Goal: Task Accomplishment & Management: Use online tool/utility

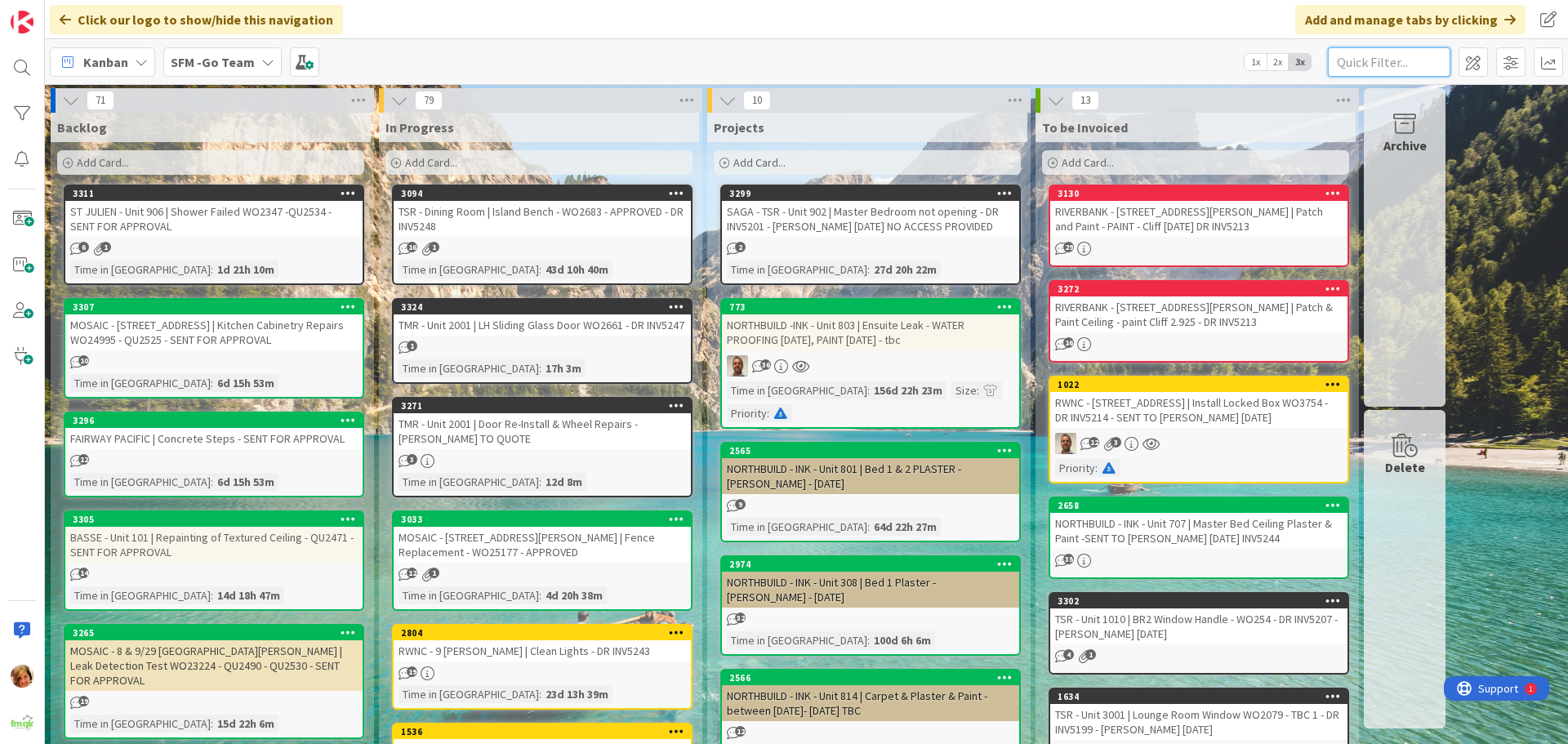
click at [1377, 66] on input "text" at bounding box center [1389, 62] width 122 height 30
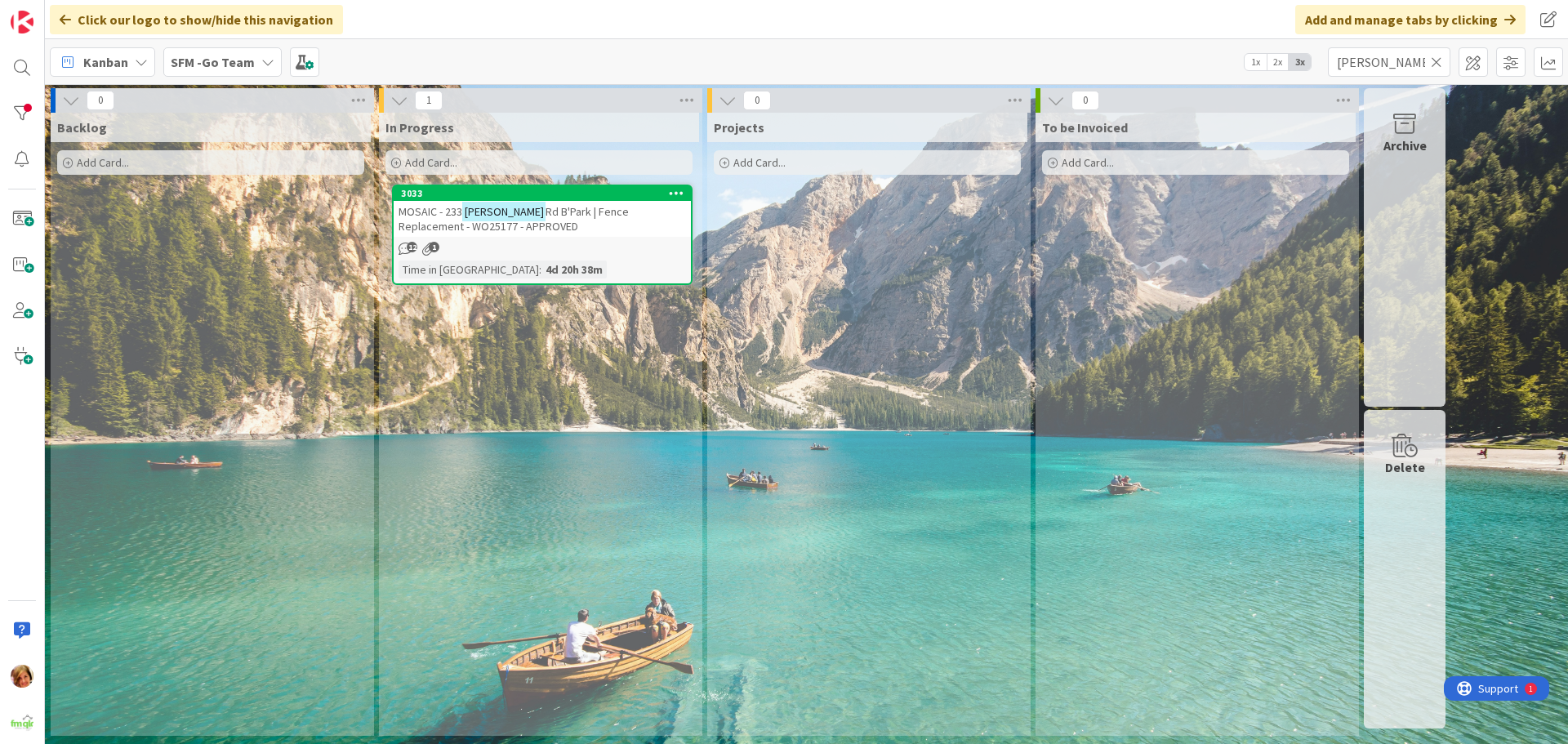
click at [569, 222] on div "MOSAIC - [STREET_ADDRESS][PERSON_NAME] | Fence Replacement - WO25177 - APPROVED" at bounding box center [542, 218] width 298 height 36
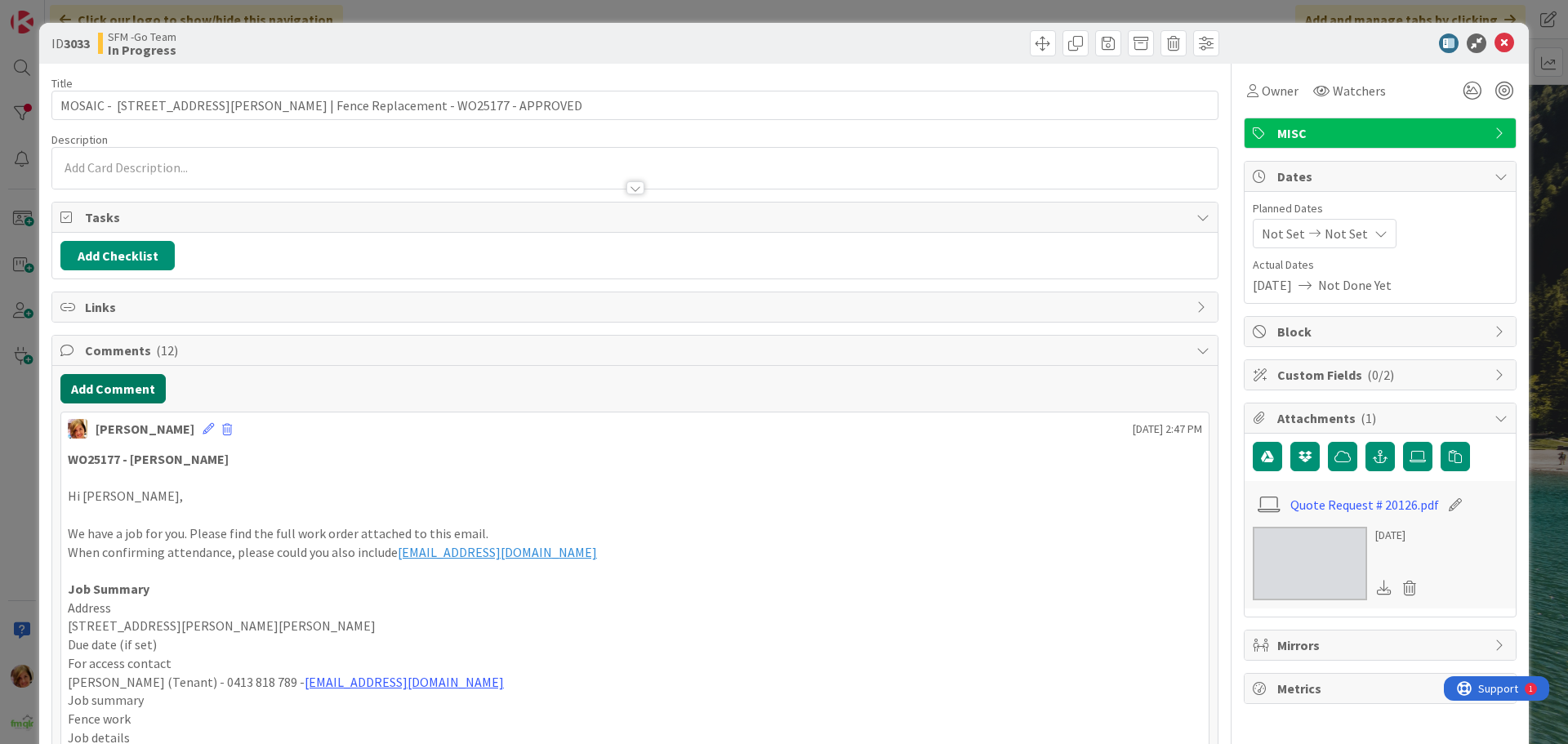
click at [94, 384] on button "Add Comment" at bounding box center [112, 389] width 105 height 30
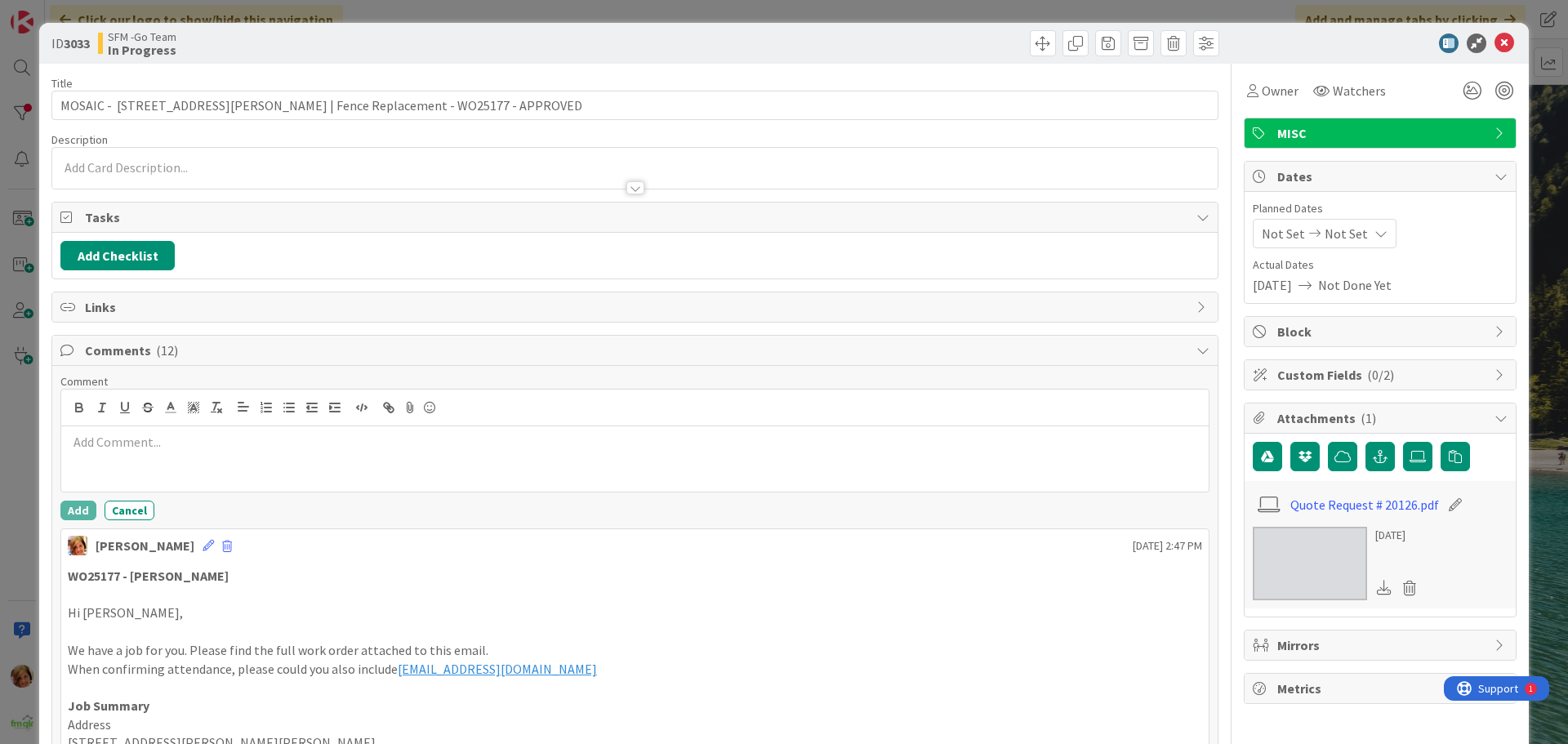
click at [168, 441] on p at bounding box center [635, 442] width 1134 height 19
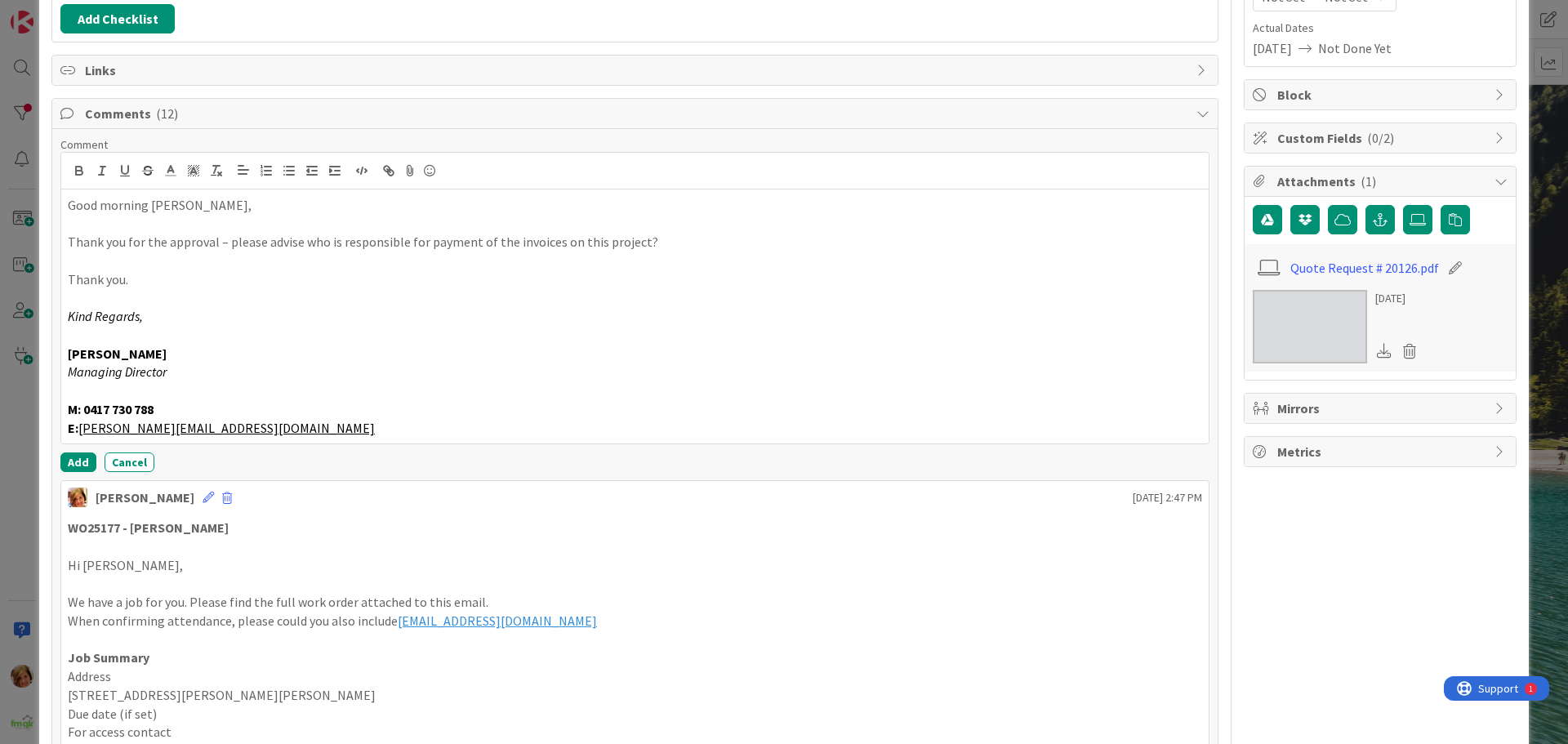
scroll to position [245, 0]
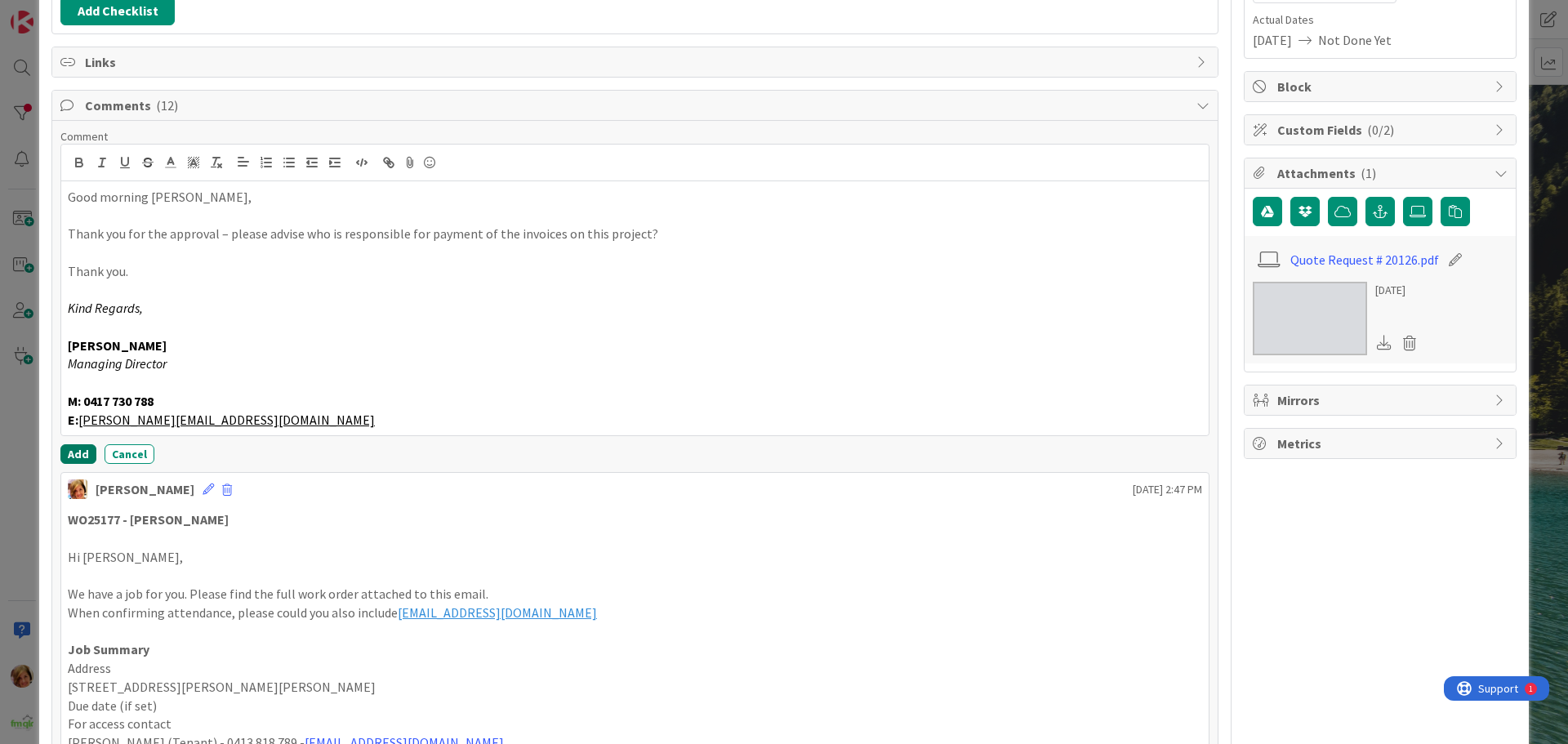
click at [81, 451] on button "Add" at bounding box center [78, 454] width 36 height 20
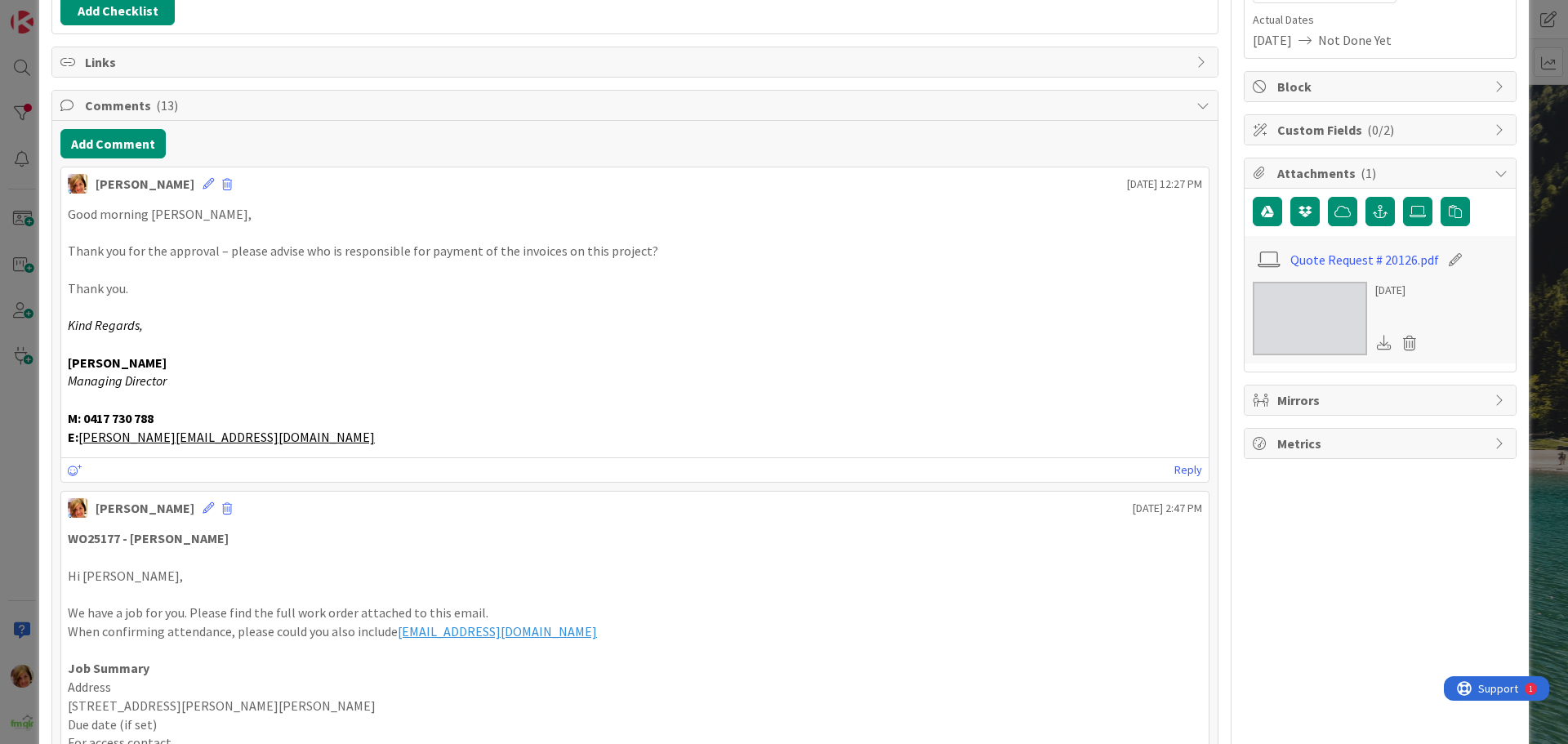
scroll to position [0, 0]
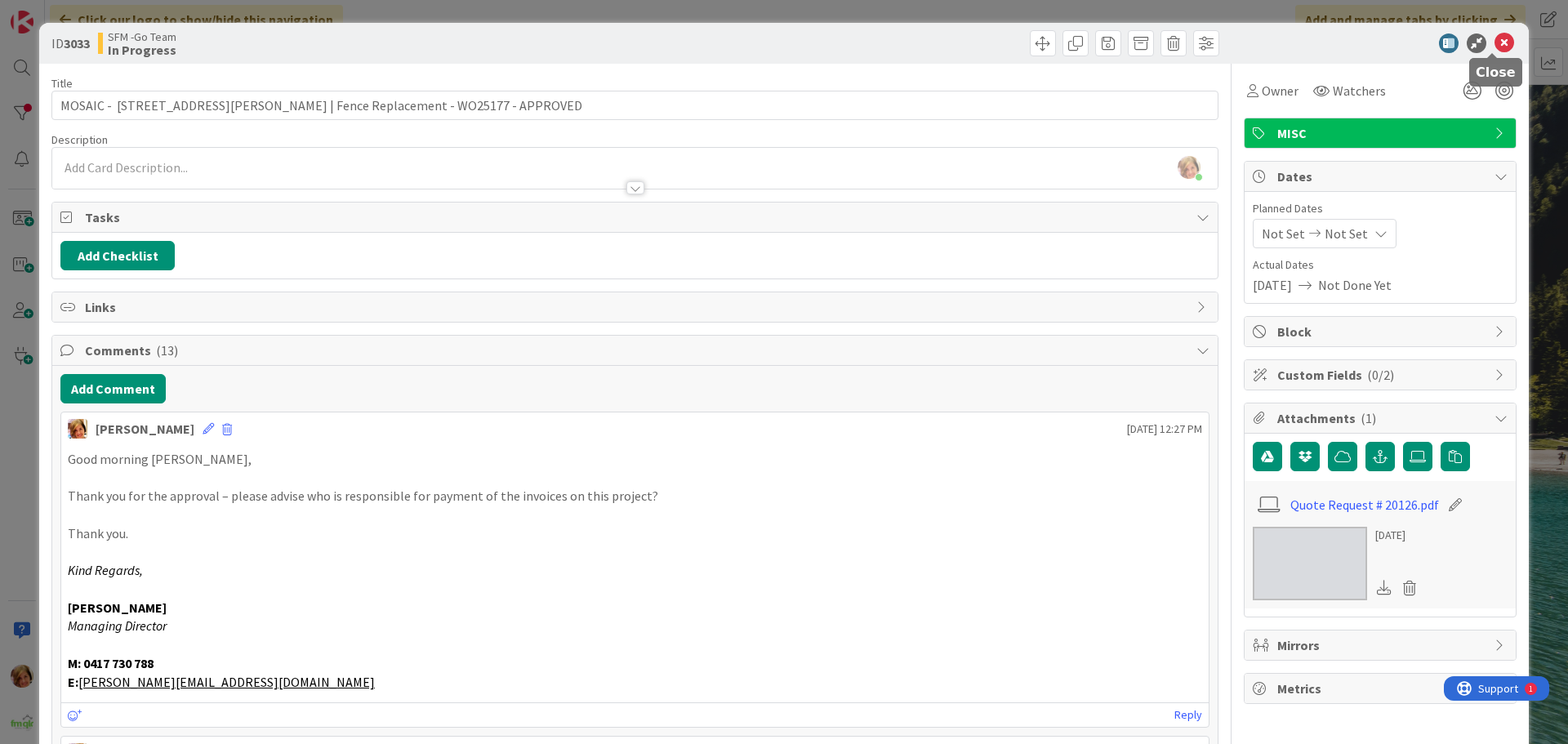
click at [1494, 43] on icon at bounding box center [1504, 44] width 20 height 20
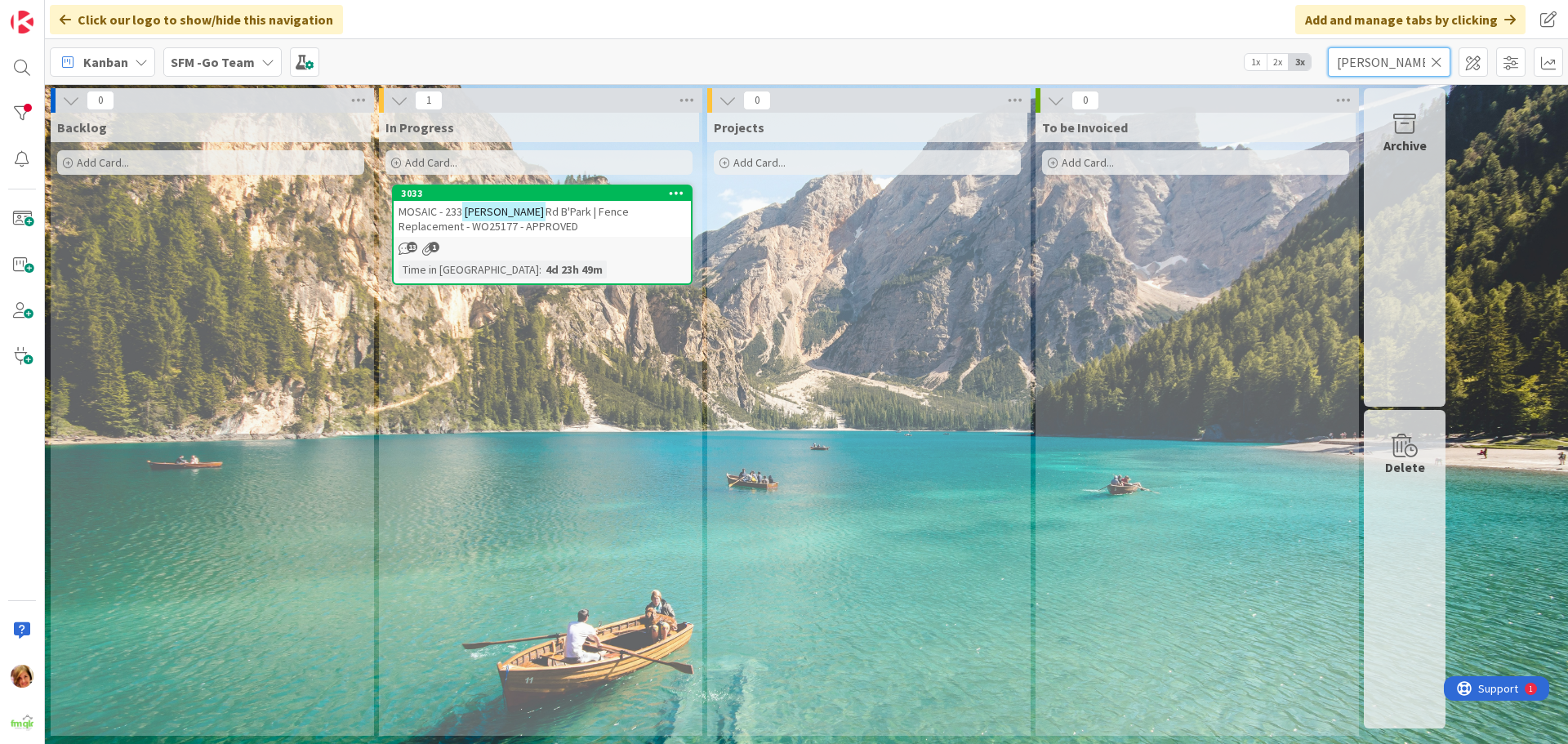
click at [1397, 62] on input "[PERSON_NAME]" at bounding box center [1389, 62] width 122 height 30
type input "f"
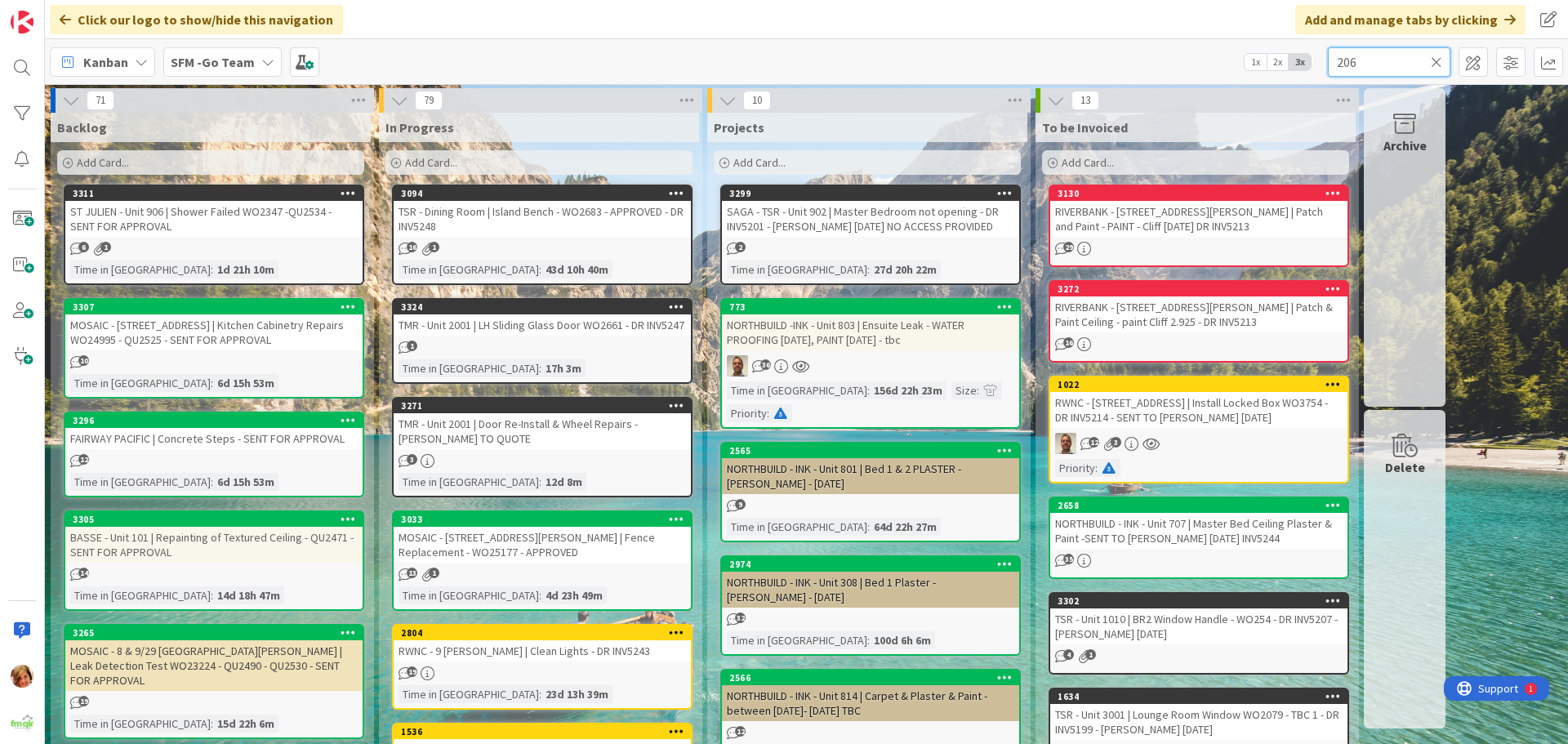
type input "206"
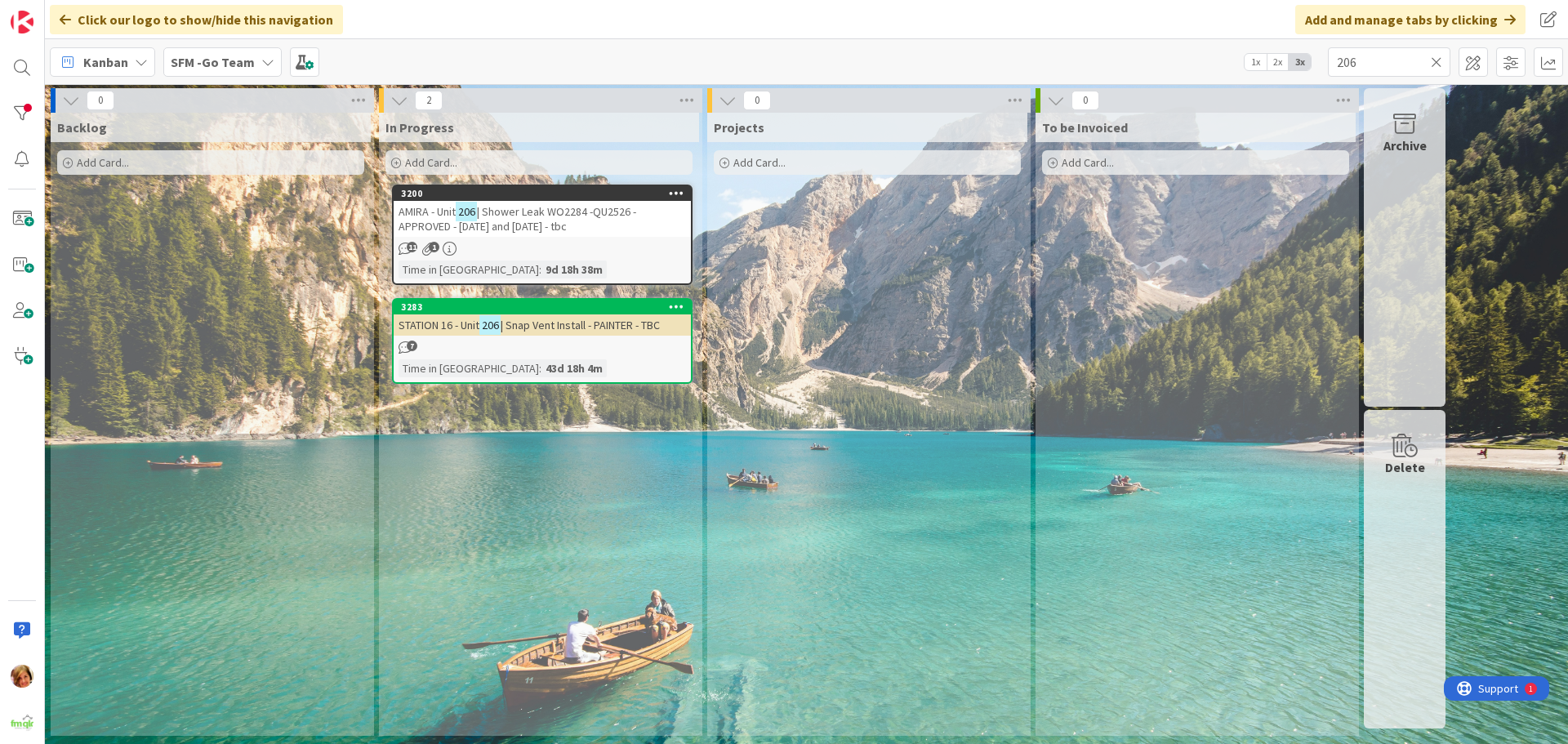
click at [510, 222] on span "| Shower Leak WO2284 -QU2526 -APPROVED - [DATE] and [DATE] - tbc" at bounding box center [517, 219] width 238 height 30
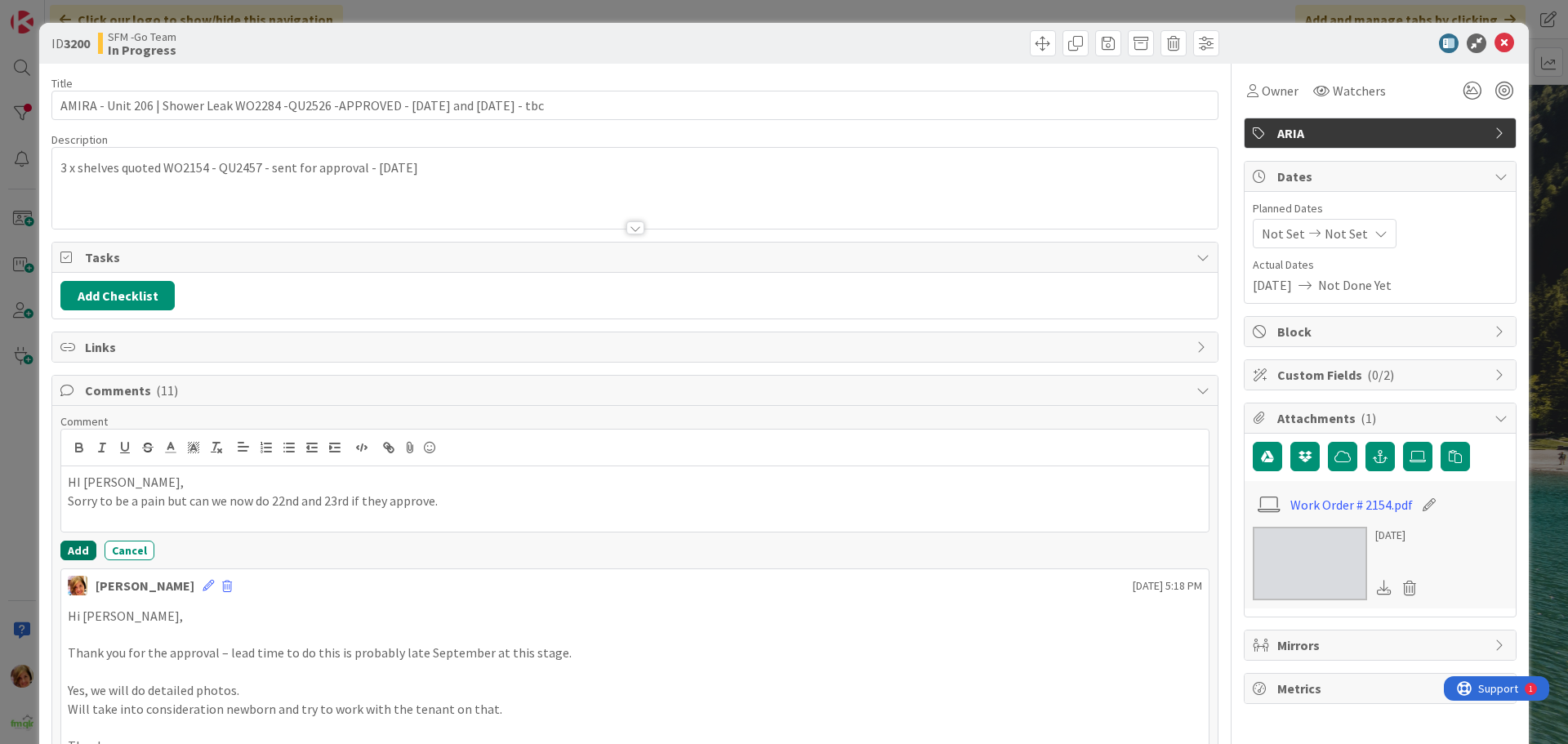
click at [79, 547] on button "Add" at bounding box center [78, 551] width 36 height 20
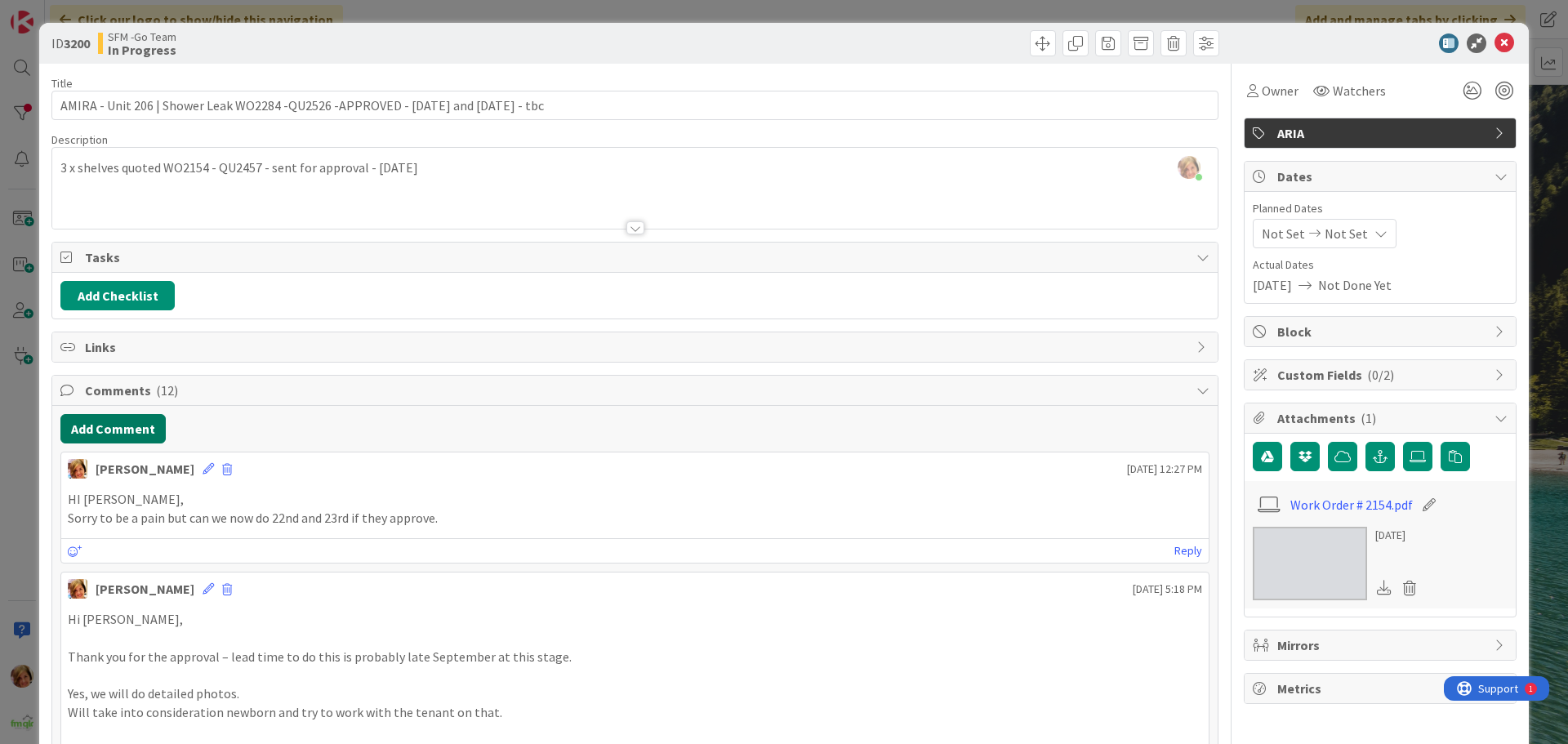
click at [140, 427] on button "Add Comment" at bounding box center [112, 429] width 105 height 30
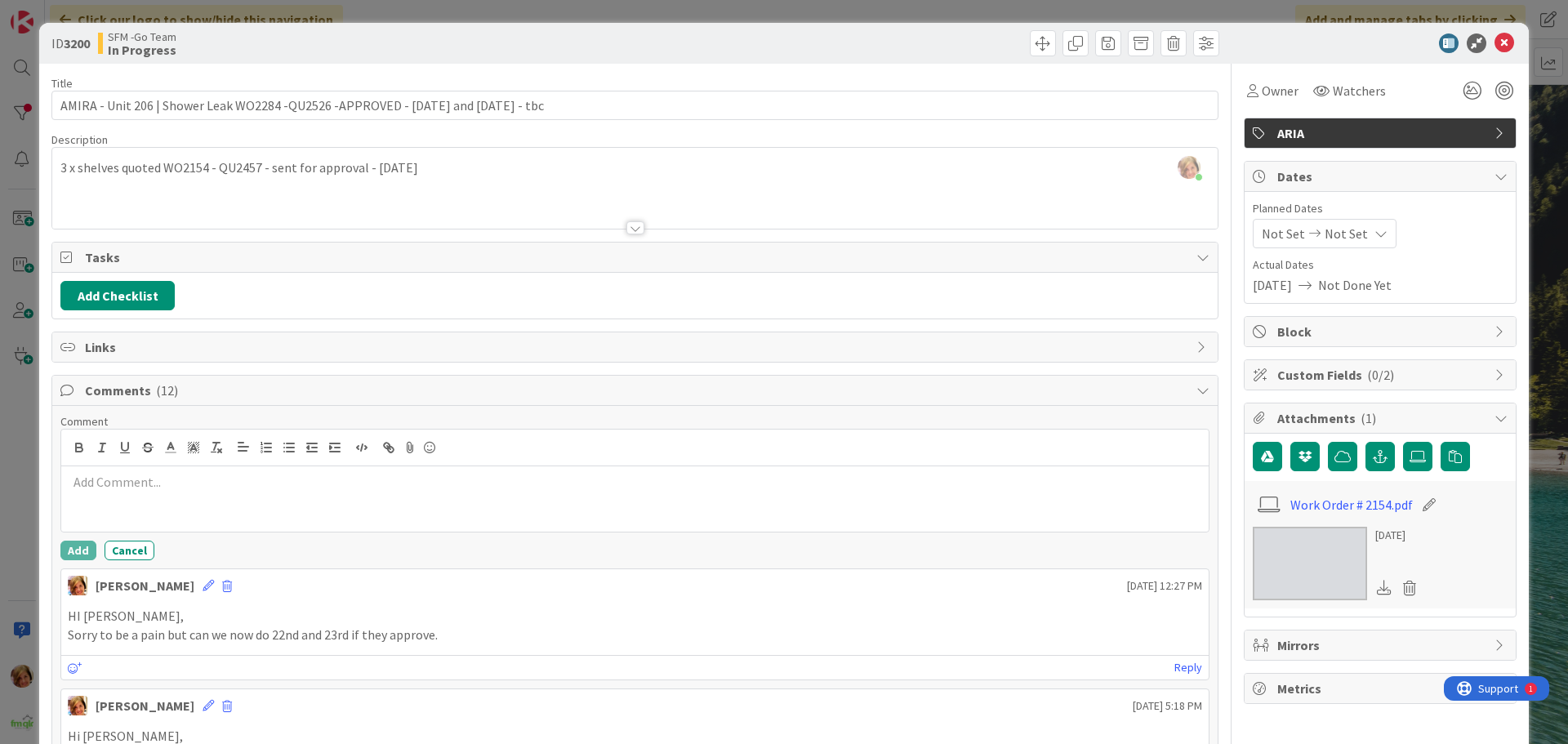
click at [229, 486] on p at bounding box center [635, 482] width 1134 height 19
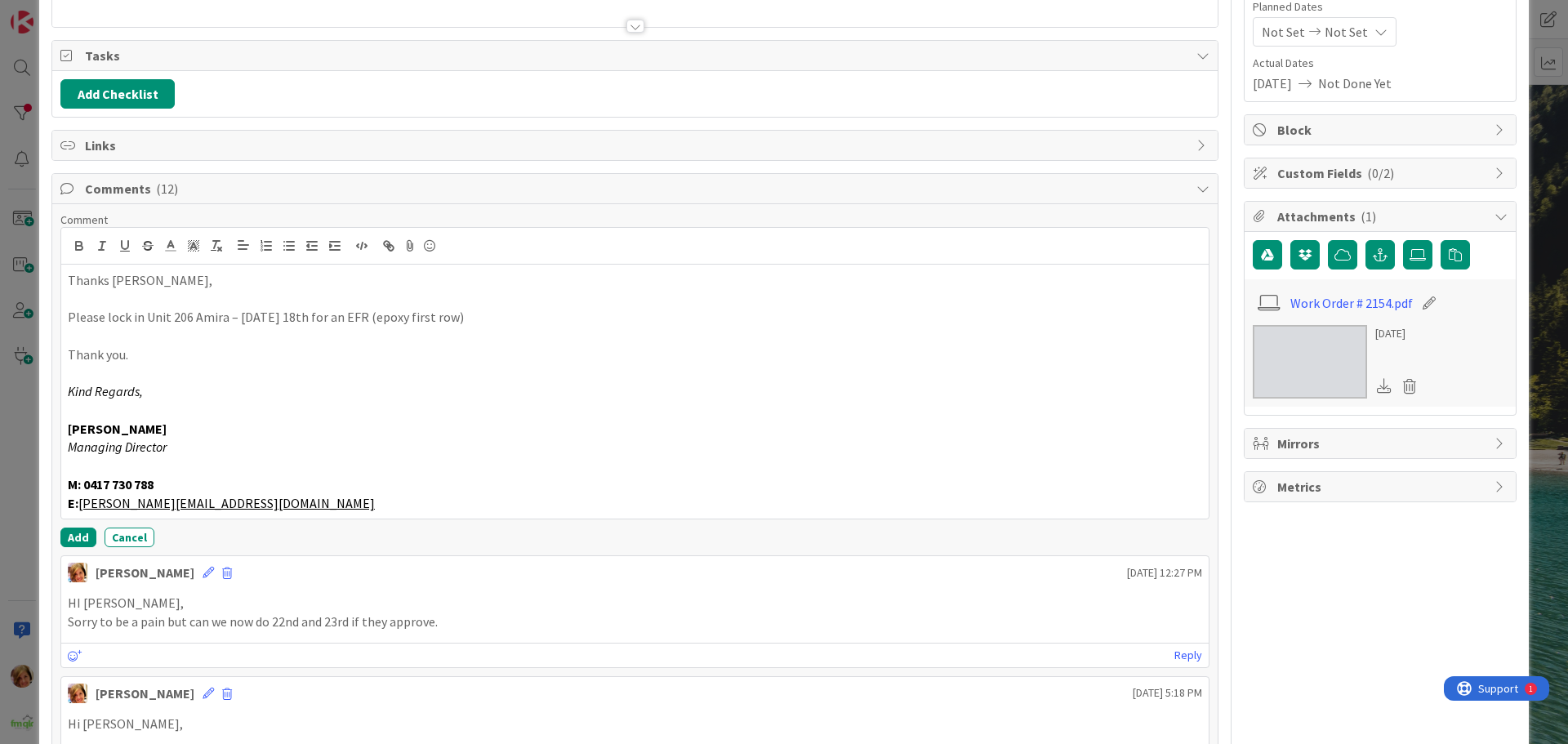
scroll to position [164, 0]
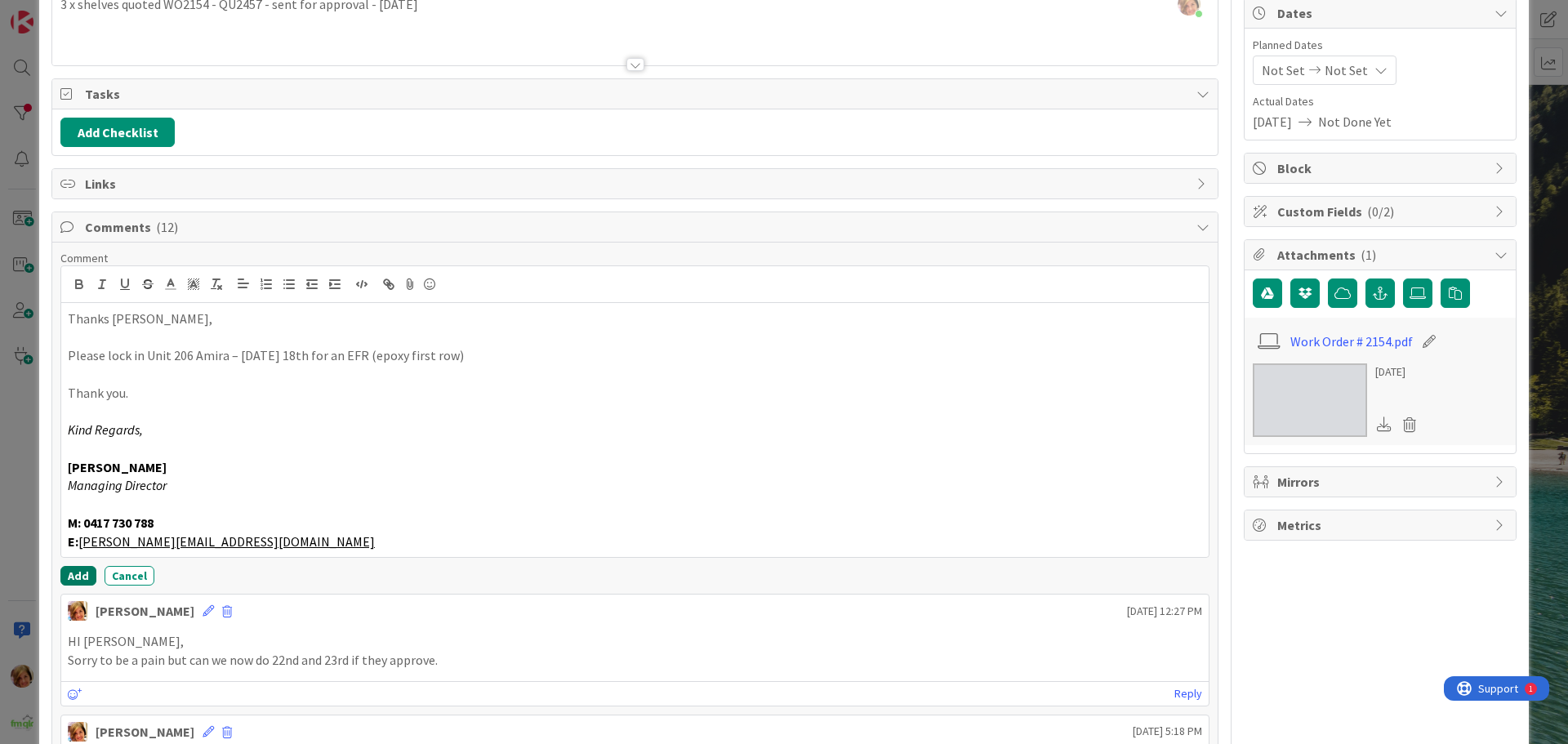
click at [74, 571] on button "Add" at bounding box center [78, 576] width 36 height 20
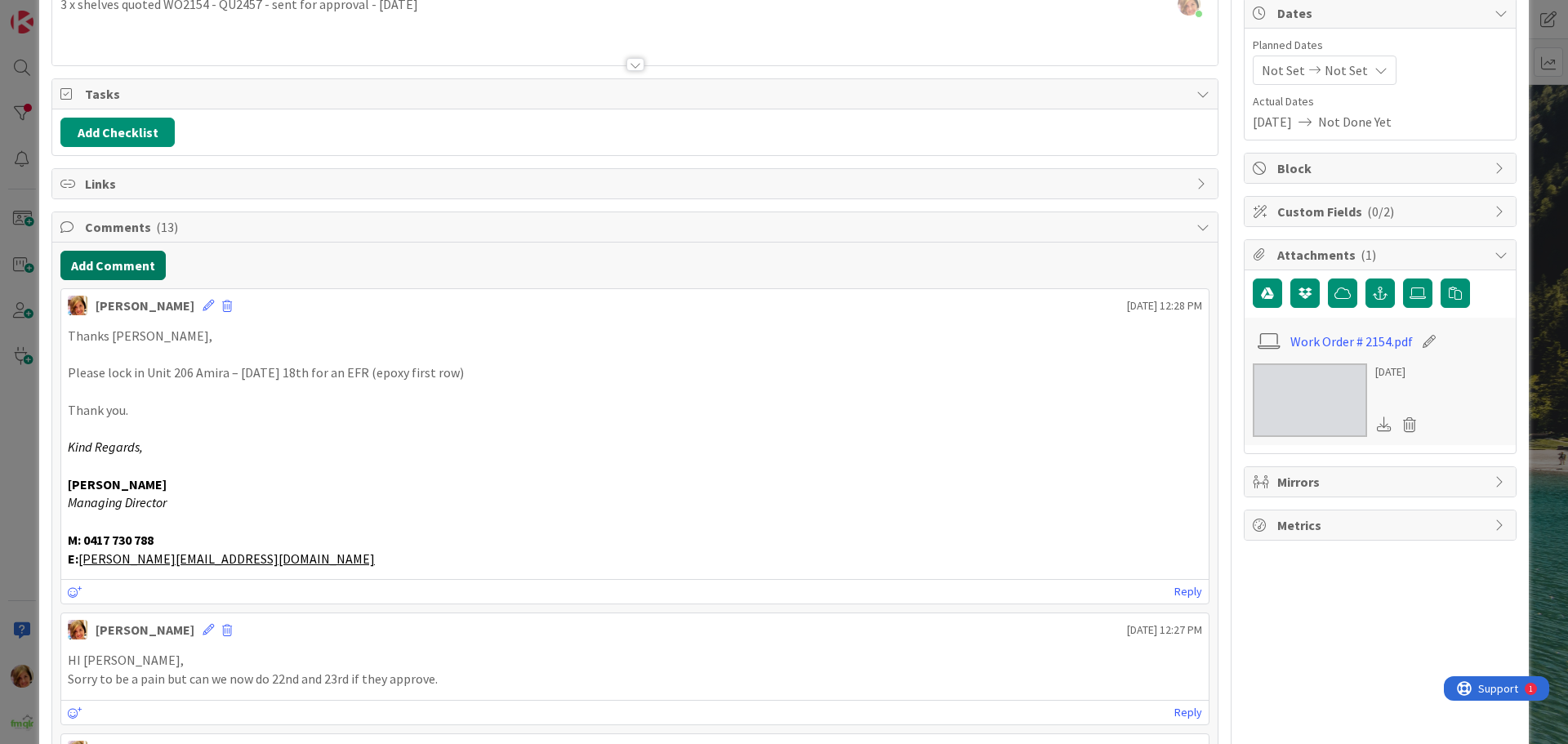
click at [118, 257] on button "Add Comment" at bounding box center [112, 265] width 105 height 30
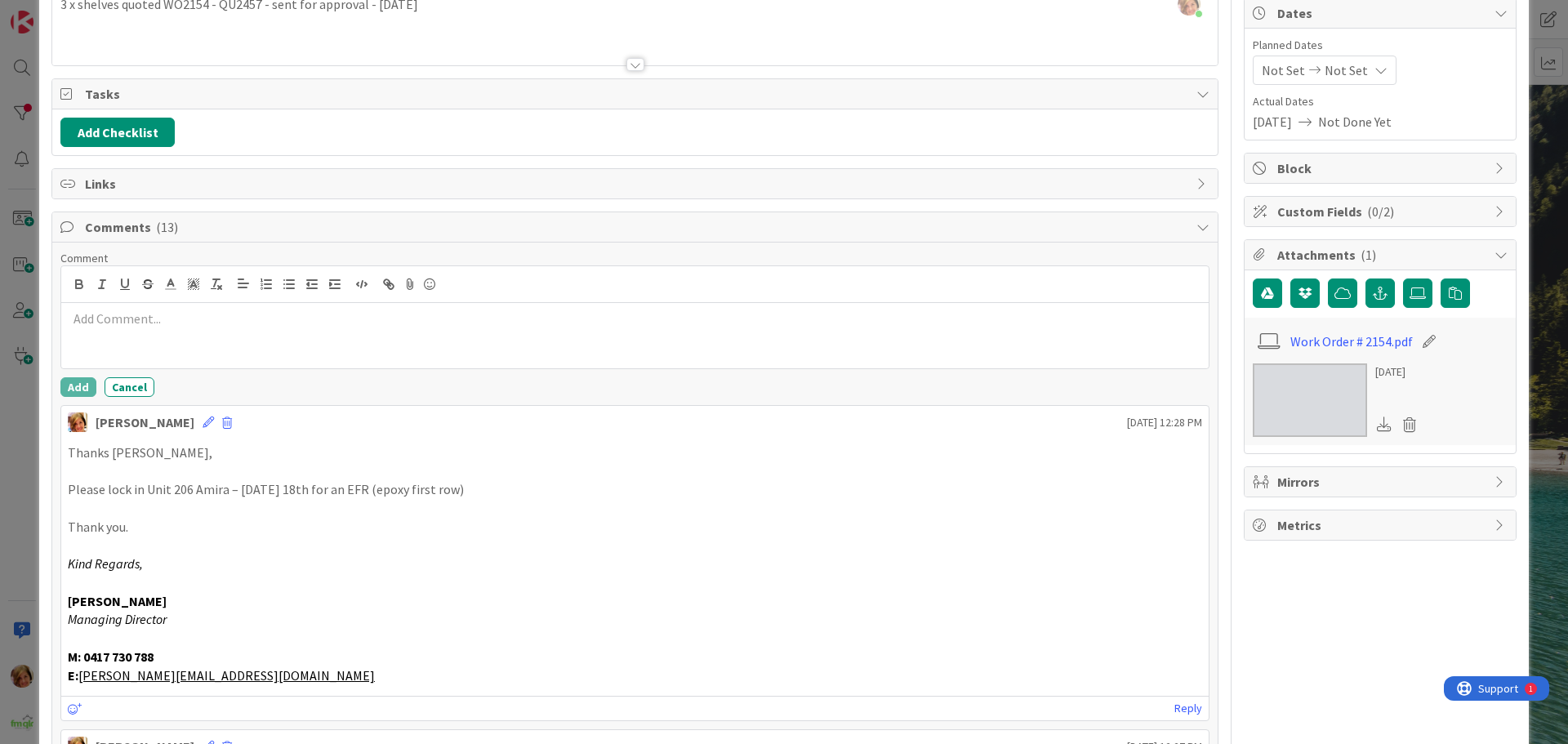
click at [154, 327] on p at bounding box center [635, 318] width 1134 height 19
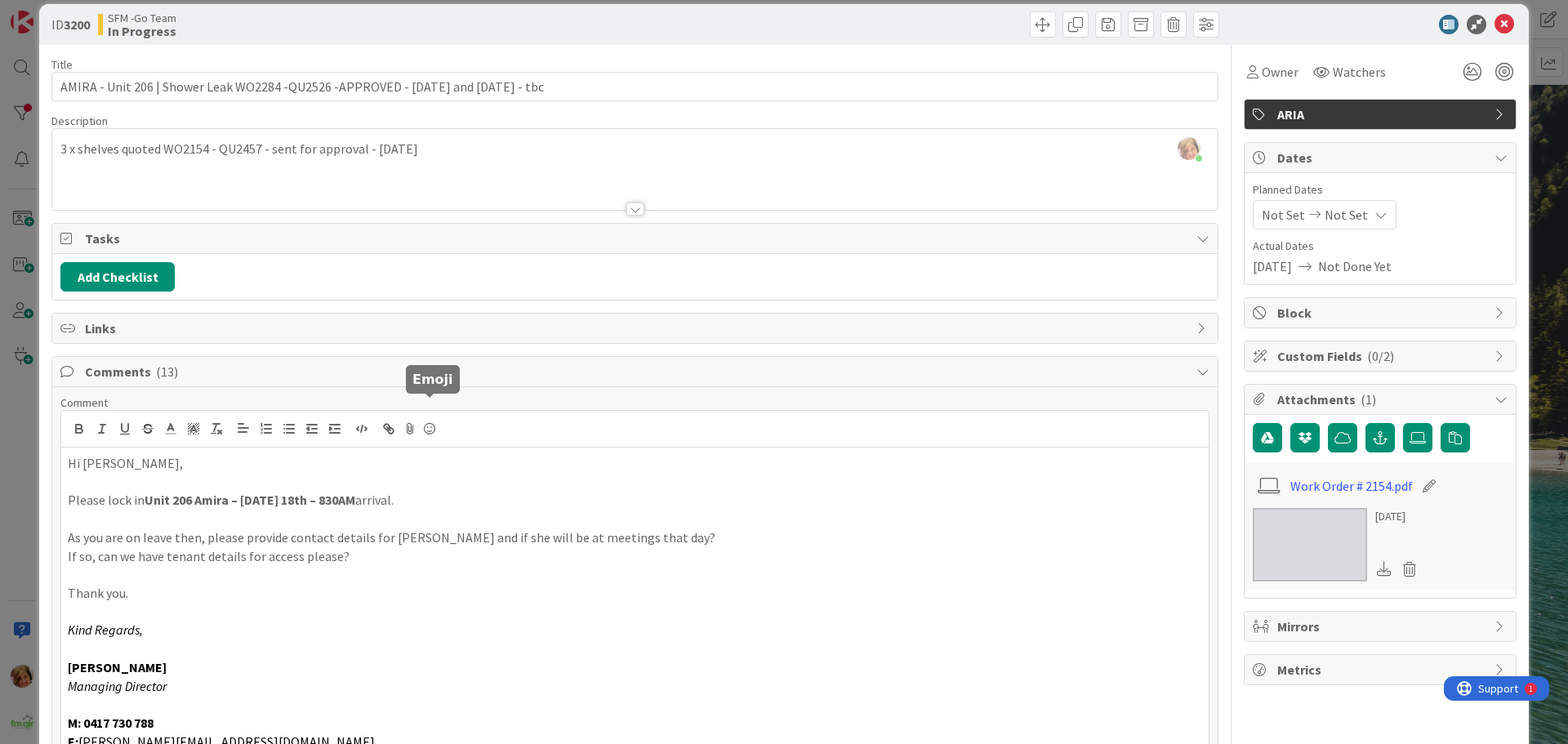
scroll to position [0, 0]
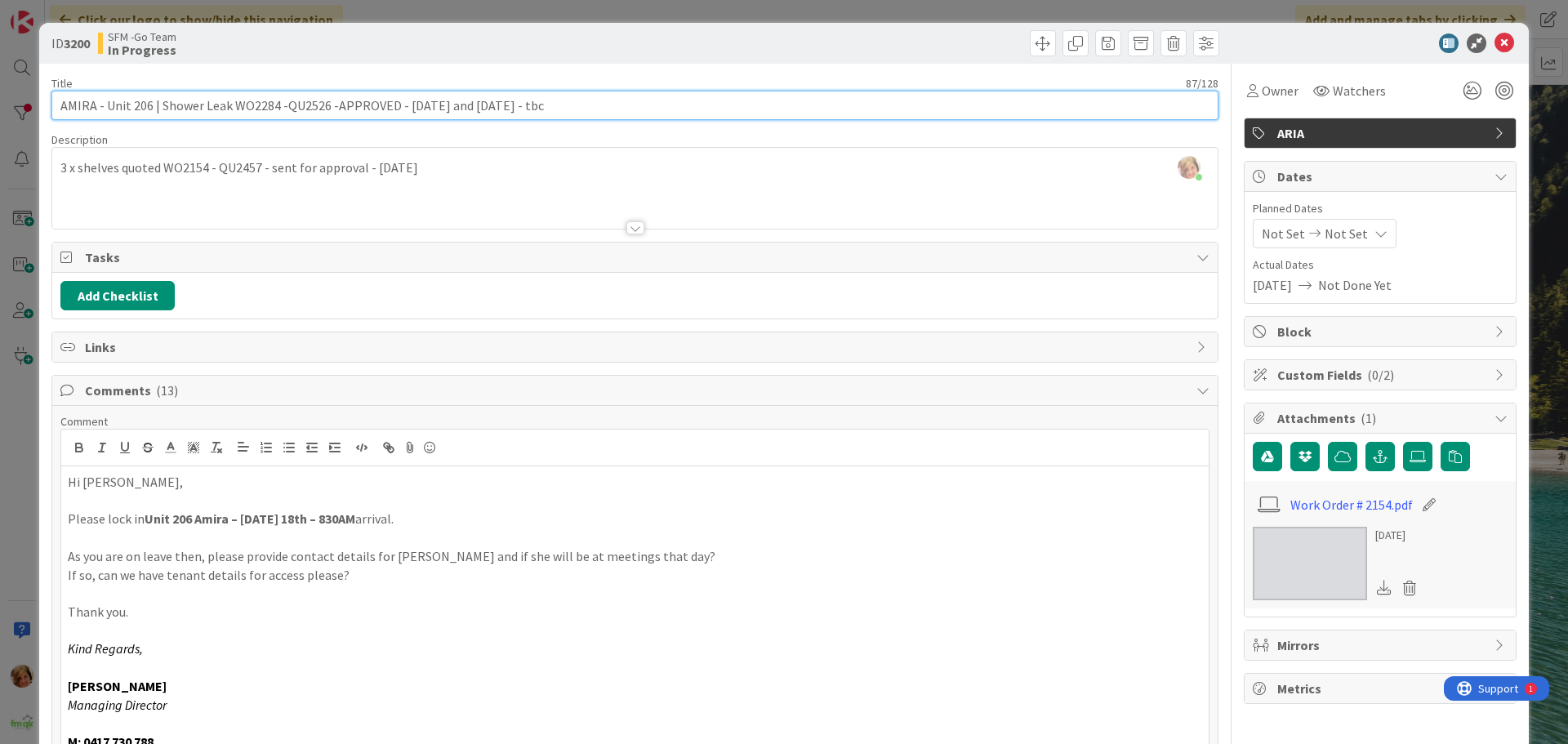
drag, startPoint x: 617, startPoint y: 112, endPoint x: 398, endPoint y: 109, distance: 219.0
click at [398, 109] on input "AMIRA - Unit 206 | Shower Leak WO2284 -QU2526 -APPROVED - [DATE] and [DATE] - t…" at bounding box center [635, 106] width 1167 height 30
type input "AMIRA - Unit 206 | Shower Leak WO2284 -QU2526 -APPROVED -18 sept [PERSON_NAME]"
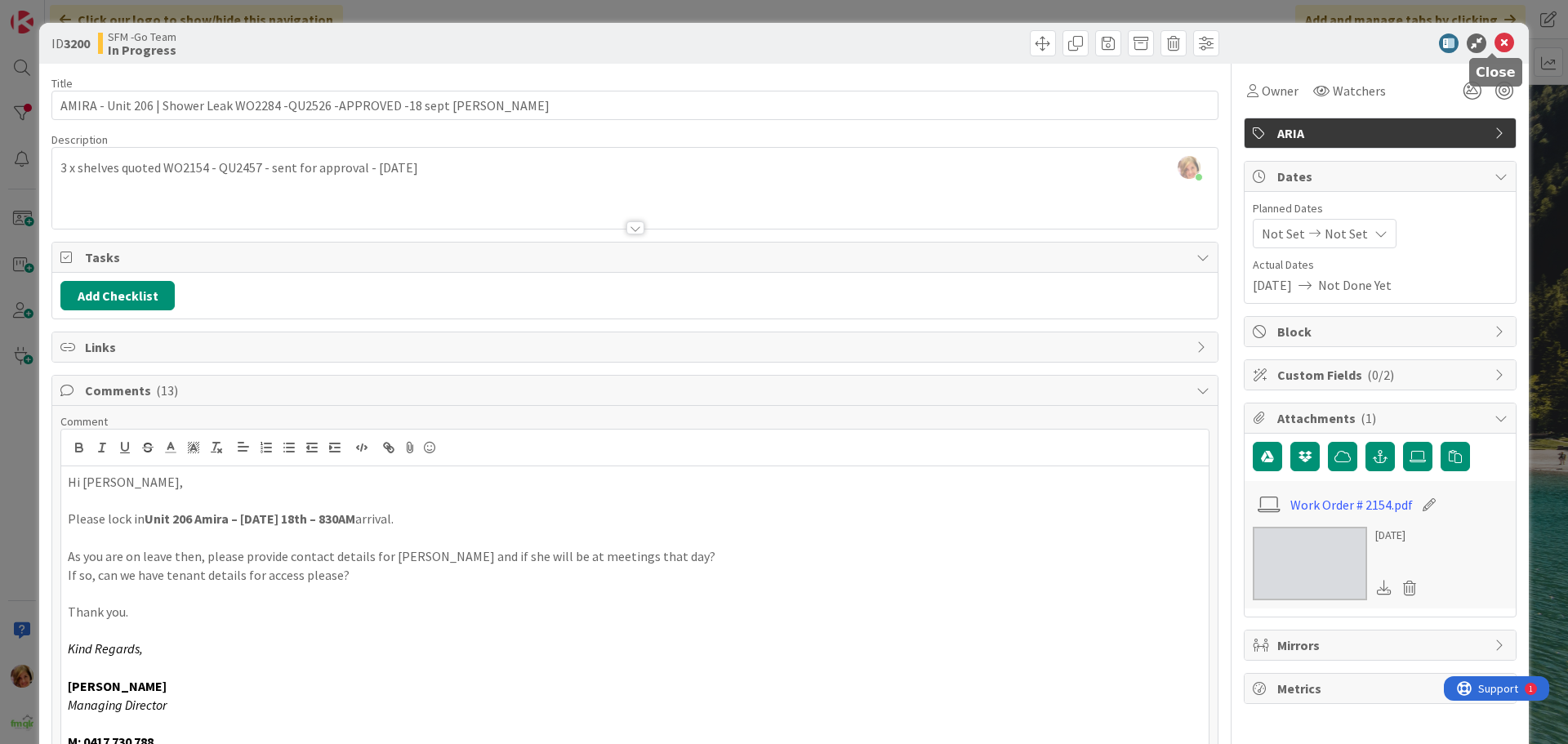
click at [1494, 43] on icon at bounding box center [1504, 44] width 20 height 20
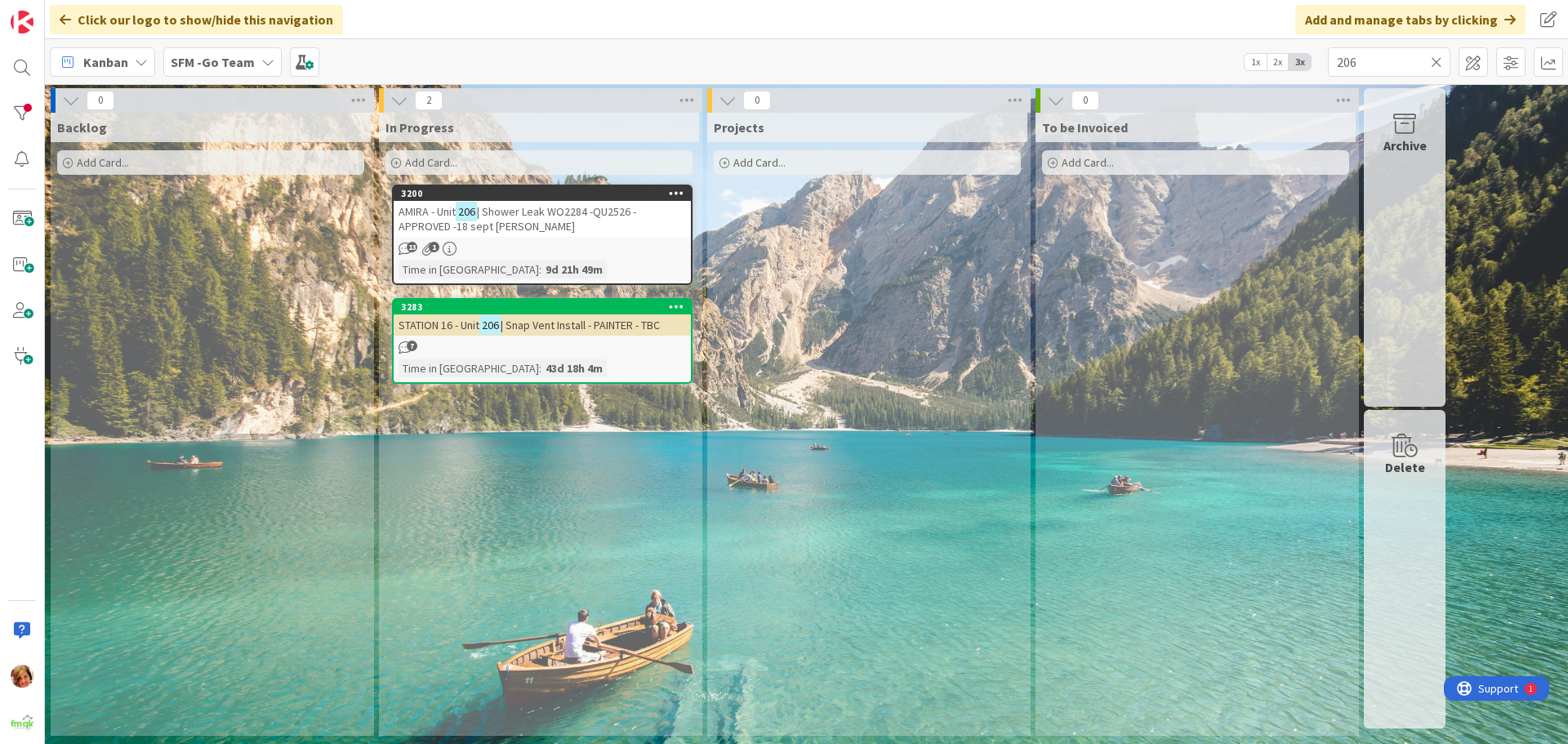
click at [1435, 59] on icon at bounding box center [1437, 62] width 12 height 15
drag, startPoint x: 1426, startPoint y: 59, endPoint x: 1418, endPoint y: 63, distance: 8.9
click at [1420, 63] on input "text" at bounding box center [1389, 62] width 122 height 30
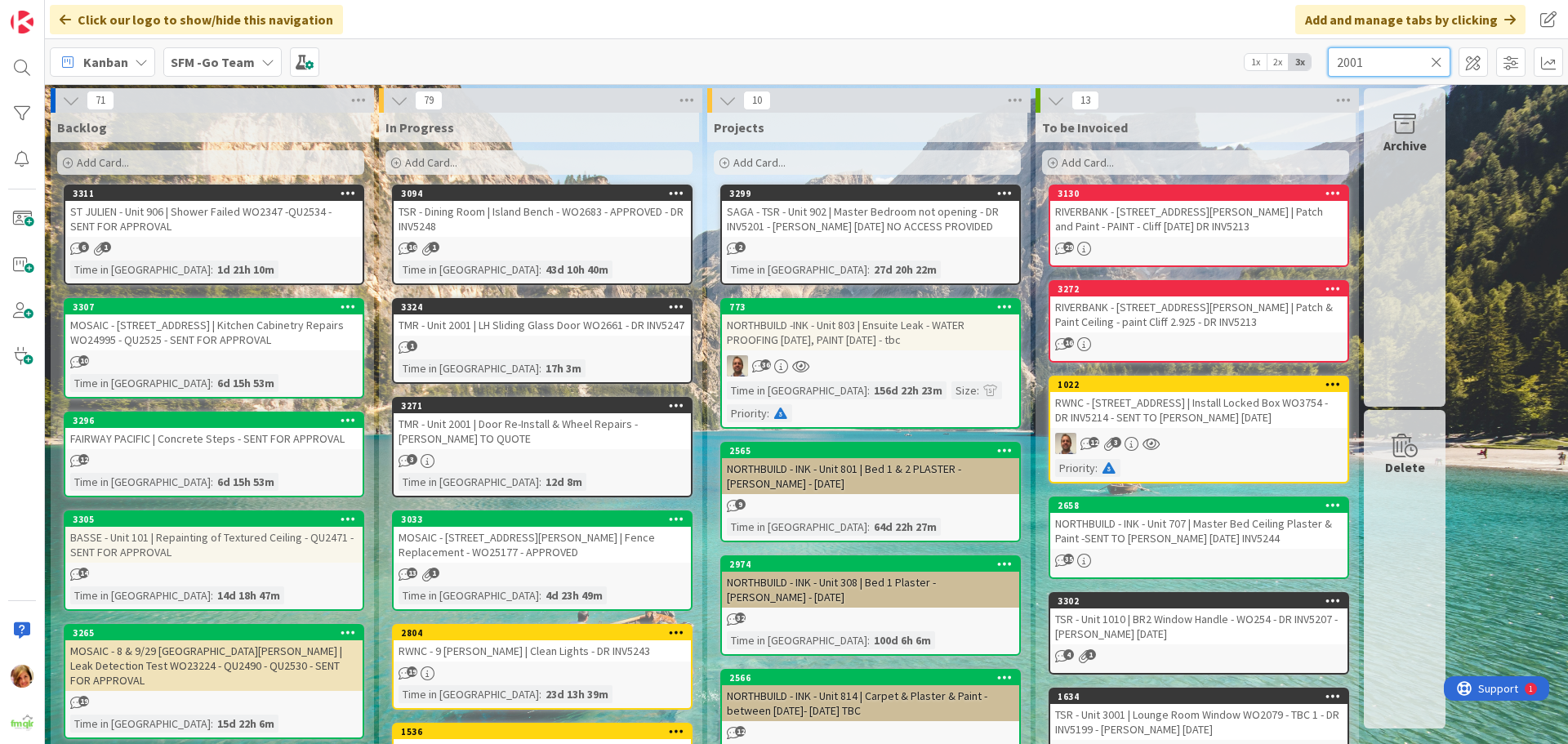
type input "2001"
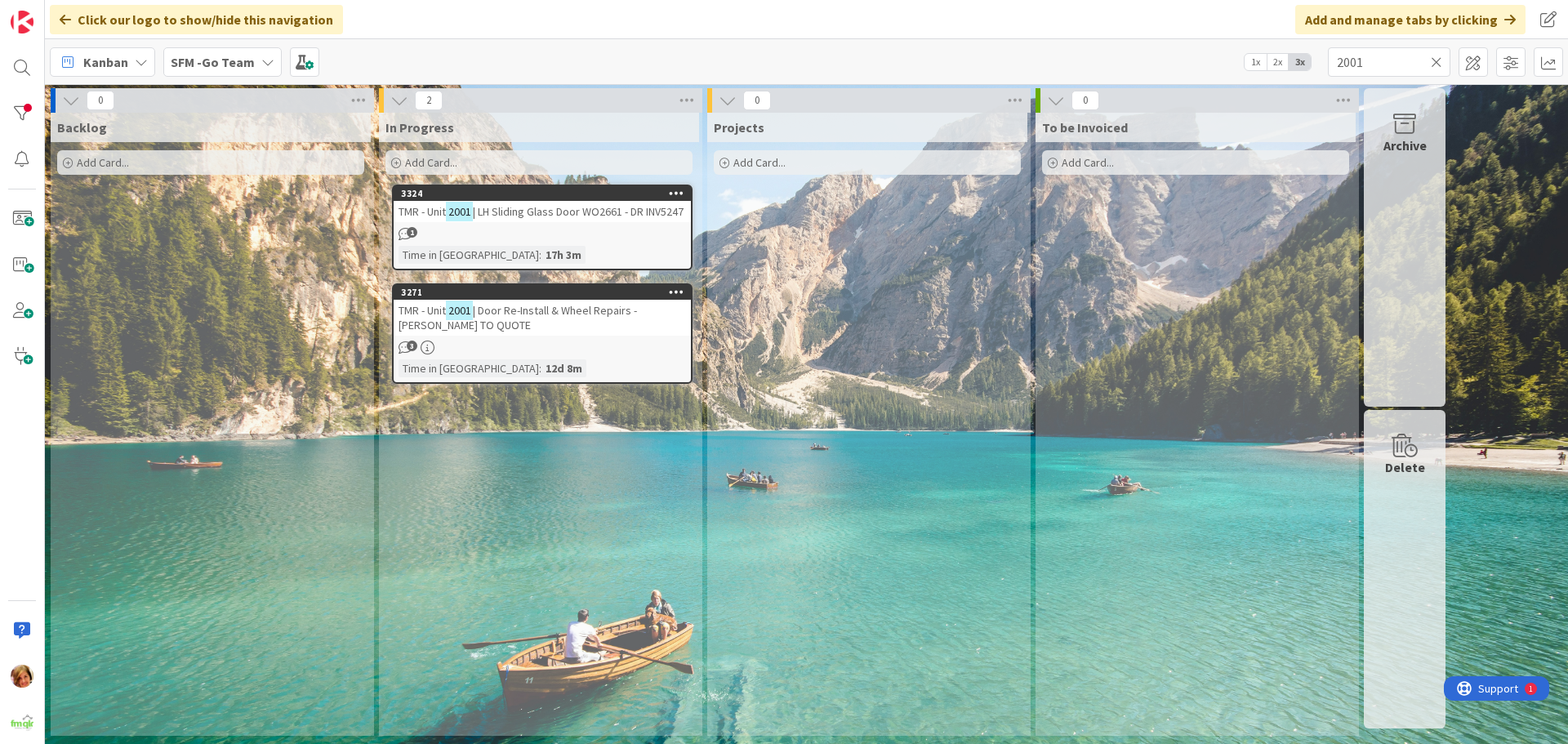
click at [560, 323] on span "| Door Re-Install & Wheel Repairs - [PERSON_NAME] TO QUOTE" at bounding box center [517, 318] width 239 height 30
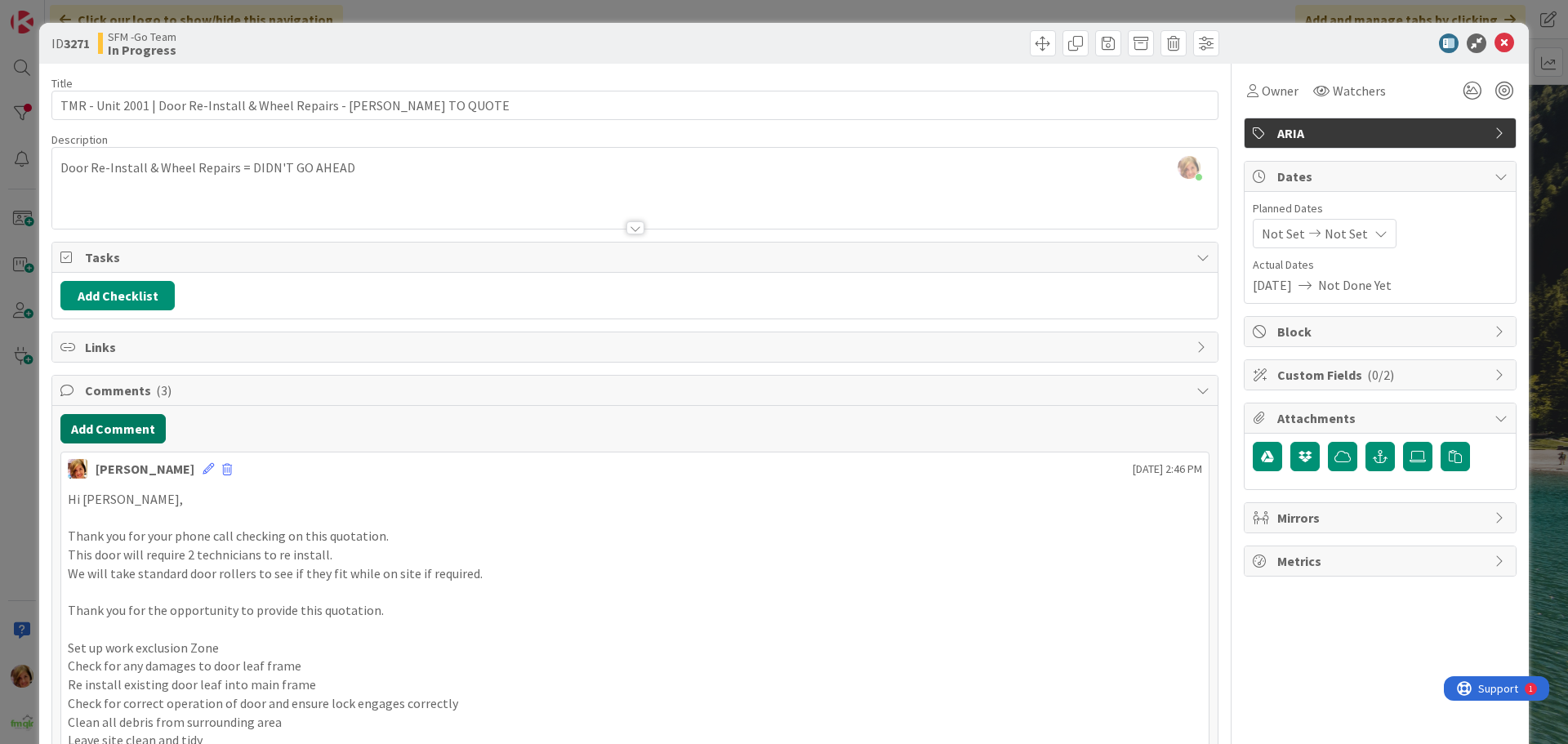
click at [126, 427] on button "Add Comment" at bounding box center [112, 429] width 105 height 30
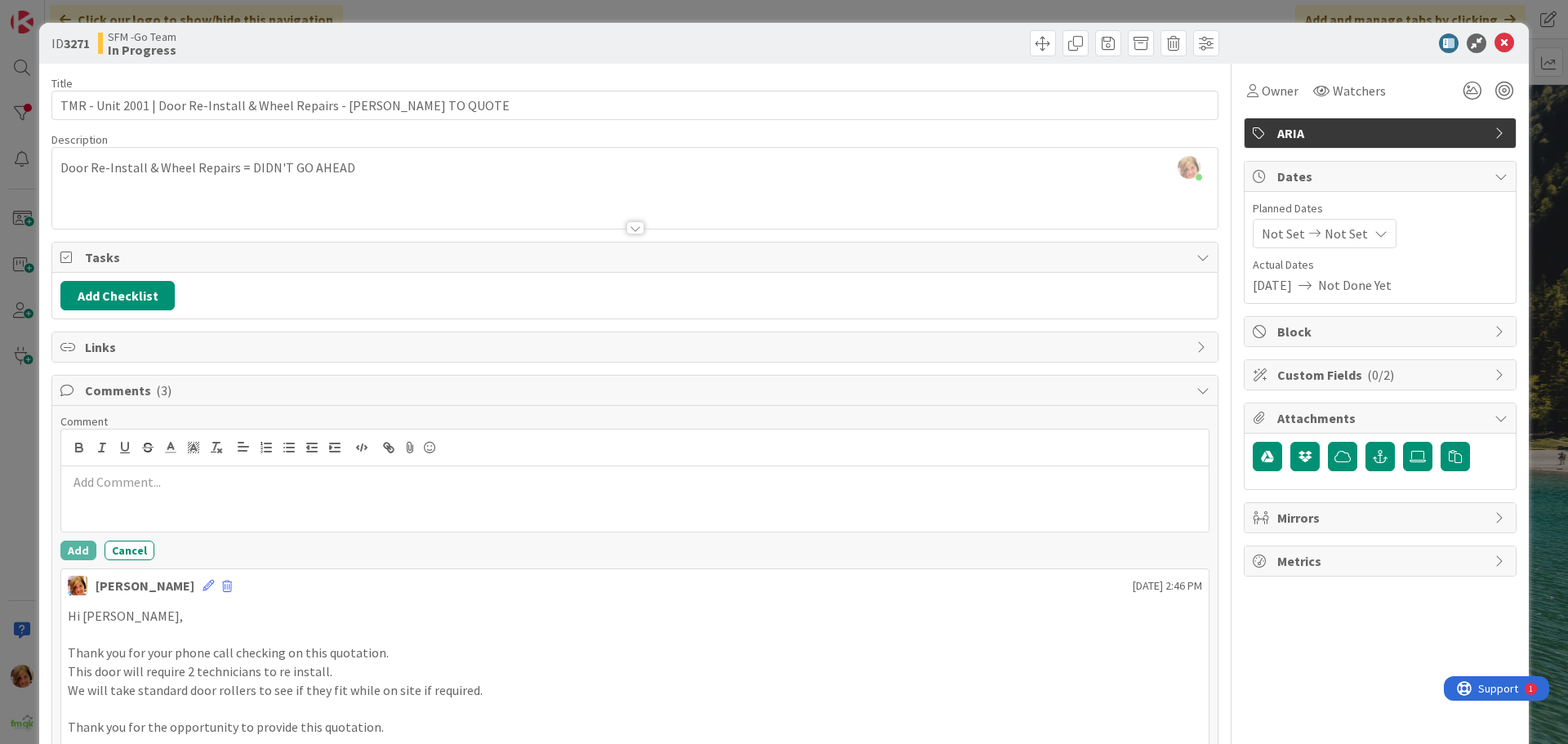
click at [164, 488] on p at bounding box center [635, 482] width 1134 height 19
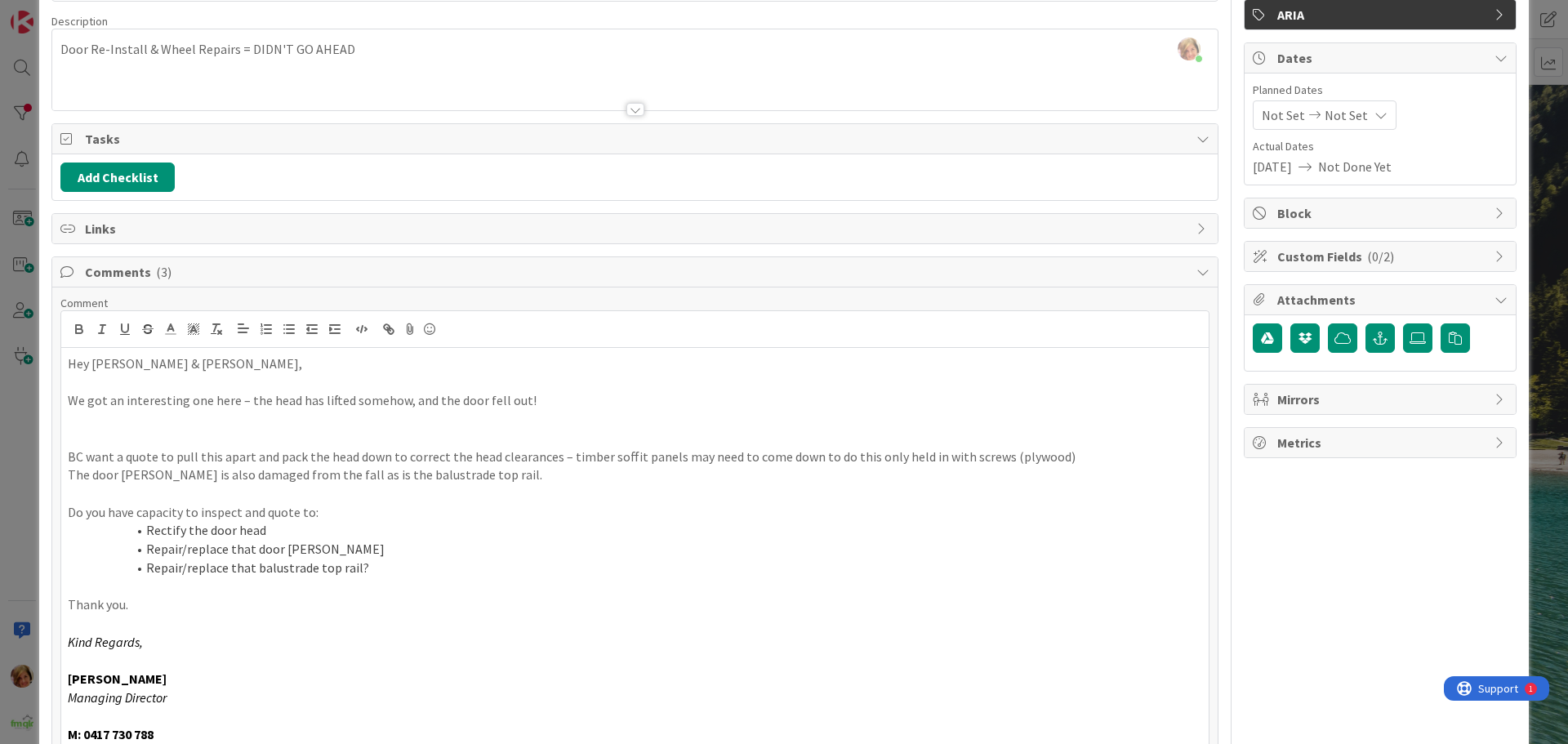
scroll to position [362, 0]
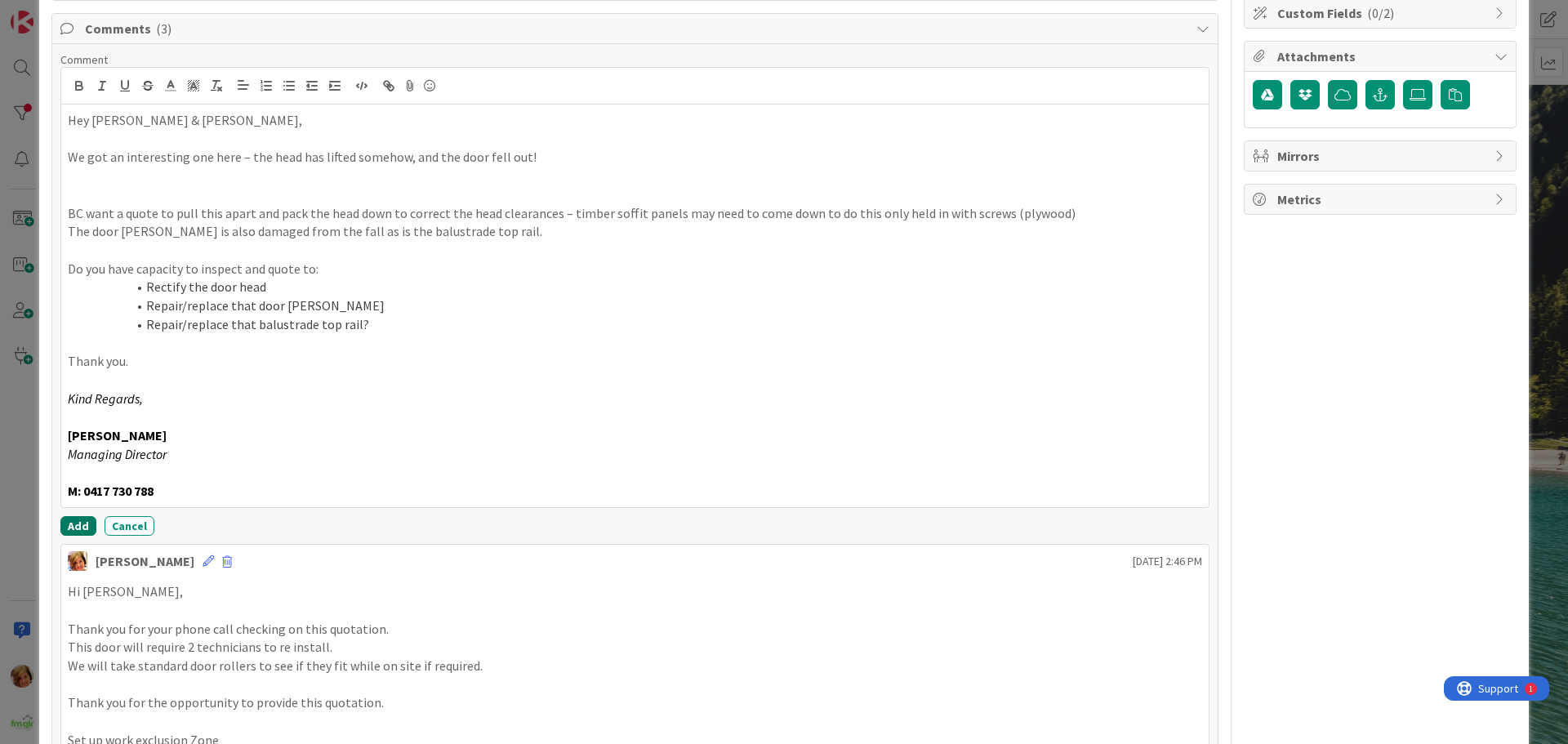
click at [76, 527] on button "Add" at bounding box center [78, 526] width 36 height 20
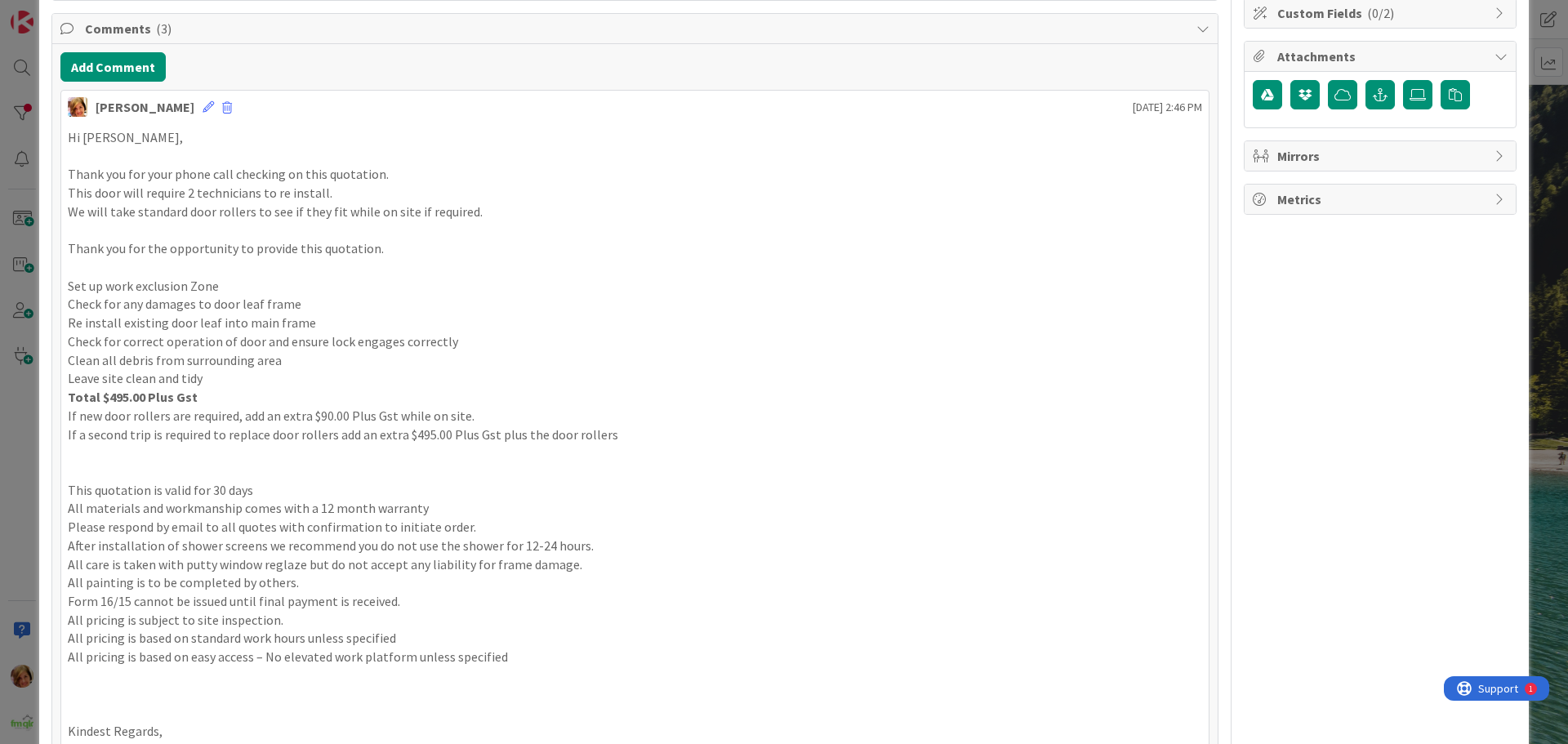
scroll to position [0, 0]
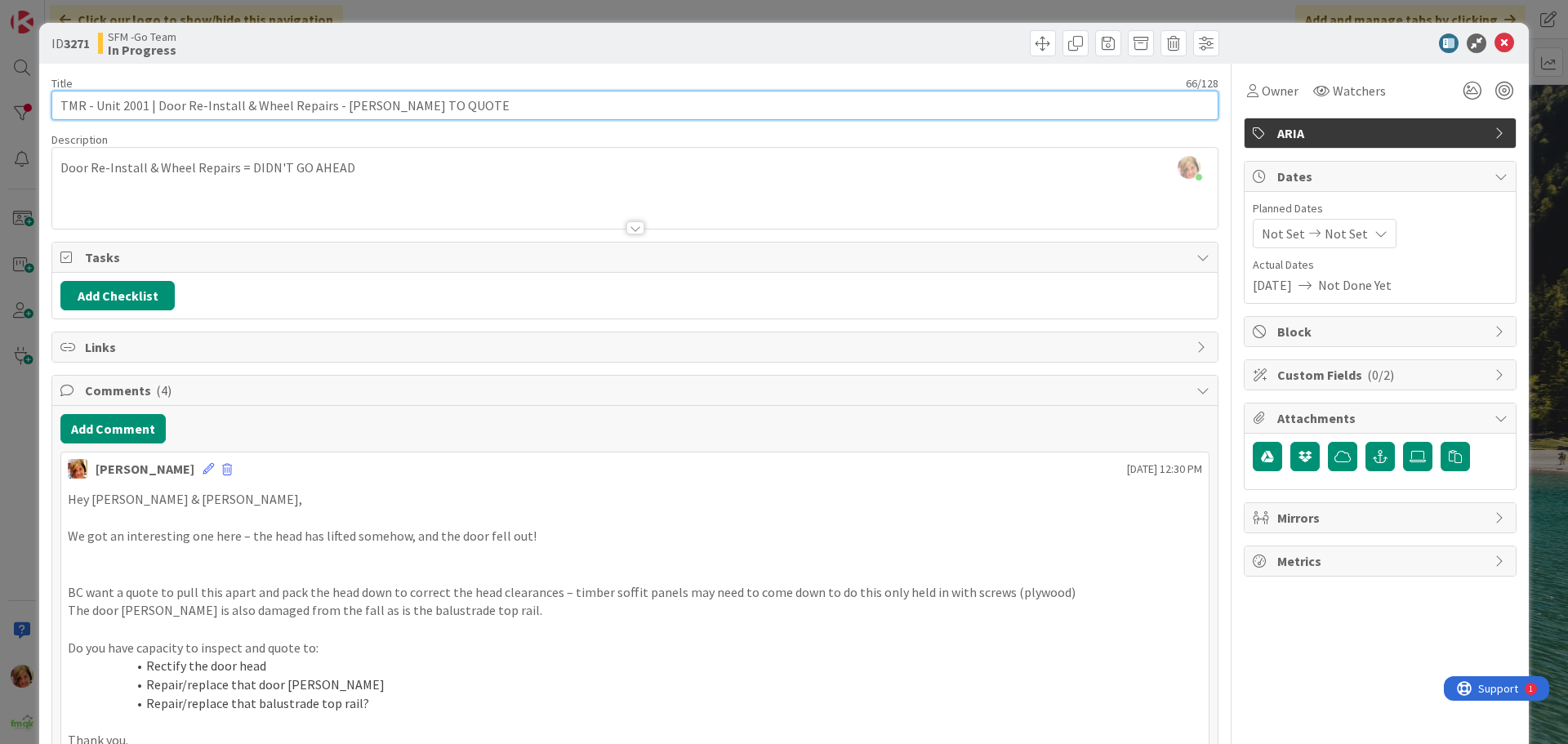
click at [484, 106] on input "TMR - Unit 2001 | Door Re-Install & Wheel Repairs - [PERSON_NAME] TO QUOTE" at bounding box center [635, 106] width 1167 height 30
type input "TMR - Unit 2001 | Door Re-Install & Wheel Repairs - [PERSON_NAME] TO QUOTEM - S…"
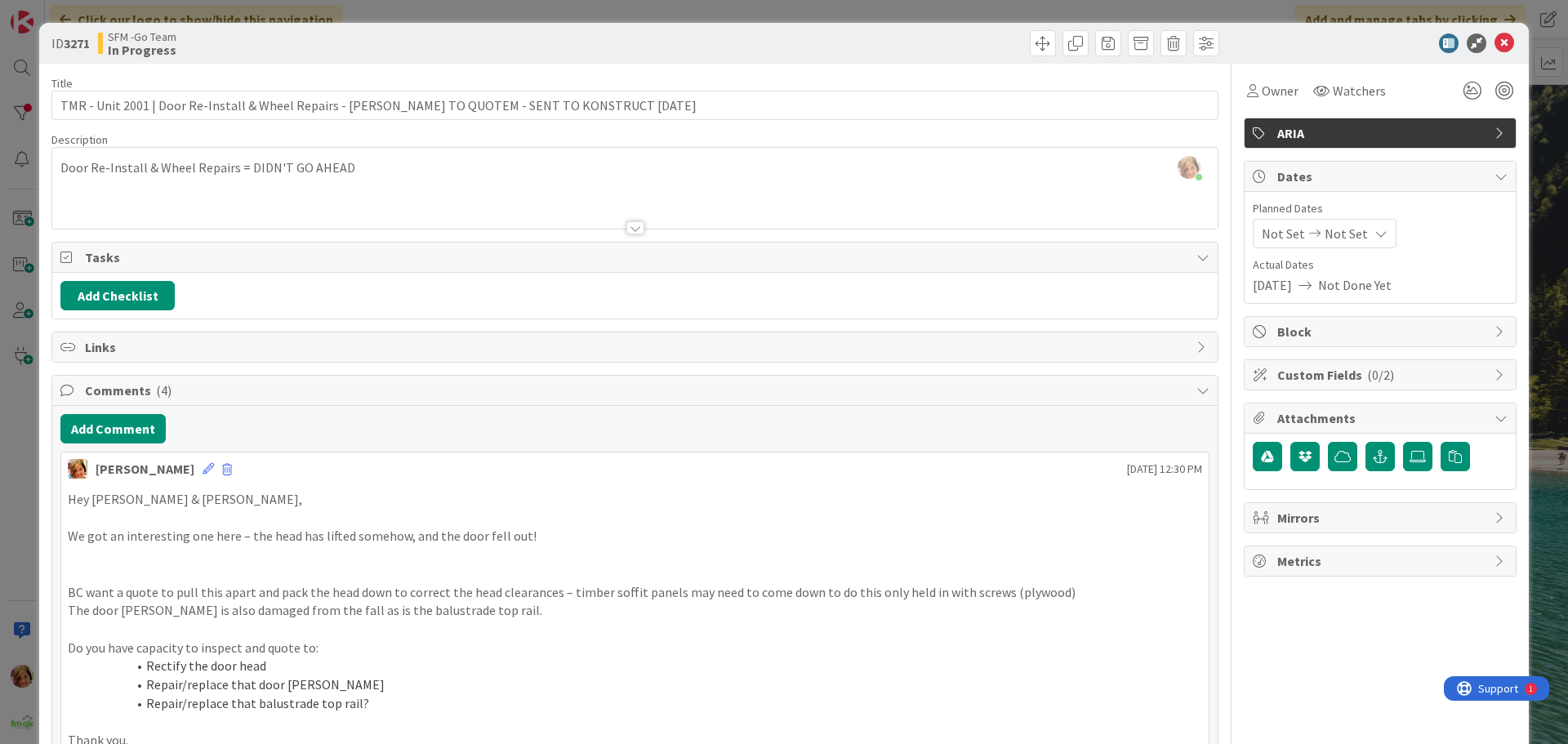
click at [803, 48] on div at bounding box center [929, 44] width 579 height 26
click at [1494, 43] on icon at bounding box center [1504, 44] width 20 height 20
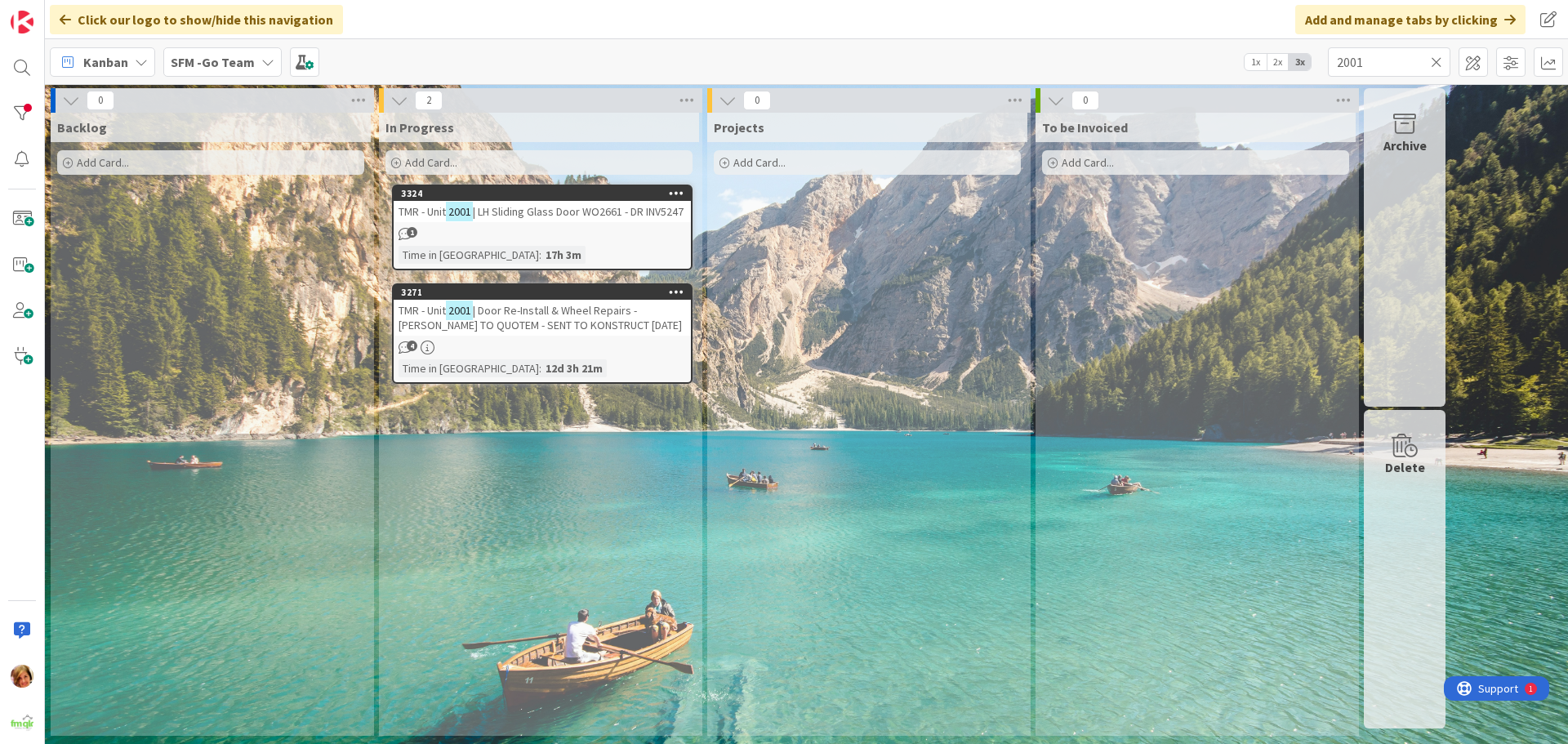
click at [1437, 58] on icon at bounding box center [1437, 62] width 12 height 15
click at [1428, 60] on input "text" at bounding box center [1389, 62] width 122 height 30
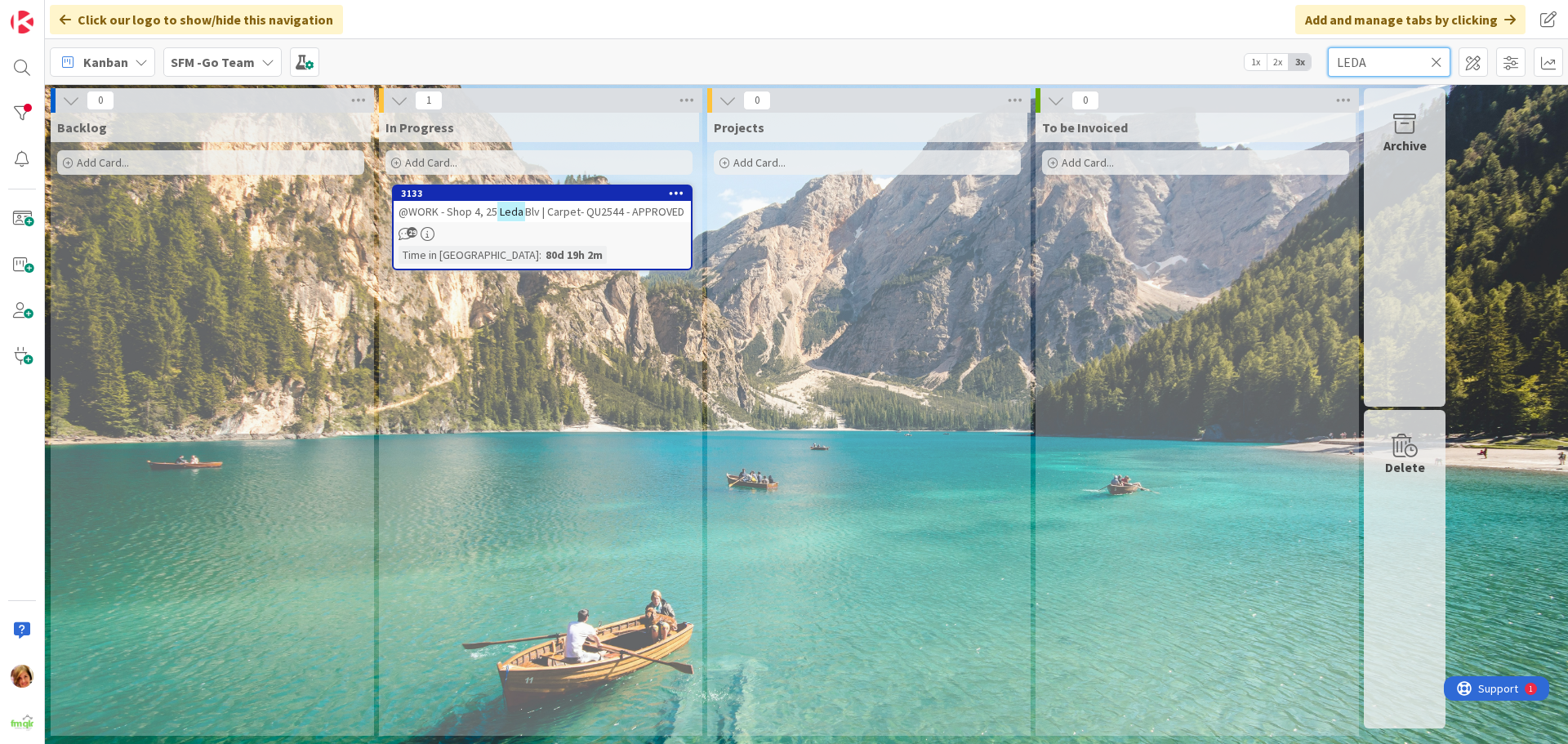
type input "LEDA"
click at [587, 222] on link "3133 @WORK - Shop 4, [GEOGRAPHIC_DATA] | Carpet- QU2544 - APPROVED 29 Time in C…" at bounding box center [542, 227] width 301 height 86
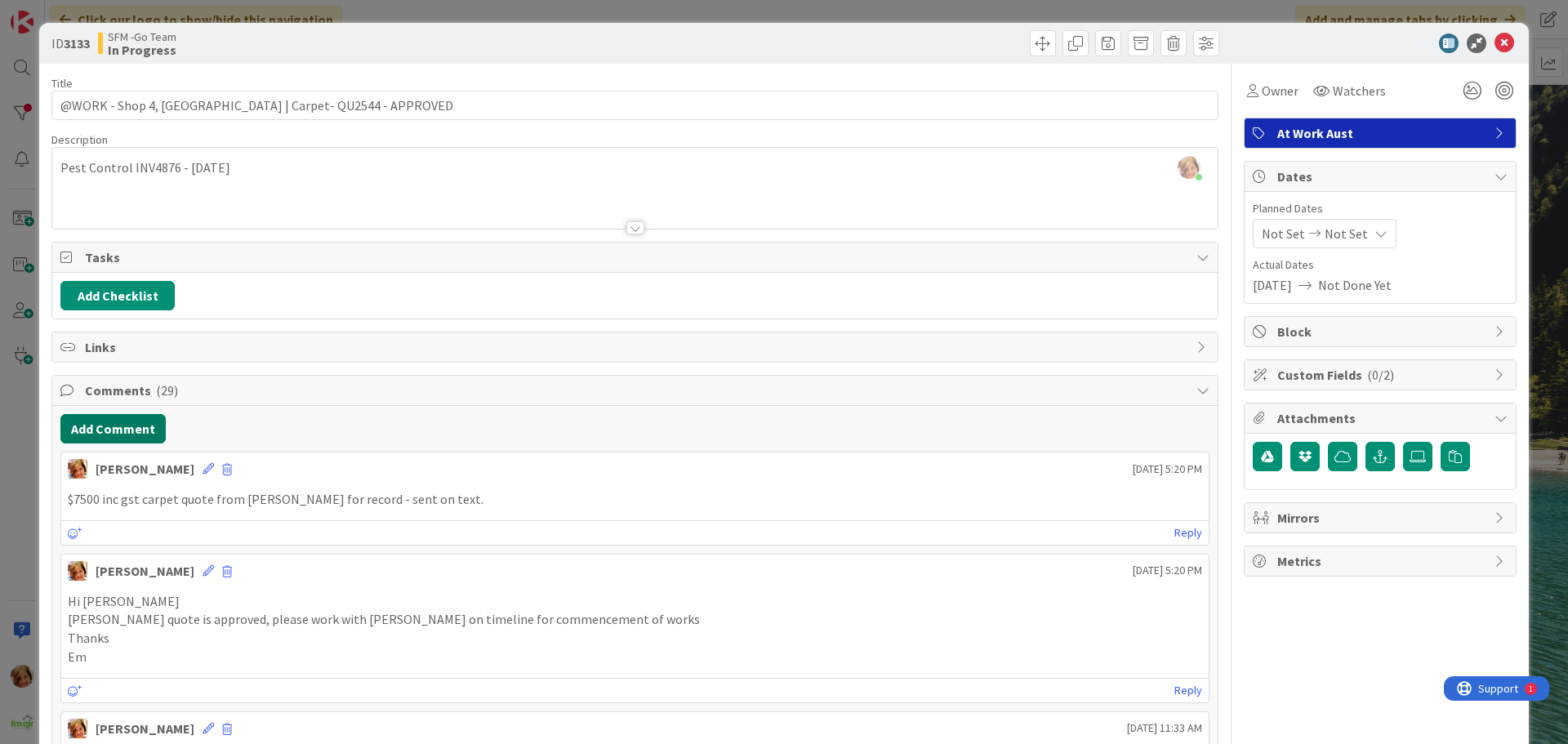
click at [102, 429] on button "Add Comment" at bounding box center [112, 429] width 105 height 30
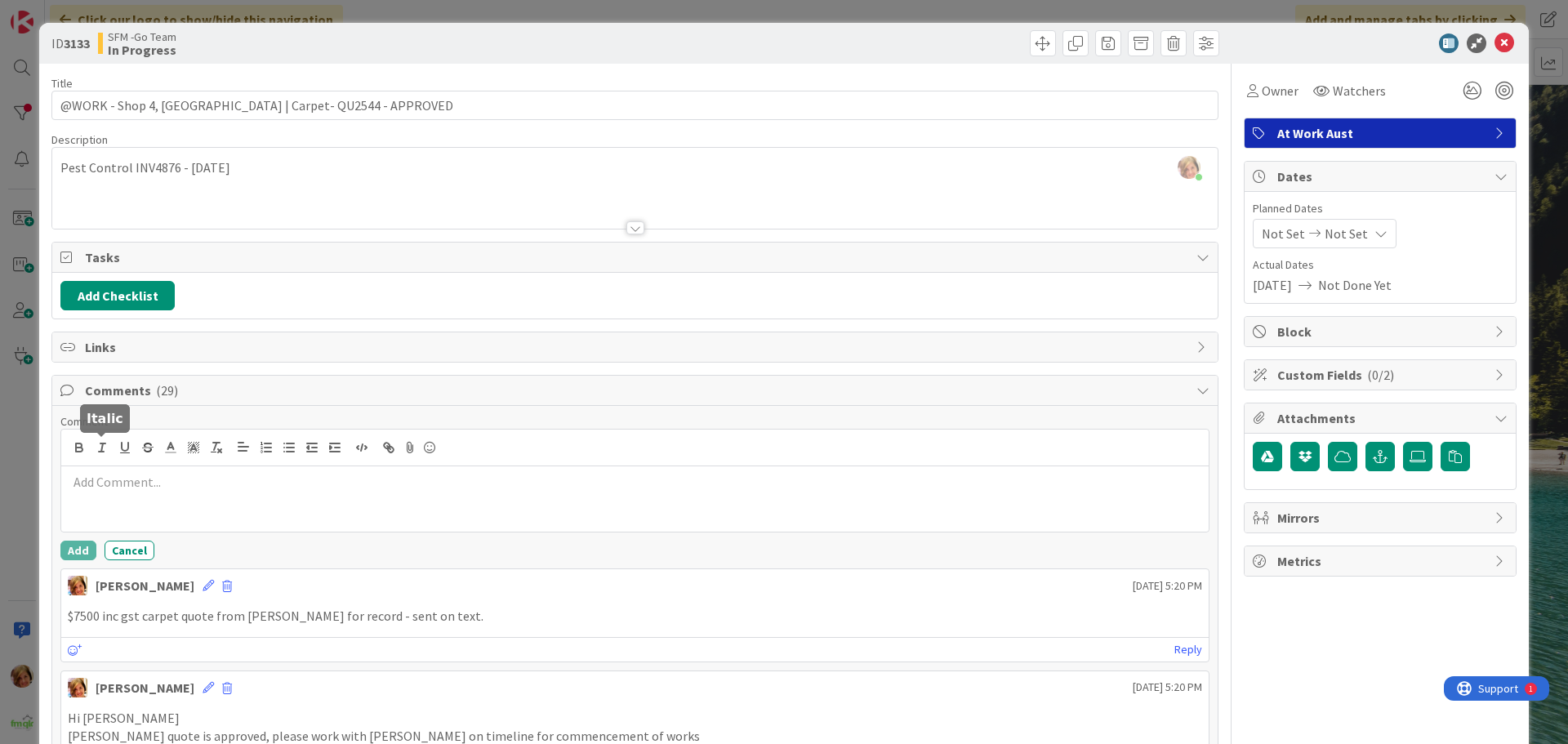
click at [122, 481] on p at bounding box center [635, 482] width 1134 height 19
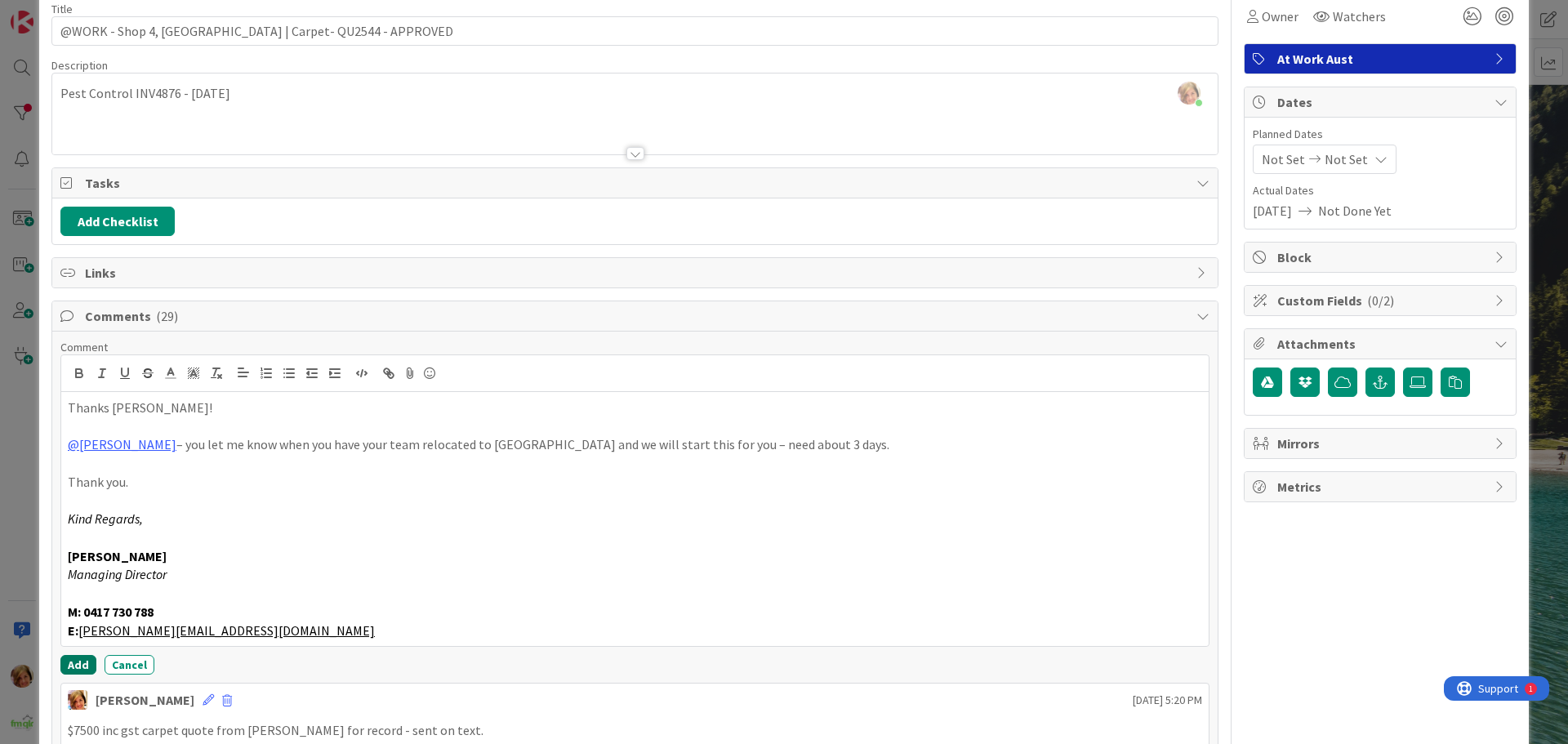
scroll to position [245, 0]
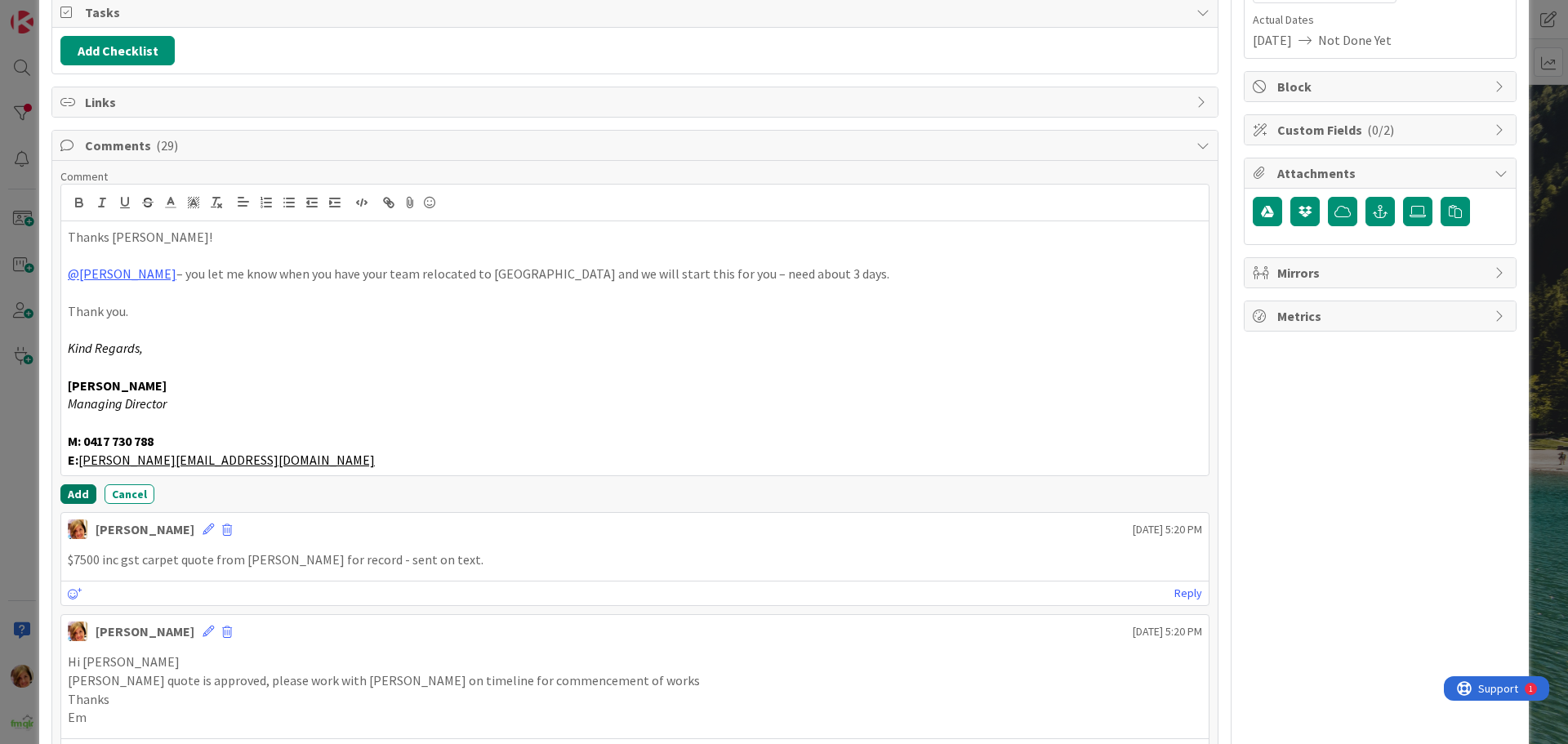
click at [74, 489] on button "Add" at bounding box center [78, 494] width 36 height 20
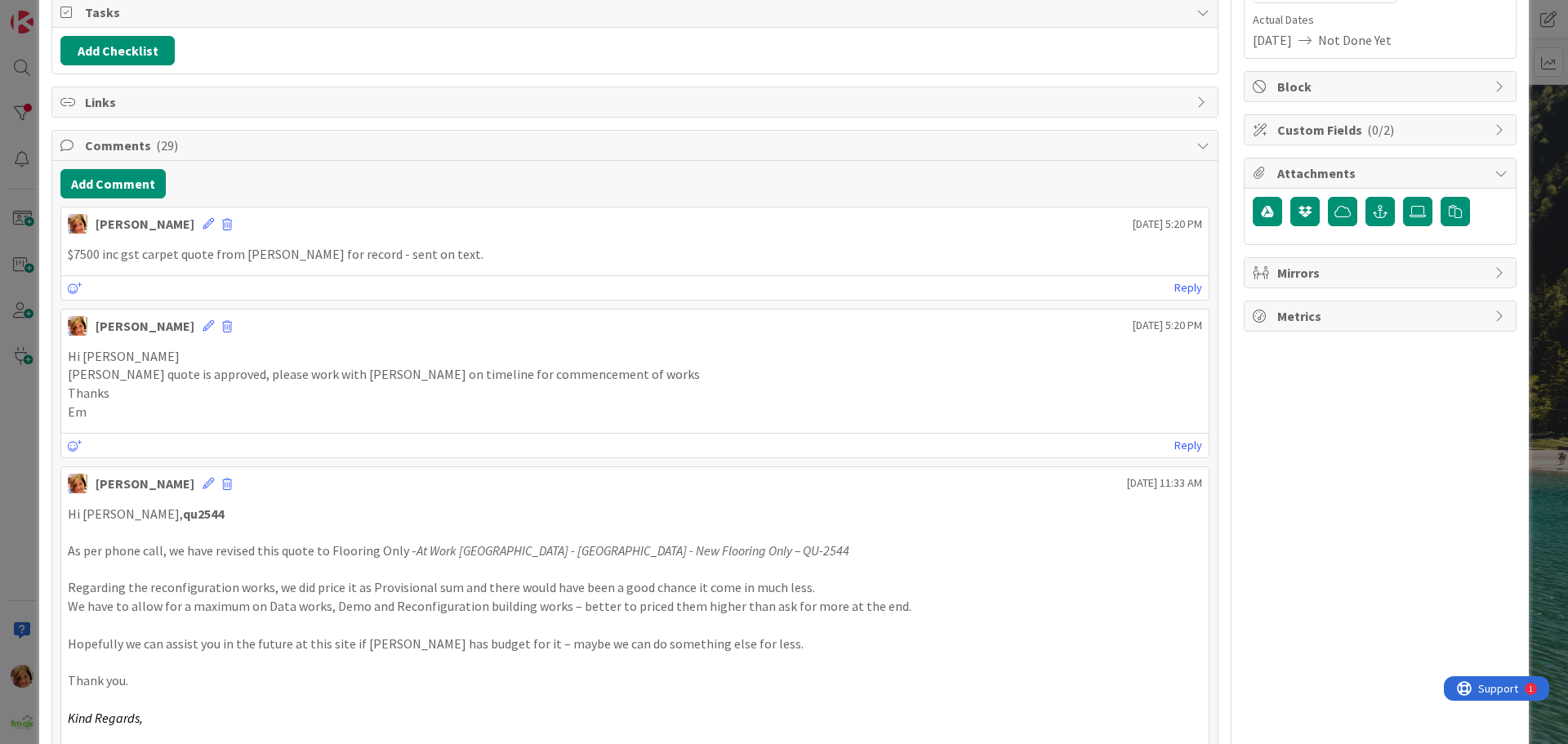
scroll to position [0, 0]
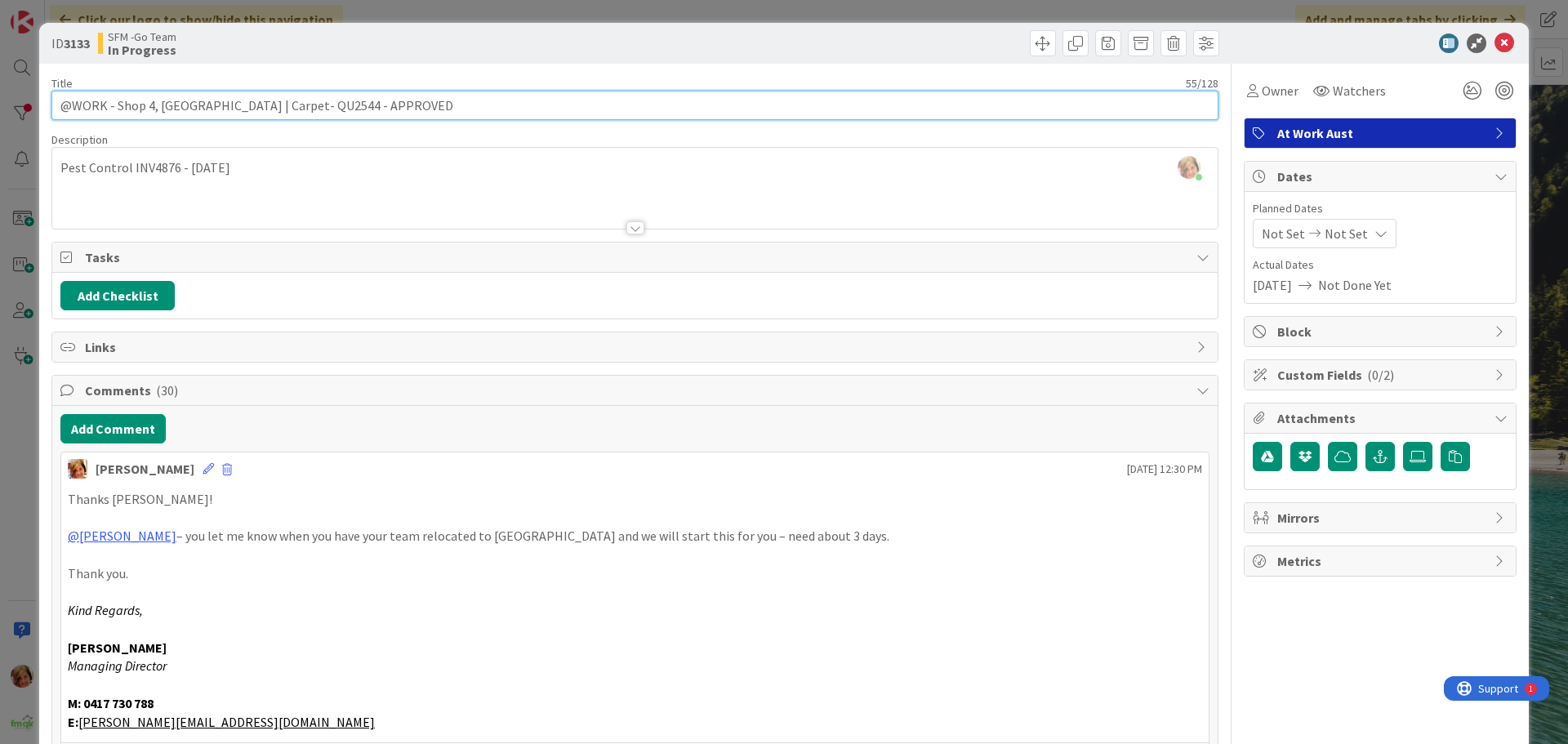
click at [423, 110] on input "@WORK - Shop 4, [GEOGRAPHIC_DATA] | Carpet- QU2544 - APPROVED" at bounding box center [635, 106] width 1167 height 30
type input "@WORK - Shop 4, [GEOGRAPHIC_DATA] | Carpet- QU2544 - APPROVED - [PERSON_NAME] T…"
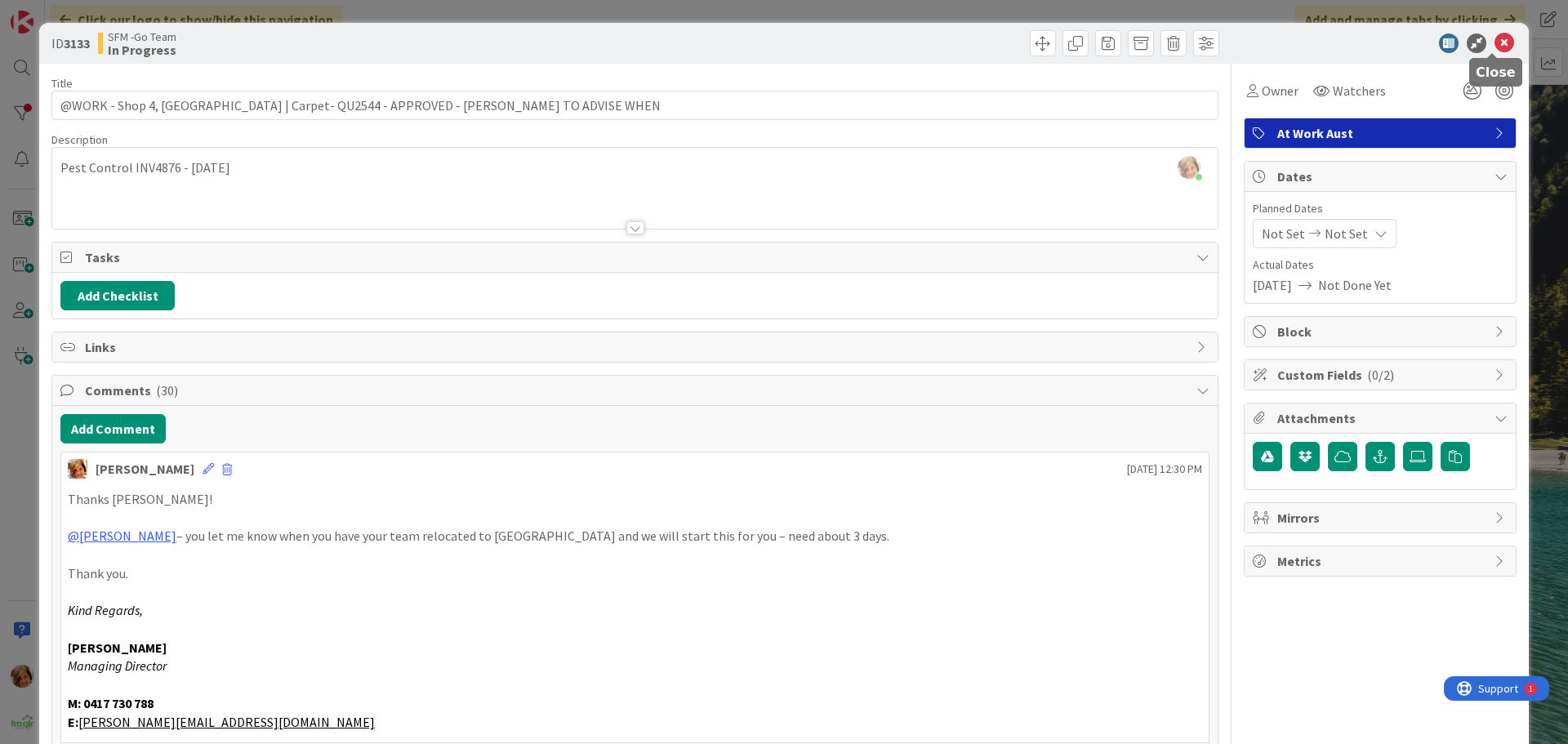
drag, startPoint x: 1491, startPoint y: 41, endPoint x: 1480, endPoint y: 45, distance: 11.7
click at [1494, 41] on icon at bounding box center [1504, 44] width 20 height 20
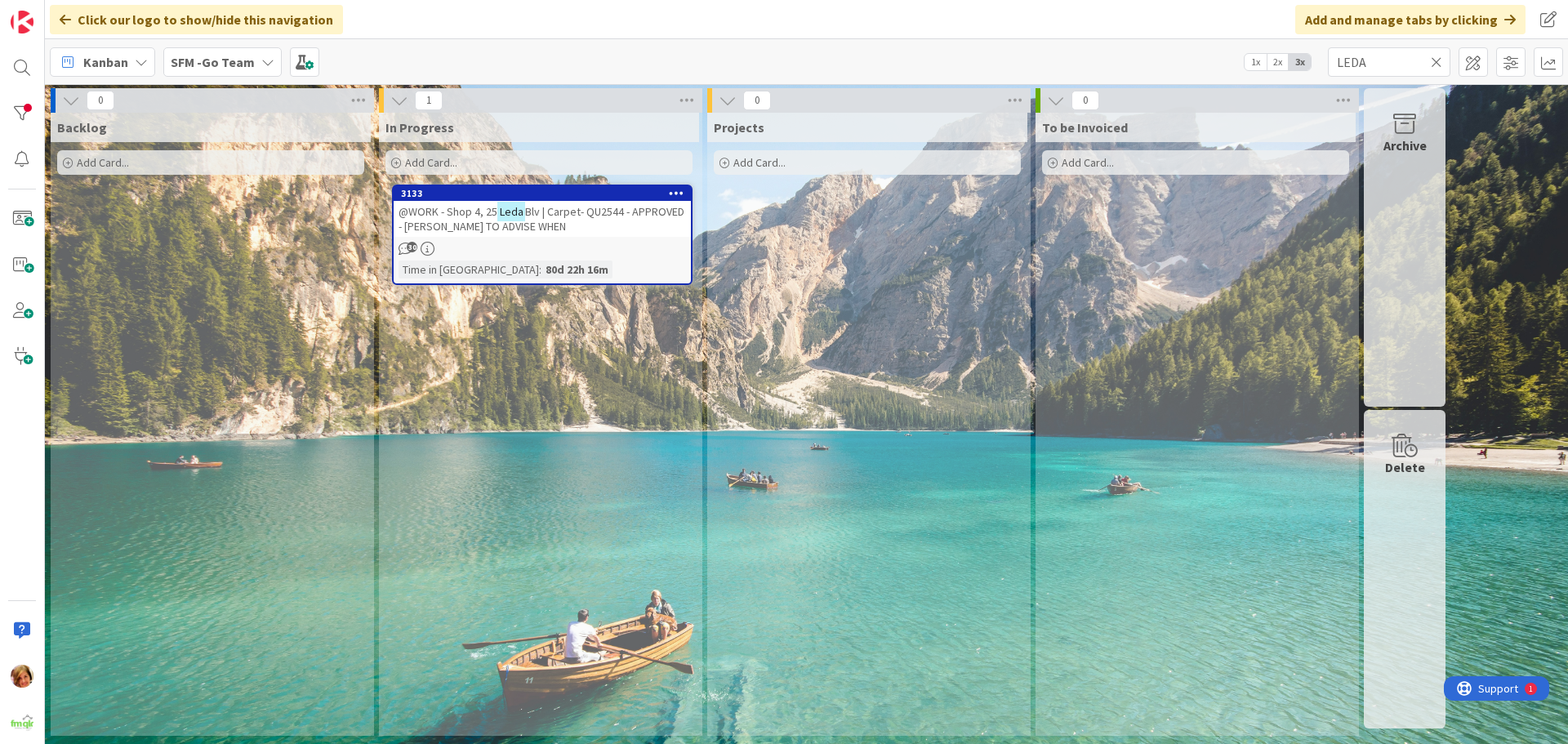
click at [1436, 55] on icon at bounding box center [1437, 62] width 12 height 15
click at [1435, 56] on input "text" at bounding box center [1389, 62] width 122 height 30
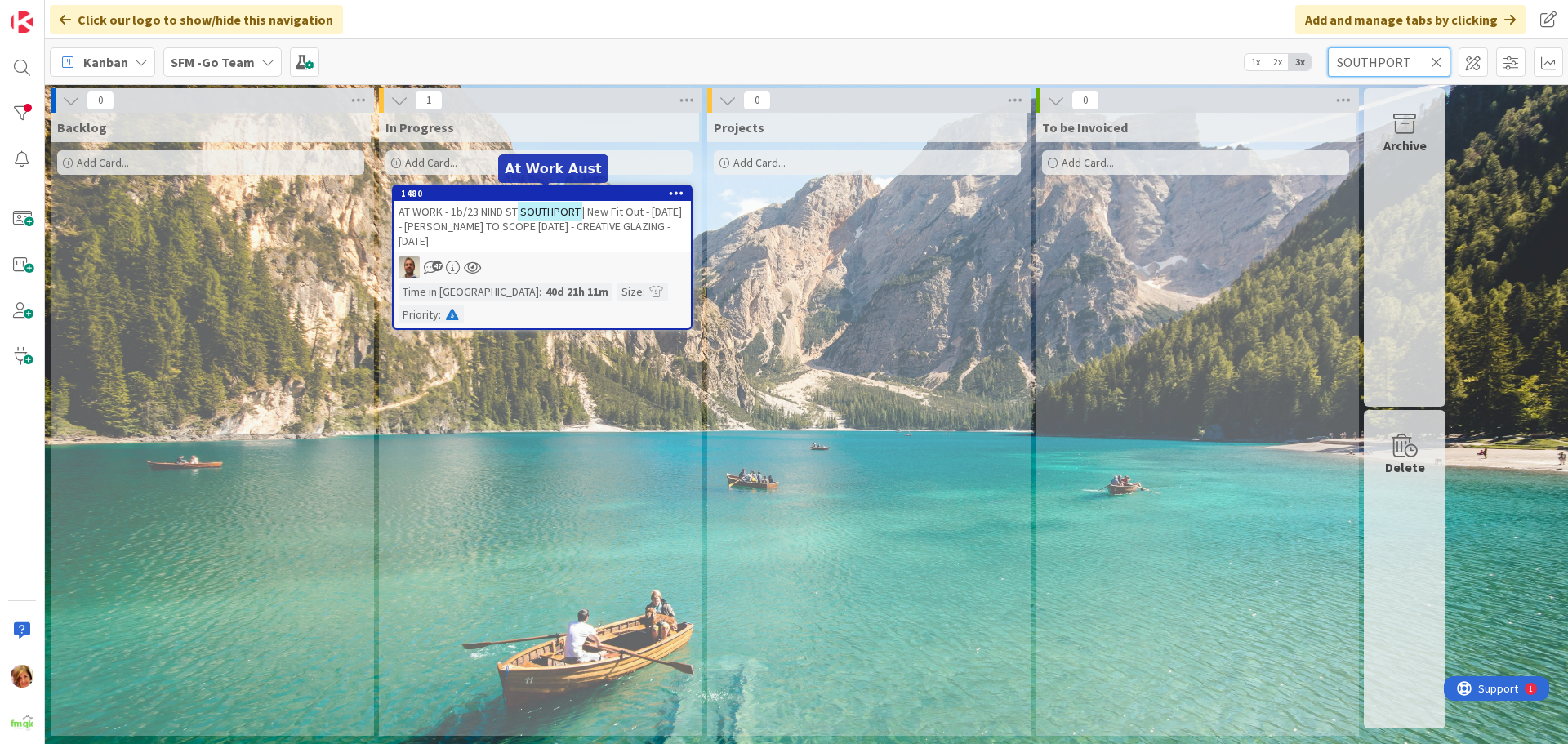
type input "SOUTHPORT"
click at [480, 212] on span "AT WORK - 1b/23 NIND ST" at bounding box center [458, 212] width 119 height 15
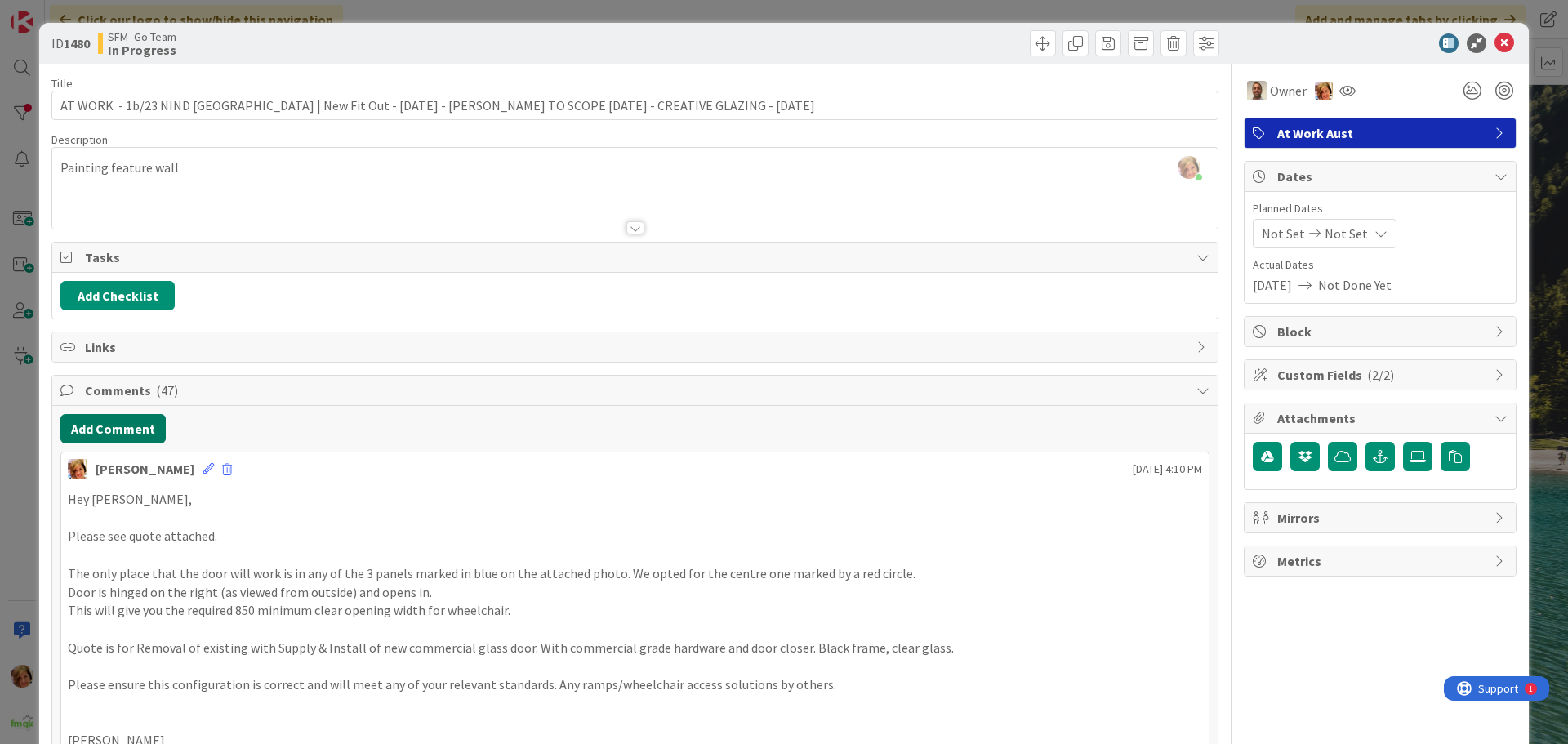
click at [119, 431] on button "Add Comment" at bounding box center [112, 429] width 105 height 30
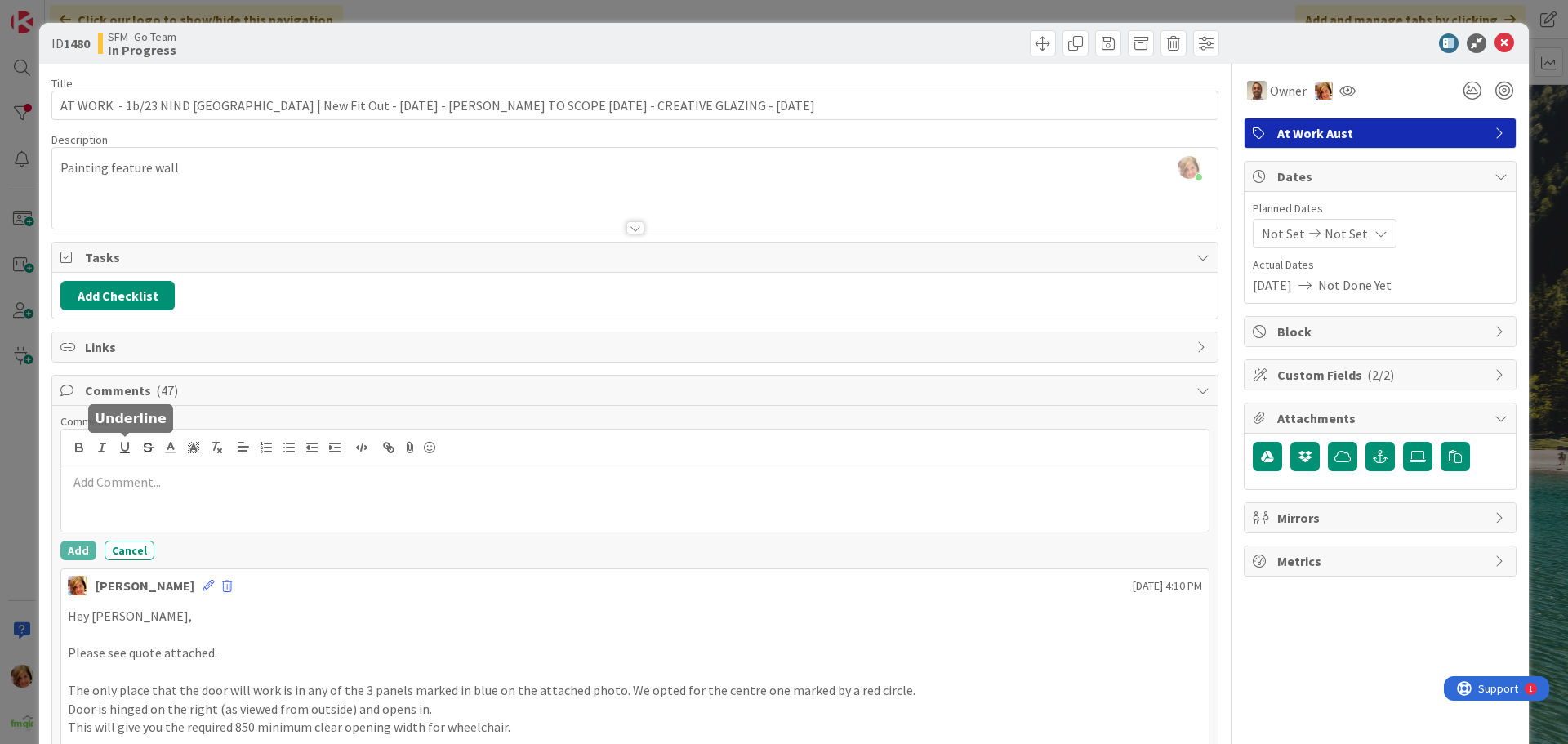
click at [131, 485] on p at bounding box center [635, 482] width 1134 height 19
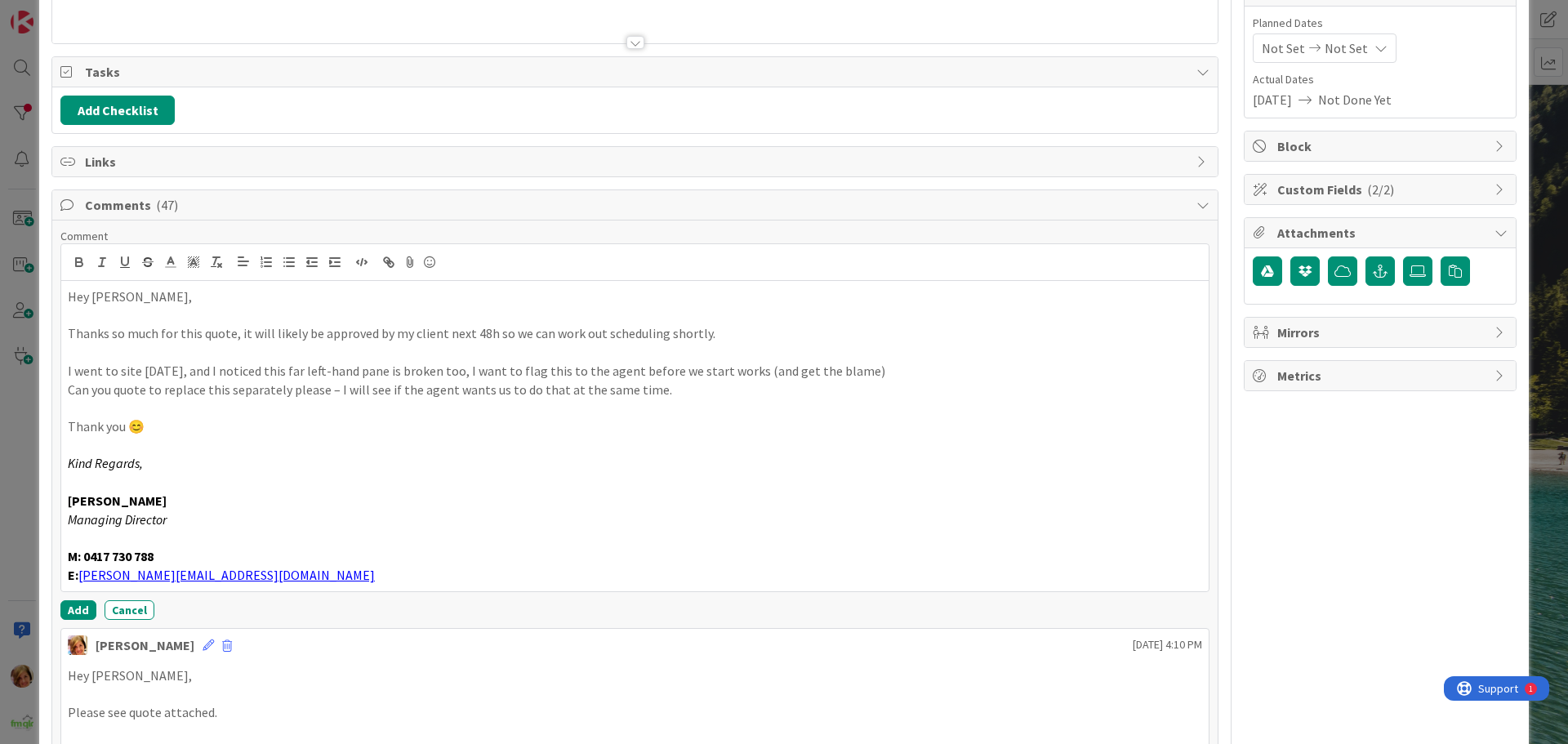
scroll to position [188, 0]
click at [74, 606] on button "Add" at bounding box center [78, 608] width 36 height 20
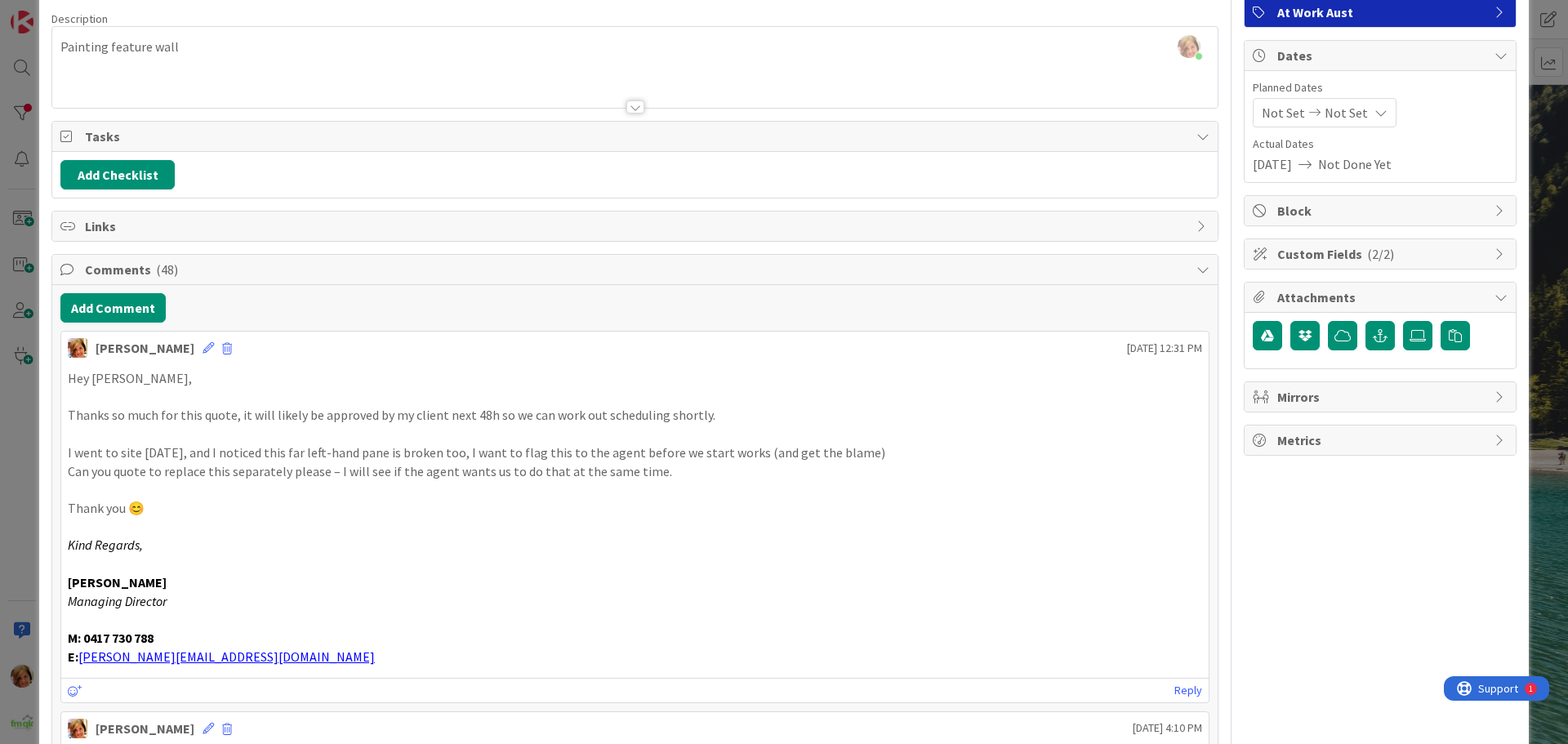
scroll to position [0, 0]
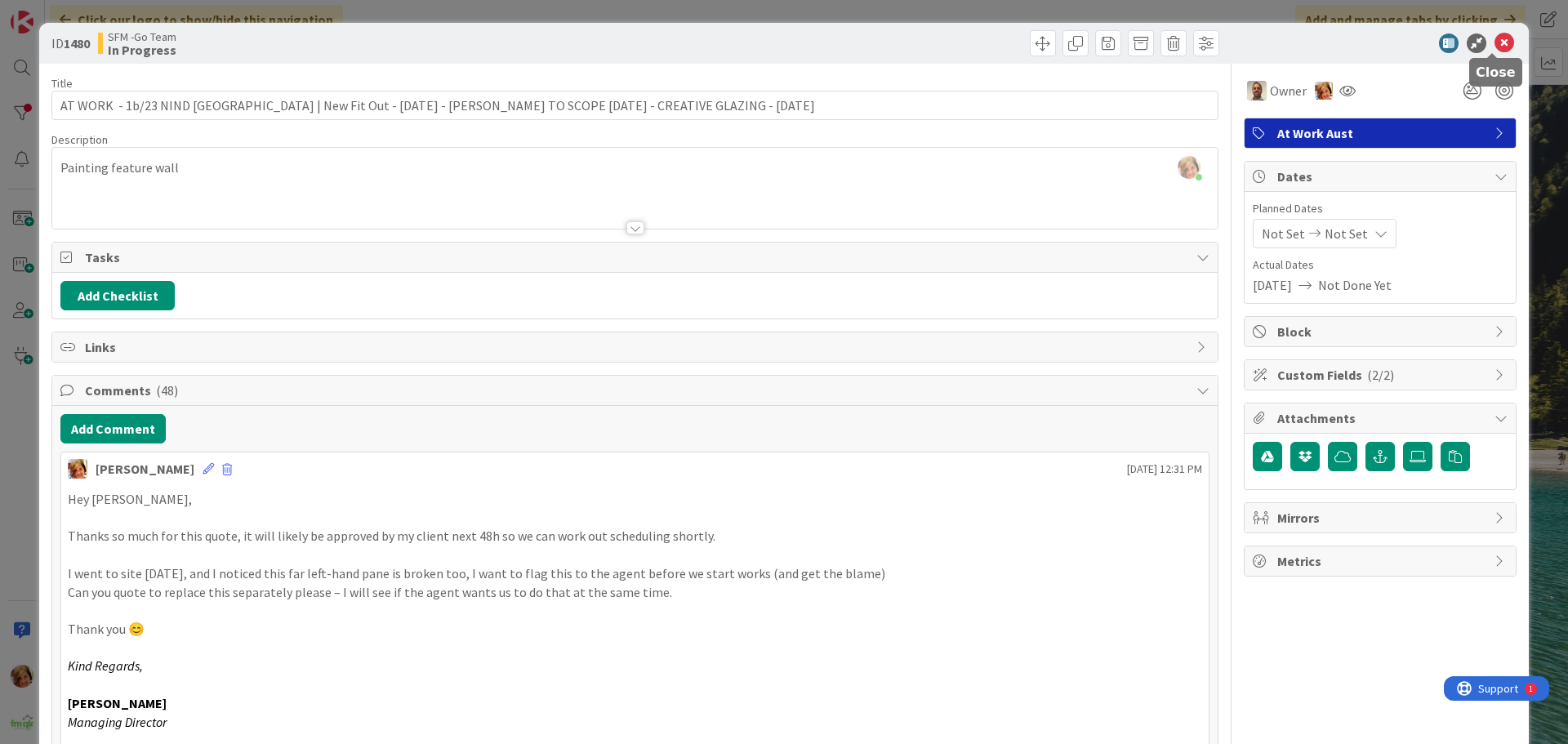
click at [1494, 40] on icon at bounding box center [1504, 44] width 20 height 20
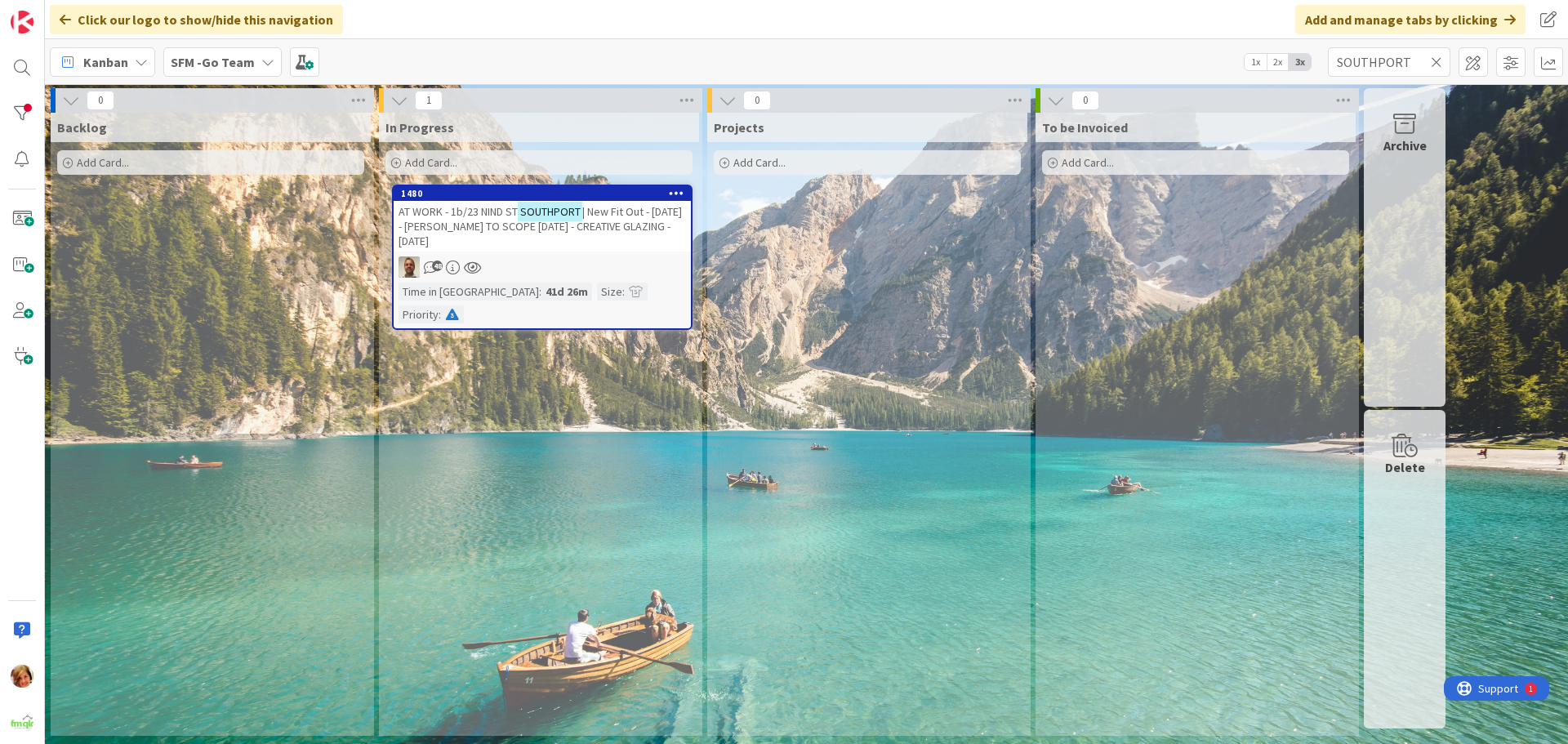
click at [1438, 60] on icon at bounding box center [1437, 62] width 12 height 15
click at [1437, 60] on input "text" at bounding box center [1389, 62] width 122 height 30
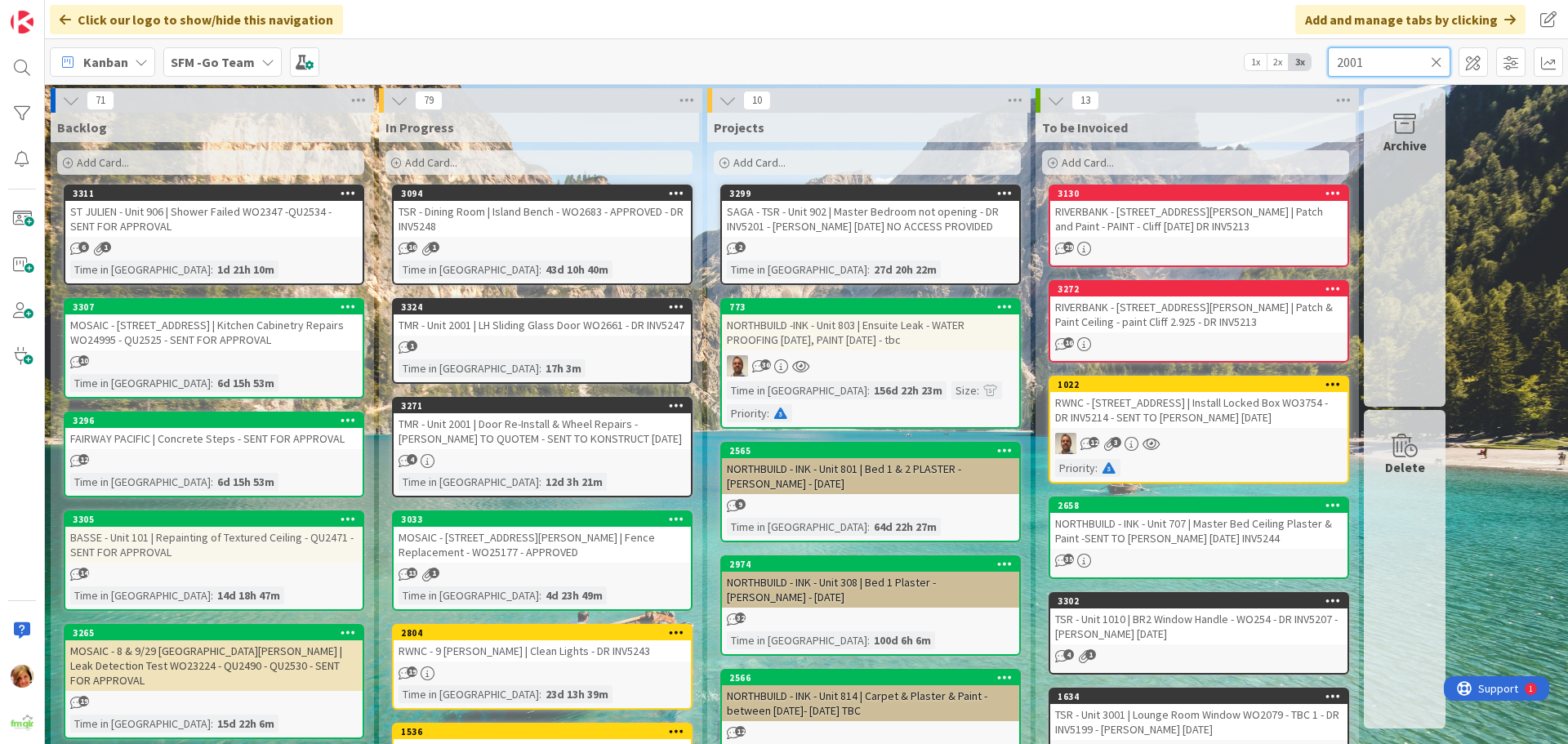
type input "2001"
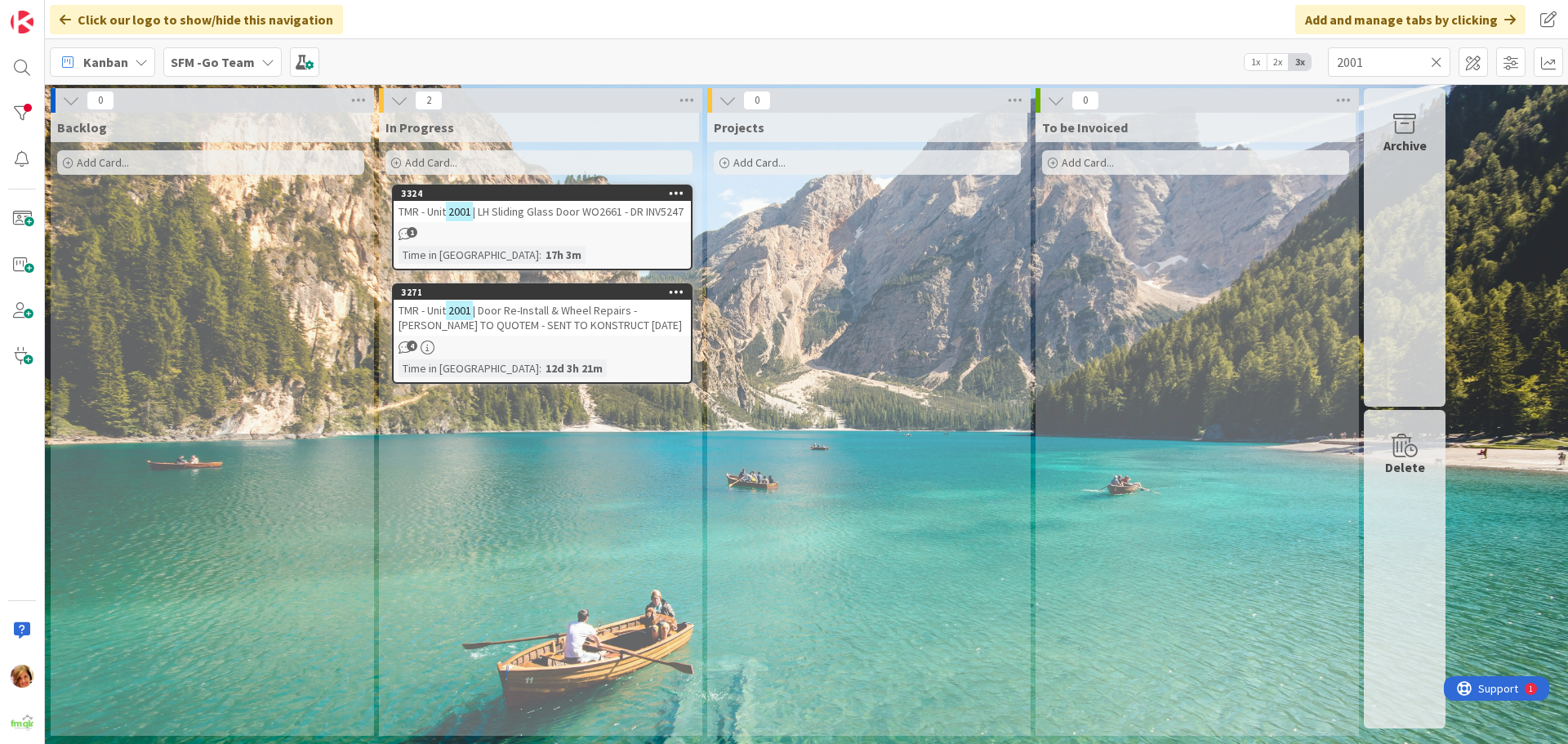
click at [534, 214] on span "| LH Sliding Glass Door WO2661 - DR INV5247" at bounding box center [578, 212] width 211 height 15
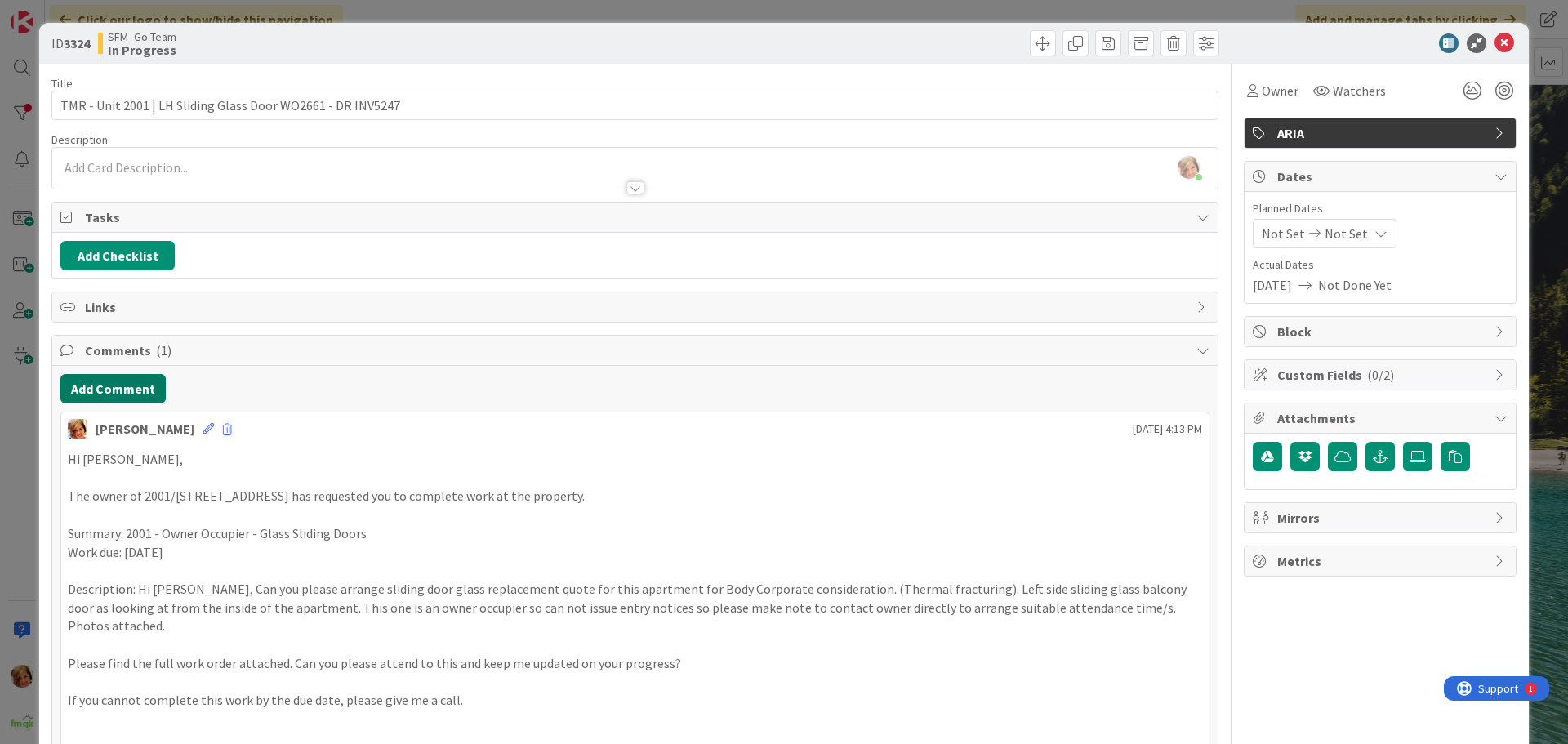
click at [125, 379] on button "Add Comment" at bounding box center [112, 389] width 105 height 30
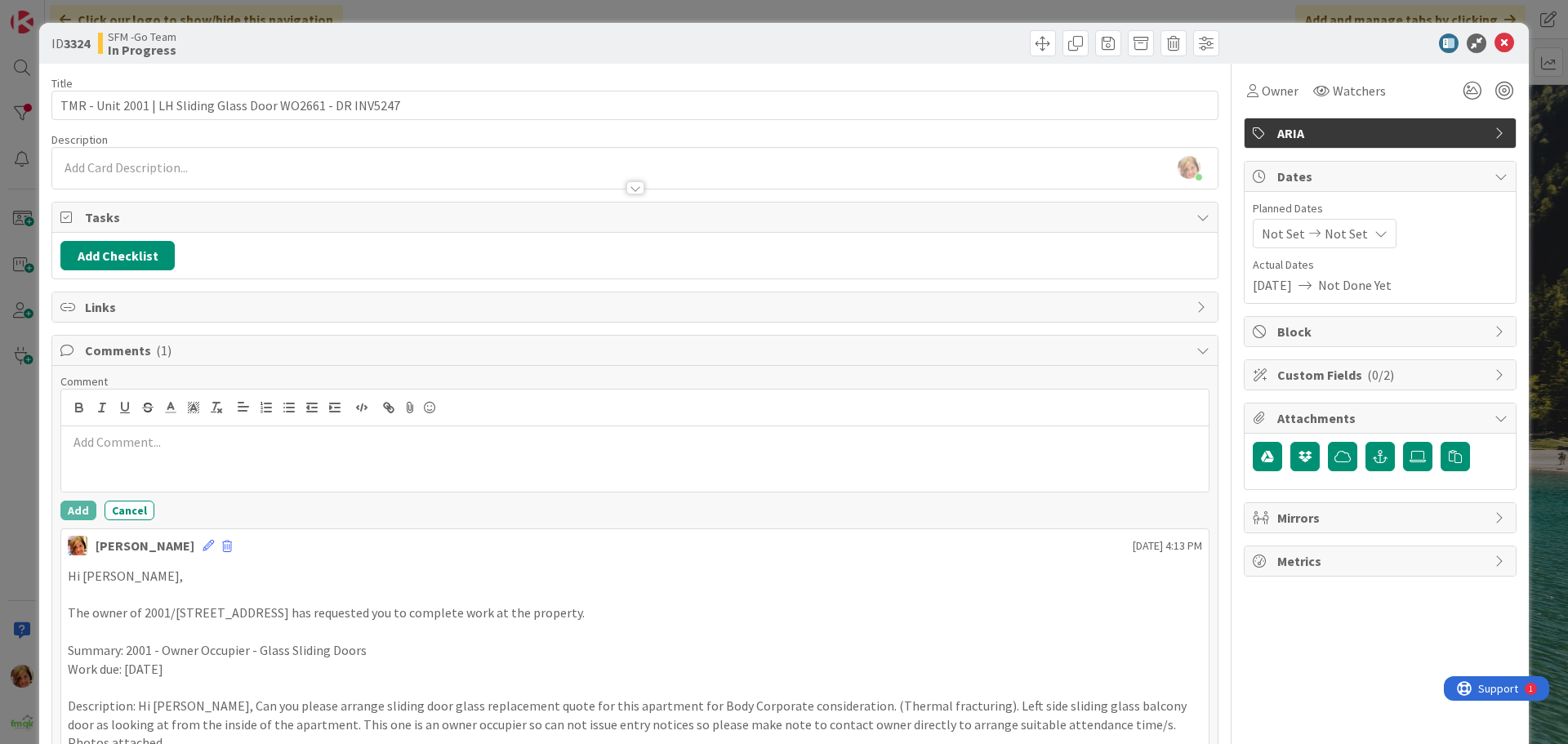
click at [145, 441] on p at bounding box center [635, 442] width 1134 height 19
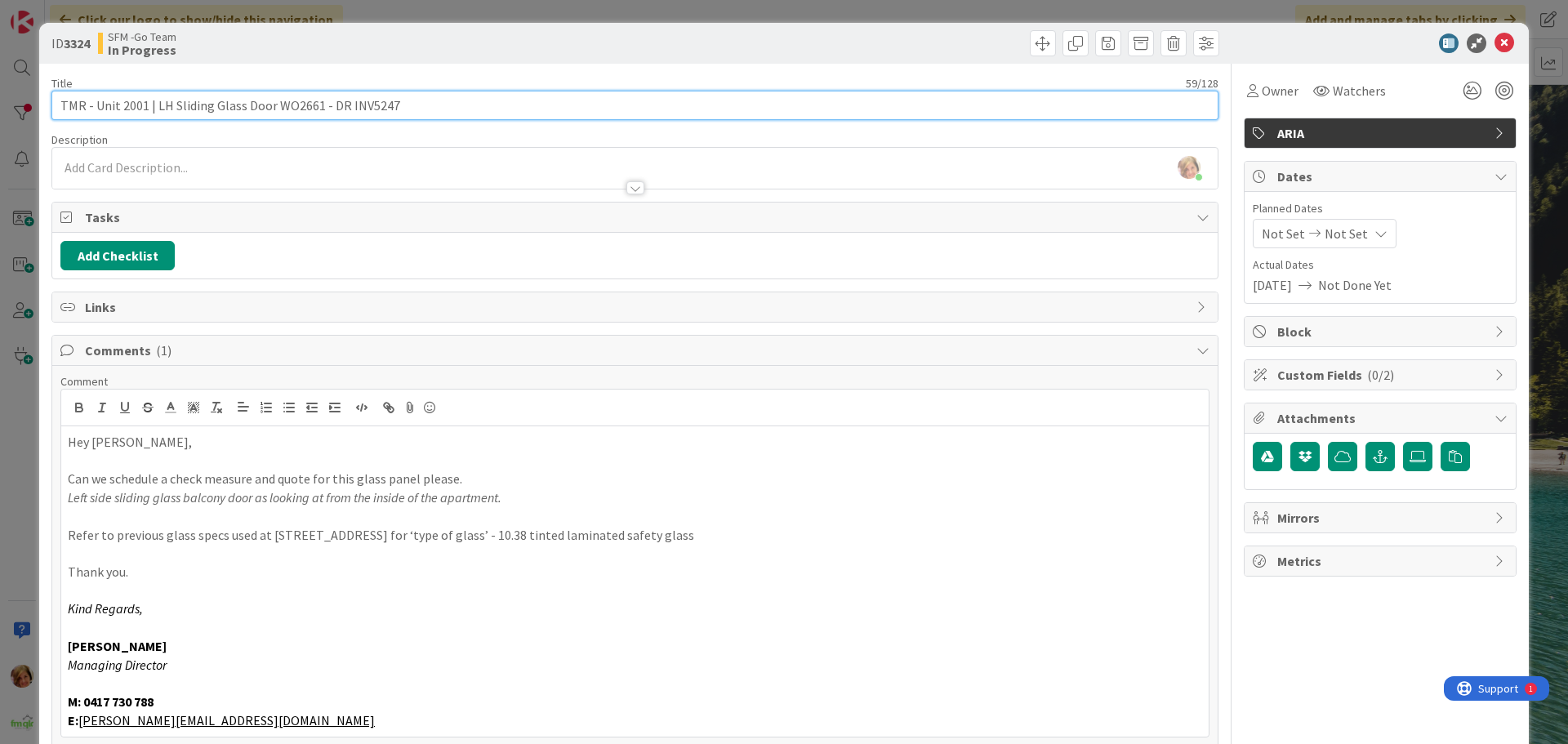
click at [441, 110] on input "TMR - Unit 2001 | LH Sliding Glass Door WO2661 - DR INV5247" at bounding box center [635, 106] width 1167 height 30
type input "TMR - Unit 2001 | LH Sliding Glass Door WO2661 - DR INV5247 - SENT TO [GEOGRAPH…"
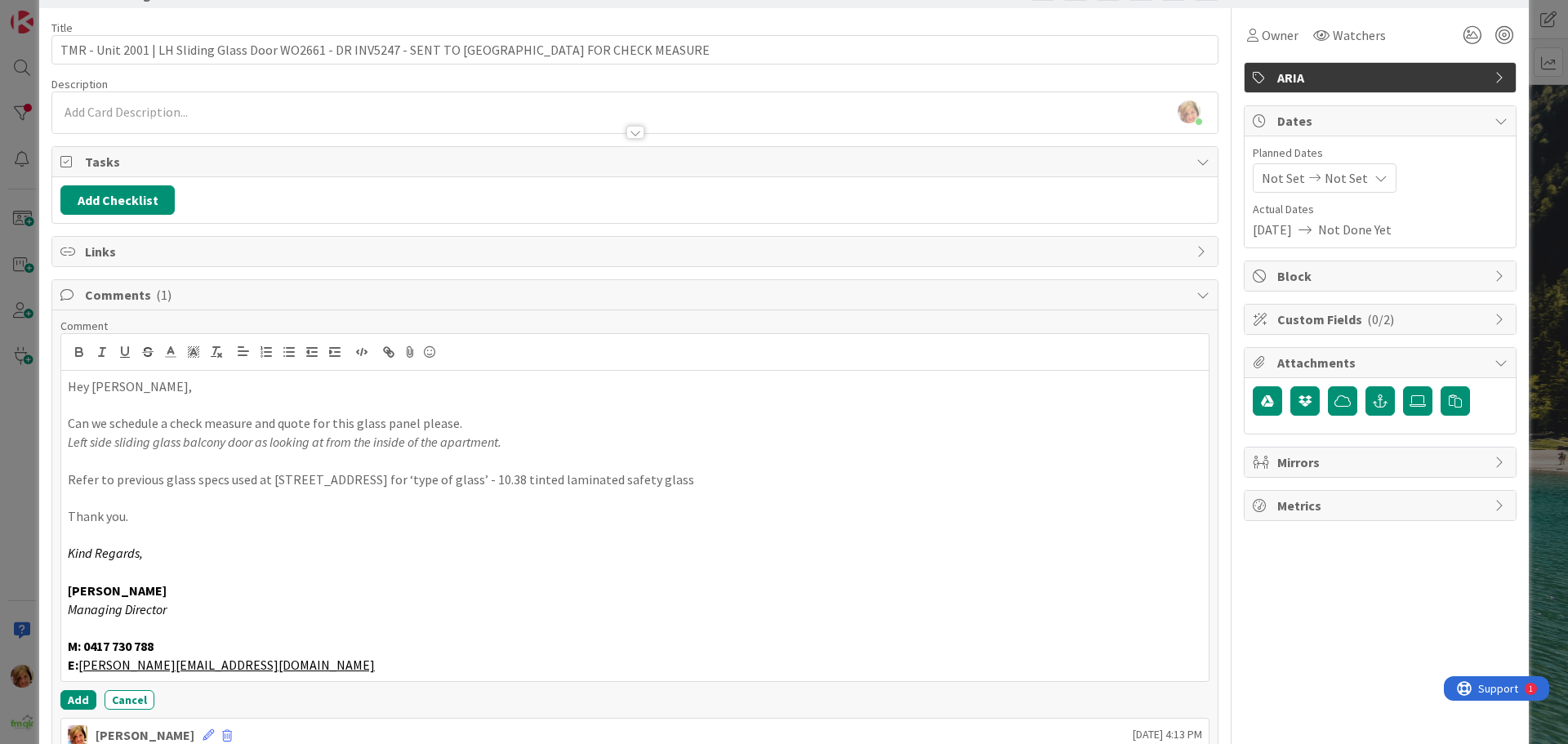
scroll to position [164, 0]
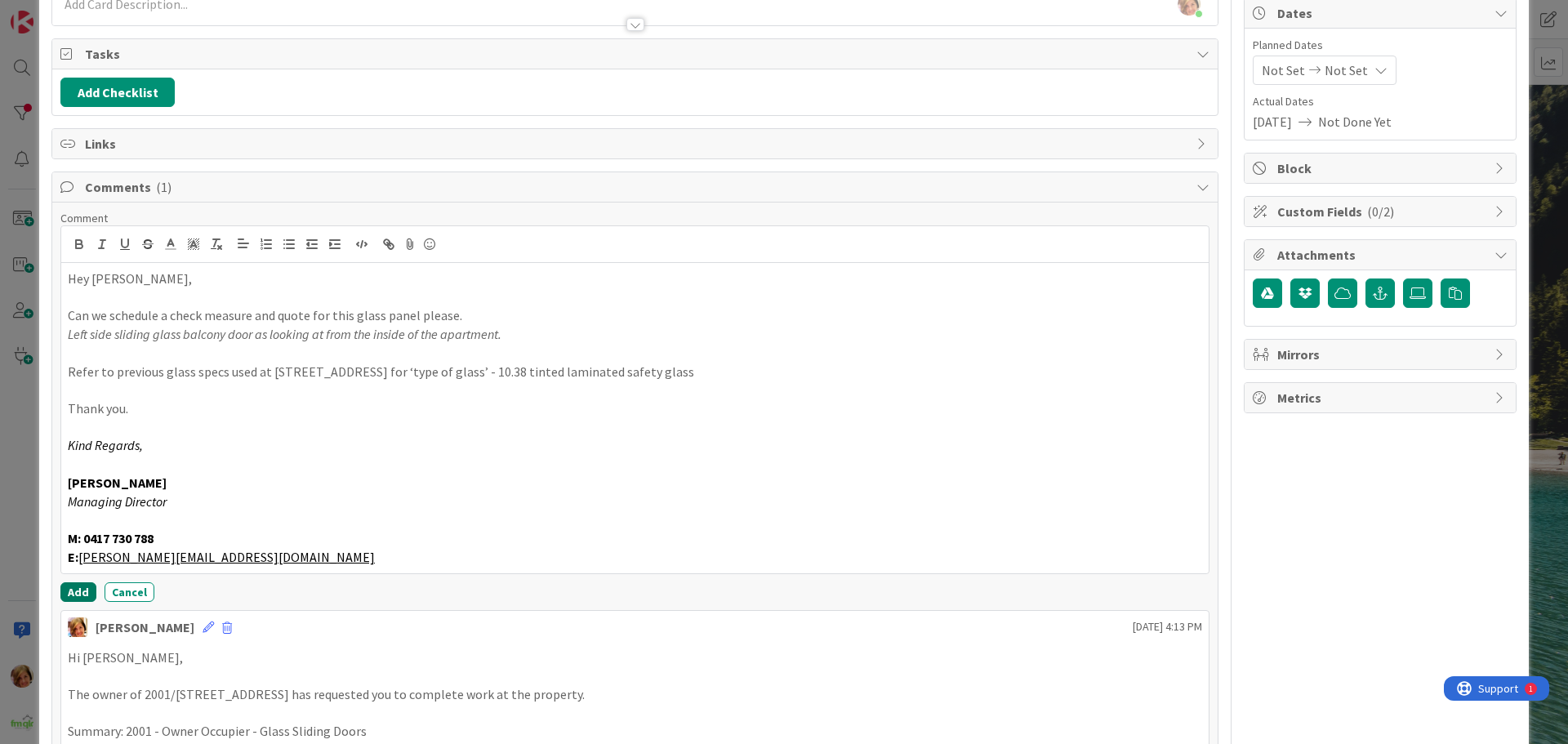
click at [78, 589] on button "Add" at bounding box center [78, 592] width 36 height 20
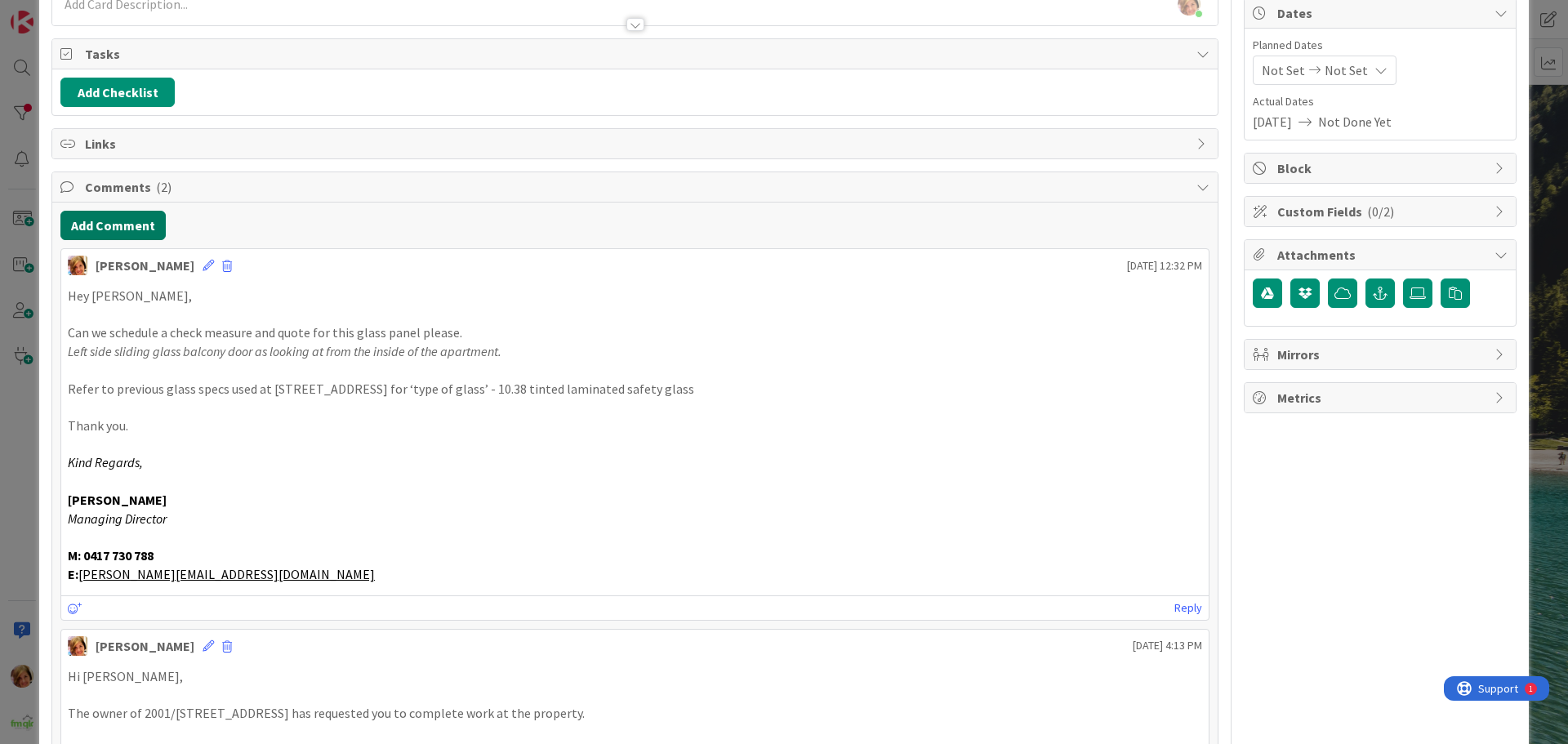
click at [129, 224] on button "Add Comment" at bounding box center [112, 226] width 105 height 30
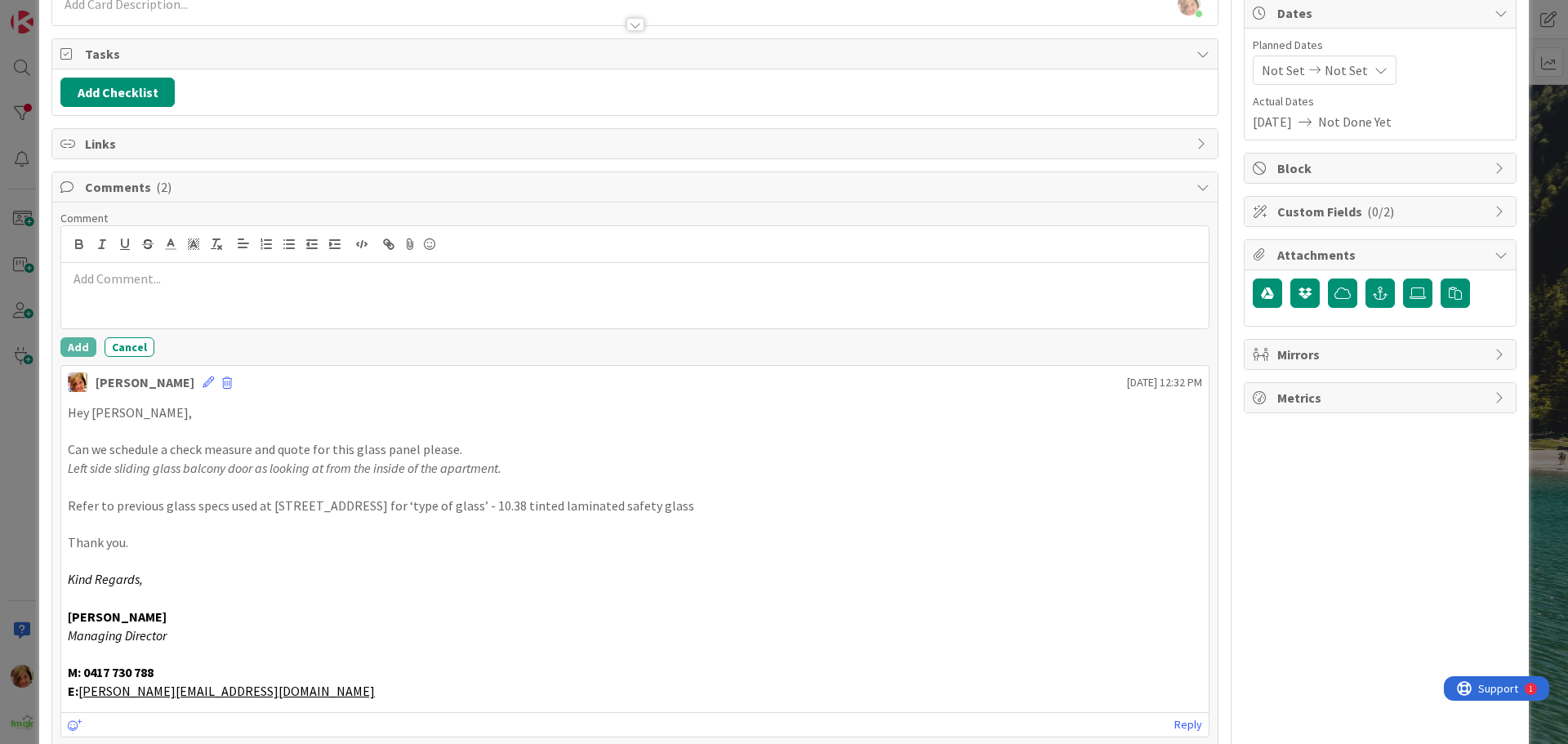
click at [138, 301] on div at bounding box center [635, 295] width 1147 height 65
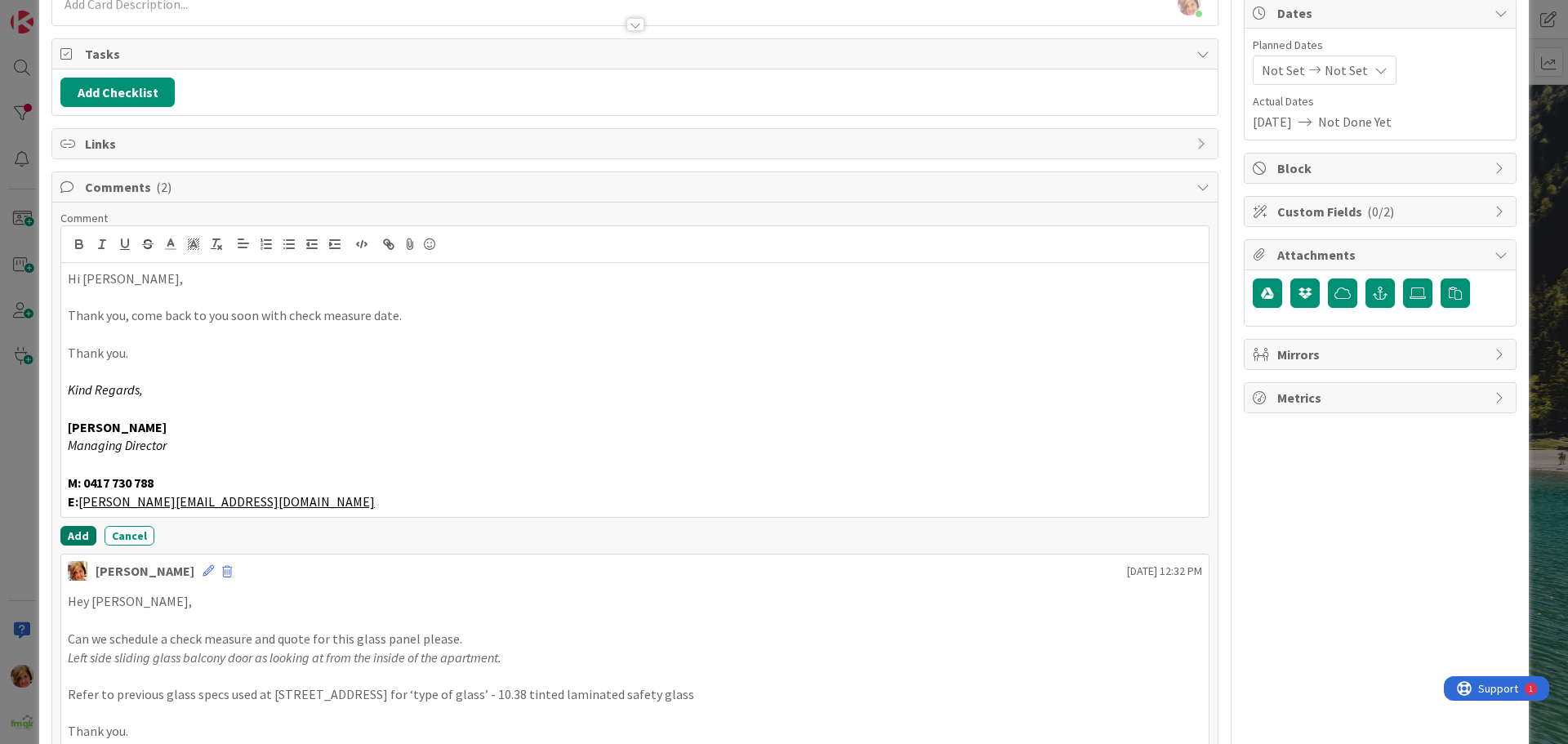
click at [83, 533] on button "Add" at bounding box center [78, 536] width 36 height 20
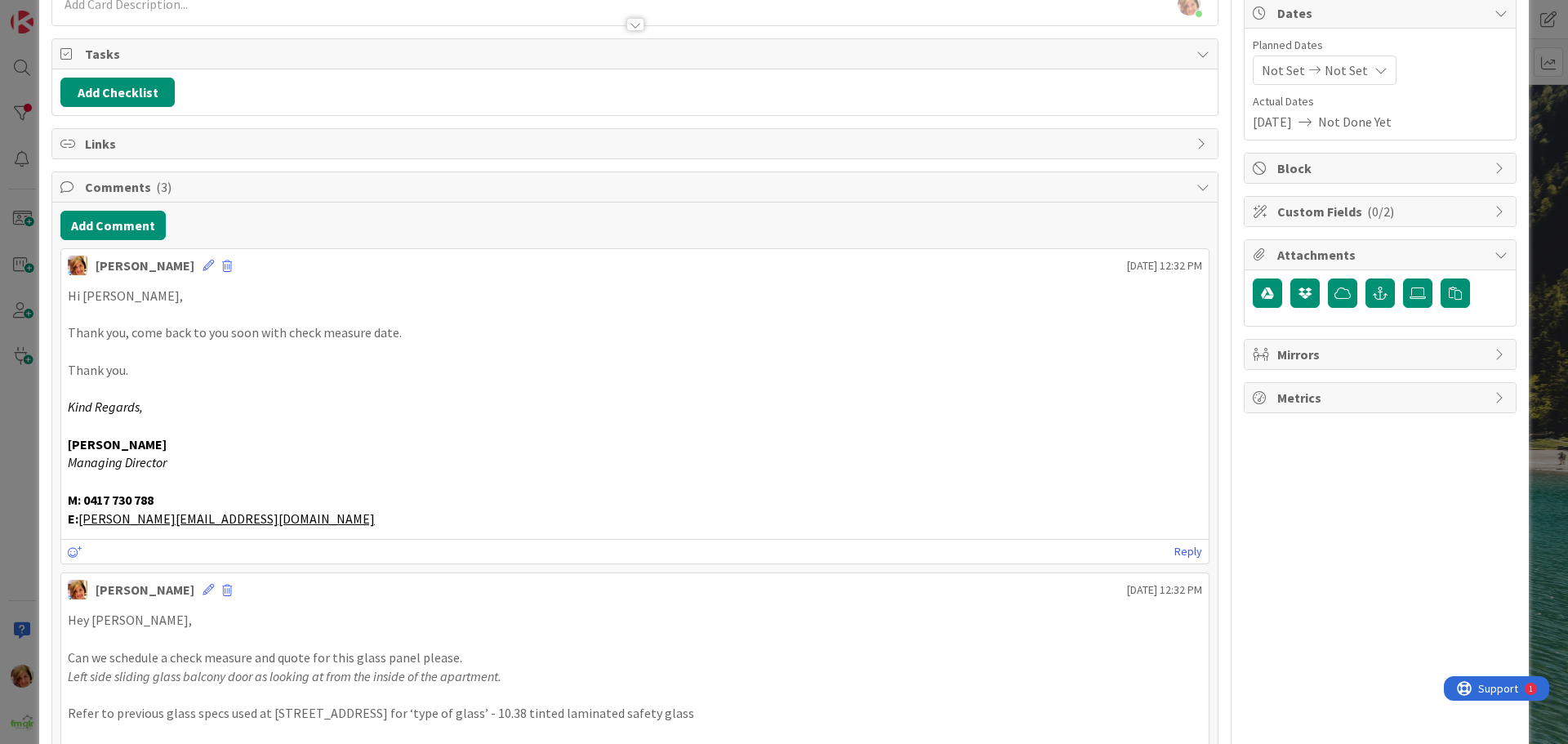
scroll to position [0, 0]
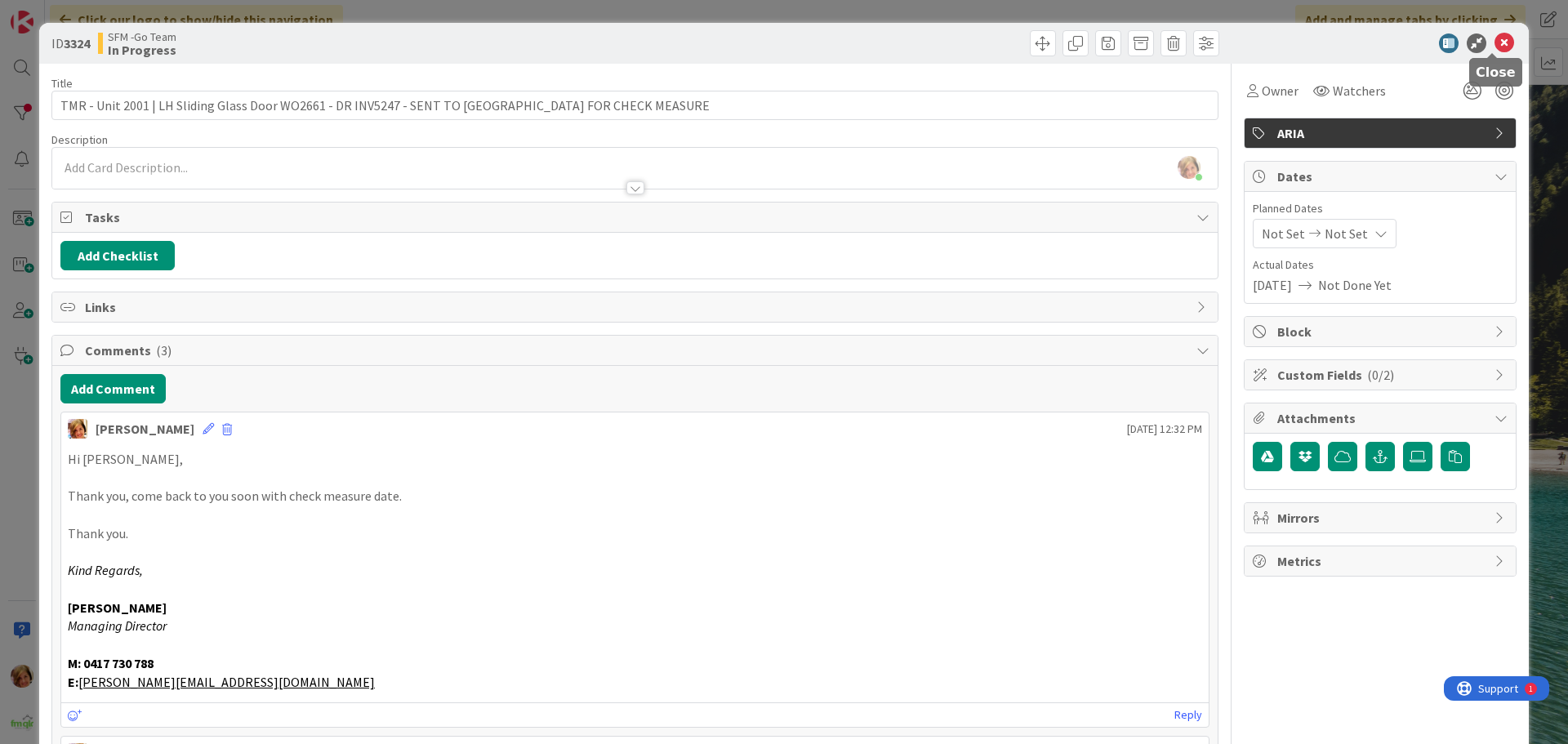
click at [1494, 42] on icon at bounding box center [1504, 44] width 20 height 20
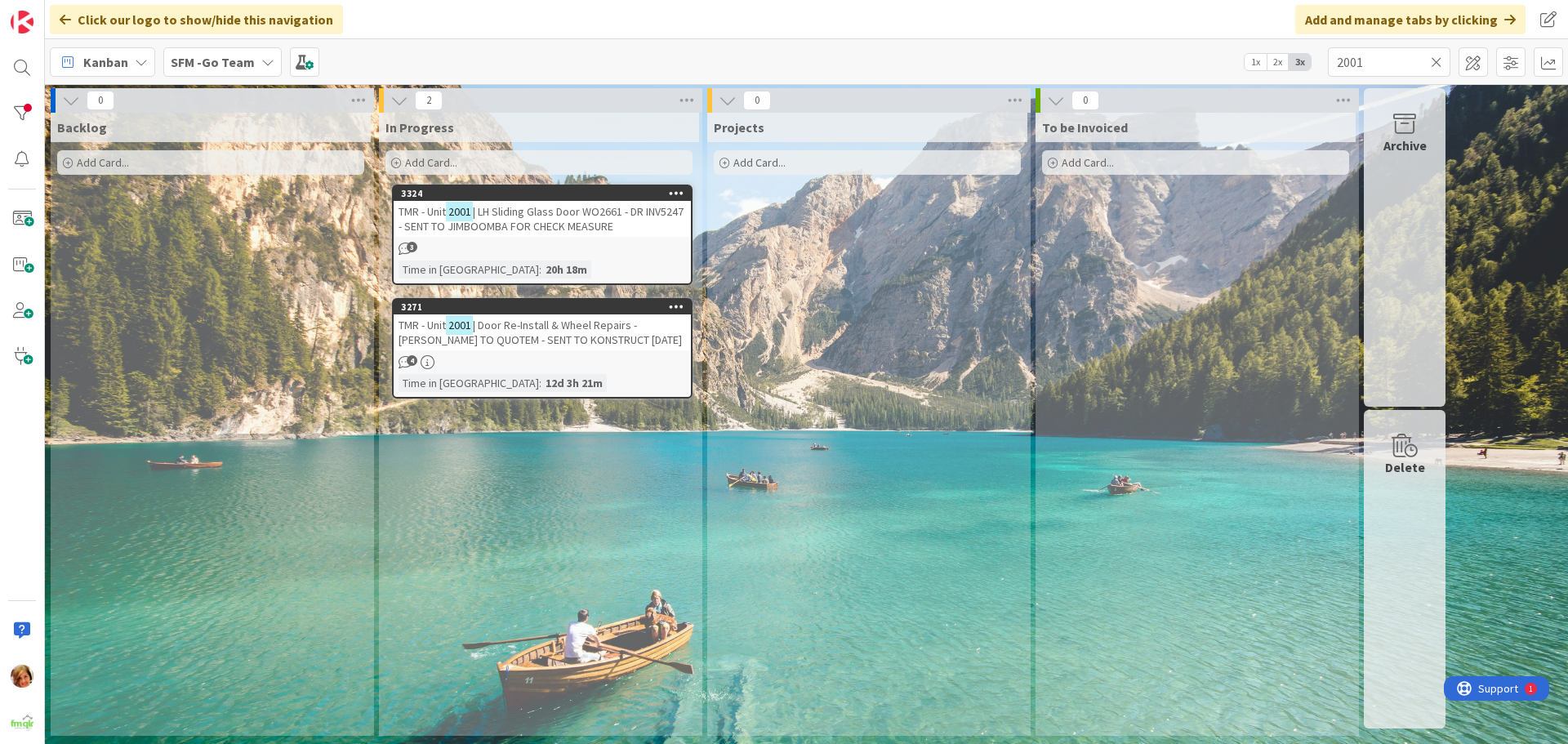
click at [554, 333] on span "| Door Re-Install & Wheel Repairs - [PERSON_NAME] TO QUOTEM - SENT TO KONSTRUCT…" at bounding box center [540, 332] width 284 height 30
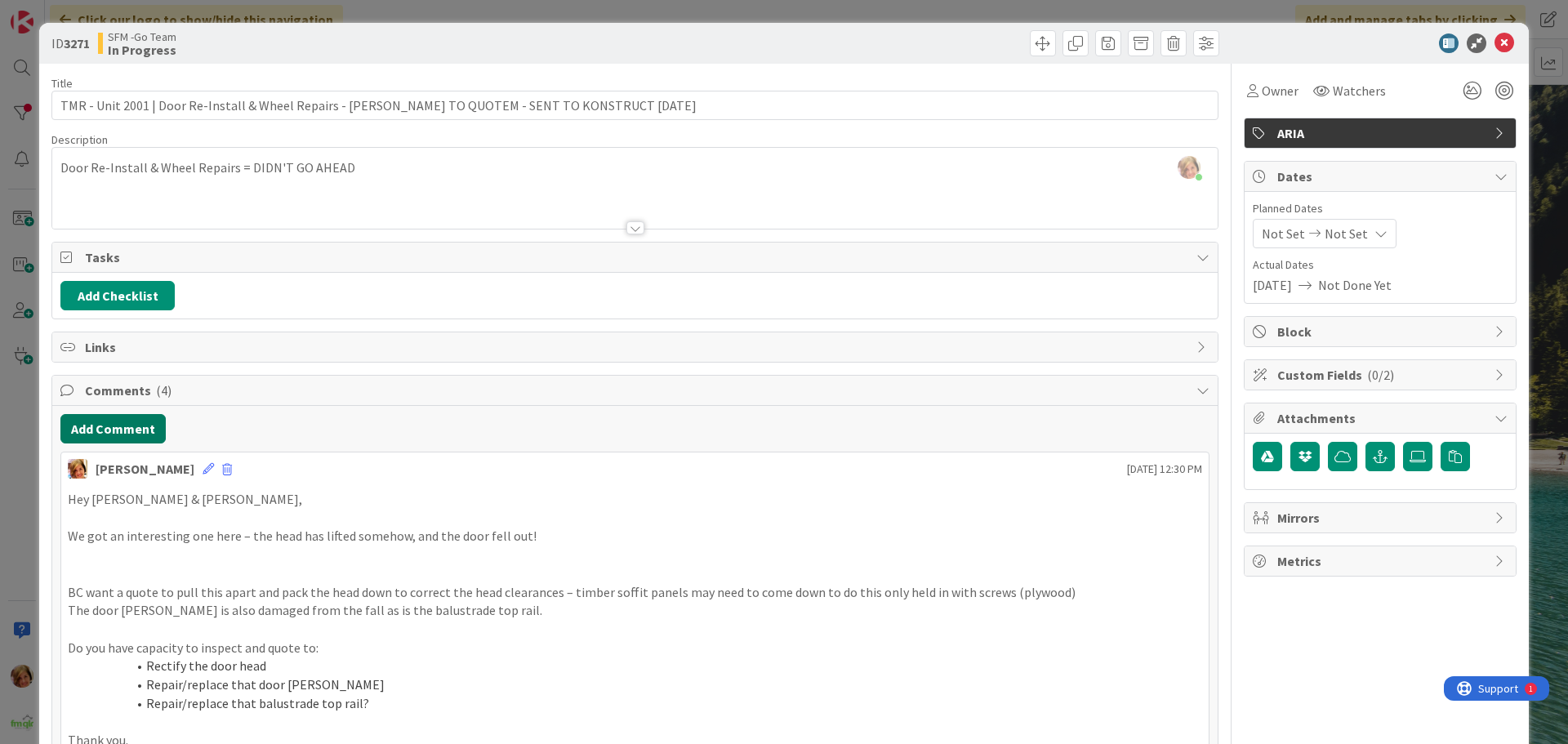
click at [108, 431] on button "Add Comment" at bounding box center [112, 429] width 105 height 30
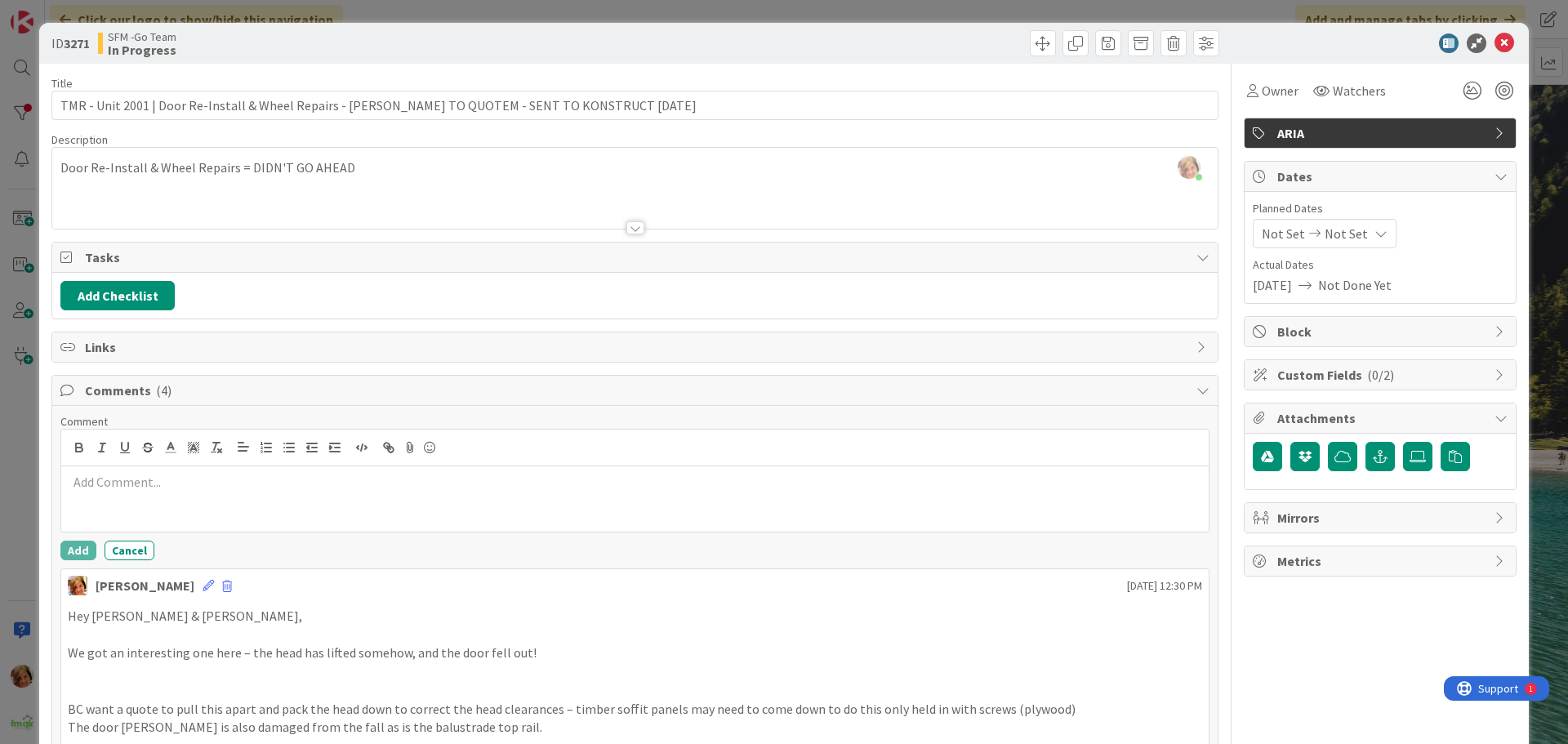
click at [145, 489] on p at bounding box center [635, 482] width 1134 height 19
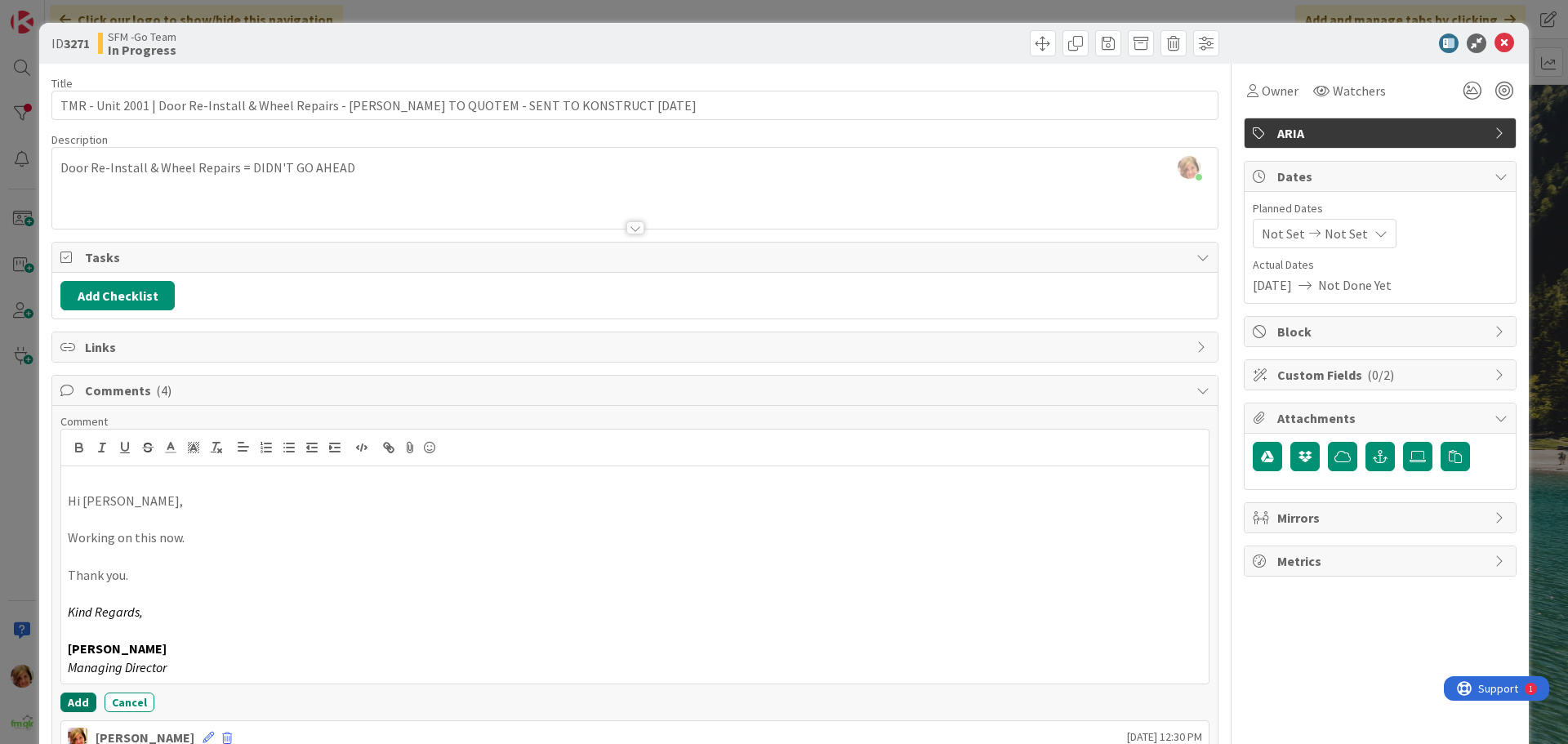
drag, startPoint x: 65, startPoint y: 704, endPoint x: 50, endPoint y: 692, distance: 19.2
click at [65, 701] on button "Add" at bounding box center [78, 703] width 36 height 20
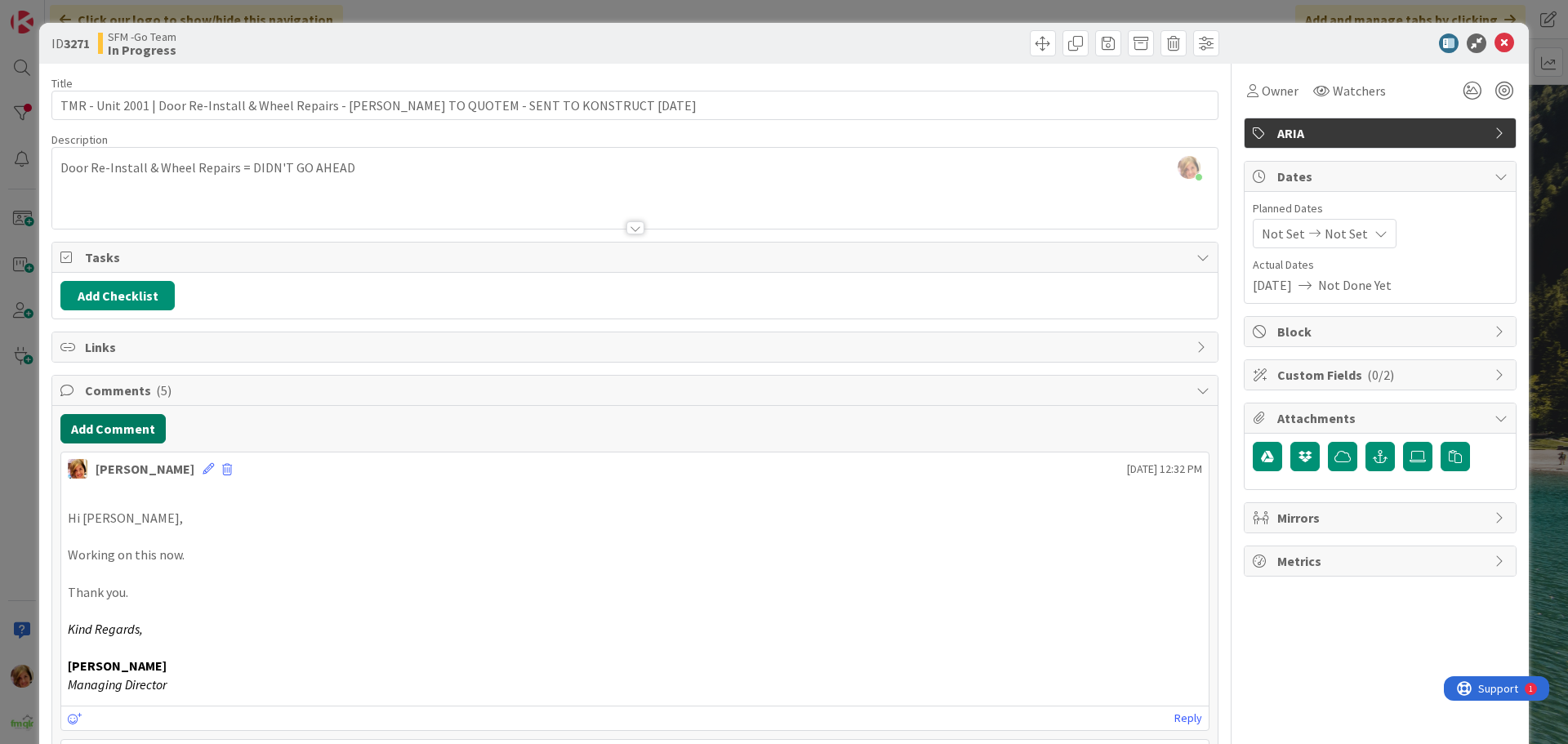
click at [99, 436] on button "Add Comment" at bounding box center [112, 429] width 105 height 30
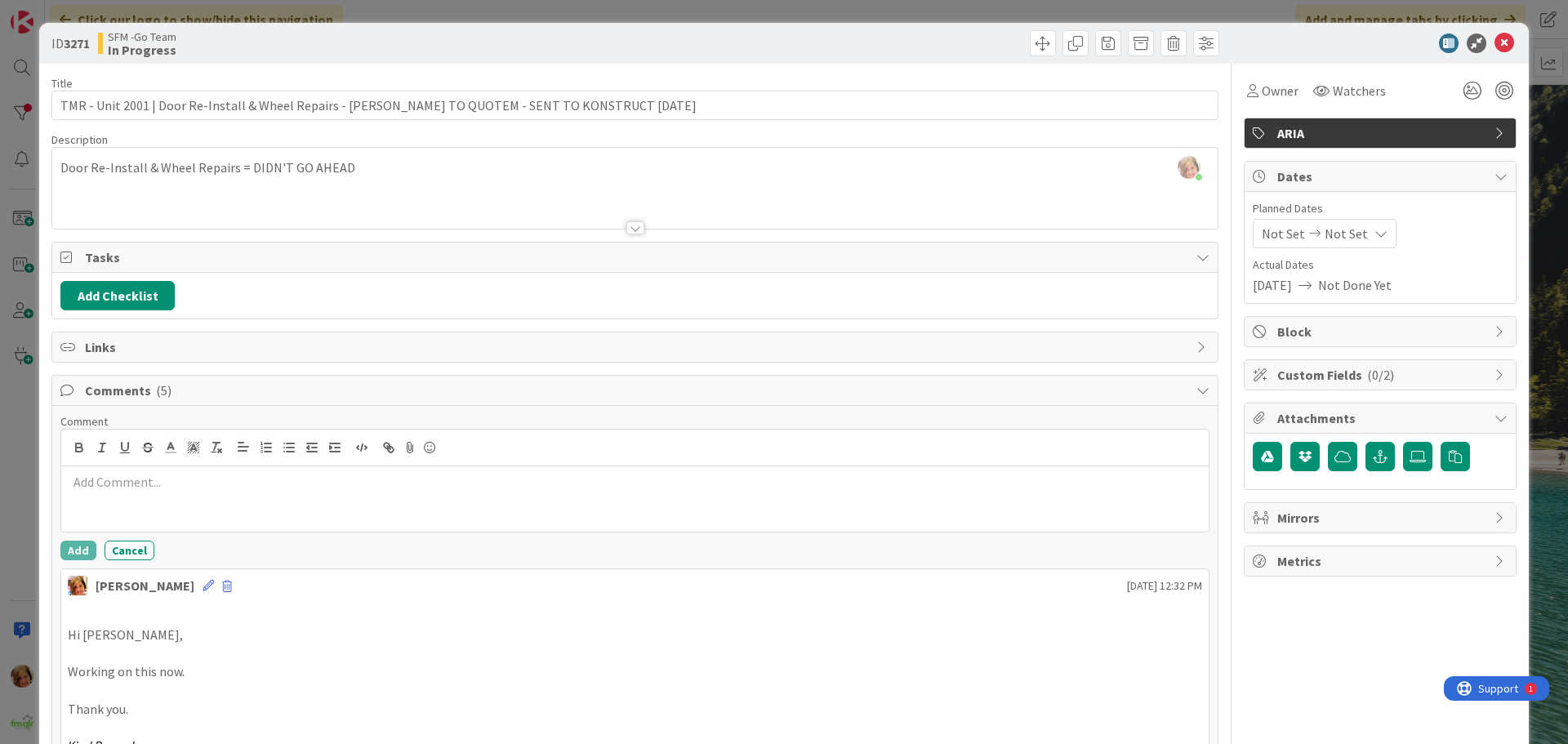
click at [126, 492] on div at bounding box center [635, 498] width 1147 height 65
click at [70, 591] on button "Add" at bounding box center [78, 591] width 36 height 20
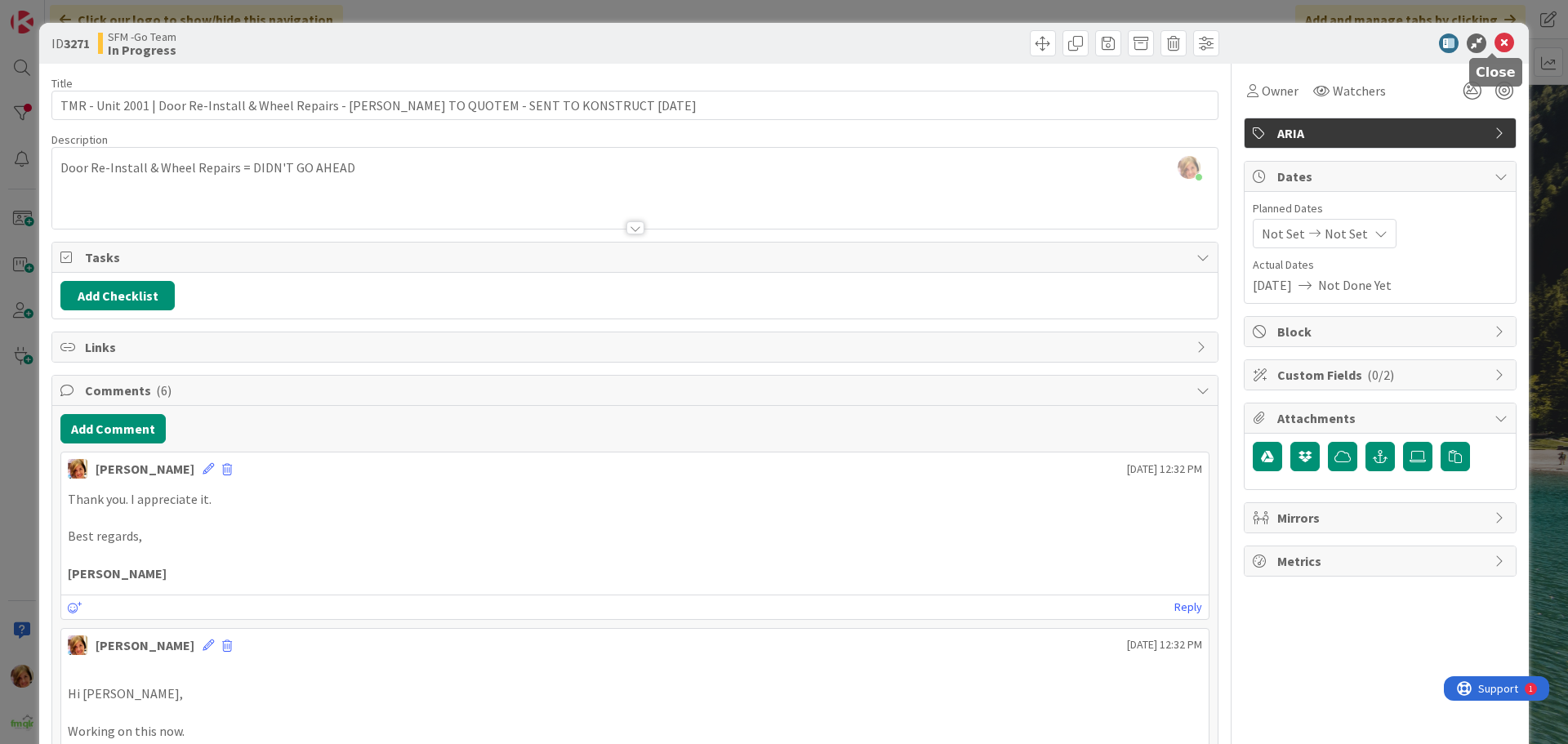
click at [1494, 45] on icon at bounding box center [1504, 44] width 20 height 20
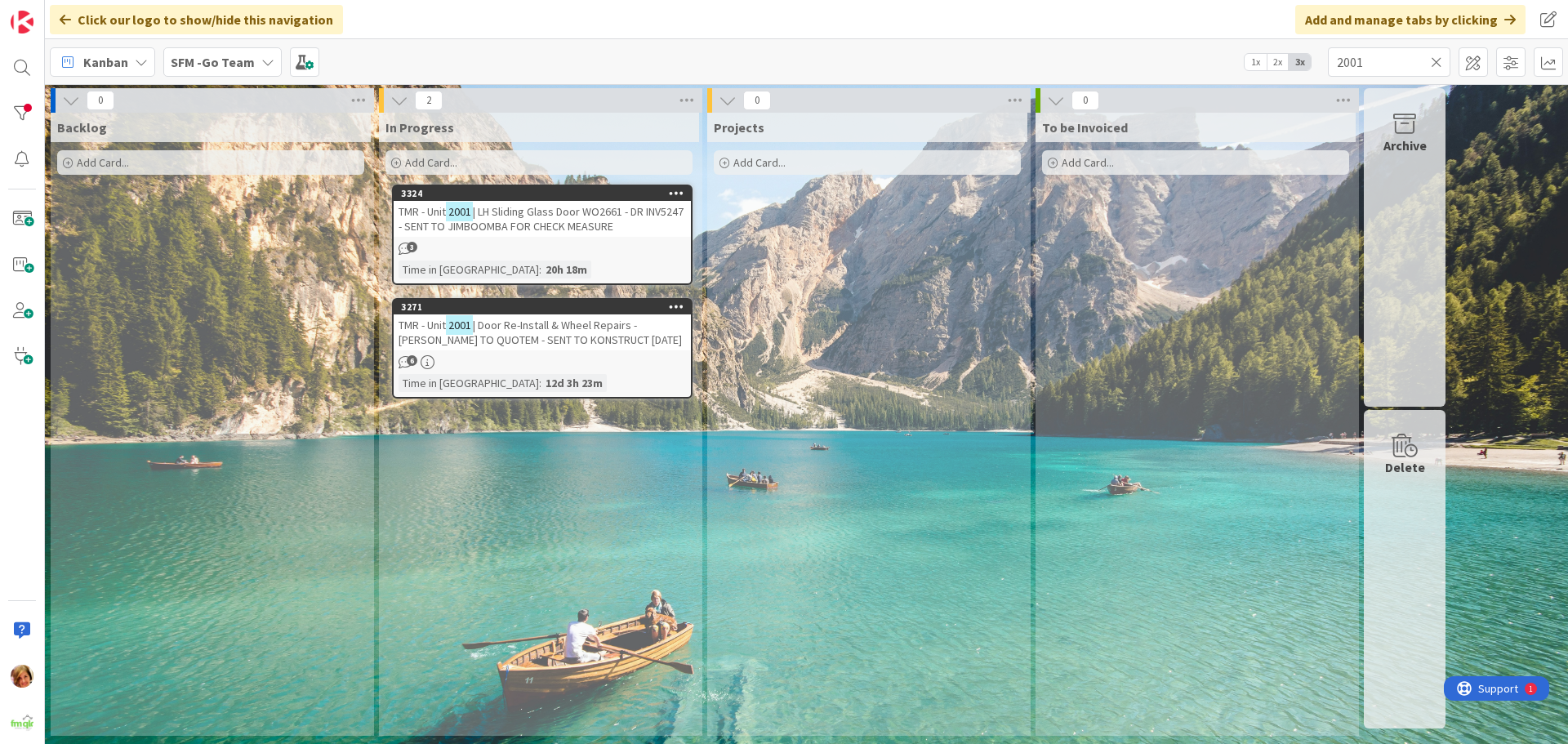
click at [1431, 60] on icon at bounding box center [1437, 62] width 12 height 15
click at [1419, 60] on input "text" at bounding box center [1389, 62] width 122 height 30
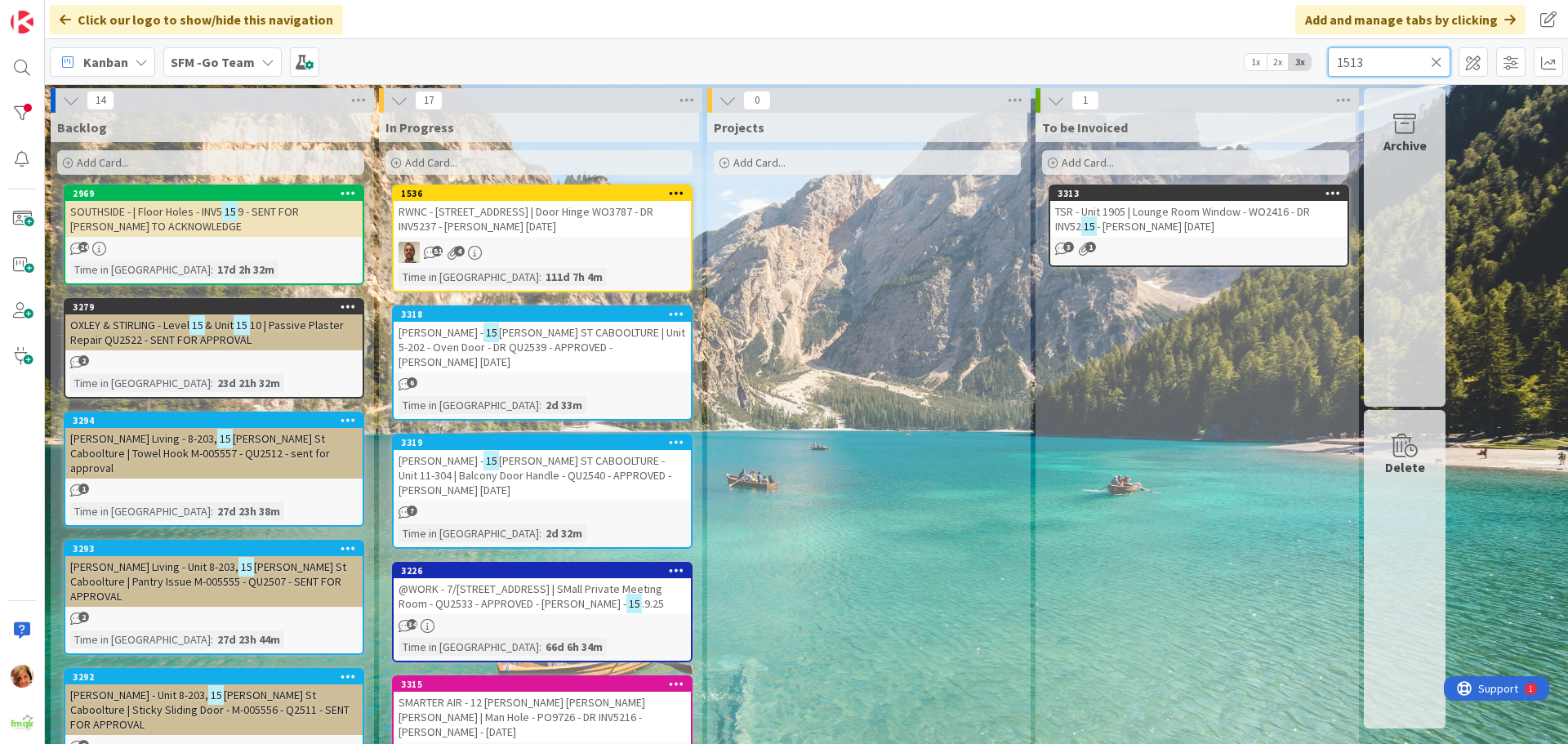
type input "1513"
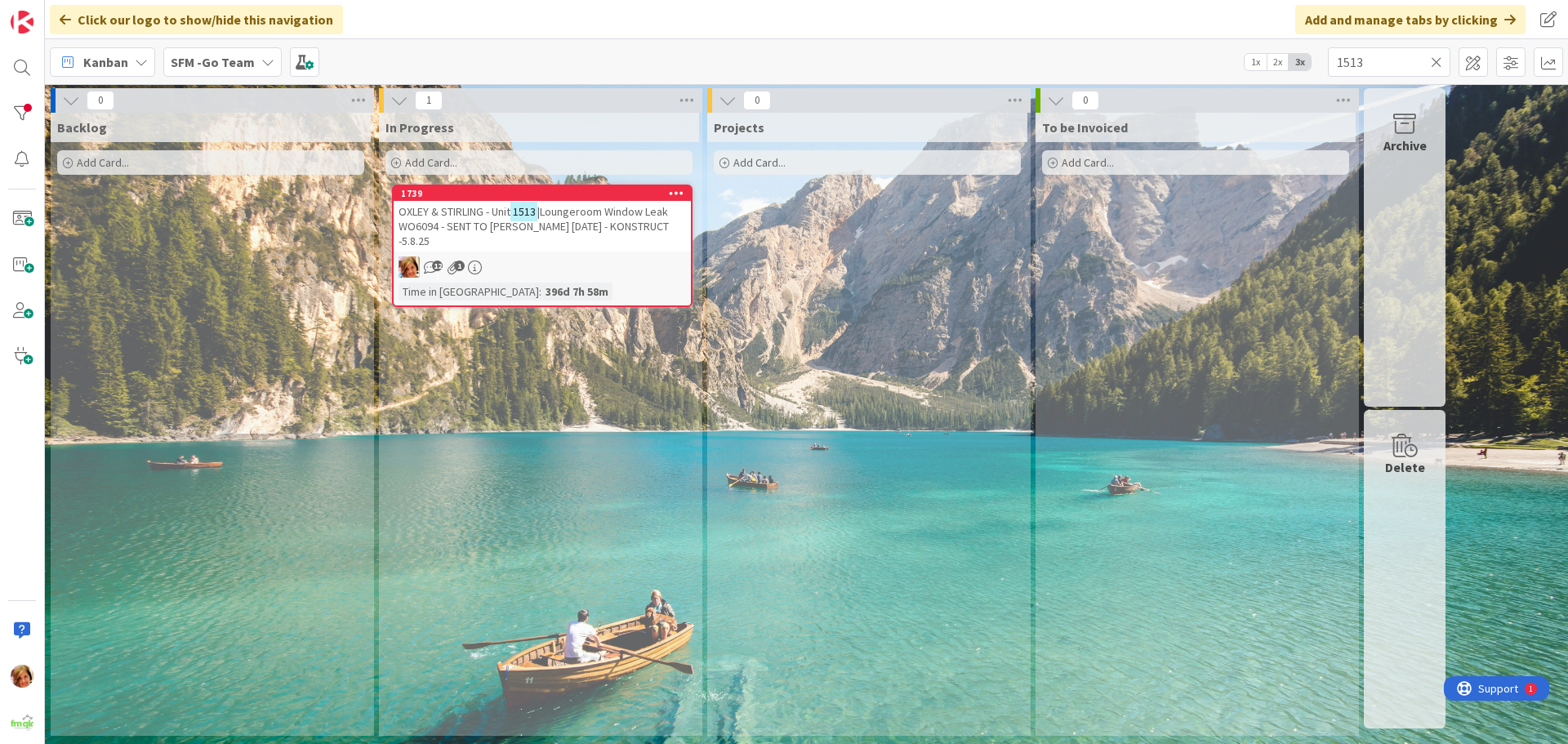
click at [595, 221] on span "|Loungeroom Window Leak WO6094 - SENT TO [PERSON_NAME] [DATE] - KONSTRUCT -5.8.…" at bounding box center [533, 226] width 270 height 44
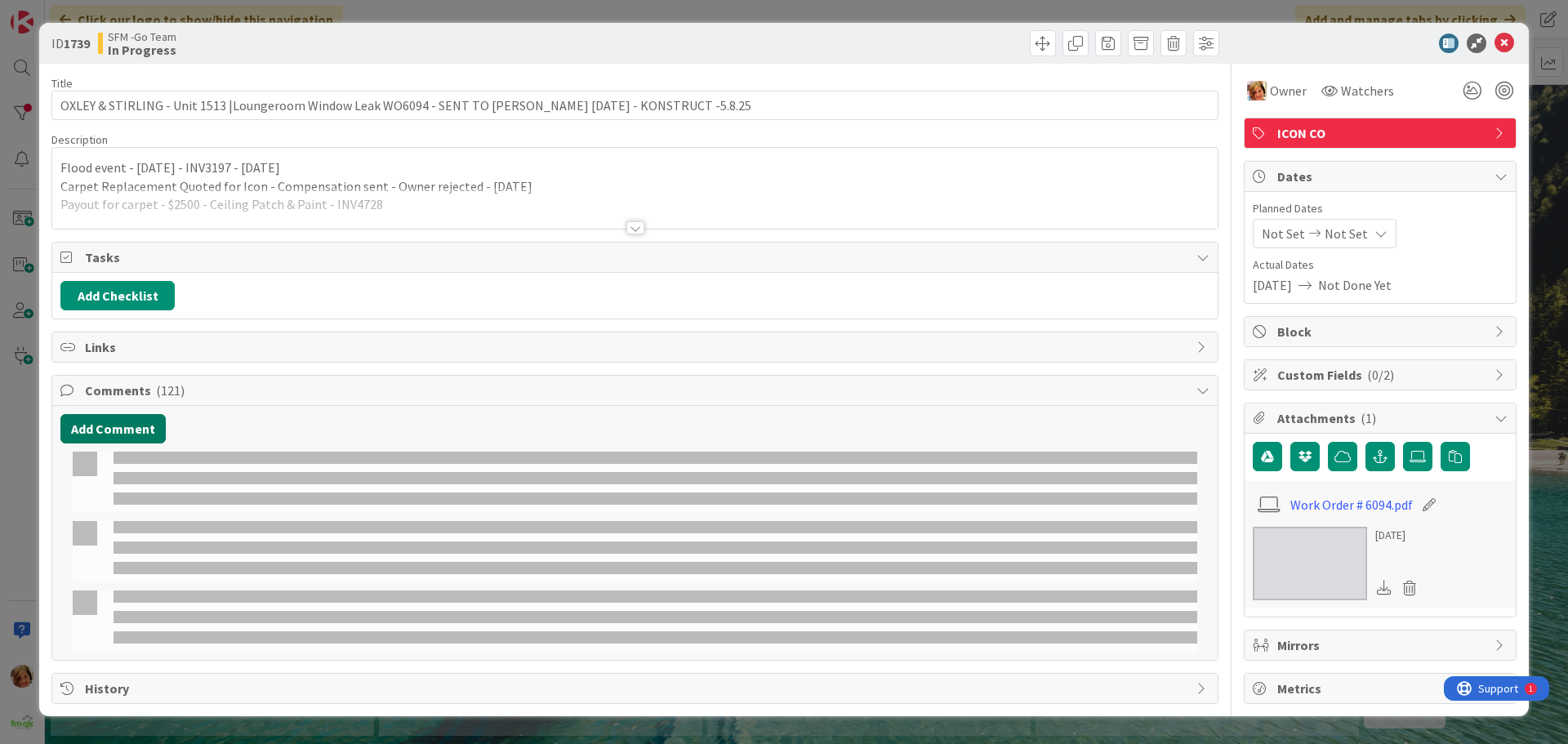
click at [105, 441] on button "Add Comment" at bounding box center [112, 429] width 105 height 30
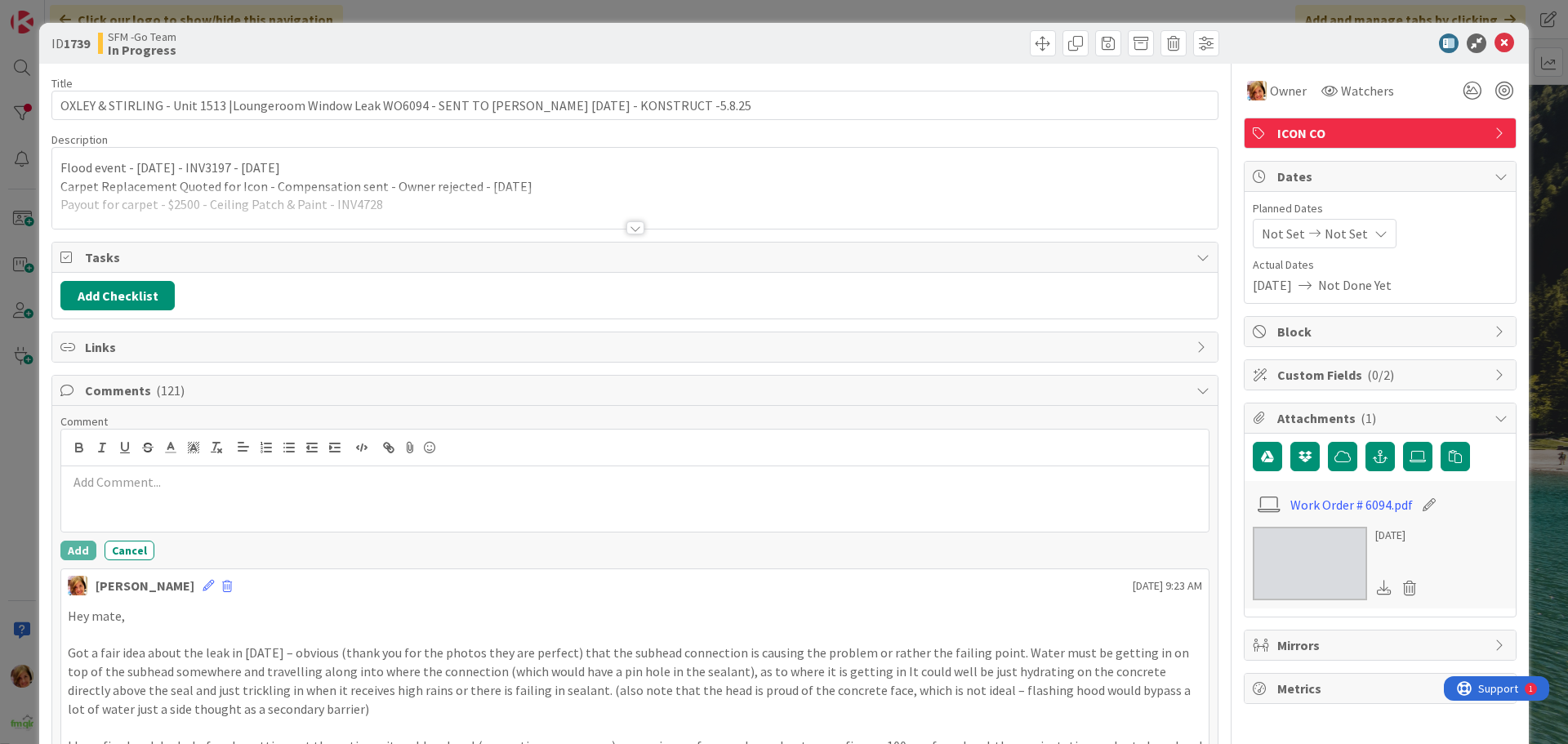
click at [133, 502] on div at bounding box center [635, 498] width 1147 height 65
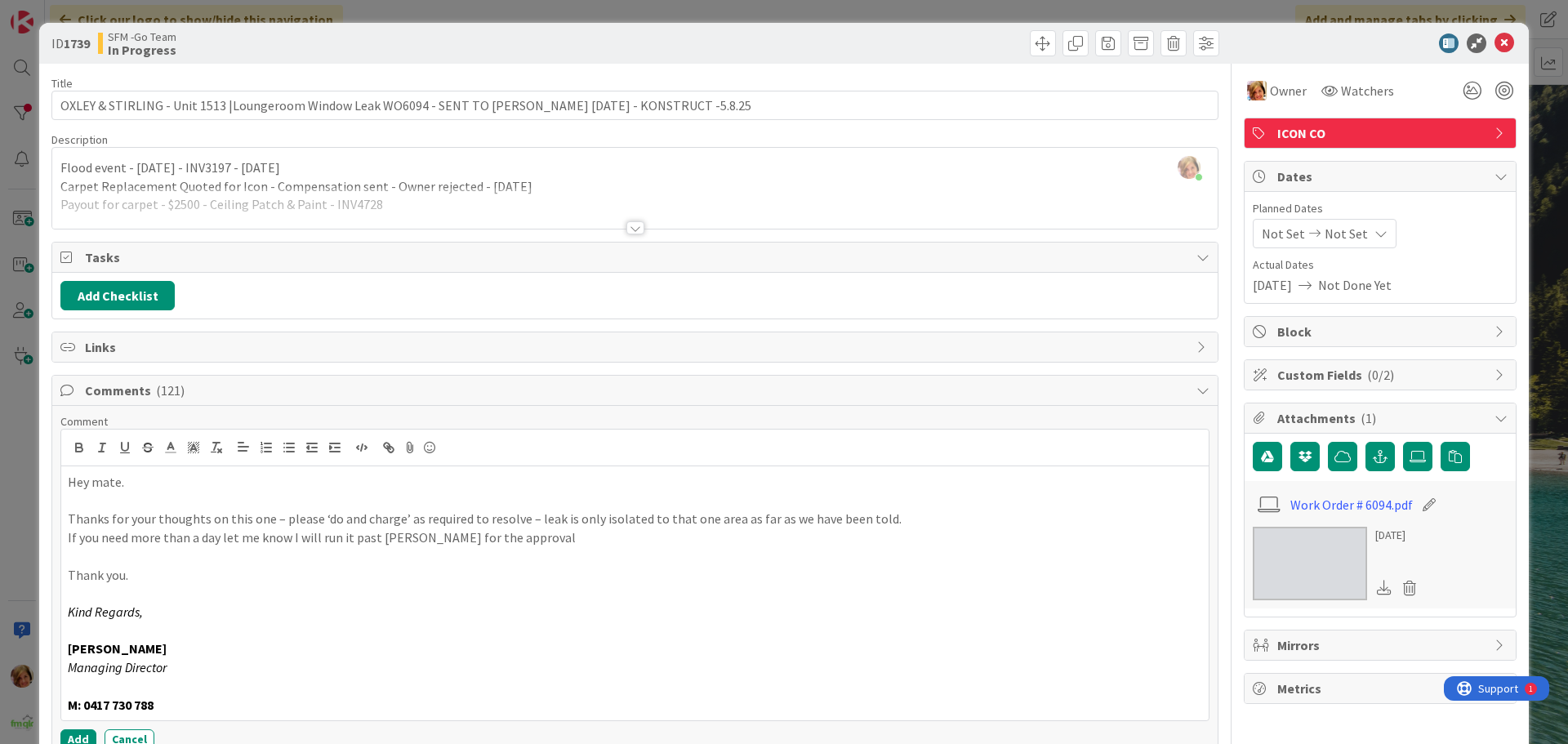
scroll to position [245, 0]
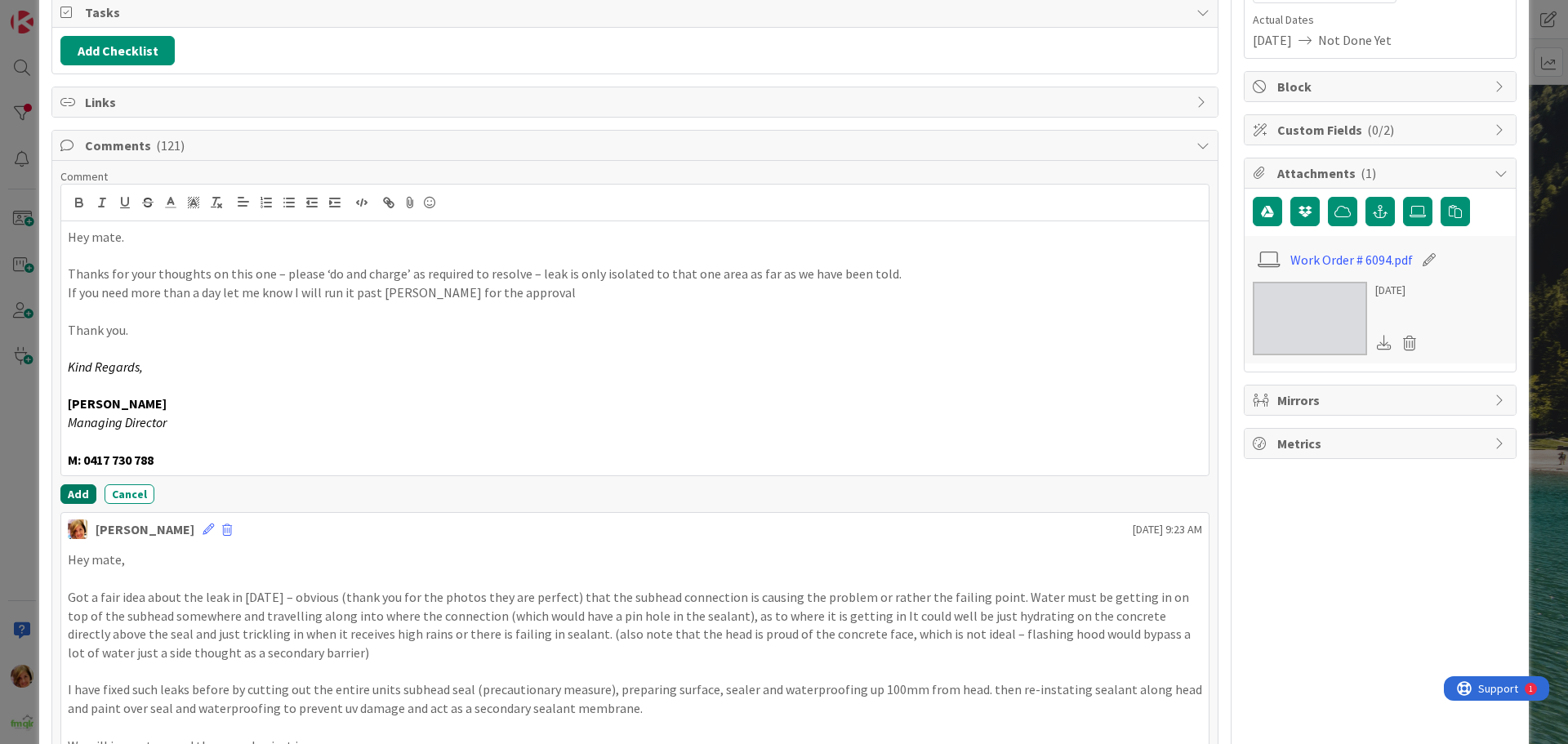
click at [80, 492] on button "Add" at bounding box center [78, 494] width 36 height 20
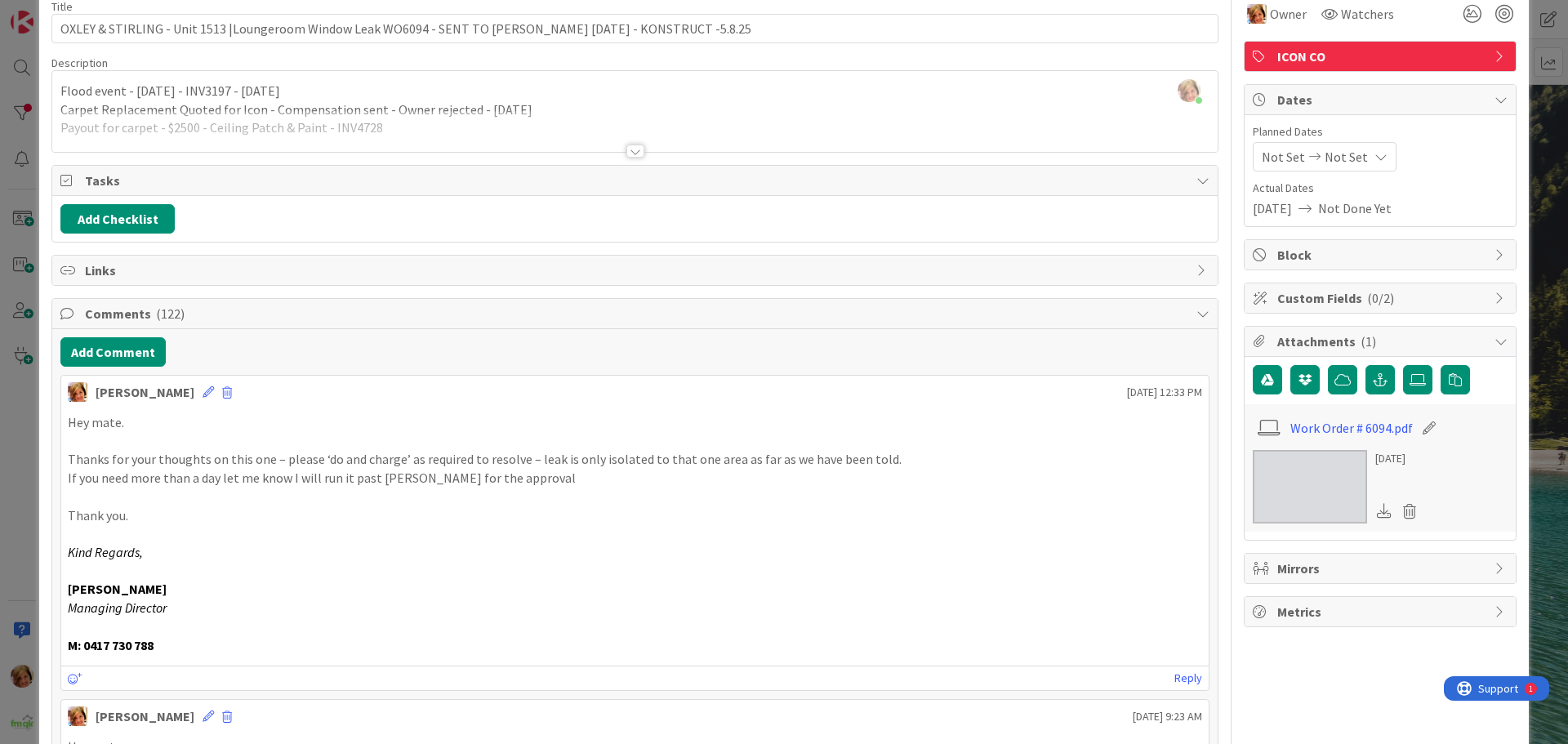
scroll to position [0, 0]
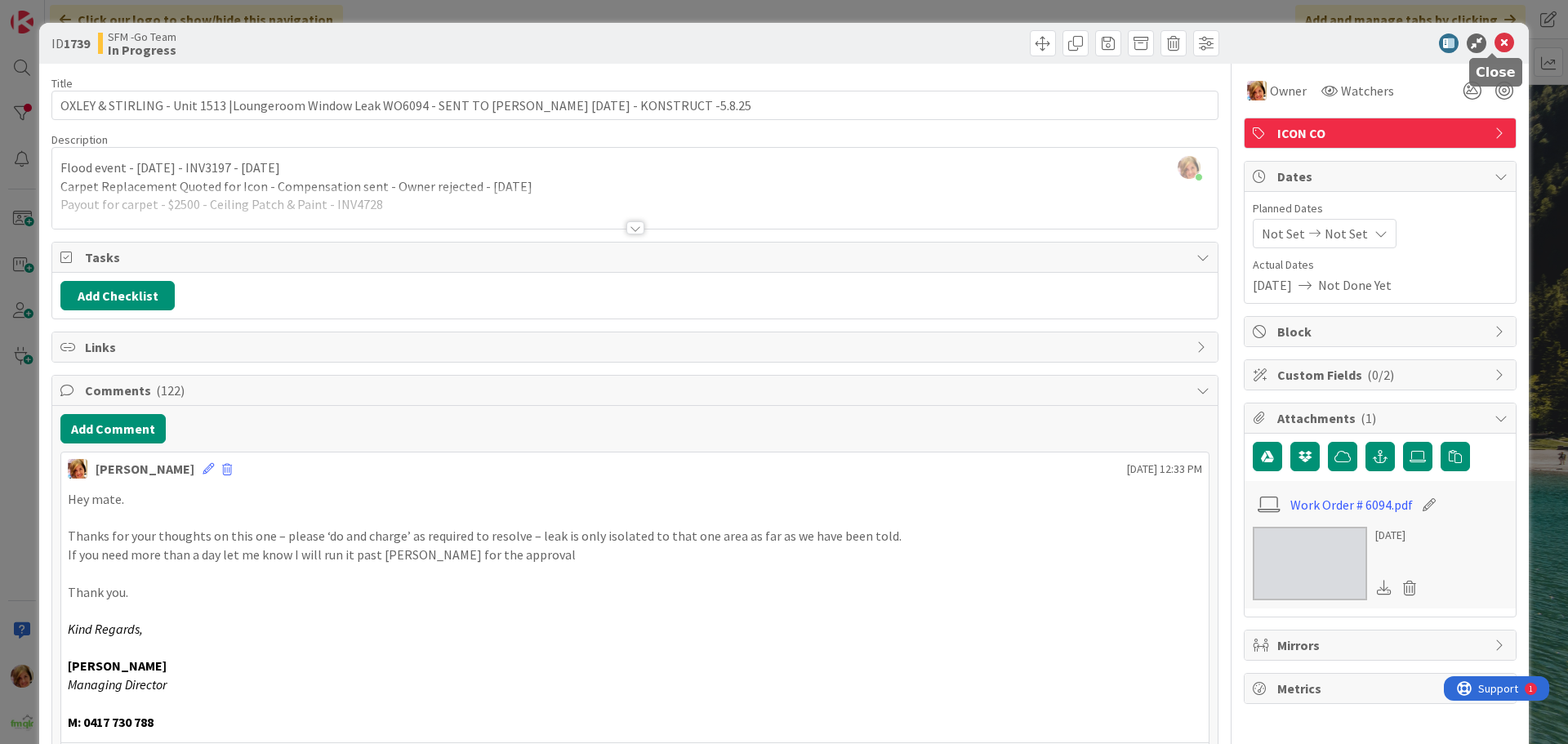
click at [1494, 45] on icon at bounding box center [1504, 44] width 20 height 20
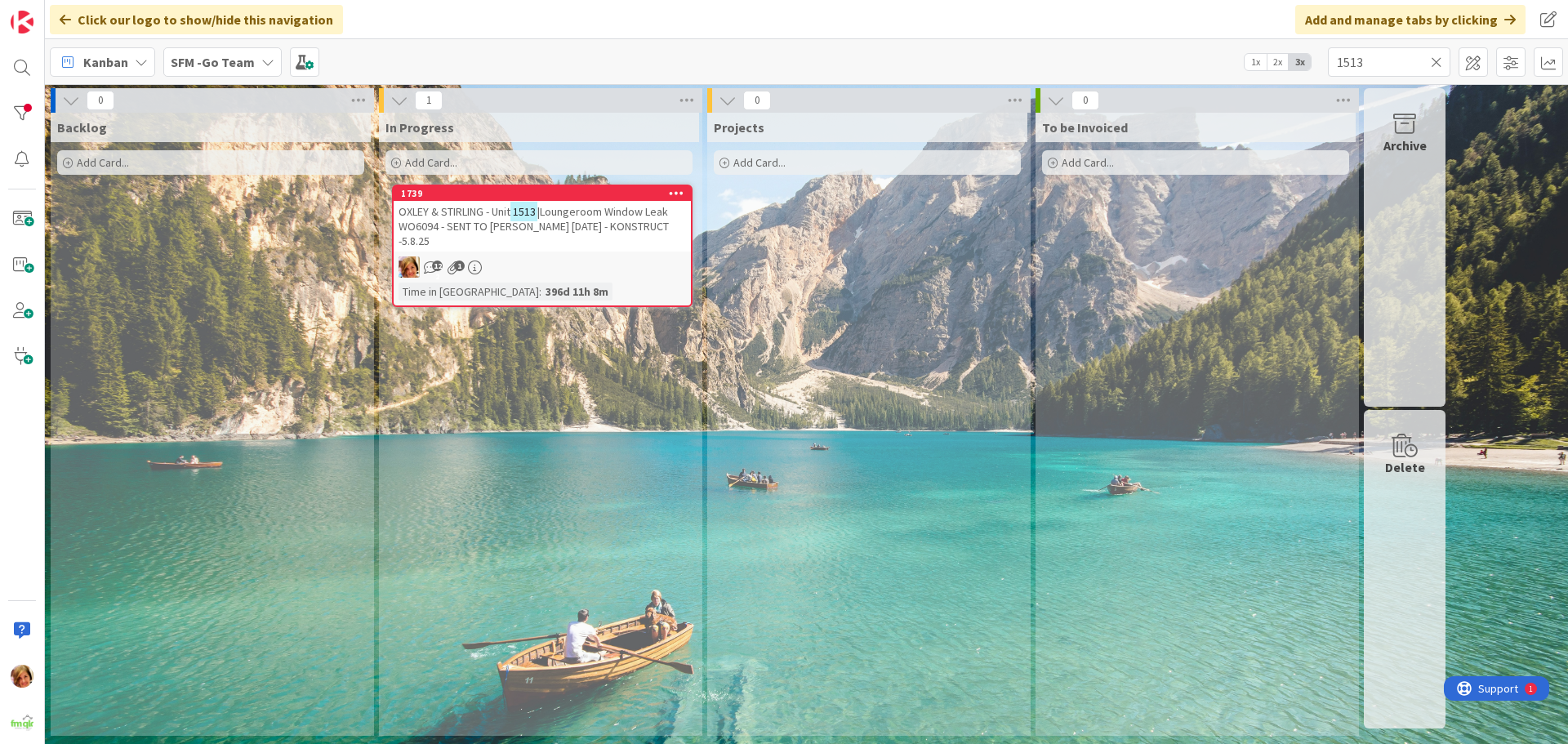
click at [1436, 61] on icon at bounding box center [1437, 62] width 12 height 15
drag, startPoint x: 1430, startPoint y: 60, endPoint x: 1419, endPoint y: 59, distance: 11.0
click at [1428, 60] on input "text" at bounding box center [1389, 62] width 122 height 30
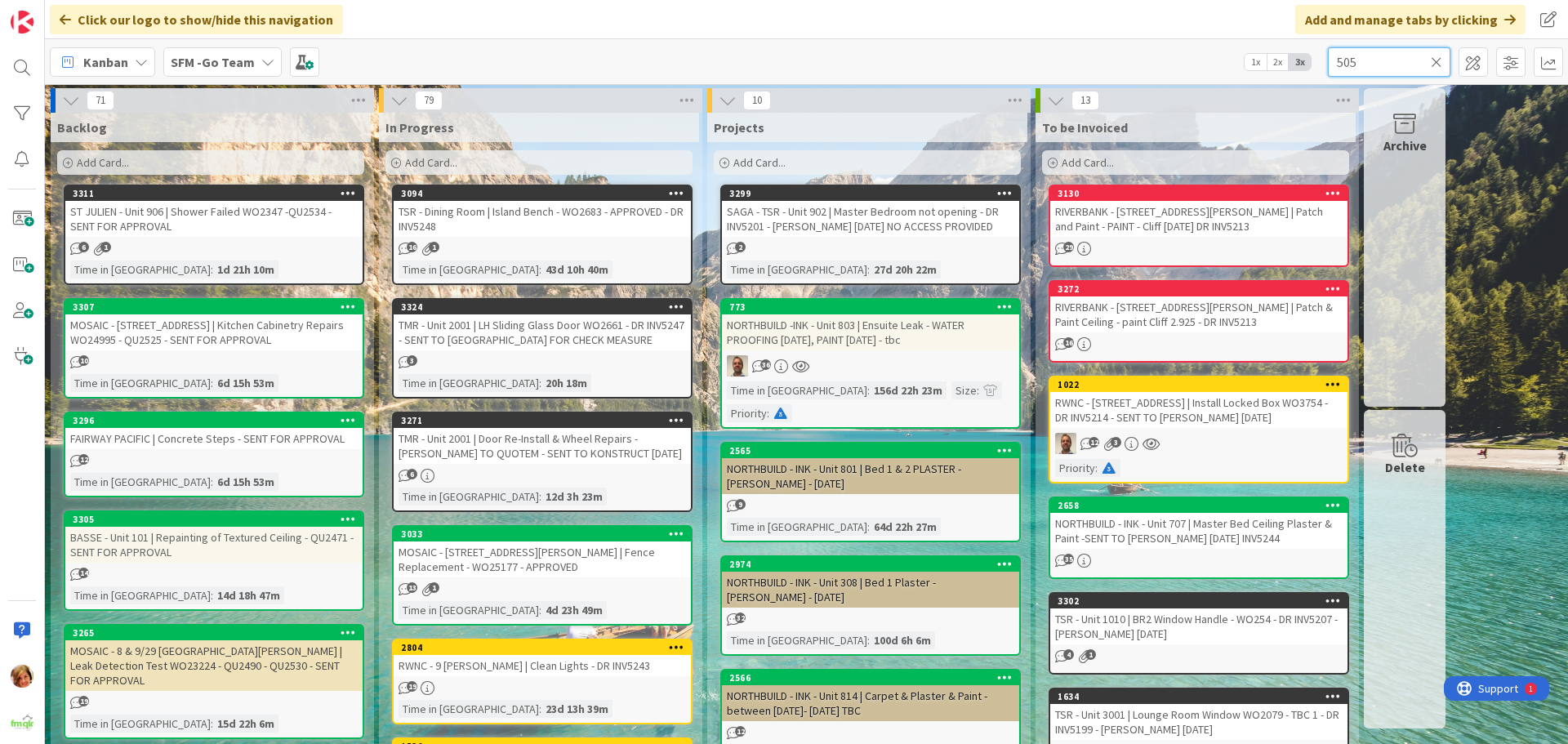
type input "505"
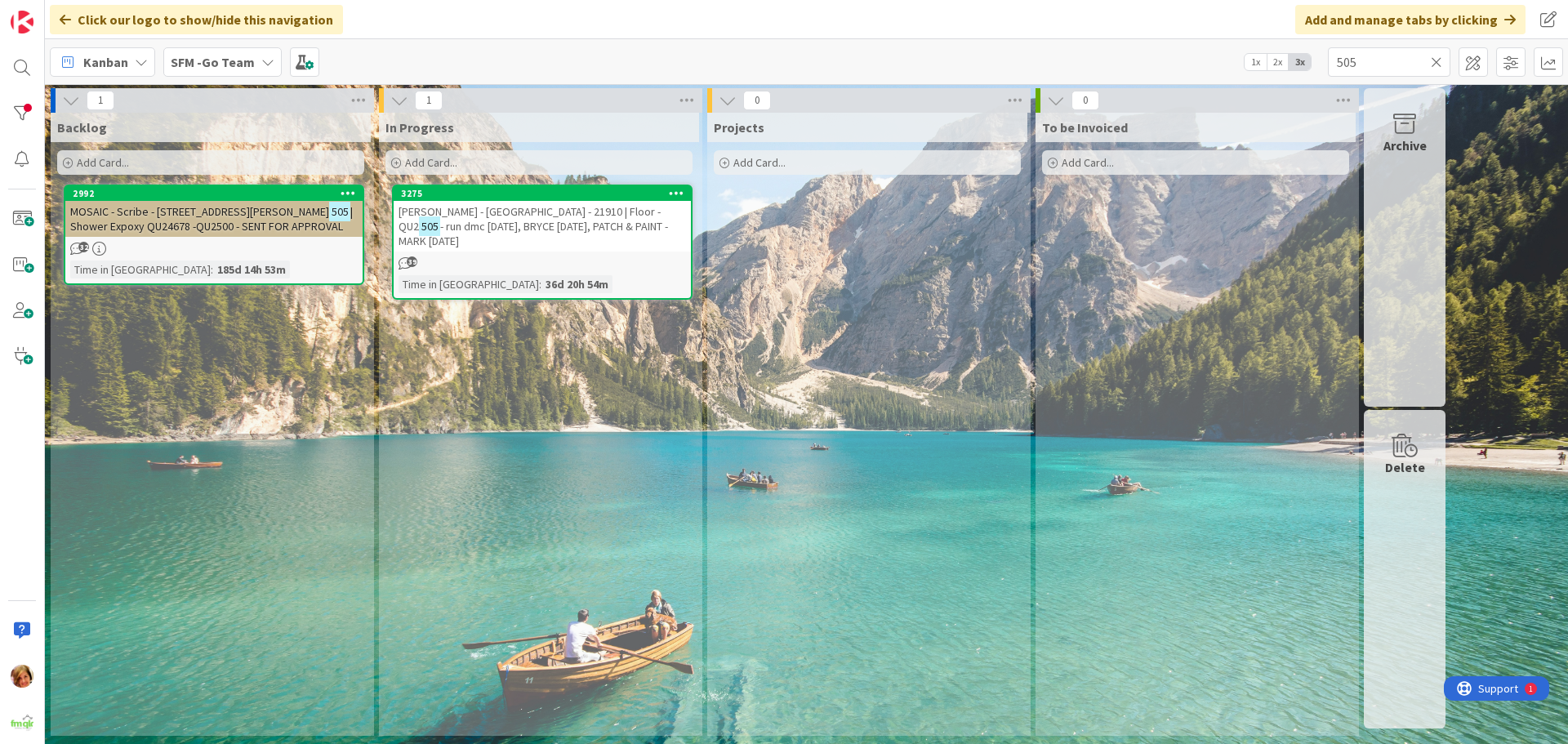
click at [158, 212] on span "MOSAIC - Scribe - [STREET_ADDRESS][PERSON_NAME]" at bounding box center [199, 212] width 259 height 15
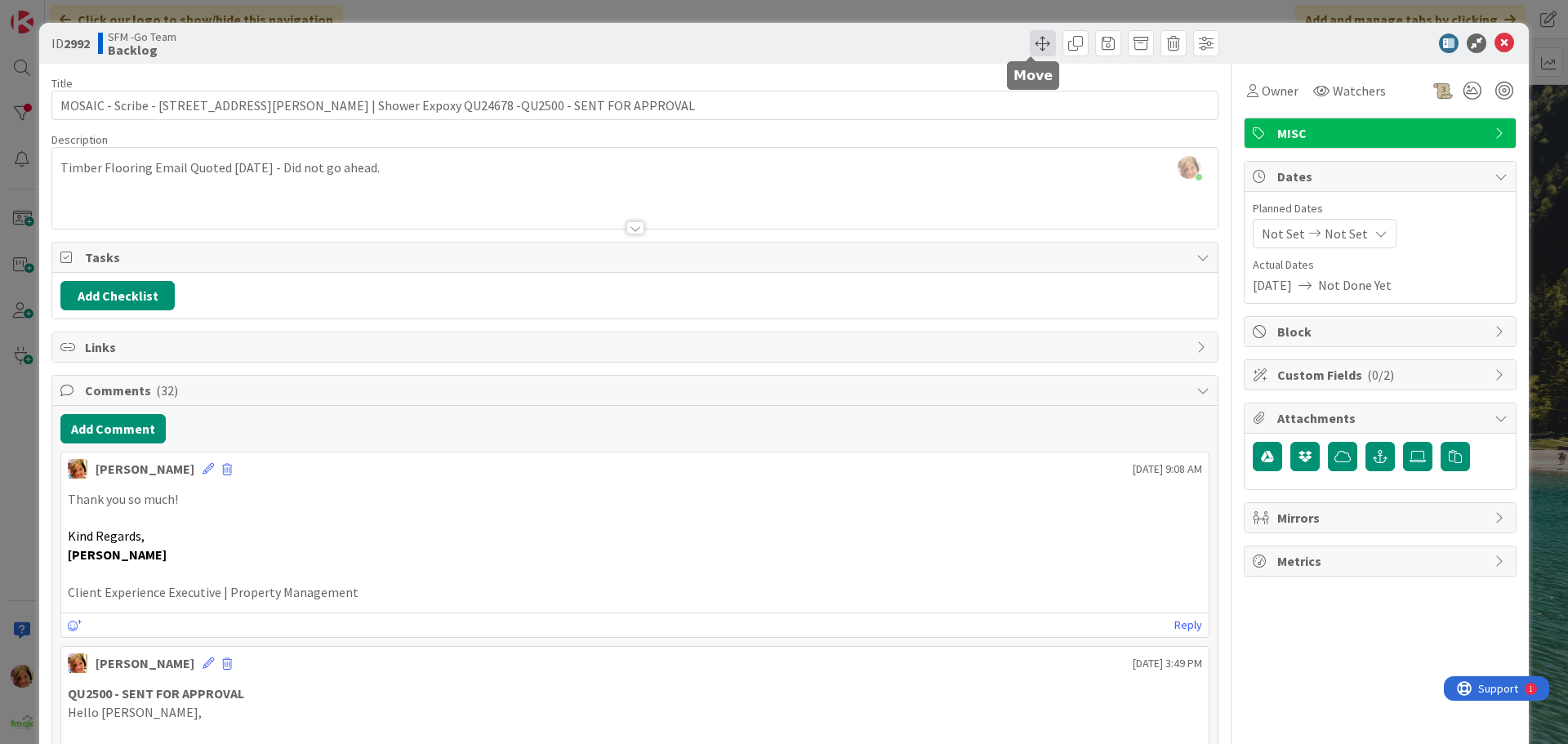
click at [1030, 47] on span at bounding box center [1043, 44] width 26 height 26
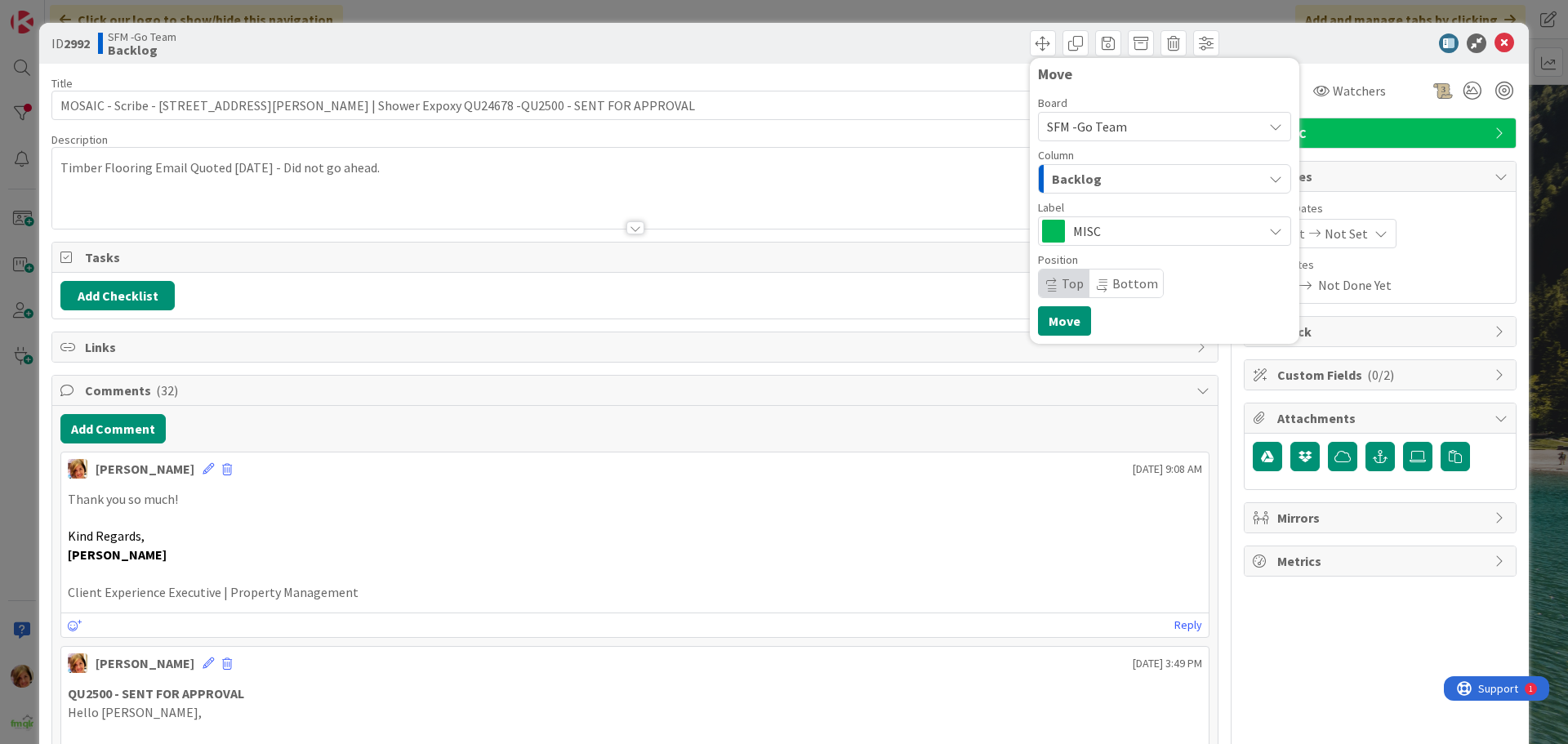
click at [1114, 185] on div "Backlog" at bounding box center [1156, 179] width 215 height 26
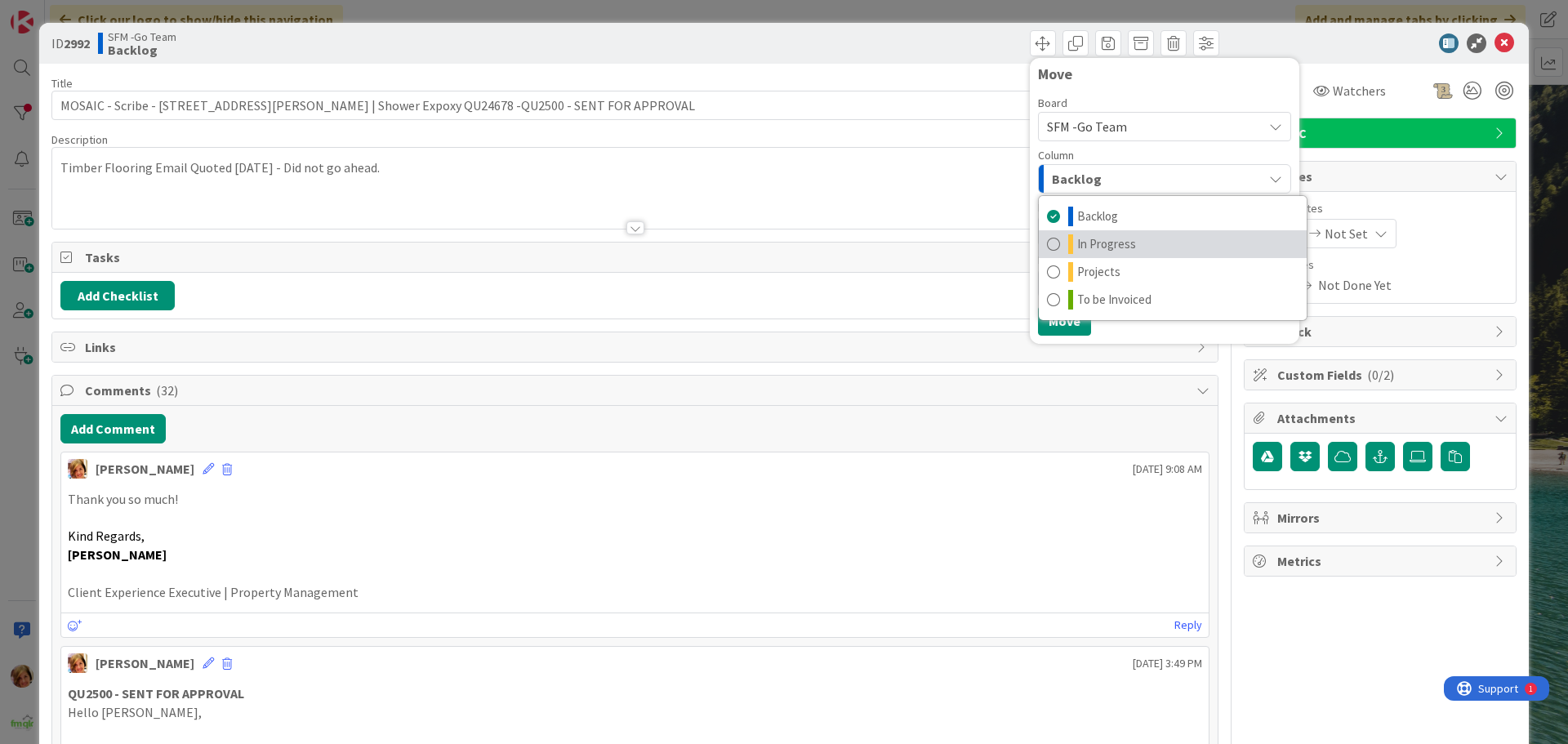
click at [1113, 241] on span "In Progress" at bounding box center [1106, 245] width 59 height 20
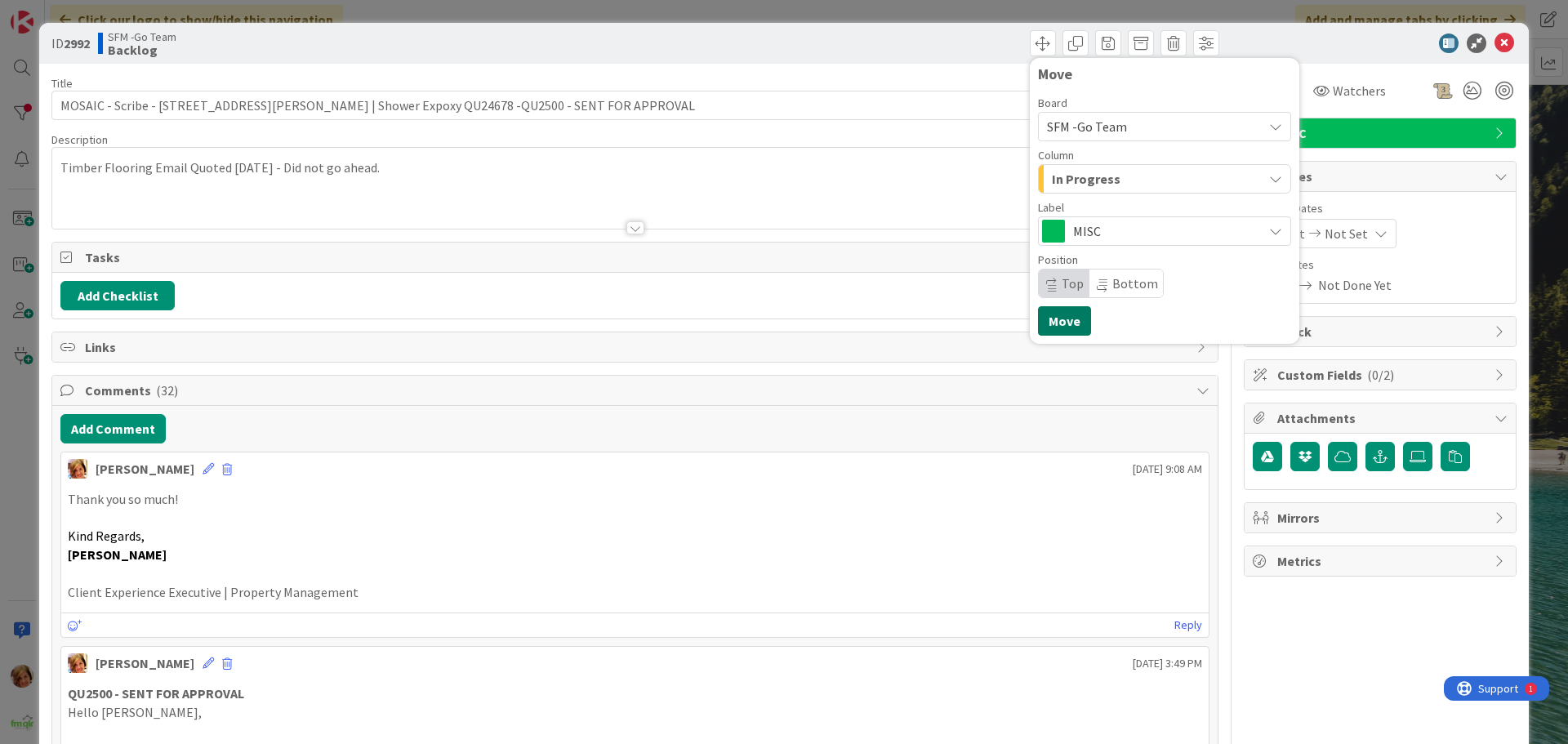
click at [1052, 317] on button "Move" at bounding box center [1065, 322] width 53 height 30
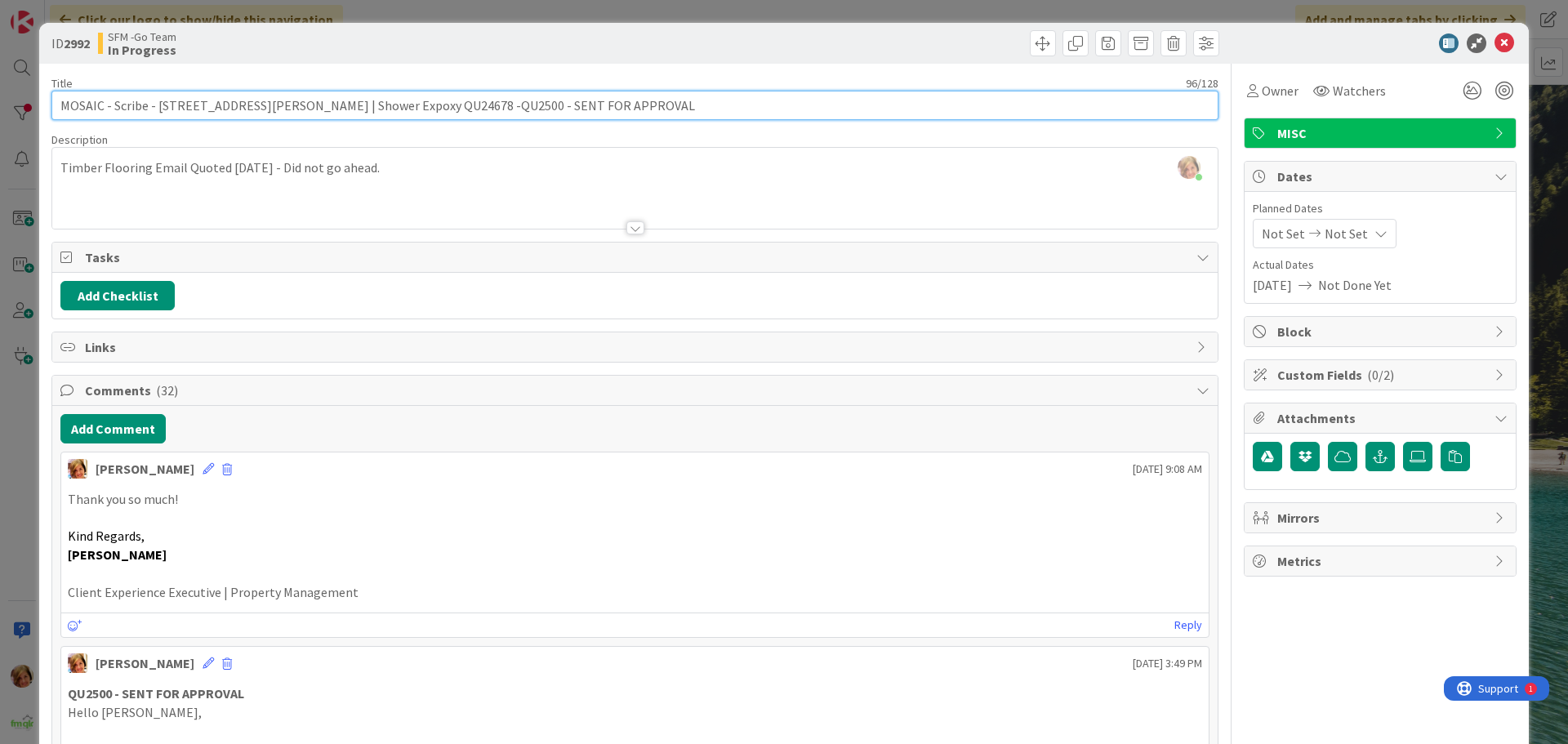
drag, startPoint x: 674, startPoint y: 114, endPoint x: 499, endPoint y: 110, distance: 175.0
click at [499, 110] on input "MOSAIC - Scribe - [STREET_ADDRESS][PERSON_NAME] | Shower Expoxy QU24678 -QU2500…" at bounding box center [635, 106] width 1167 height 30
type input "MOSAIC - Scribe - [STREET_ADDRESS][PERSON_NAME] | Shower Expoxy QU24678 -QU2500…"
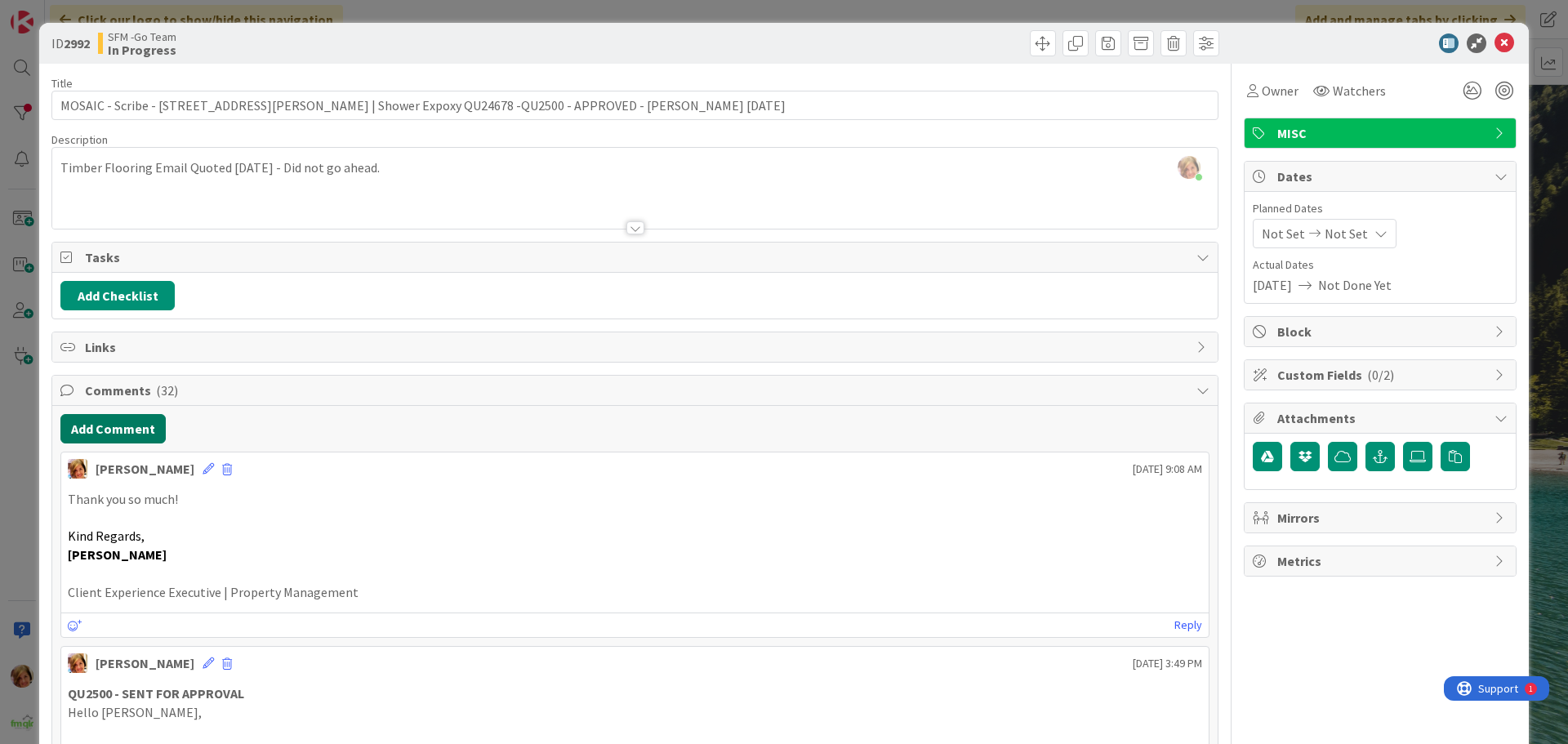
drag, startPoint x: 135, startPoint y: 427, endPoint x: 7, endPoint y: 470, distance: 135.0
click at [135, 428] on button "Add Comment" at bounding box center [112, 429] width 105 height 30
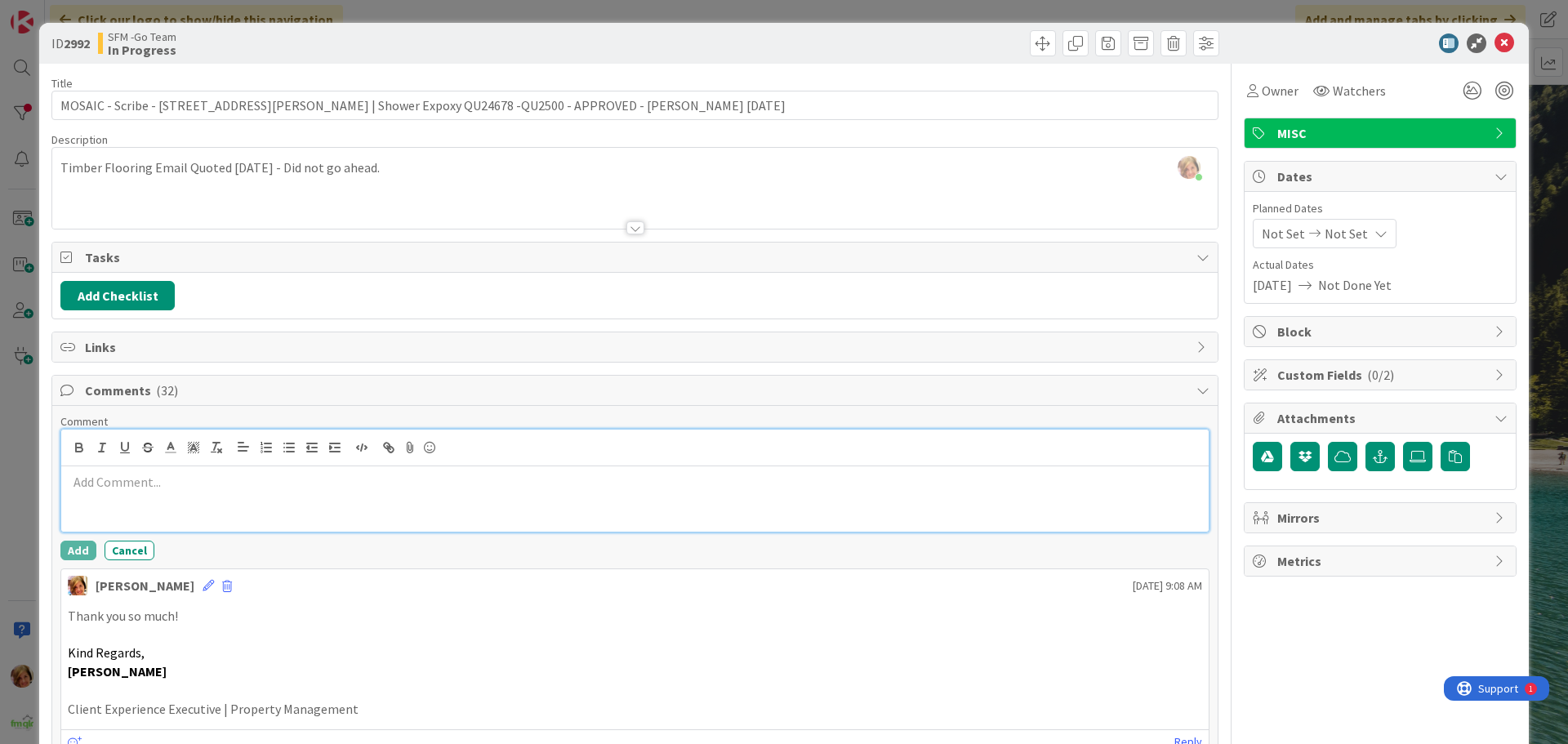
drag, startPoint x: 191, startPoint y: 505, endPoint x: 183, endPoint y: 506, distance: 8.1
click at [191, 505] on div at bounding box center [635, 498] width 1147 height 65
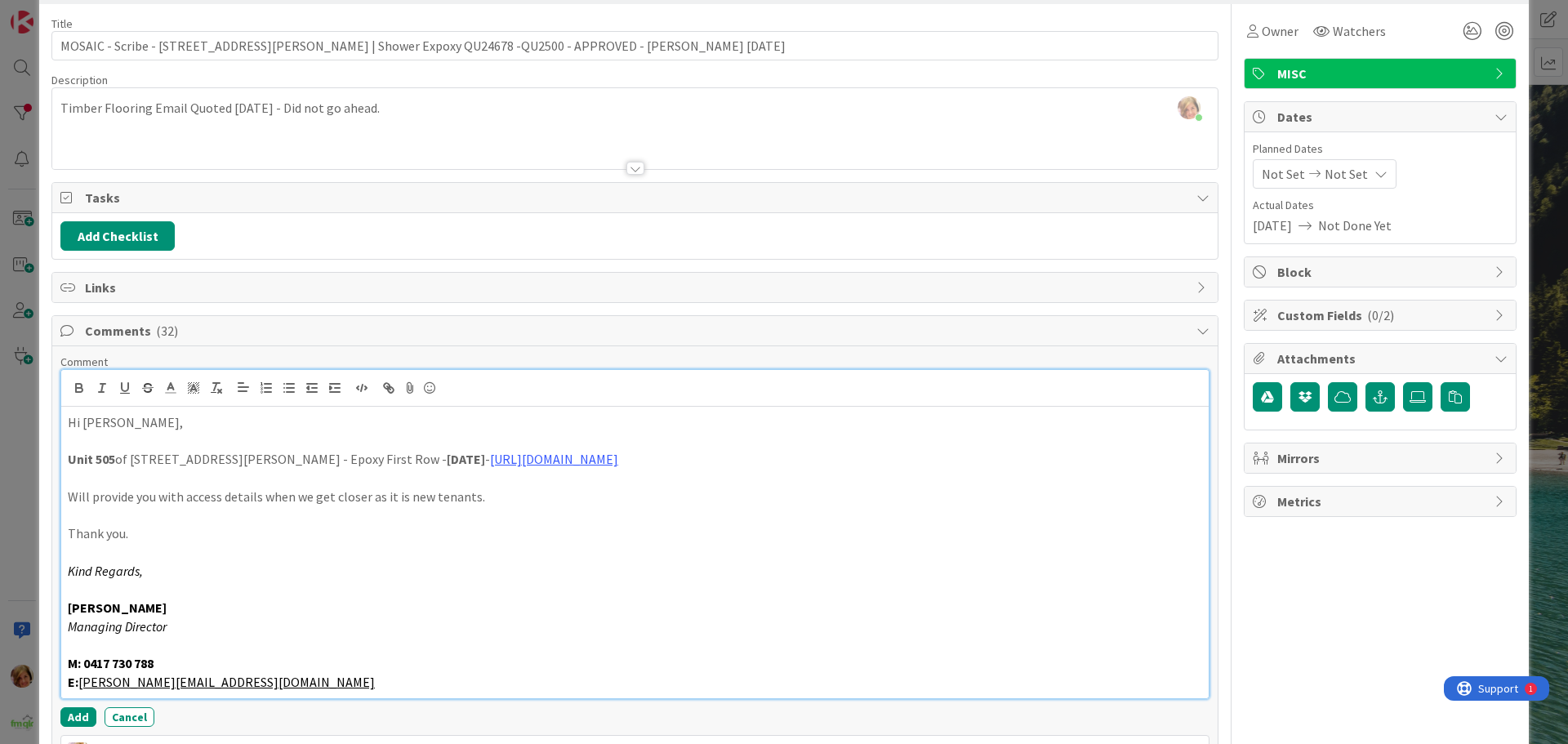
scroll to position [88, 0]
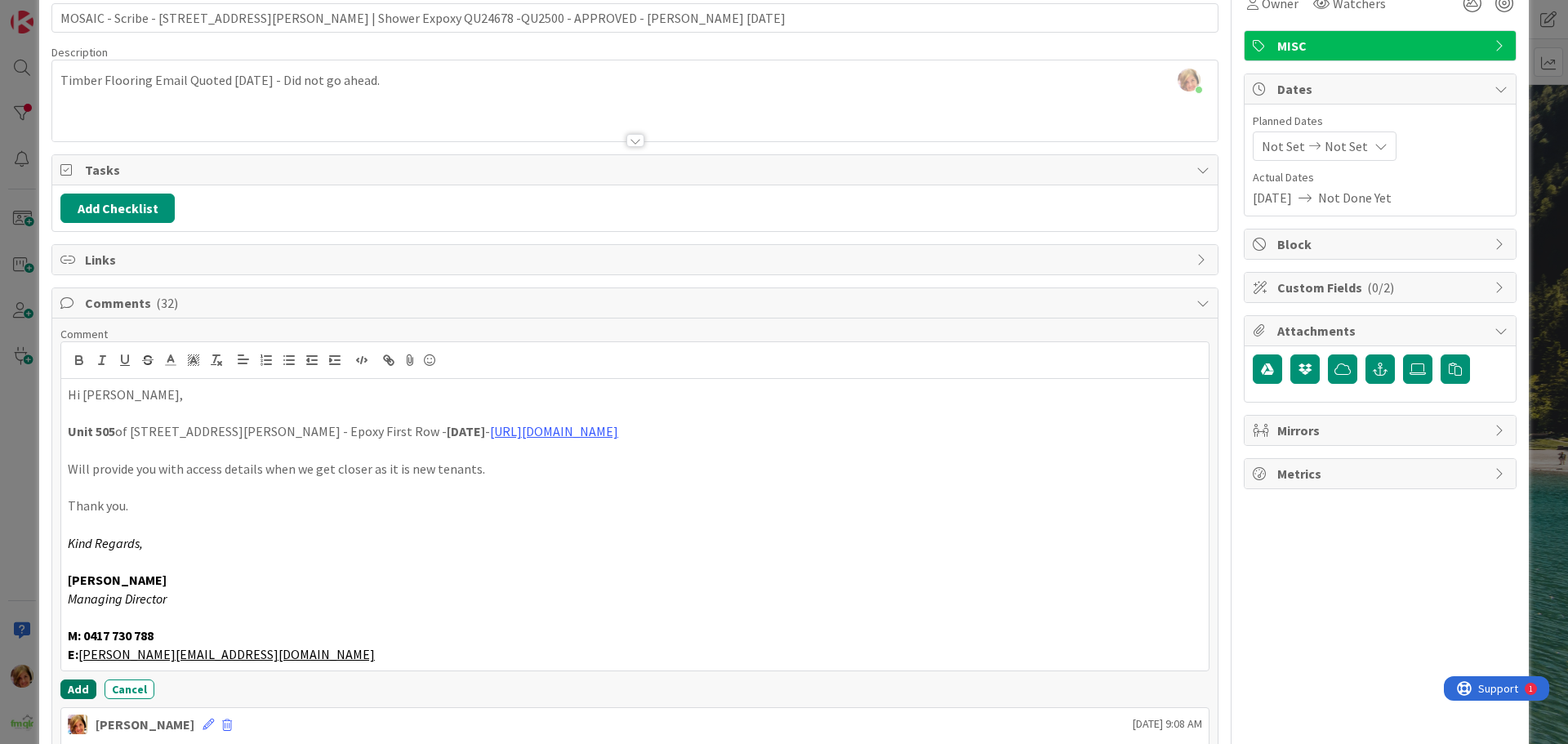
click at [77, 684] on button "Add" at bounding box center [78, 689] width 36 height 20
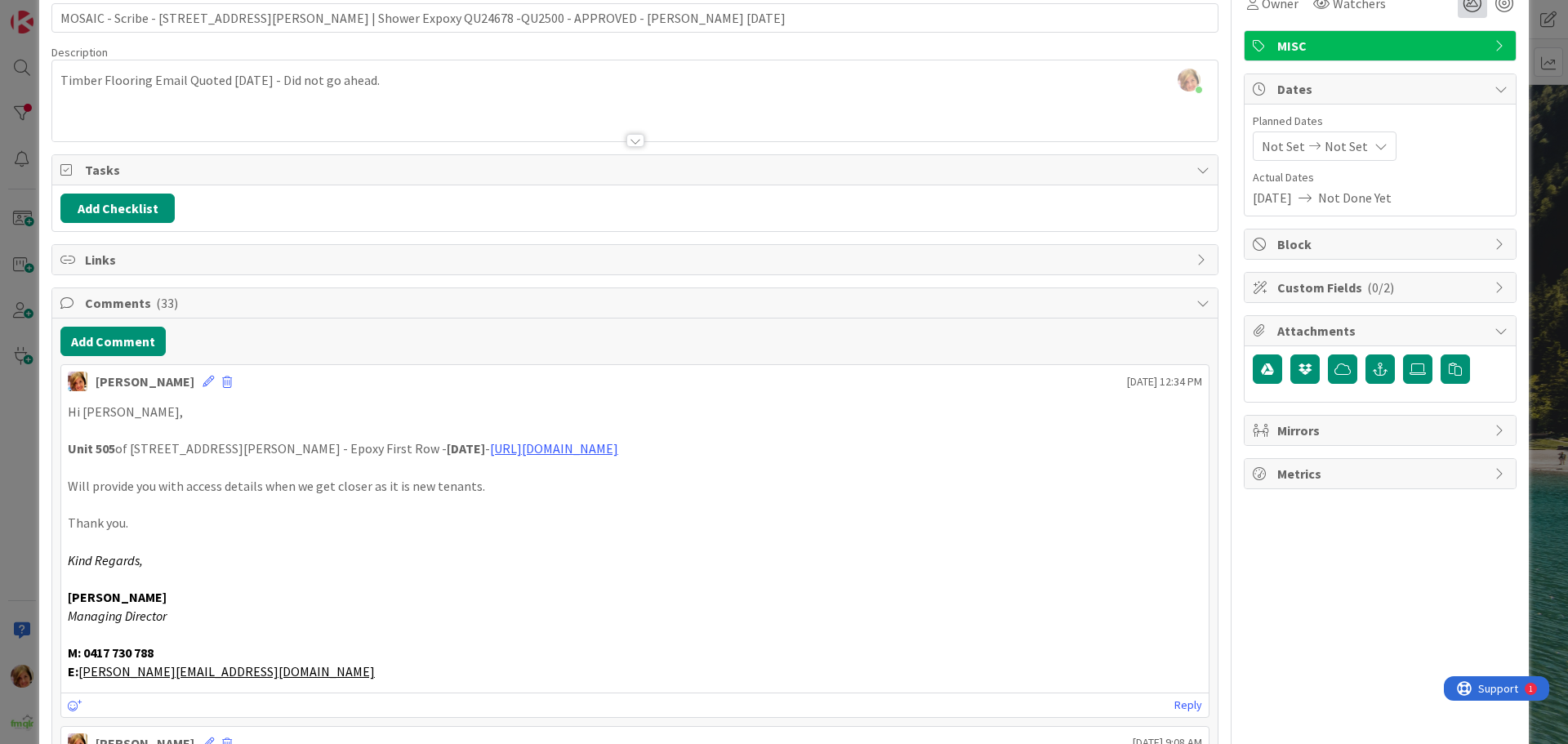
scroll to position [0, 0]
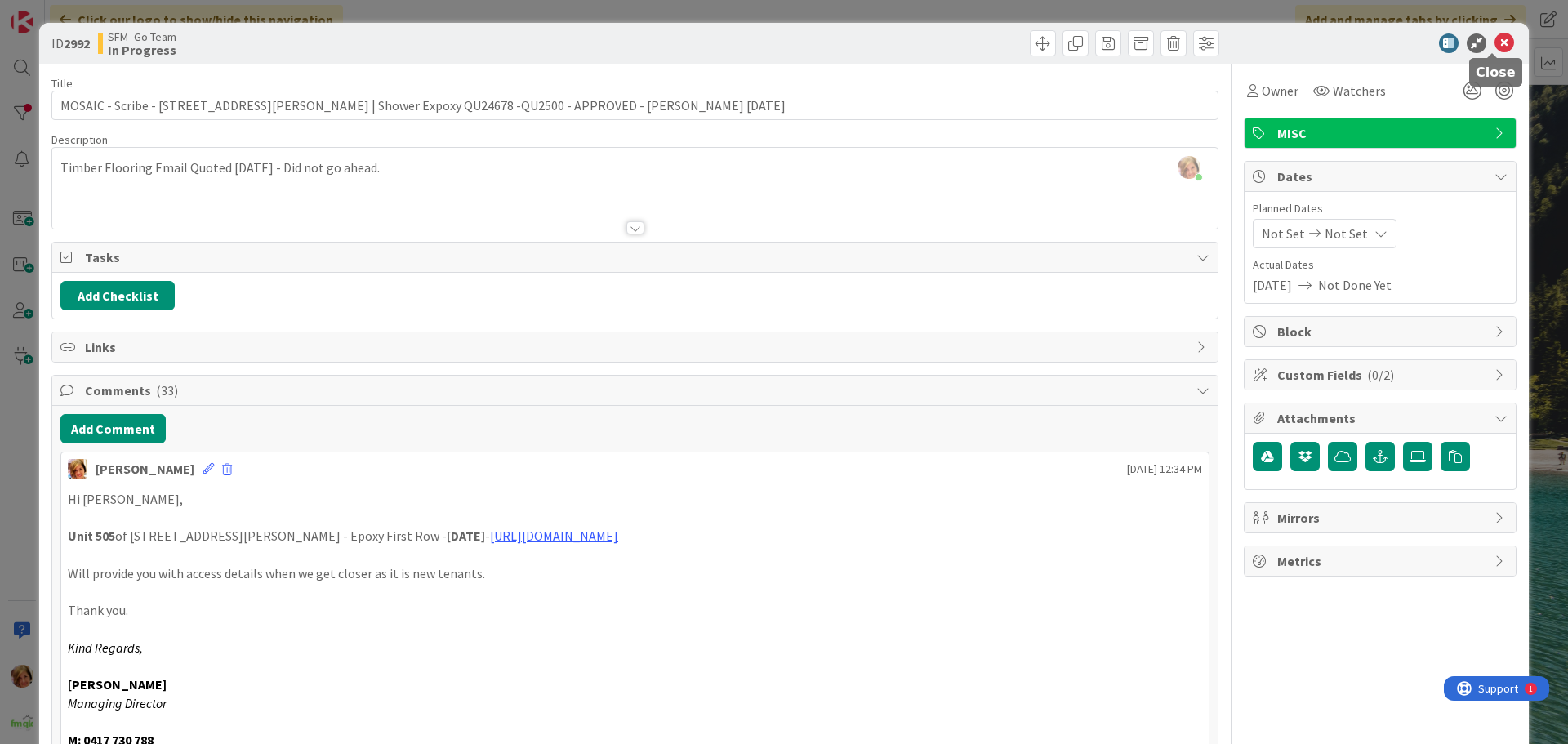
click at [1494, 46] on icon at bounding box center [1504, 44] width 20 height 20
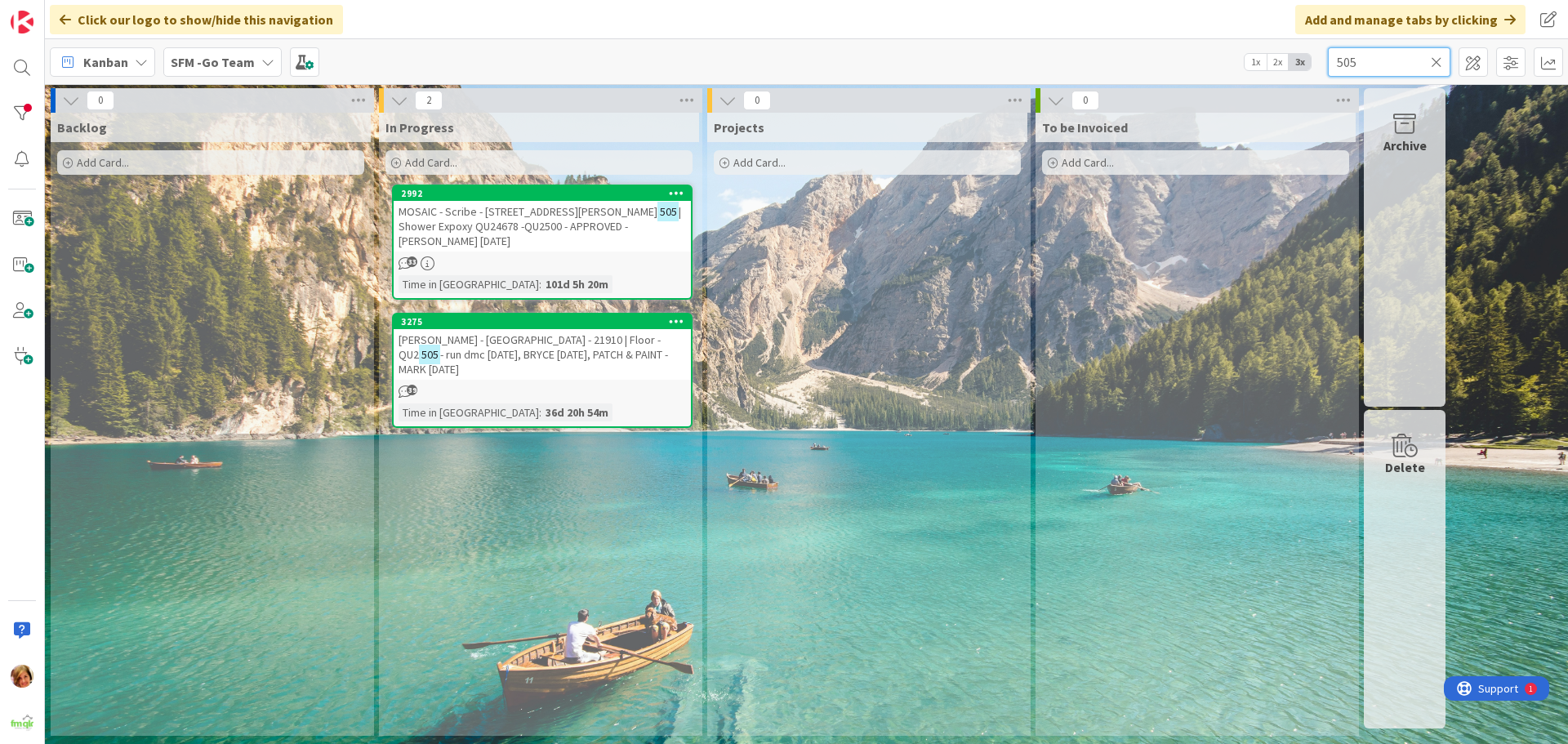
click at [1400, 61] on input "505" at bounding box center [1389, 62] width 122 height 30
type input "5"
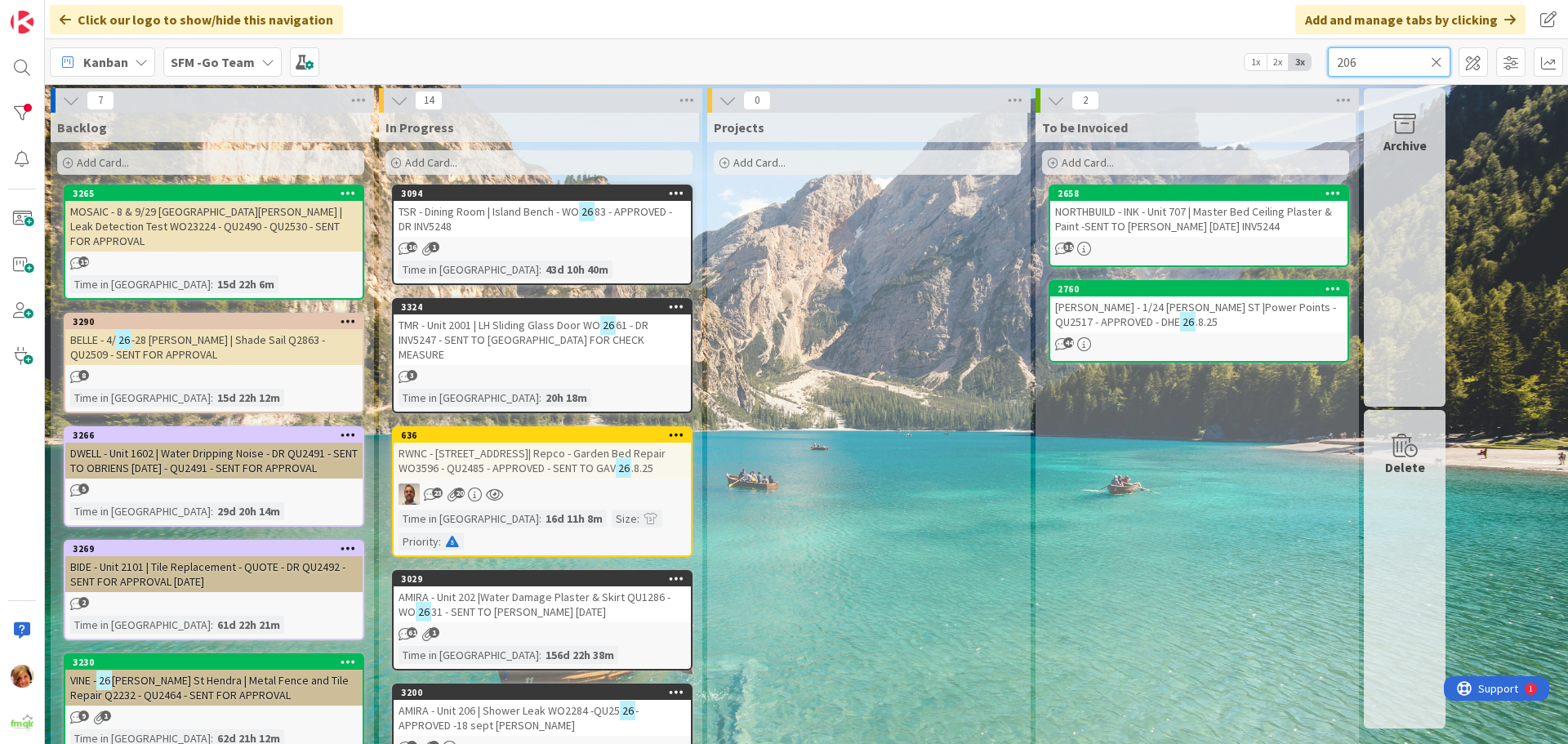
type input "206"
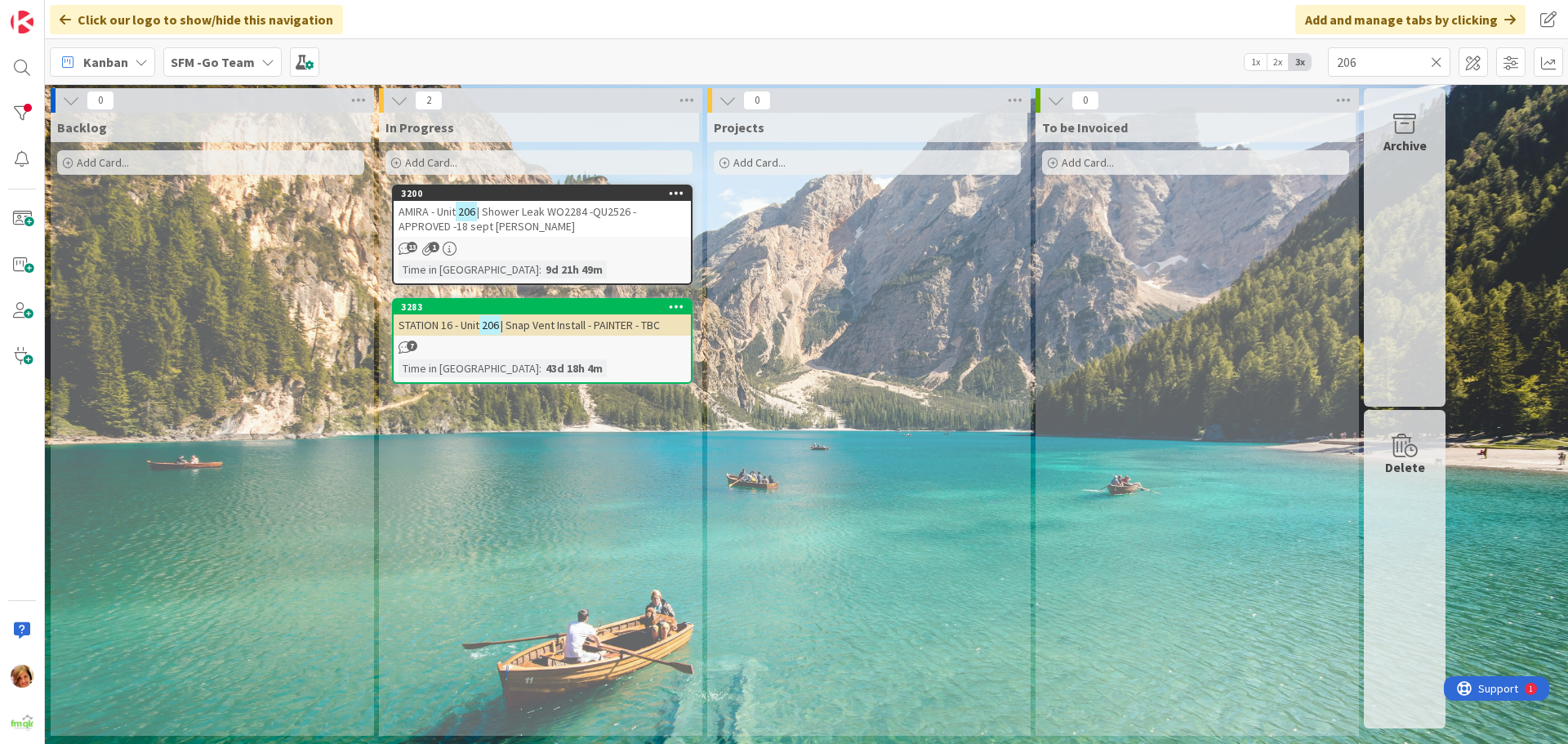
click at [578, 217] on span "| Shower Leak WO2284 -QU2526 -APPROVED -18 sept [PERSON_NAME]" at bounding box center [517, 219] width 238 height 30
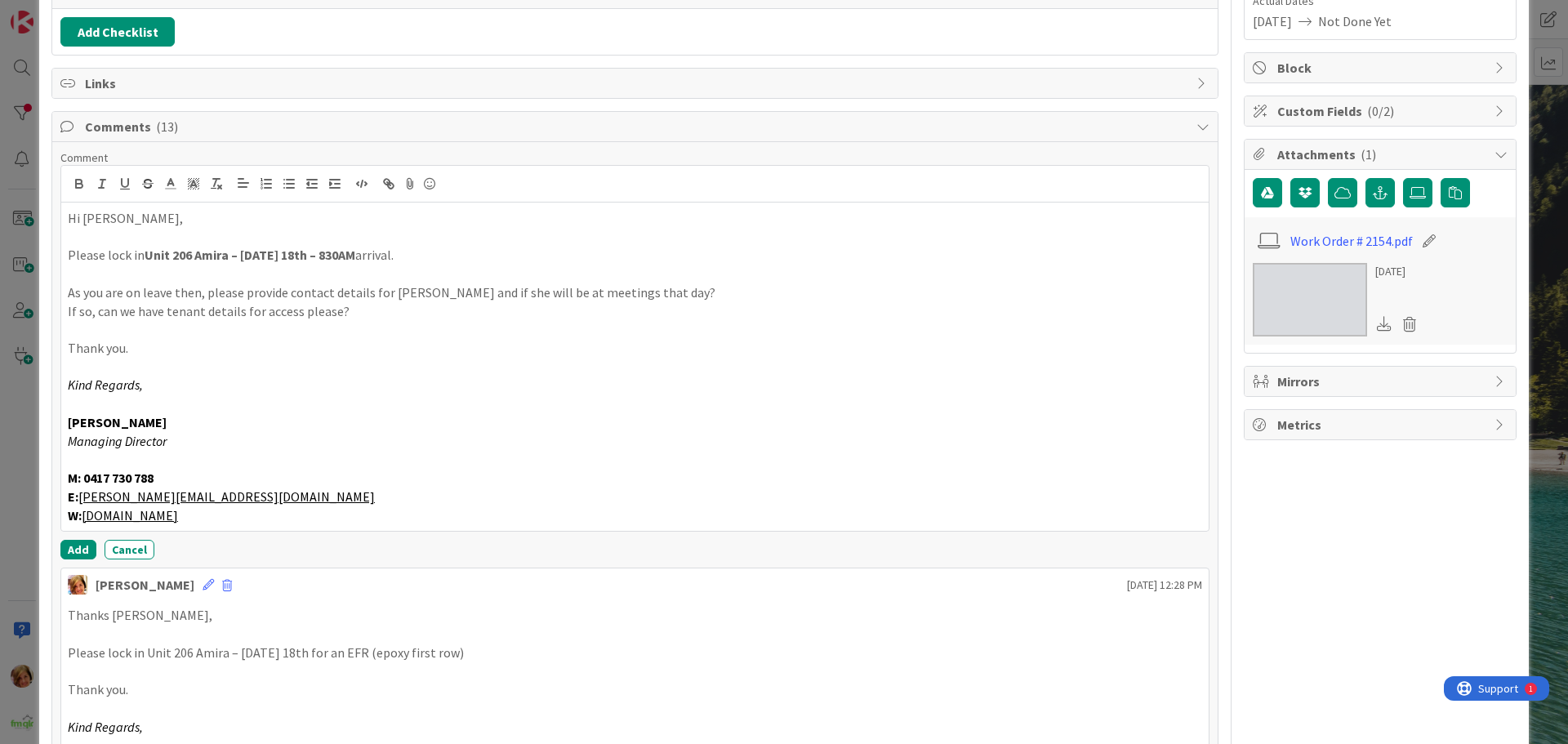
scroll to position [289, 0]
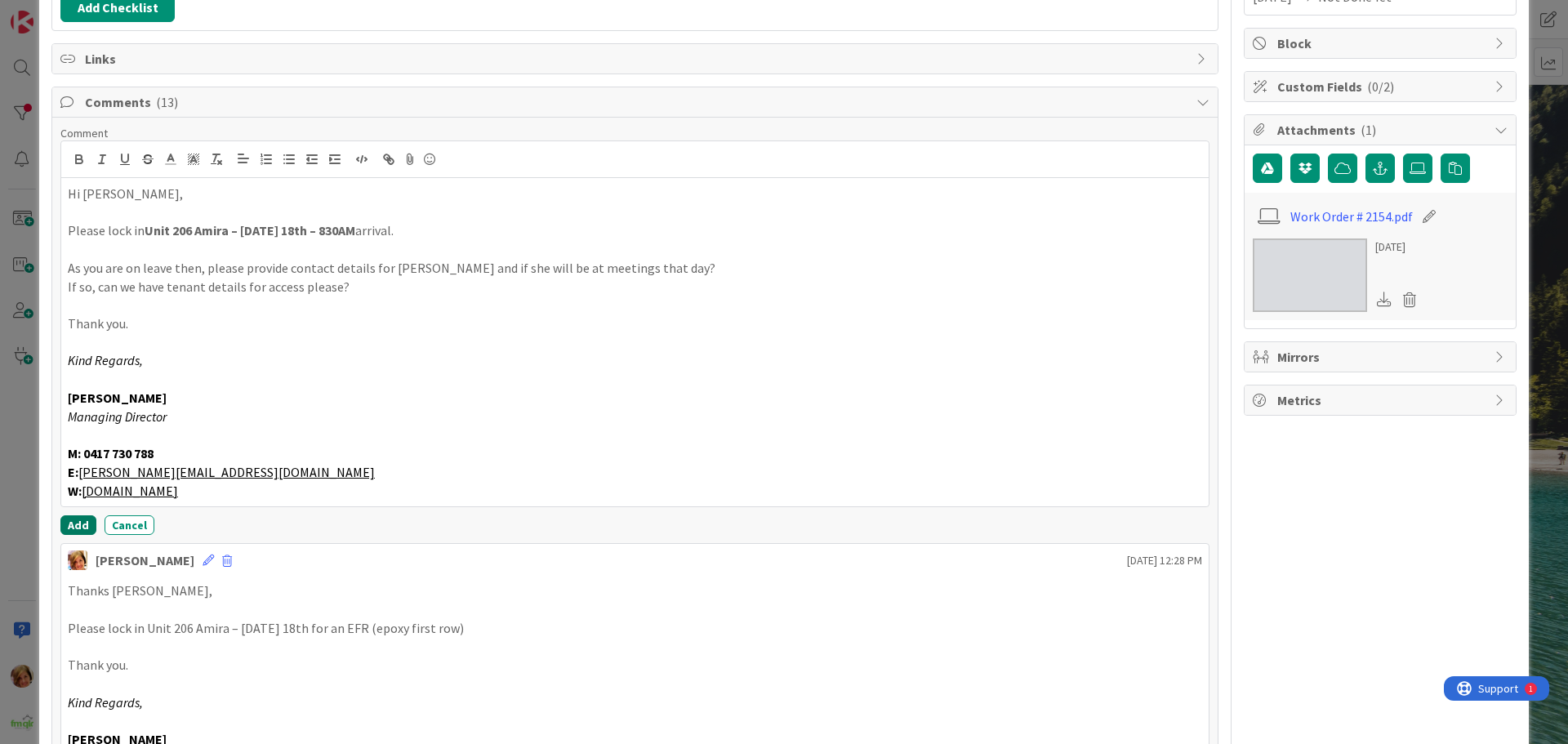
drag, startPoint x: 70, startPoint y: 524, endPoint x: 77, endPoint y: 470, distance: 54.5
click at [70, 524] on button "Add" at bounding box center [78, 525] width 36 height 20
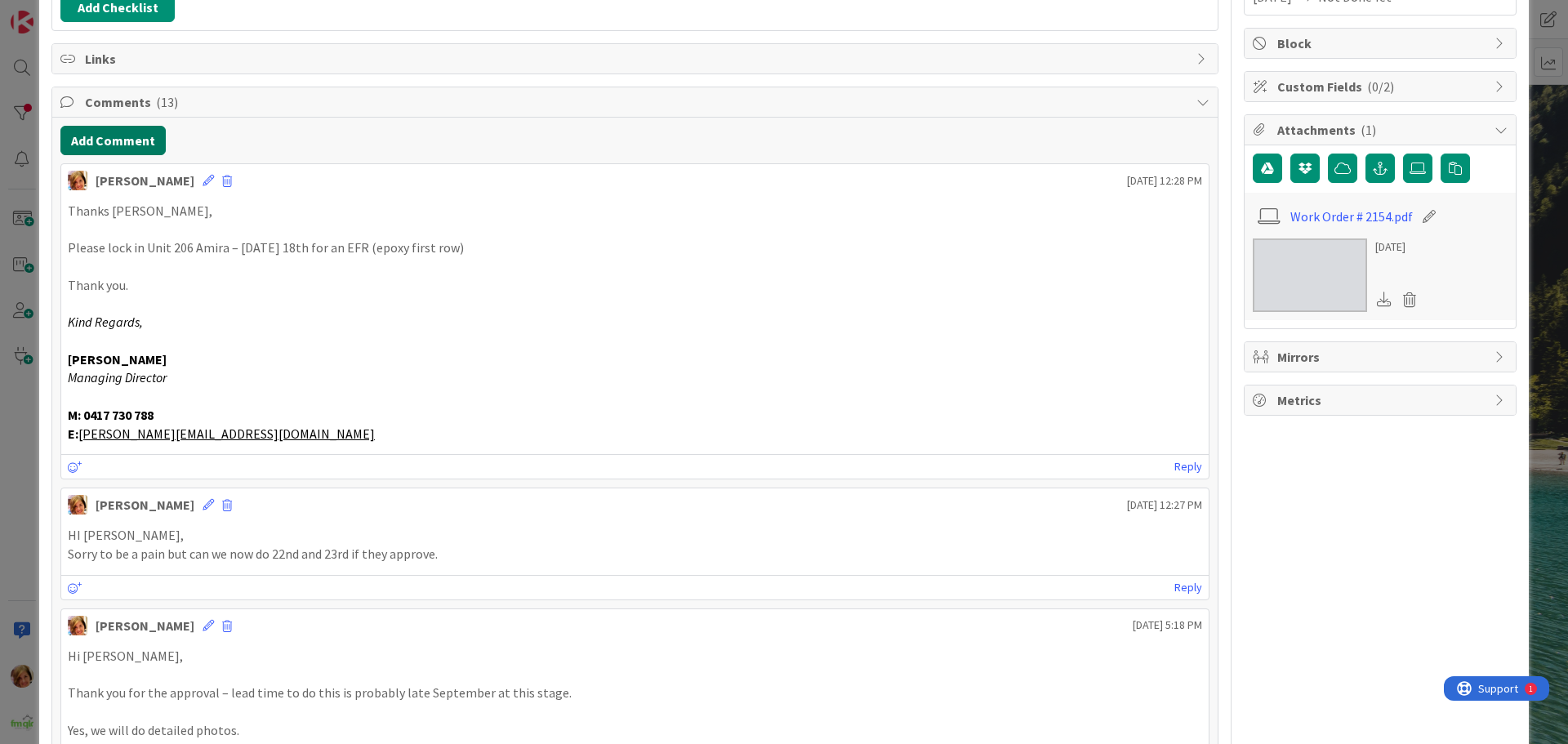
click at [107, 141] on button "Add Comment" at bounding box center [112, 141] width 105 height 30
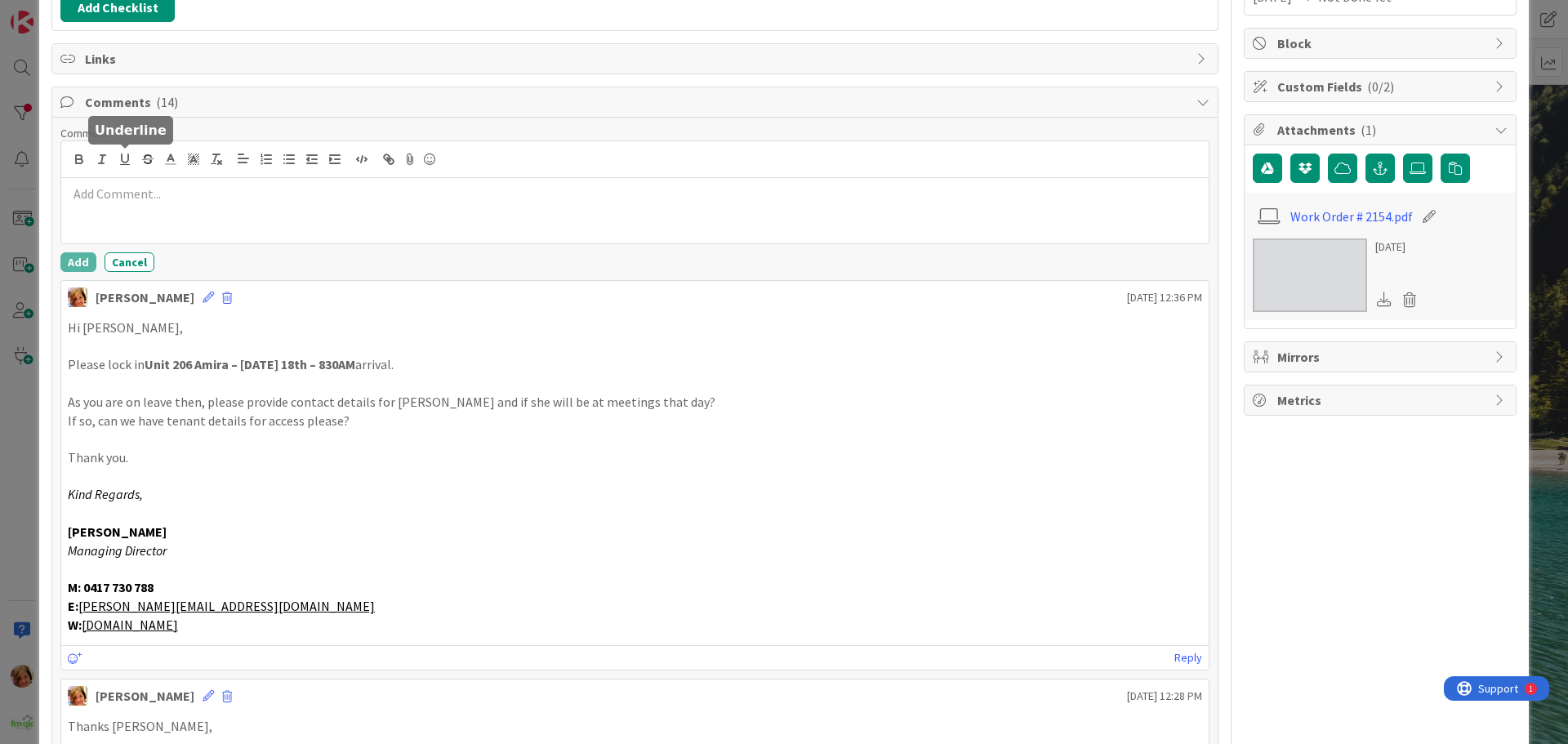
click at [162, 206] on div at bounding box center [635, 210] width 1147 height 65
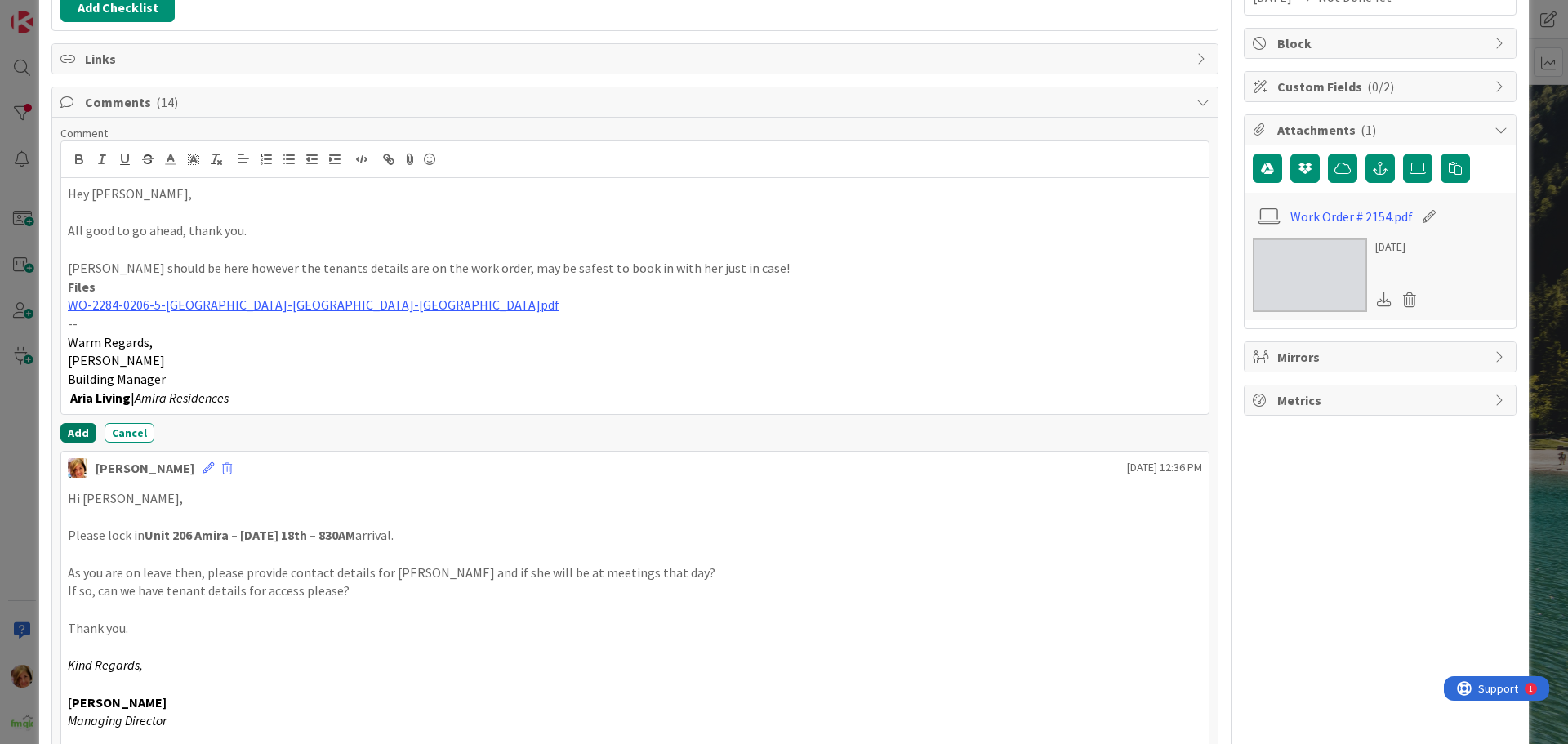
click at [78, 427] on button "Add" at bounding box center [78, 433] width 36 height 20
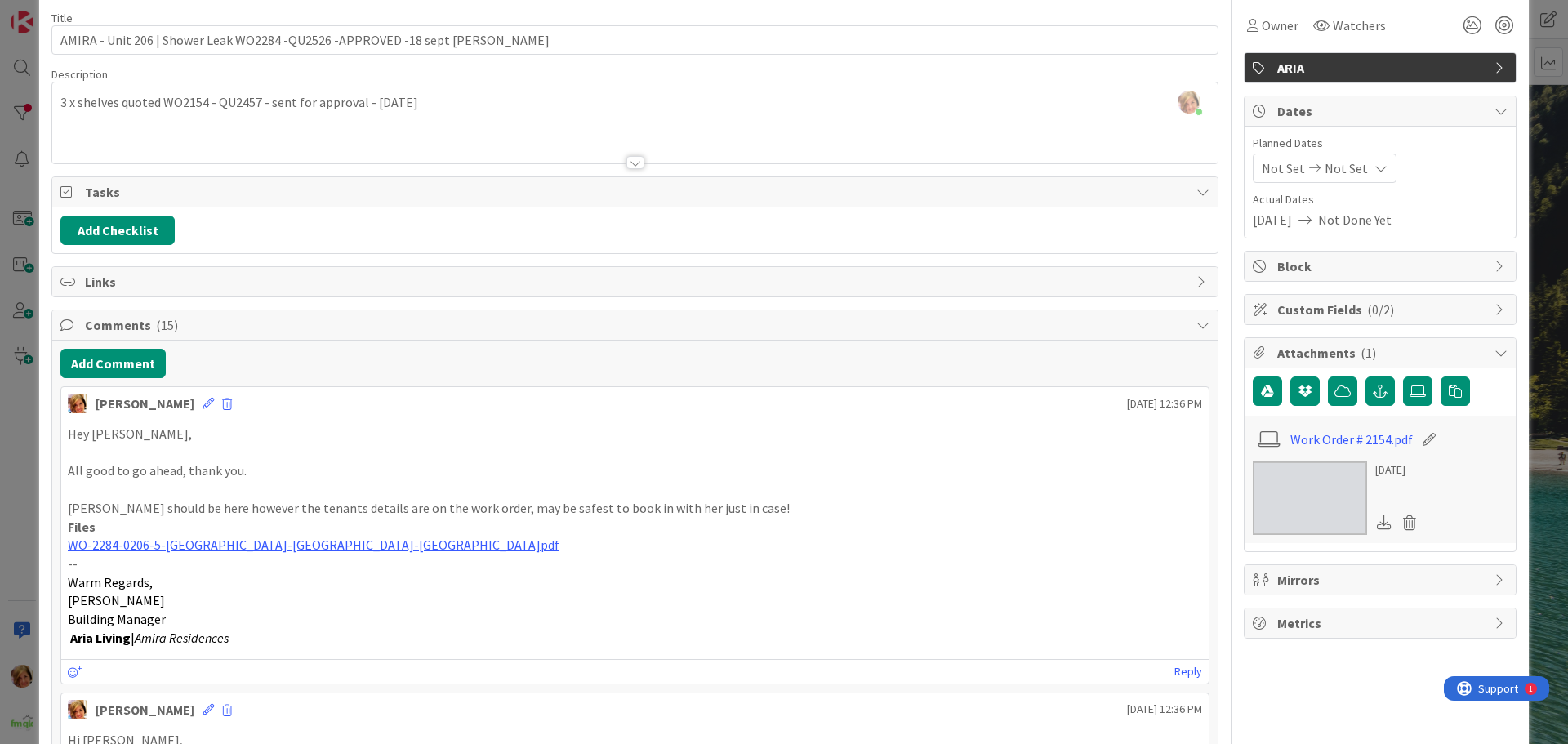
scroll to position [0, 0]
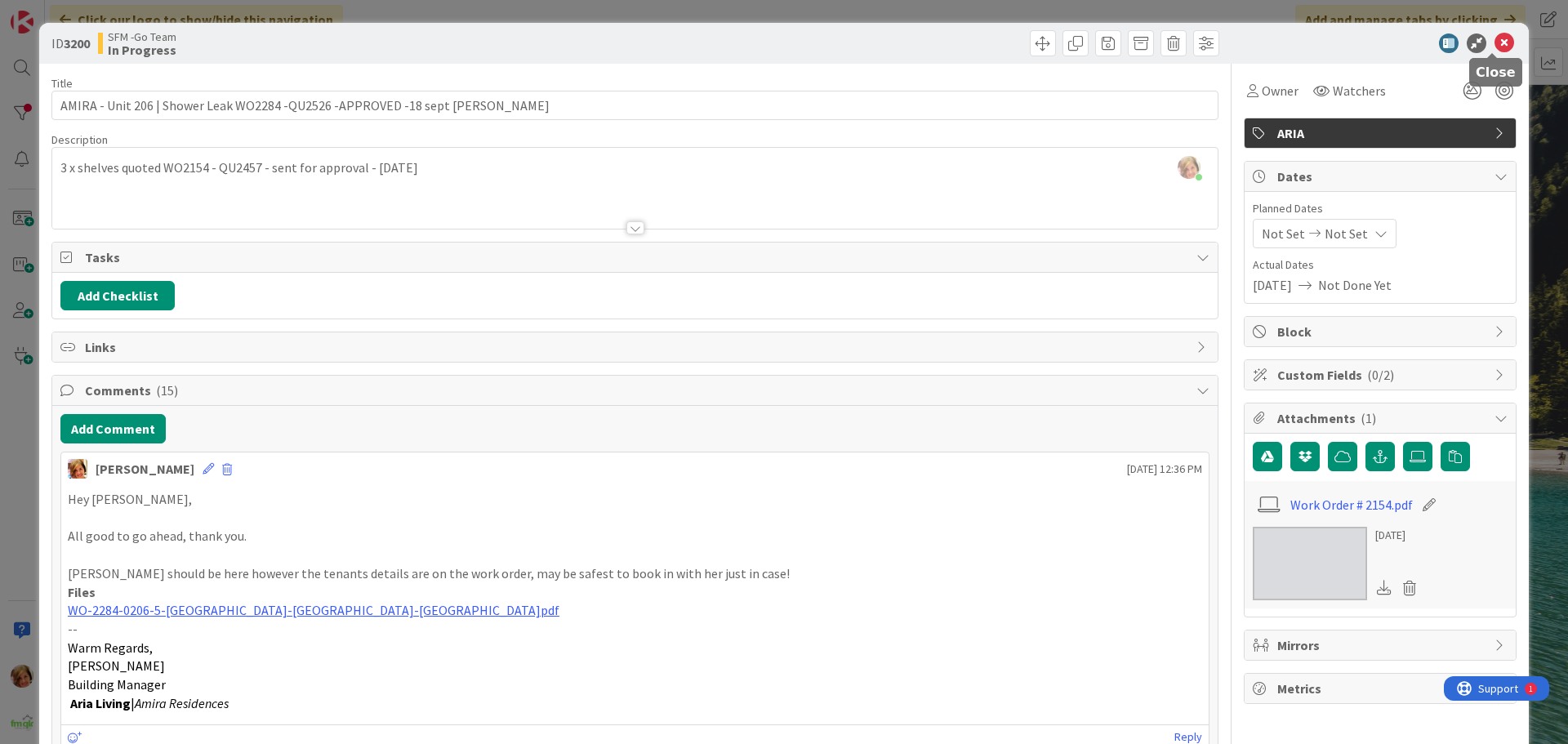
click at [1494, 41] on icon at bounding box center [1504, 44] width 20 height 20
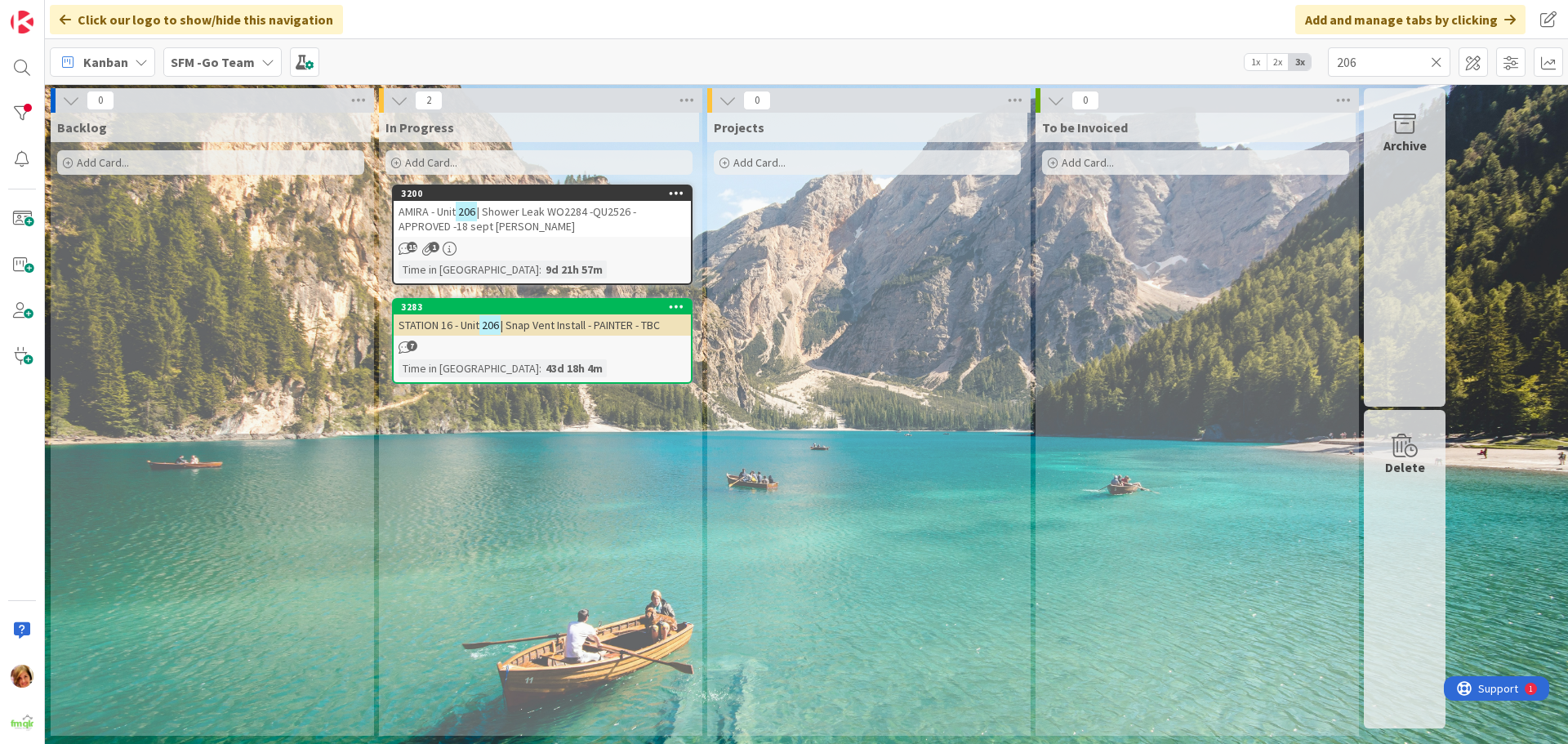
click at [1440, 56] on icon at bounding box center [1437, 62] width 12 height 15
click at [1438, 56] on input "text" at bounding box center [1389, 62] width 122 height 30
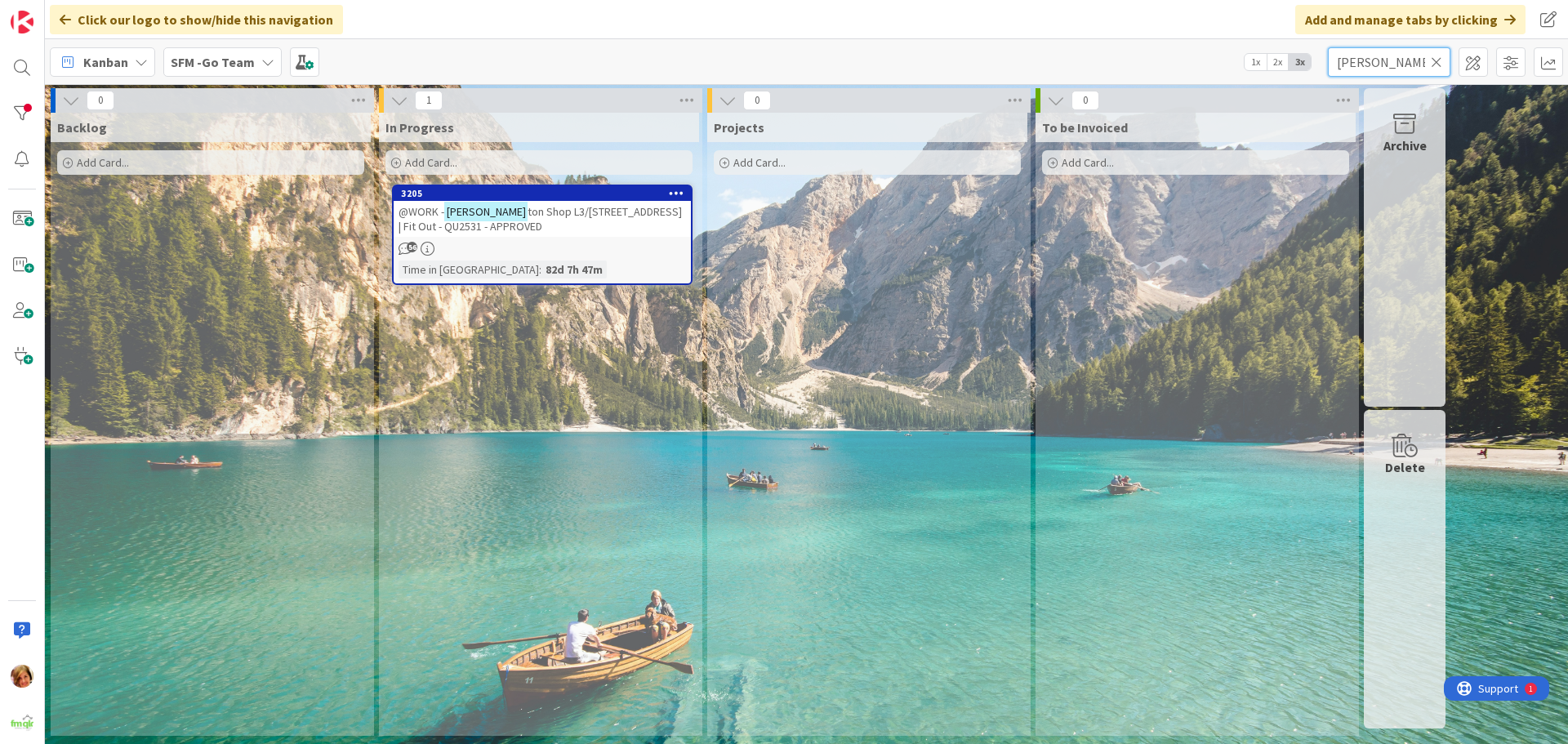
type input "[PERSON_NAME]"
click at [608, 217] on span "ton Shop L3/[STREET_ADDRESS] | Fit Out - QU2531 - APPROVED" at bounding box center [540, 219] width 284 height 30
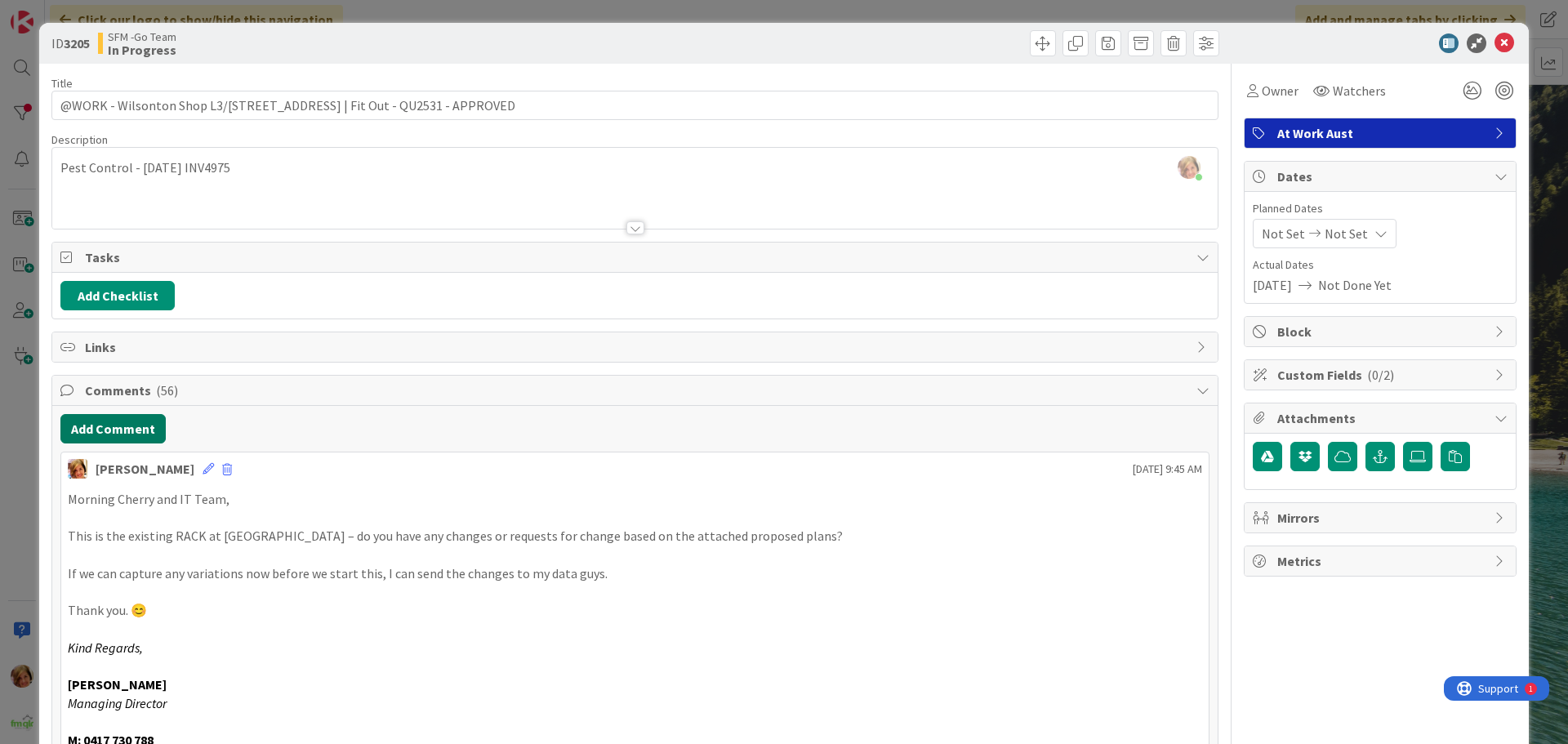
click at [94, 422] on button "Add Comment" at bounding box center [112, 429] width 105 height 30
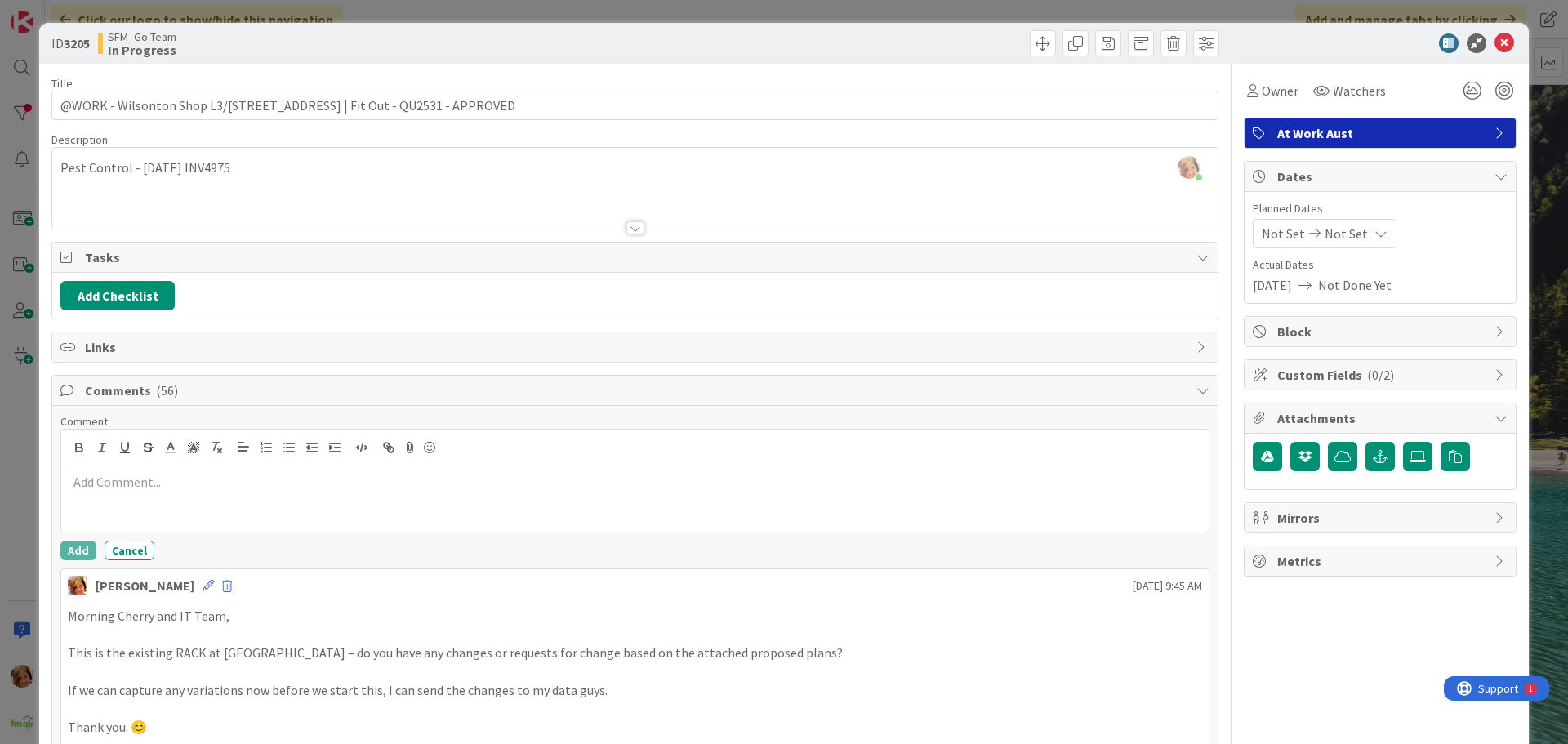
click at [183, 472] on div at bounding box center [635, 498] width 1147 height 65
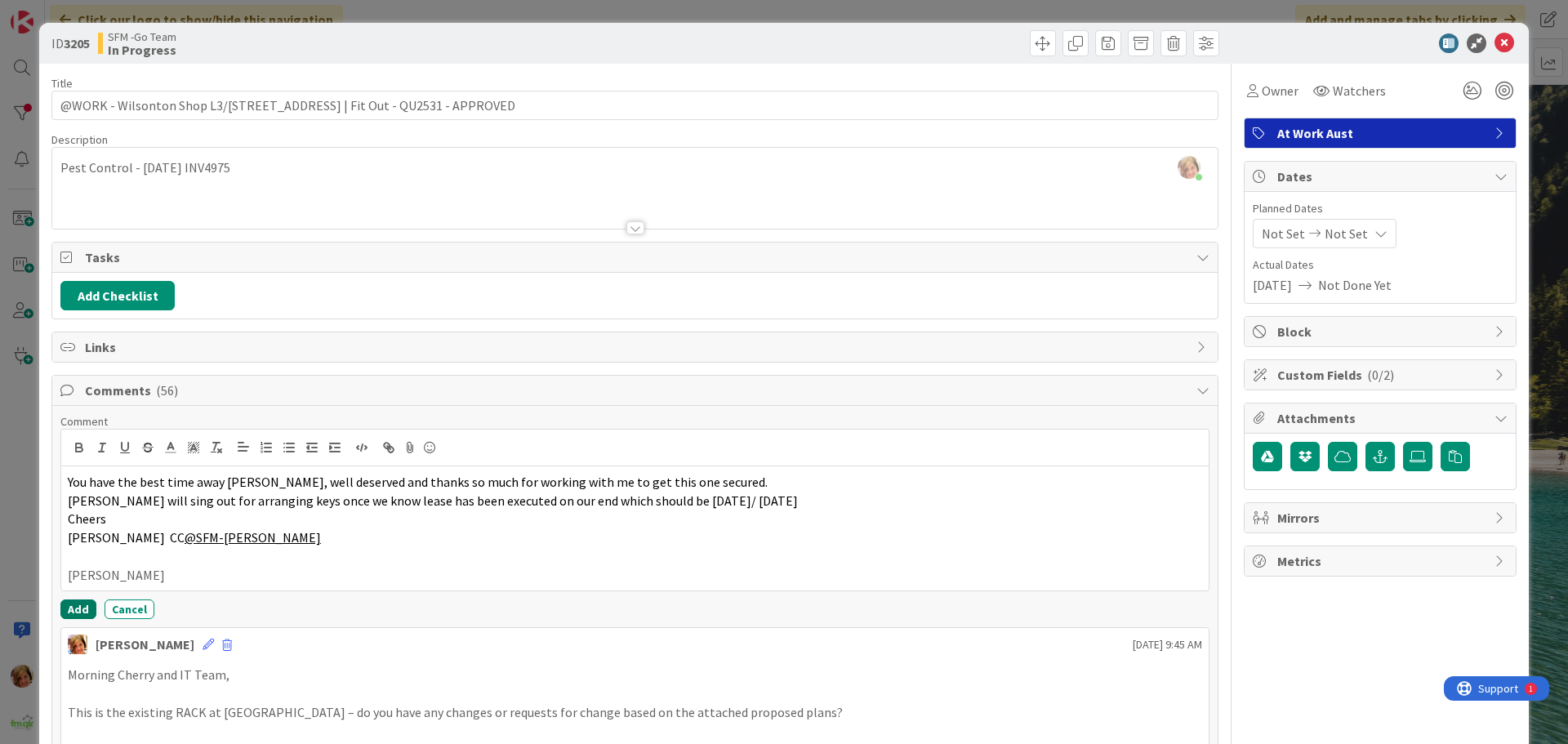
click at [74, 608] on button "Add" at bounding box center [78, 609] width 36 height 20
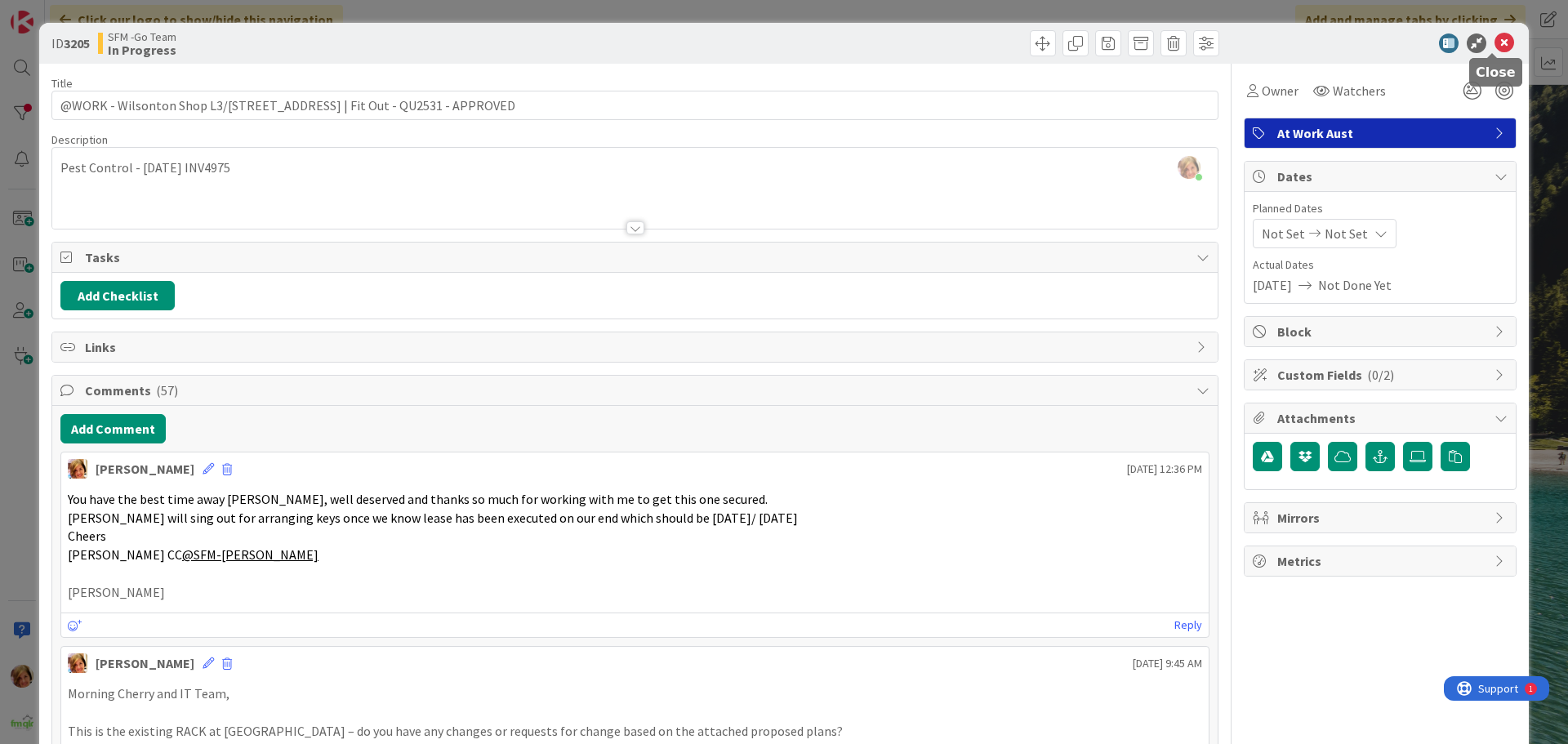
click at [1494, 41] on icon at bounding box center [1504, 44] width 20 height 20
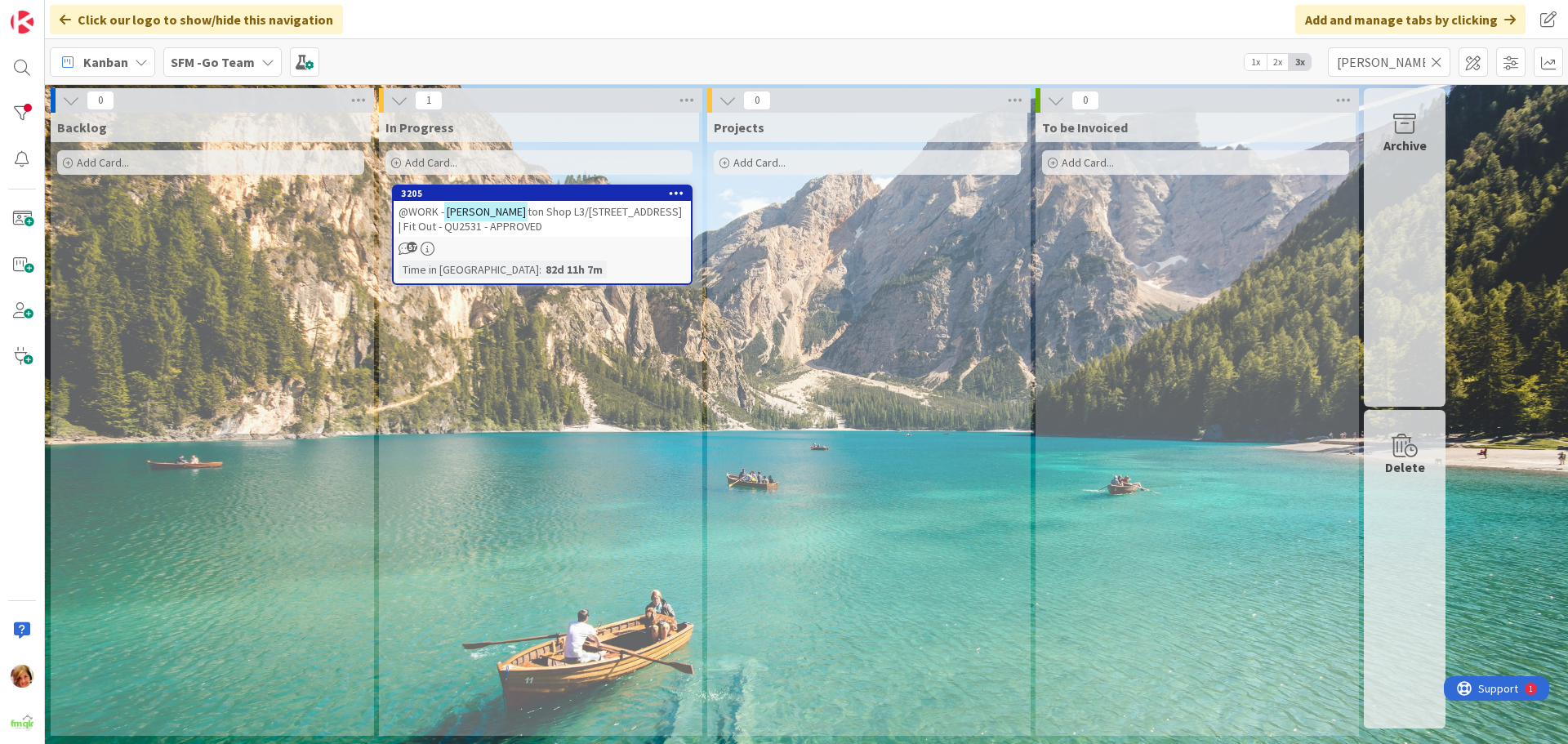
click at [1438, 60] on icon at bounding box center [1437, 62] width 12 height 15
click at [1438, 60] on input "text" at bounding box center [1389, 62] width 122 height 30
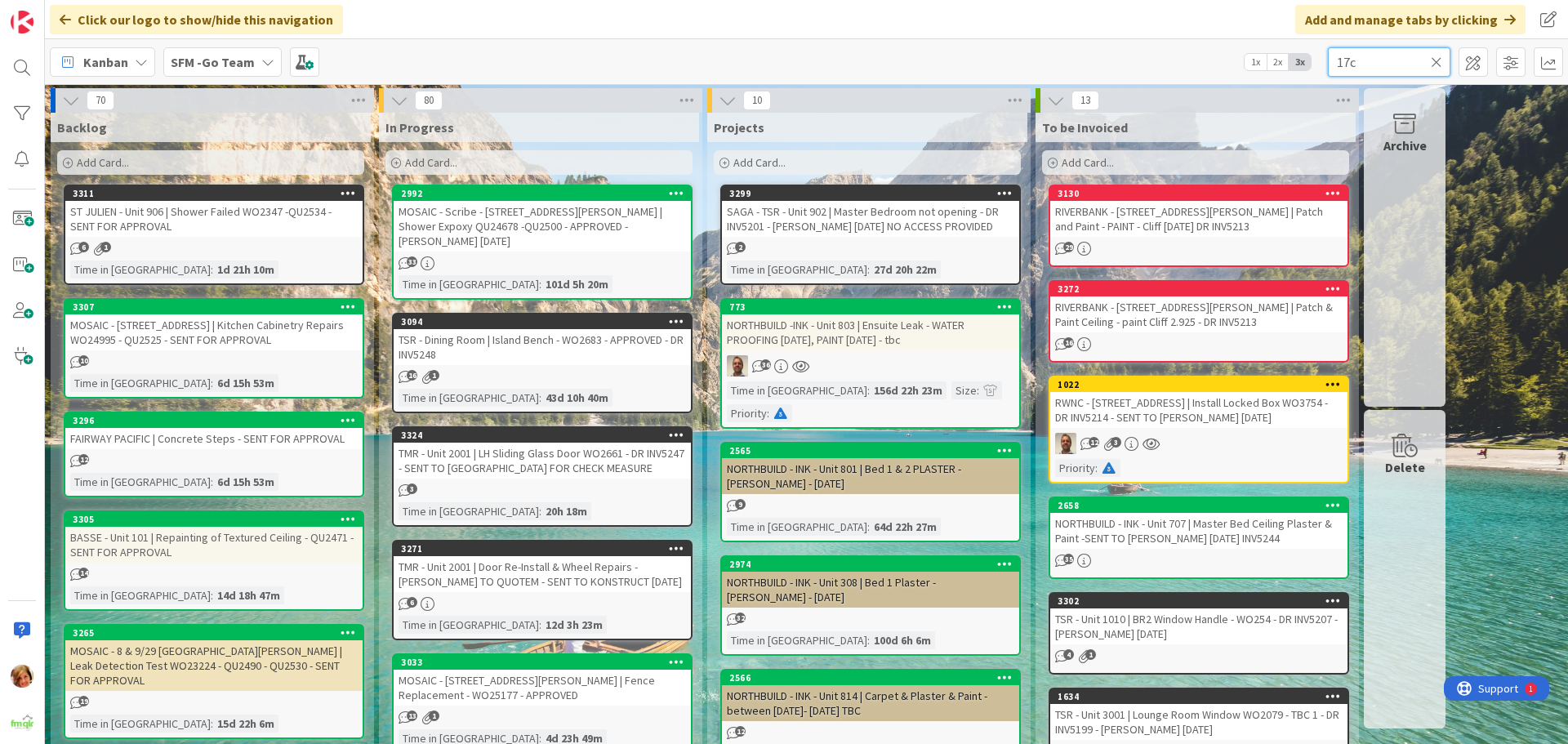
type input "17c"
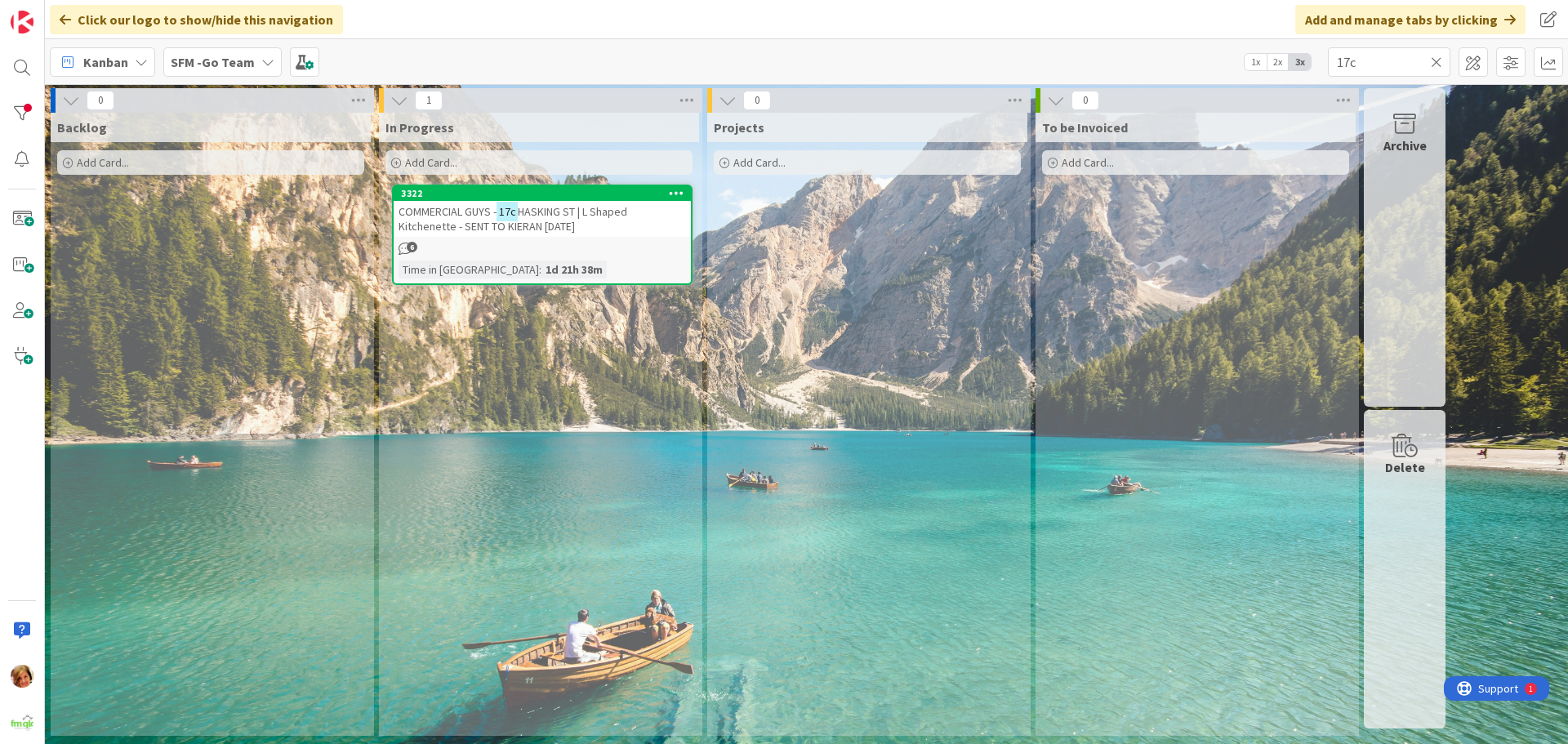
click at [555, 226] on span "HASKING ST | L Shaped Kitchenette - SENT TO KIERAN [DATE]" at bounding box center [512, 219] width 229 height 30
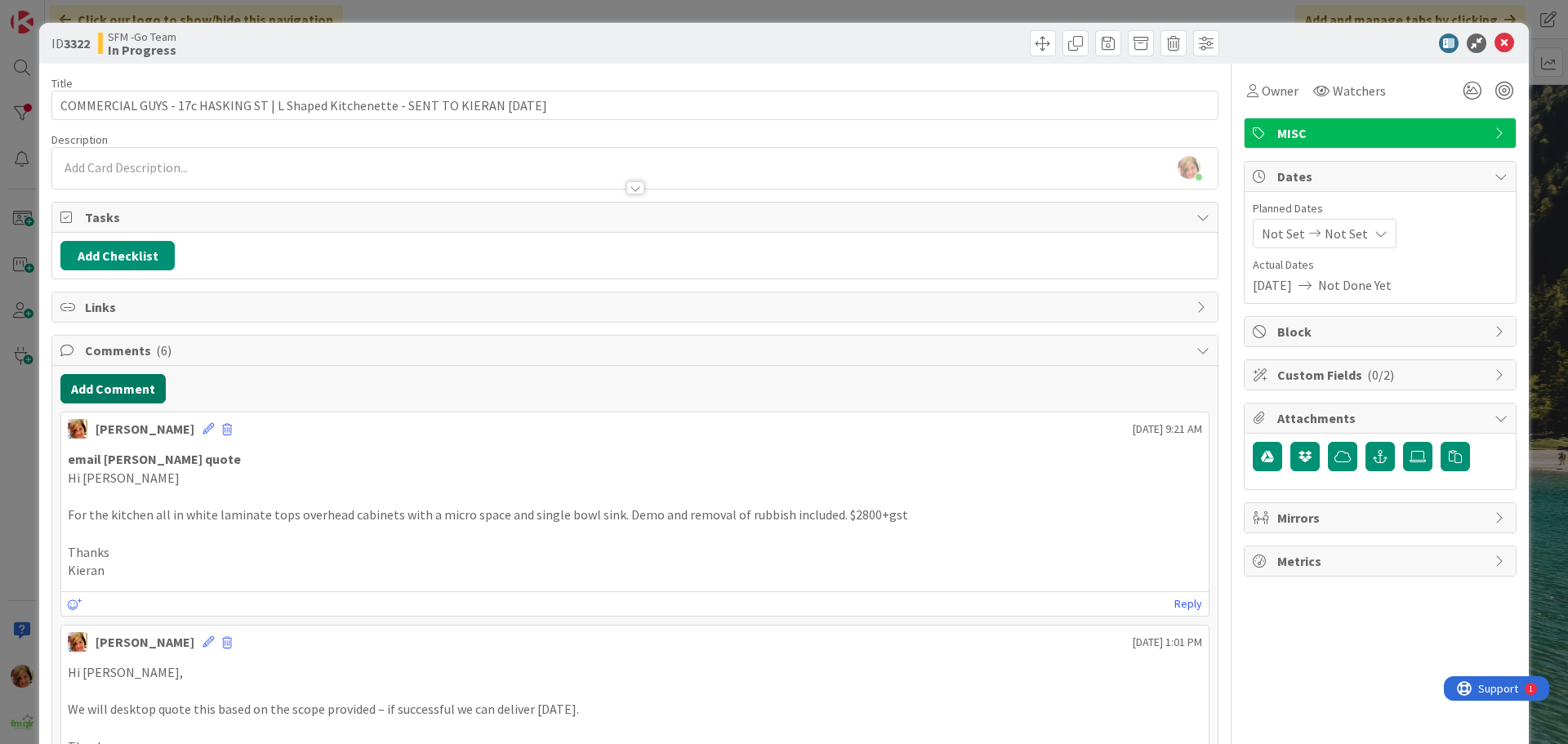
click at [119, 384] on button "Add Comment" at bounding box center [112, 389] width 105 height 30
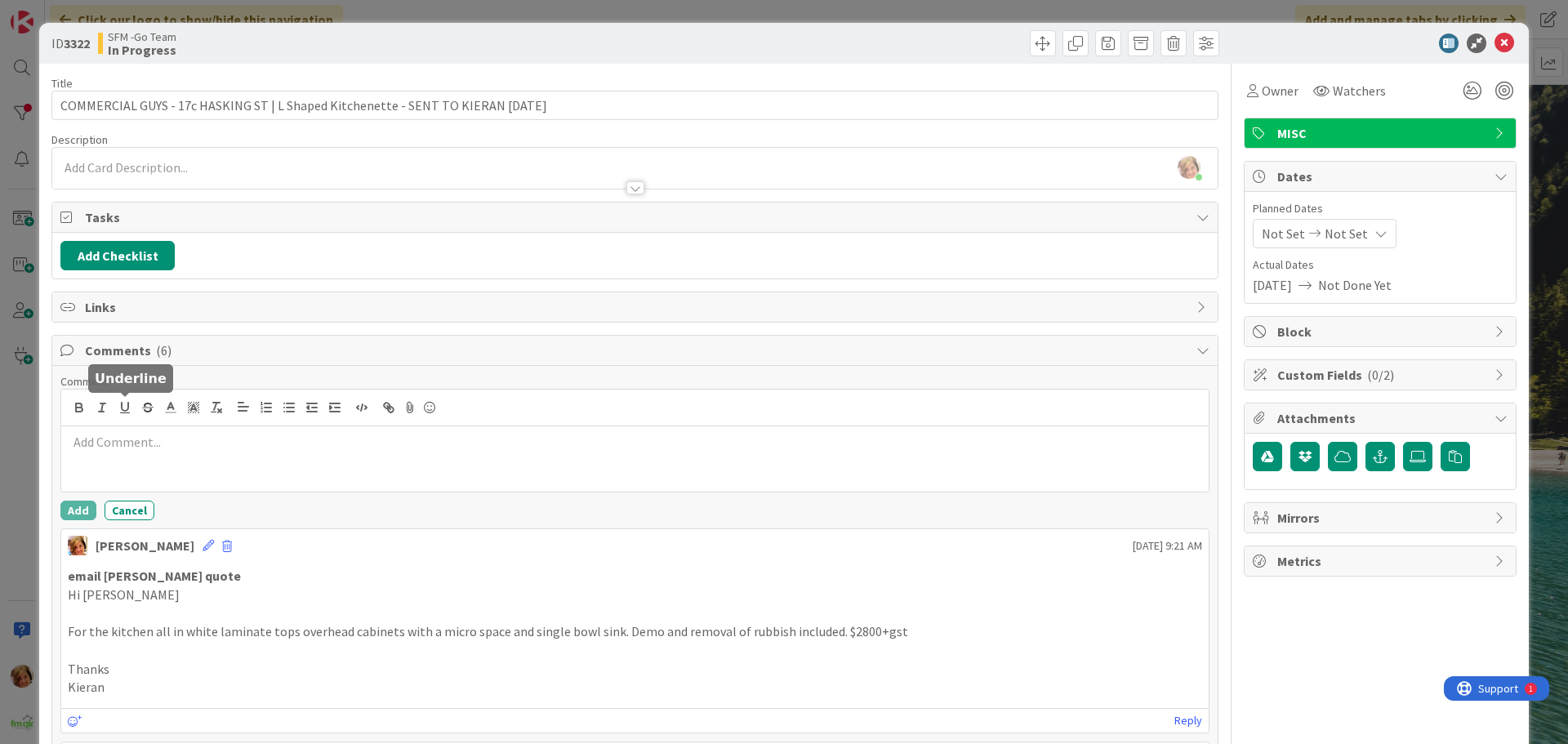
click at [148, 442] on p at bounding box center [635, 442] width 1134 height 19
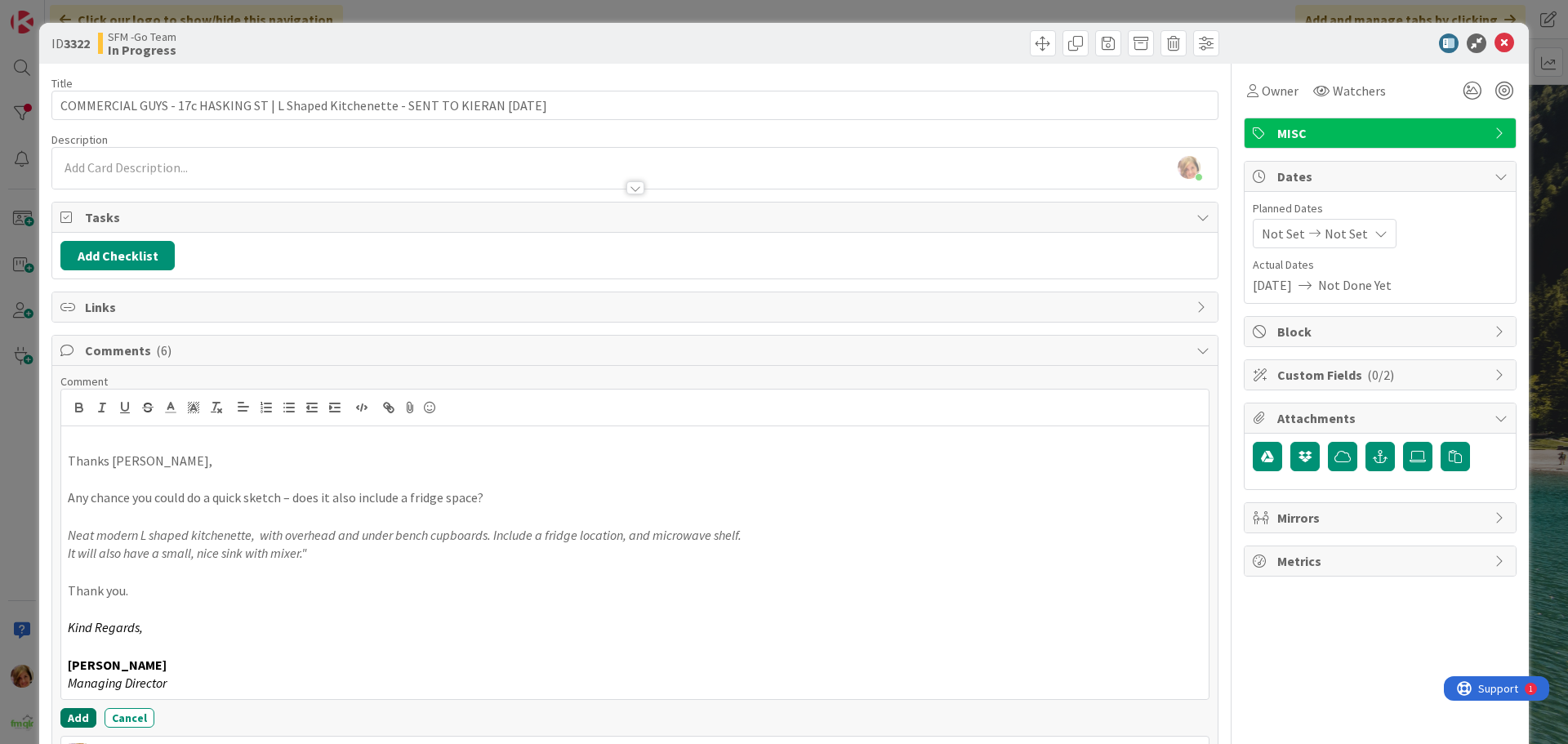
drag, startPoint x: 77, startPoint y: 716, endPoint x: 119, endPoint y: 622, distance: 103.0
click at [77, 716] on button "Add" at bounding box center [78, 718] width 36 height 20
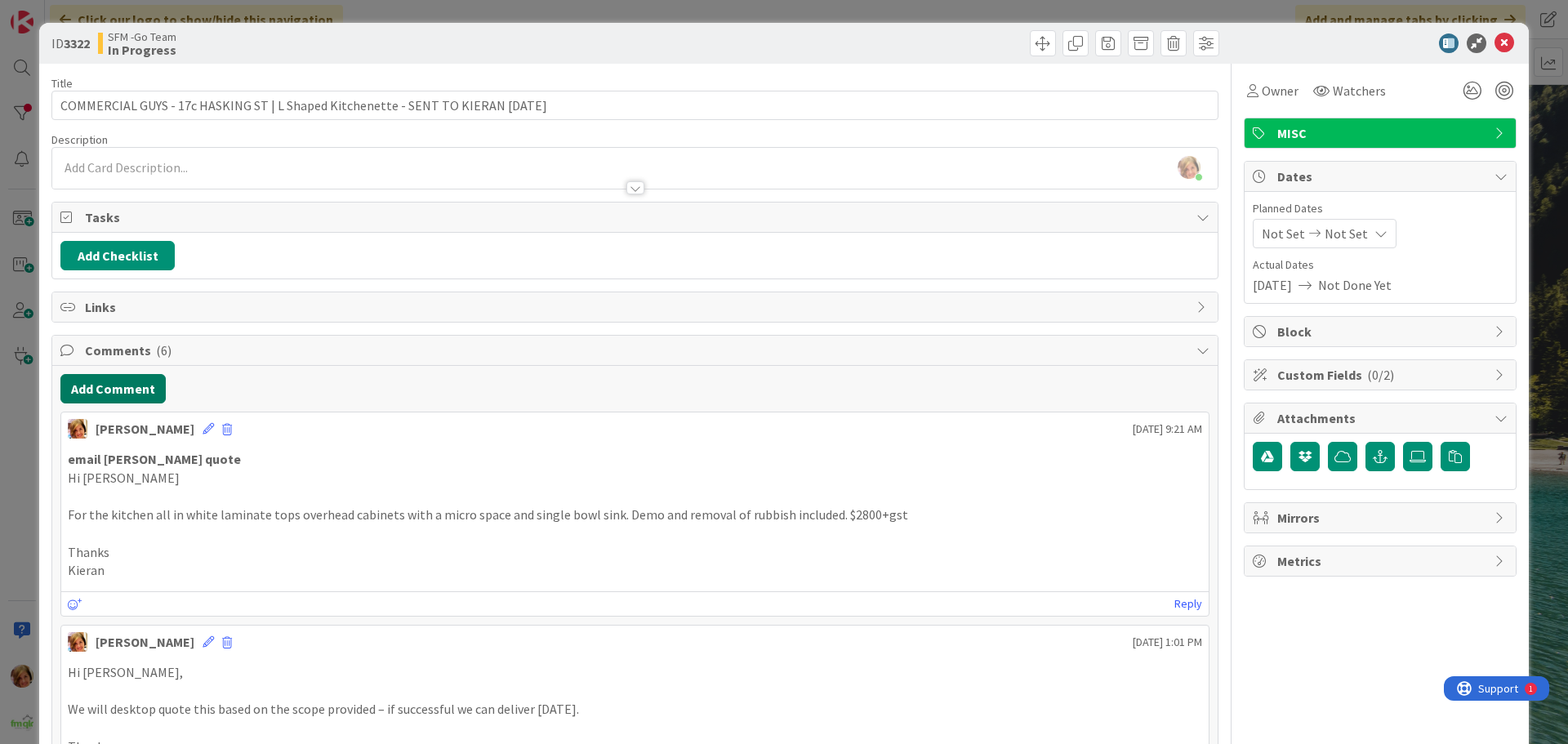
click at [128, 391] on button "Add Comment" at bounding box center [112, 389] width 105 height 30
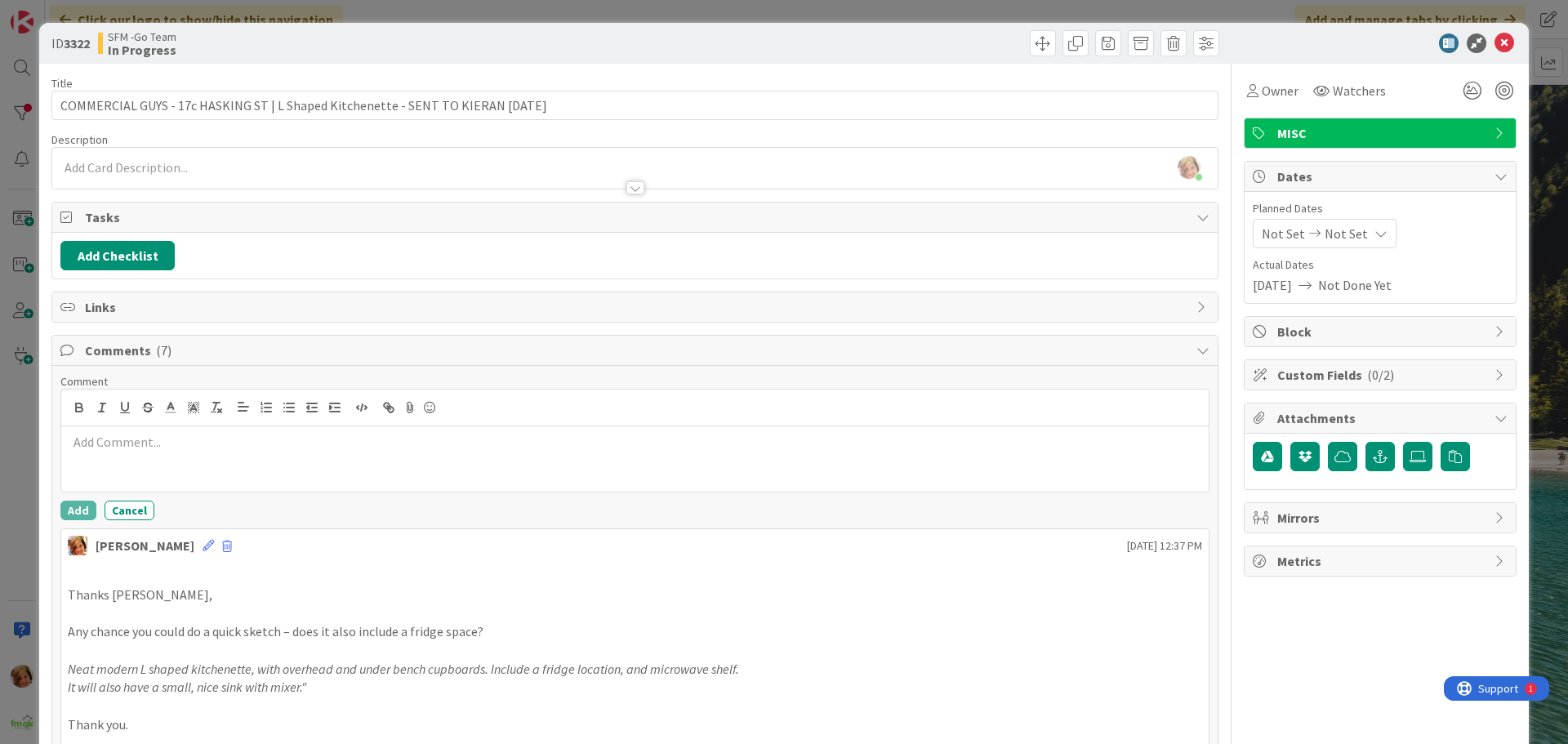
click at [141, 450] on p at bounding box center [635, 442] width 1134 height 19
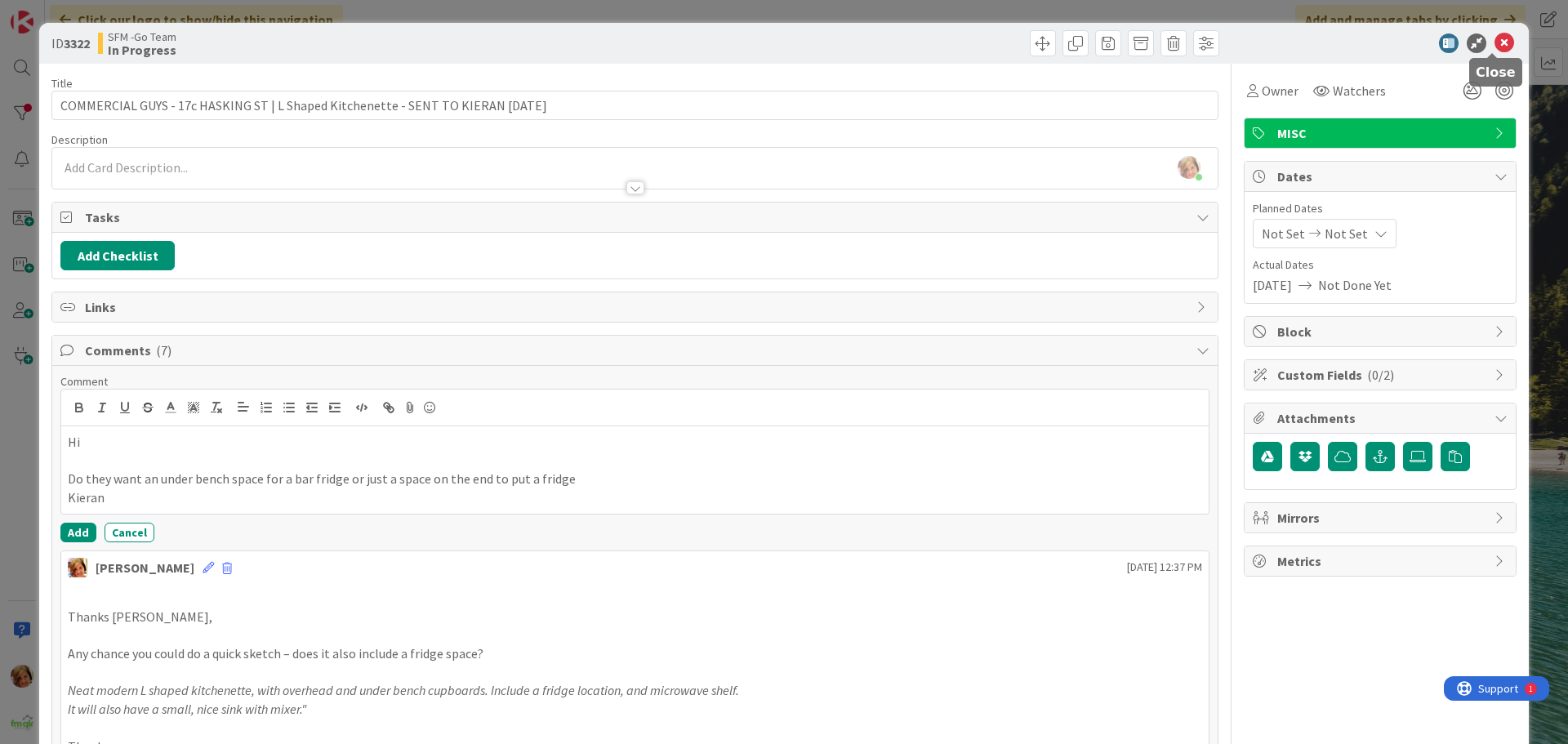
click at [1494, 41] on icon at bounding box center [1504, 44] width 20 height 20
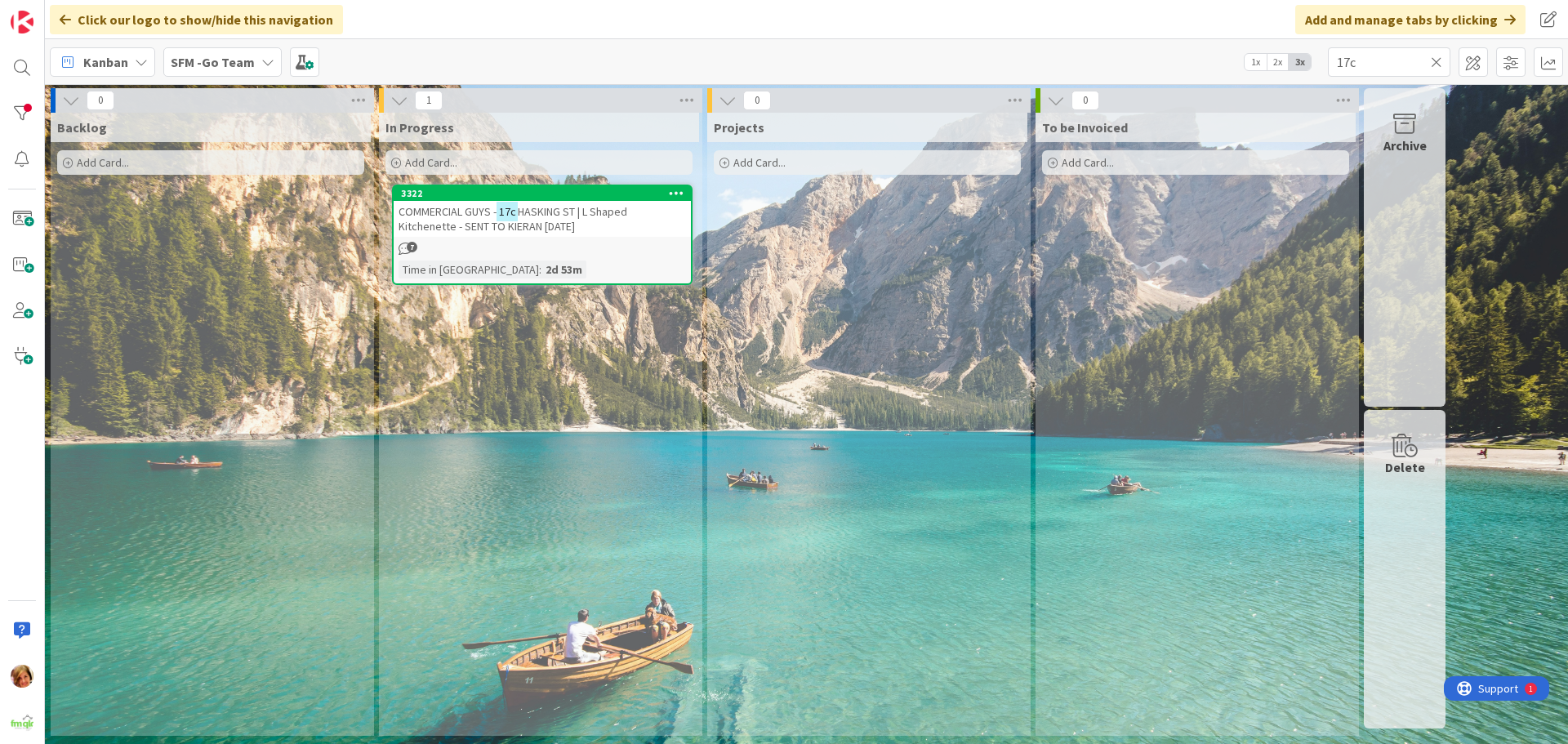
click at [1438, 60] on icon at bounding box center [1437, 62] width 12 height 15
click at [1438, 60] on input "text" at bounding box center [1389, 62] width 122 height 30
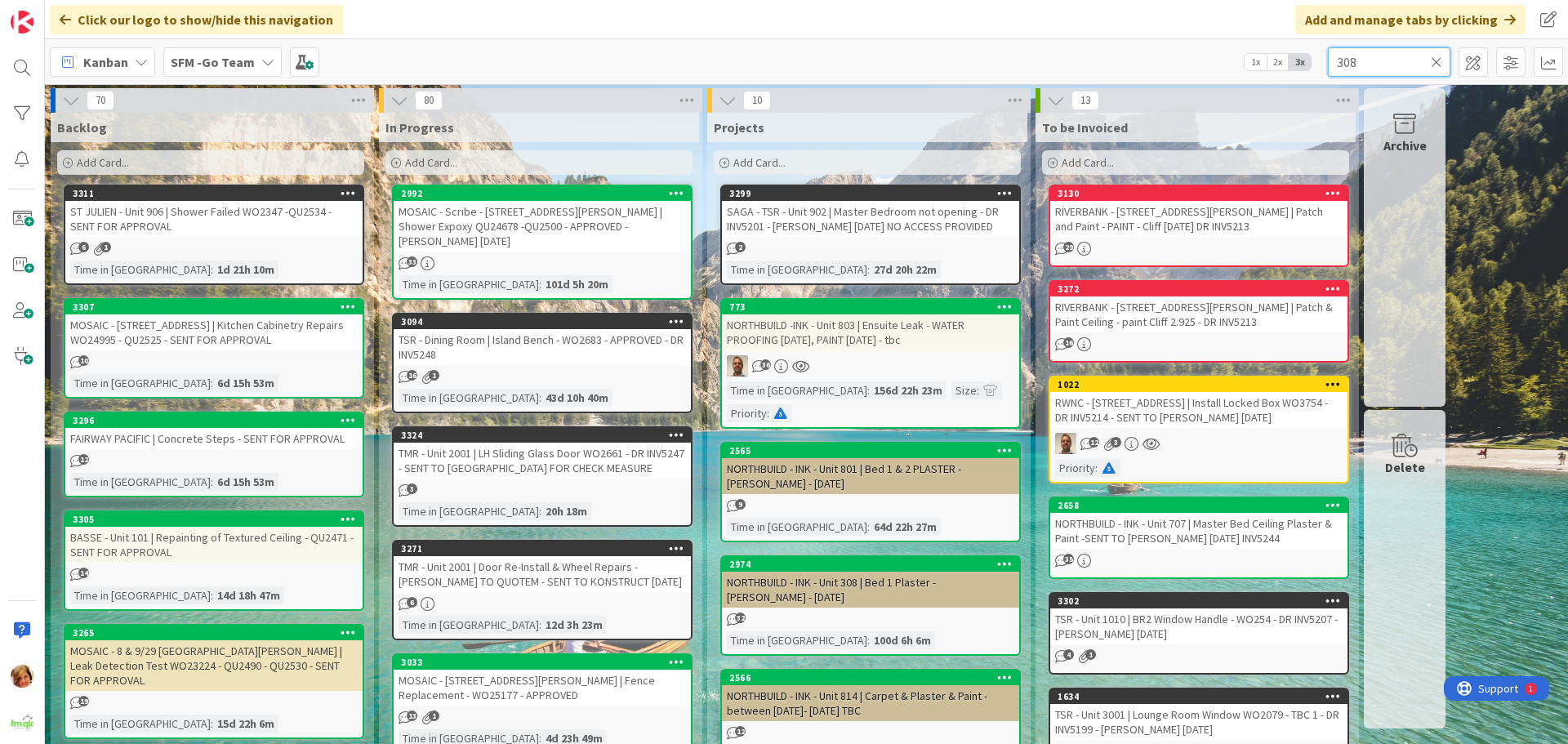
type input "308"
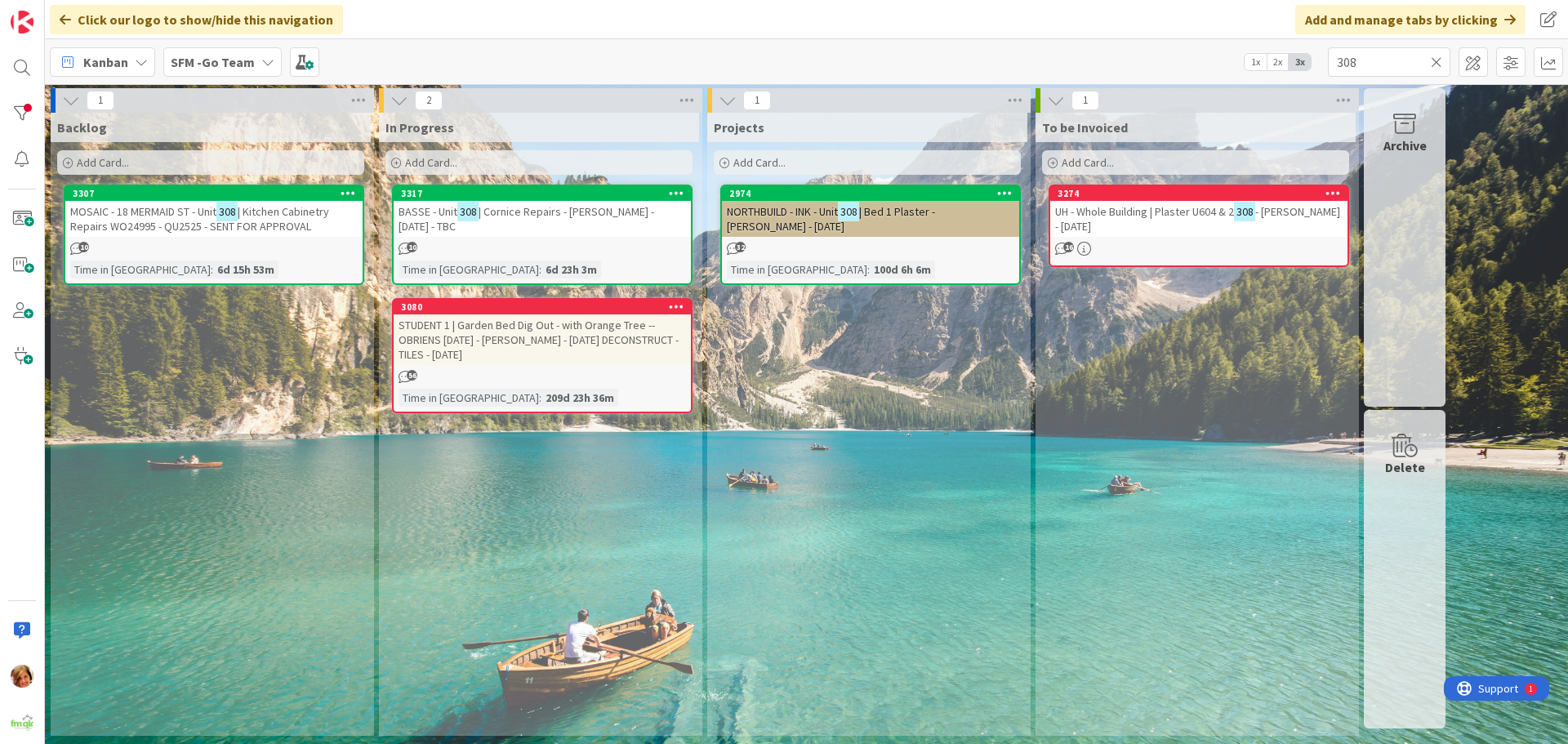
click at [550, 219] on div "BASSE - Unit 308 | Cornice Repairs - [PERSON_NAME] - [DATE] - TBC" at bounding box center [542, 218] width 298 height 36
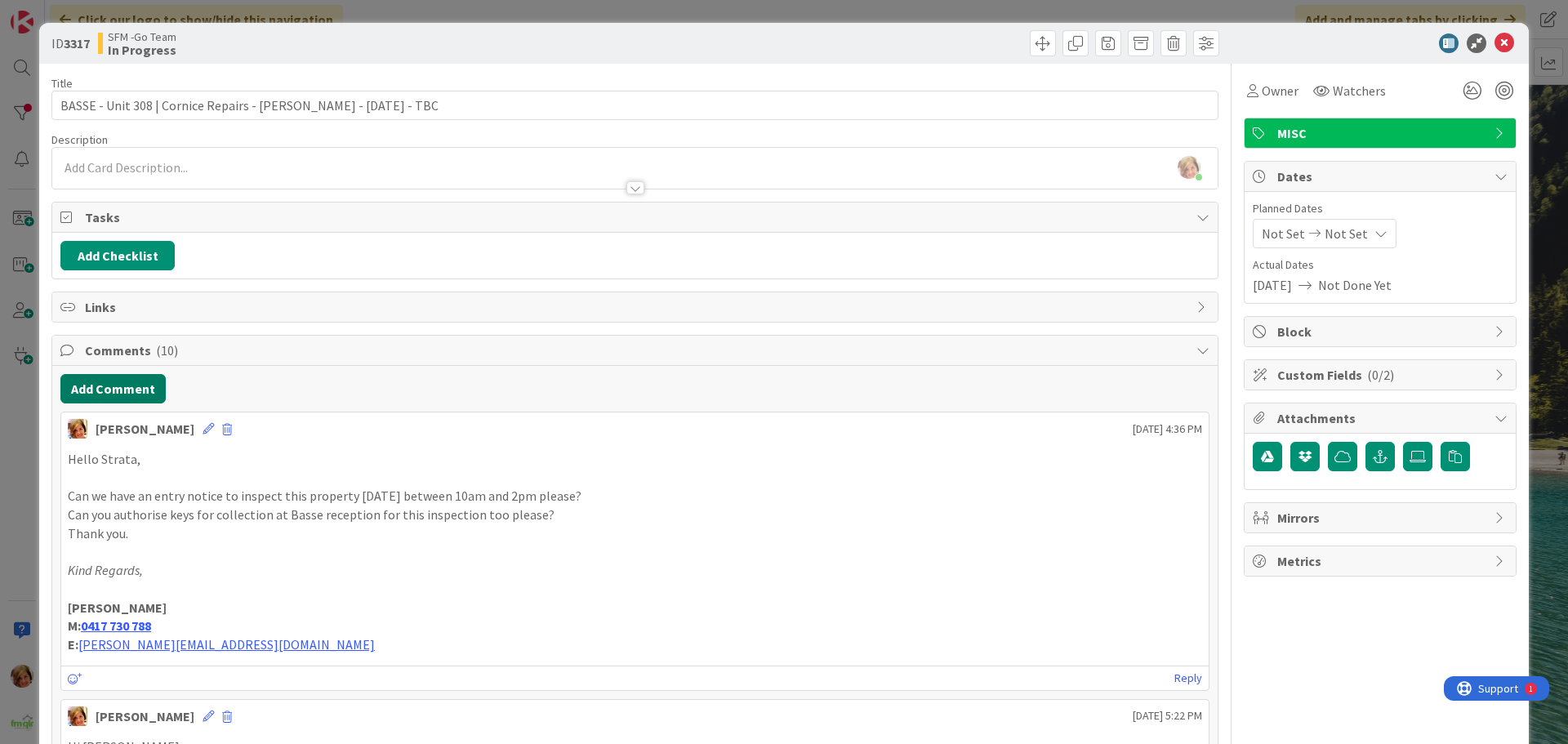
click at [127, 382] on button "Add Comment" at bounding box center [112, 389] width 105 height 30
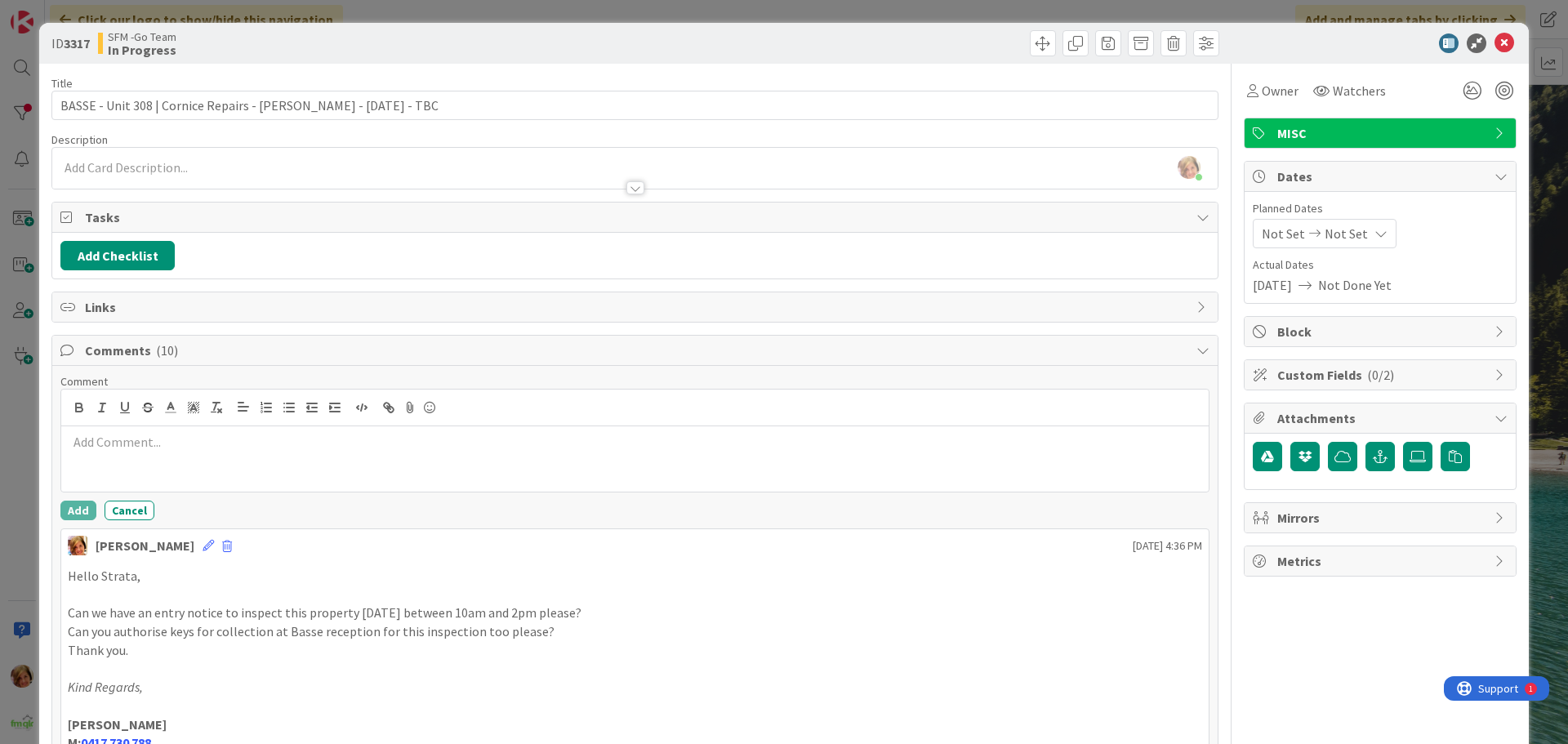
click at [145, 434] on div at bounding box center [635, 459] width 1147 height 65
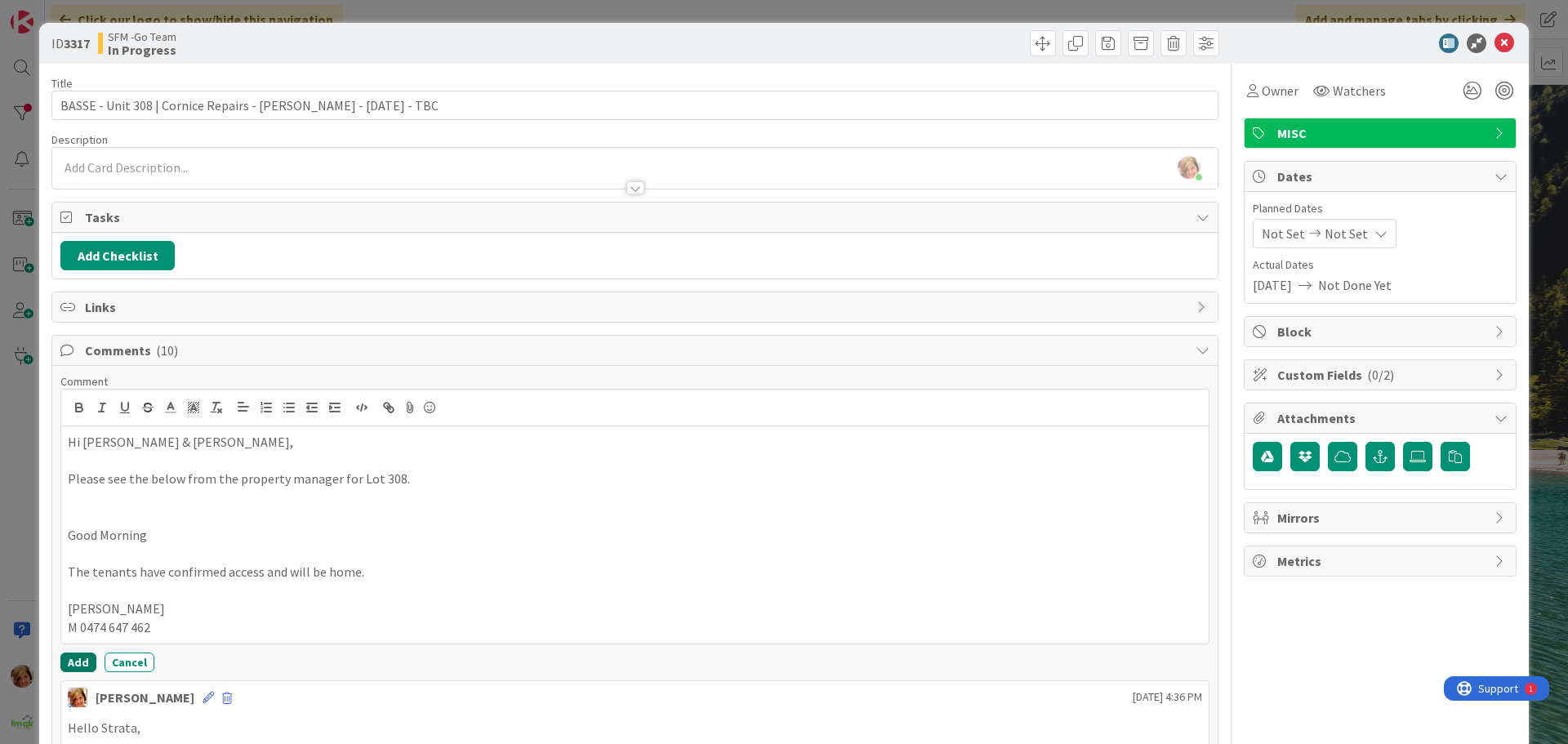
click at [80, 656] on button "Add" at bounding box center [78, 662] width 36 height 20
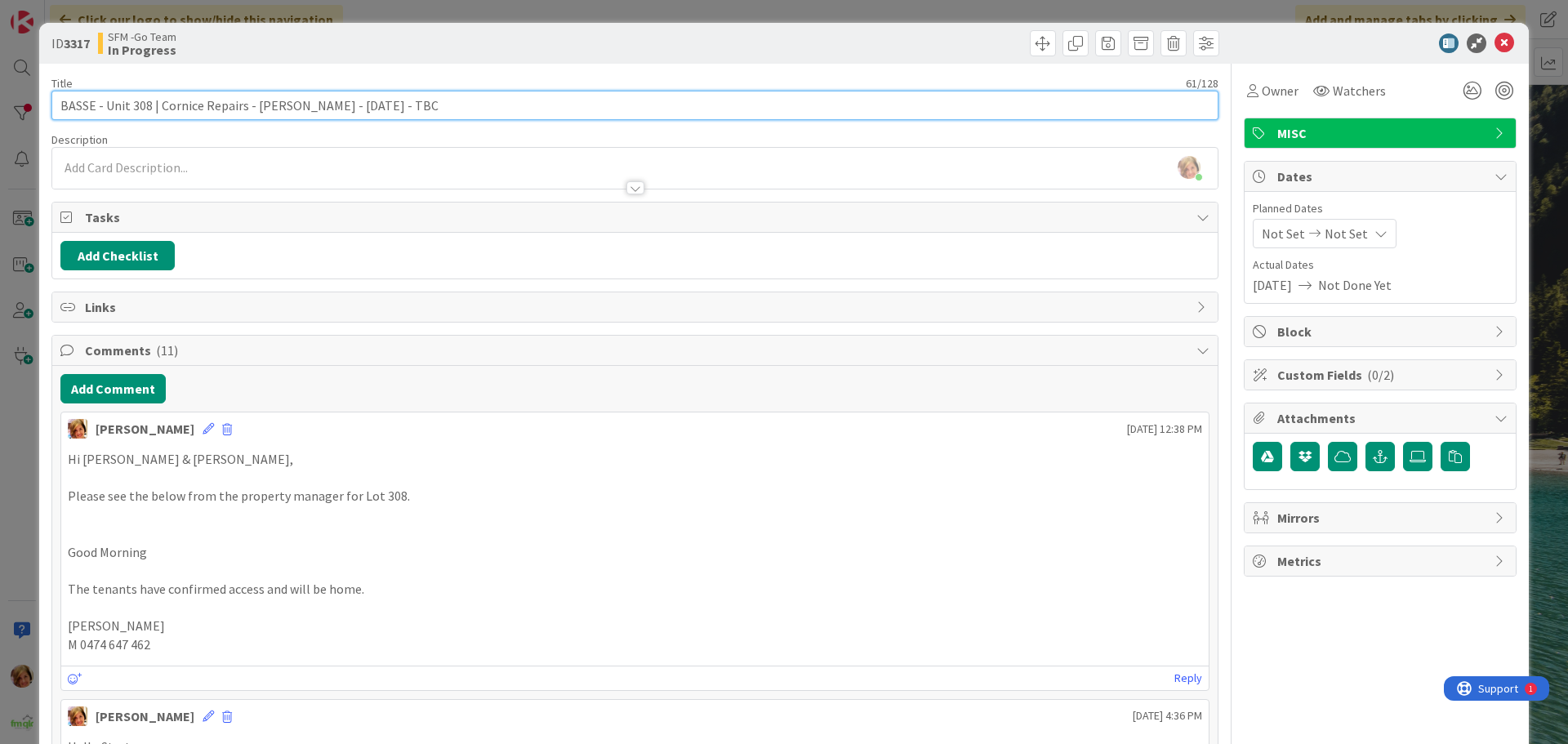
click at [456, 113] on input "BASSE - Unit 308 | Cornice Repairs - [PERSON_NAME] - [DATE] - TBC" at bounding box center [635, 106] width 1167 height 30
type input "BASSE - Unit 308 | Cornice Repairs - [PERSON_NAME] - [DATE] - confirmed"
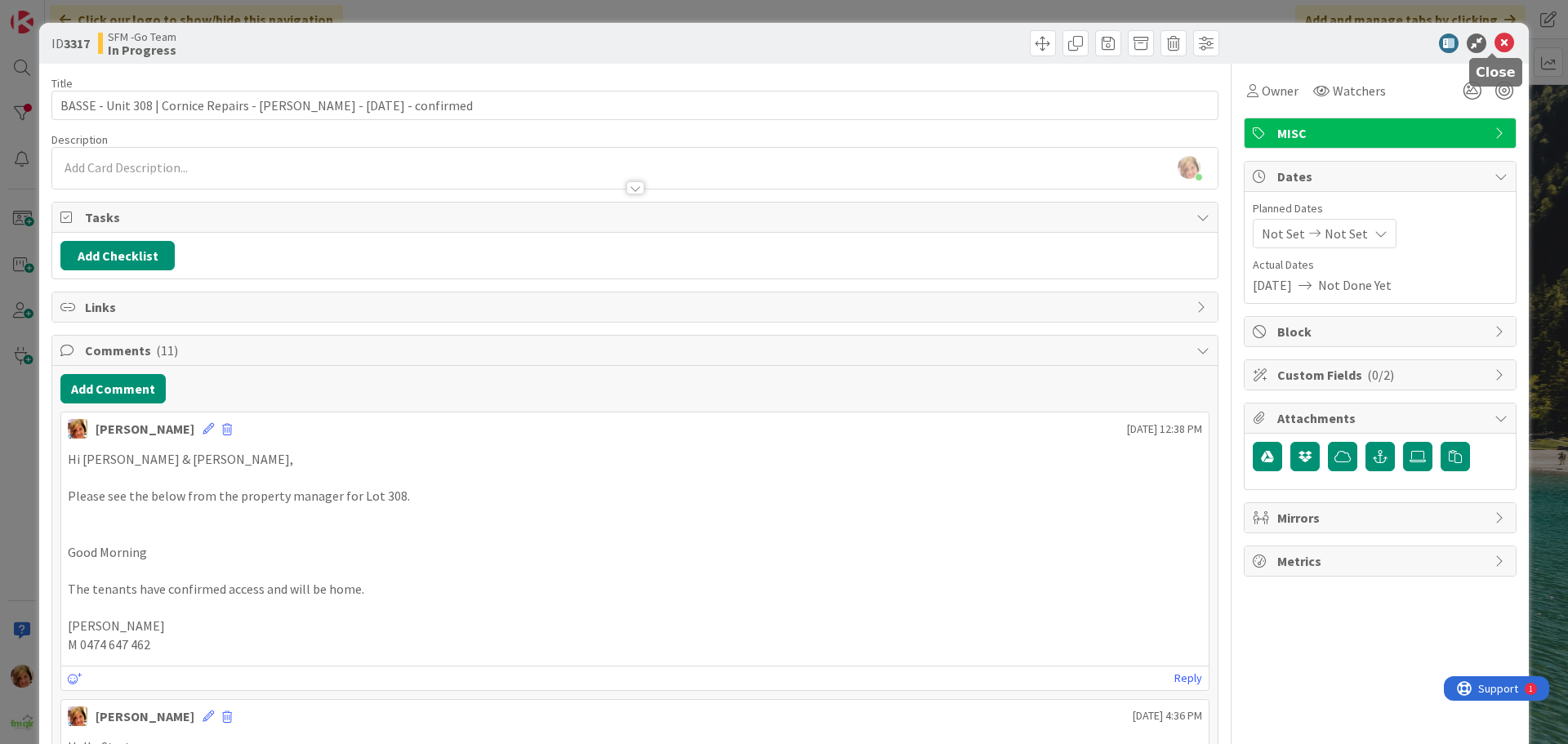
click at [1494, 41] on icon at bounding box center [1504, 44] width 20 height 20
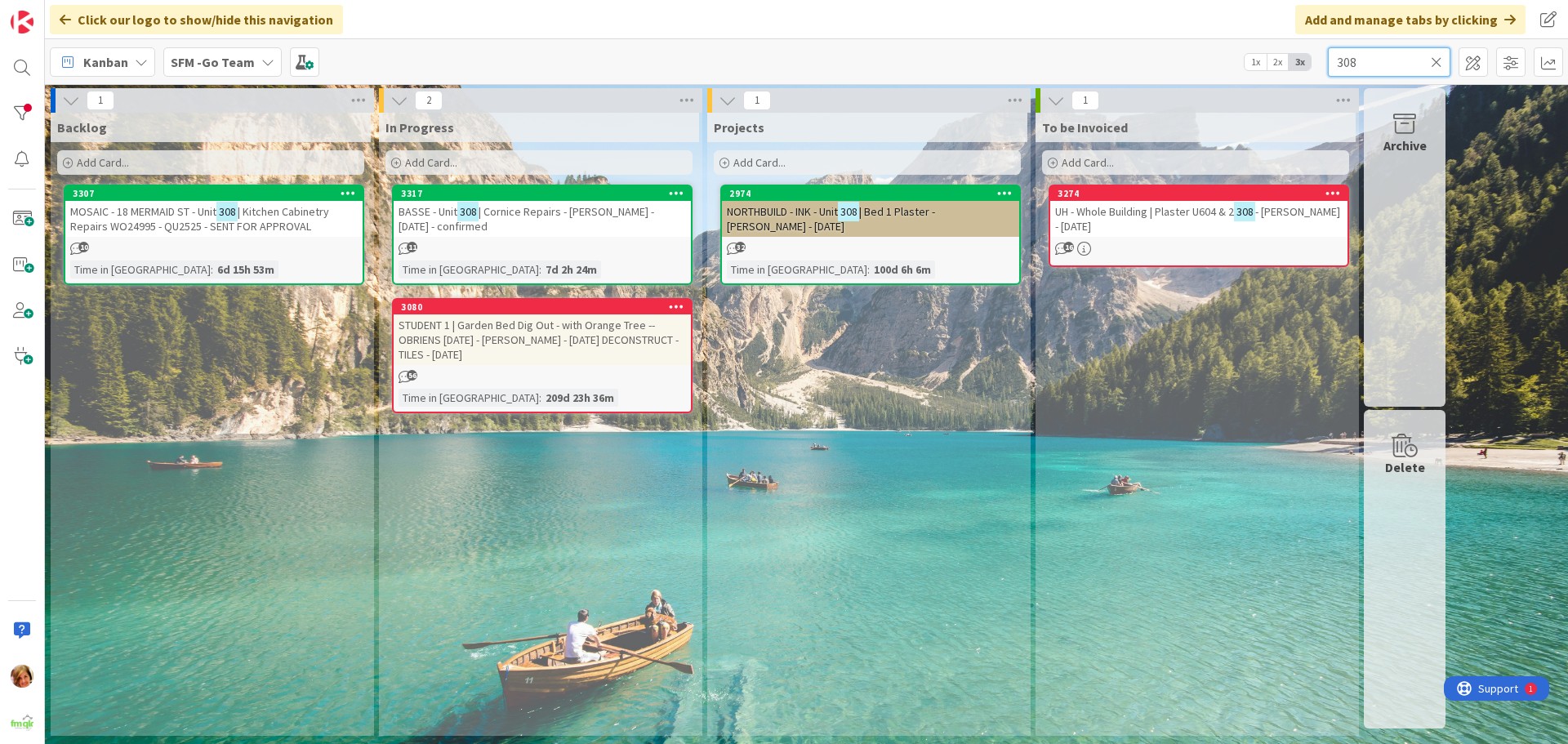
click at [1406, 50] on input "308" at bounding box center [1389, 62] width 122 height 30
type input "3"
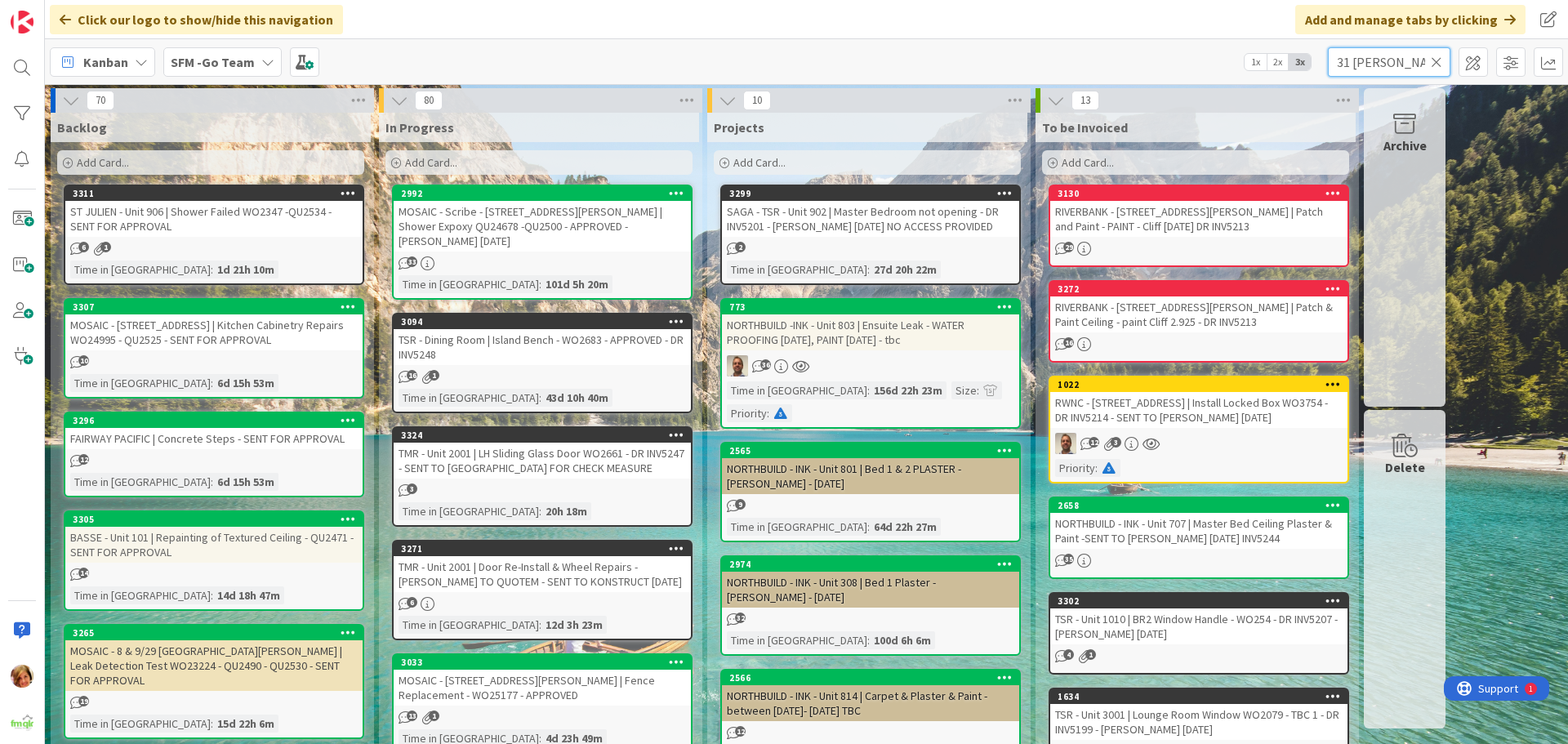
type input "31 [PERSON_NAME]"
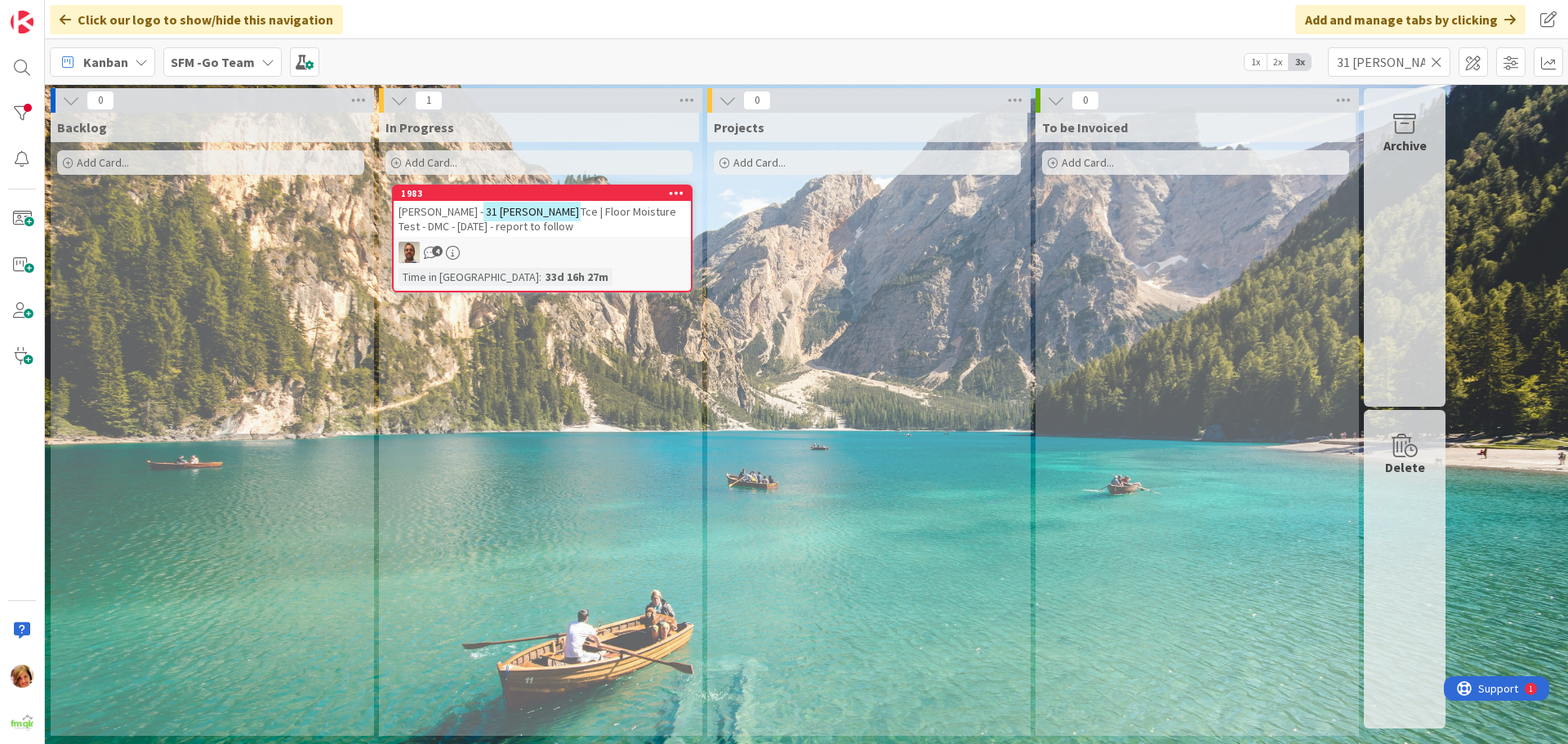
click at [595, 220] on div "[PERSON_NAME] - 31 [PERSON_NAME] | Floor Moisture Test - DMC - [DATE] - report …" at bounding box center [542, 218] width 298 height 36
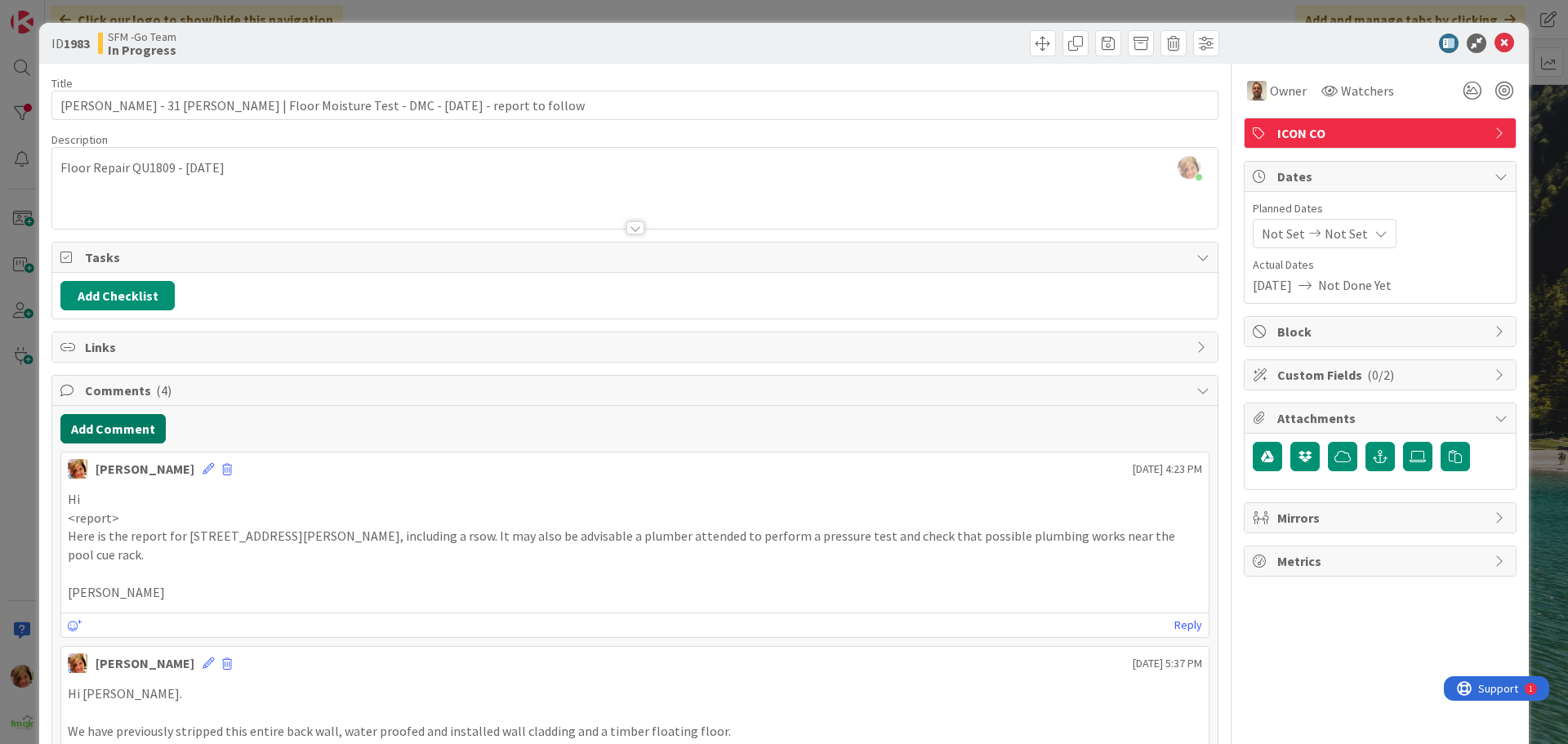
click at [106, 422] on button "Add Comment" at bounding box center [112, 429] width 105 height 30
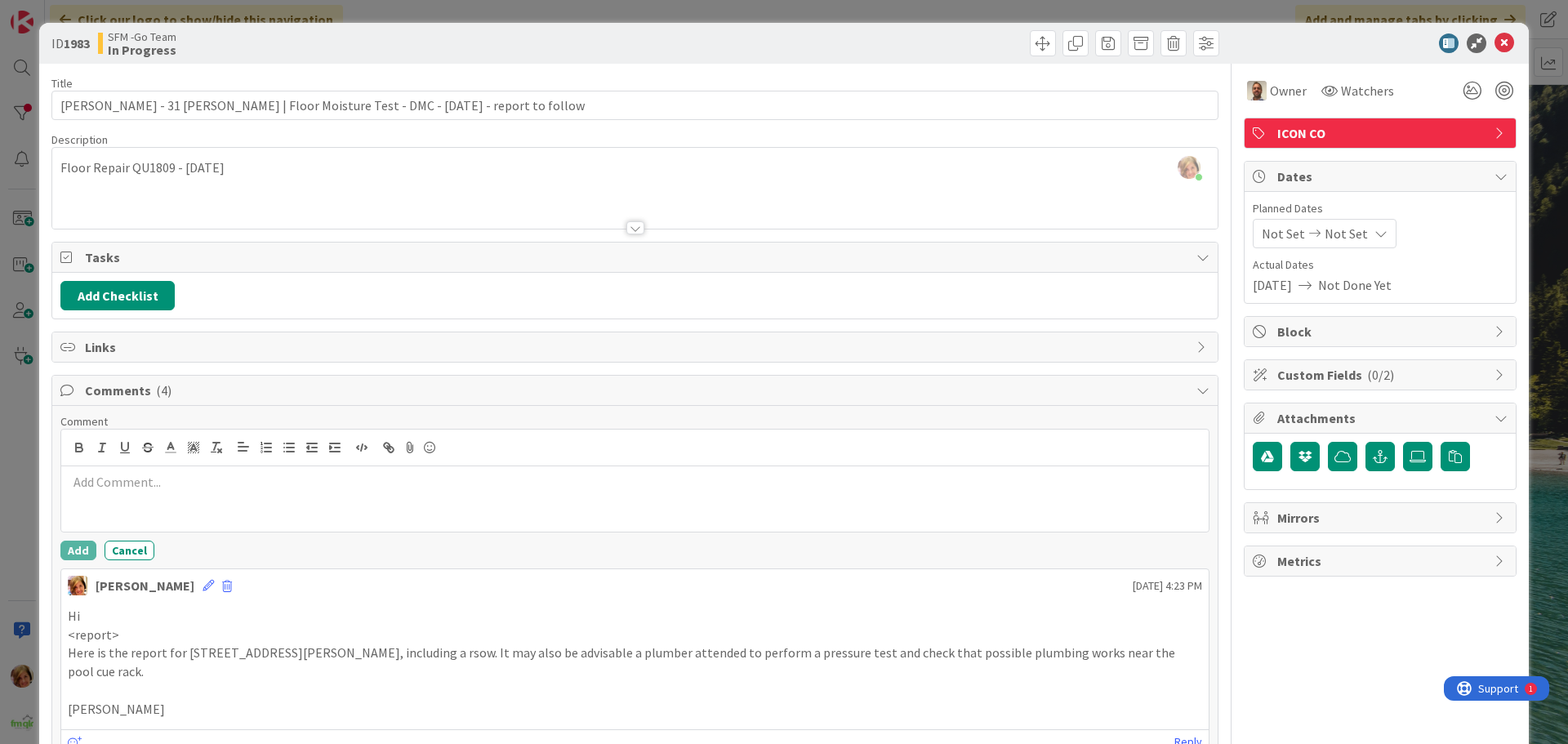
click at [157, 484] on p at bounding box center [635, 482] width 1134 height 19
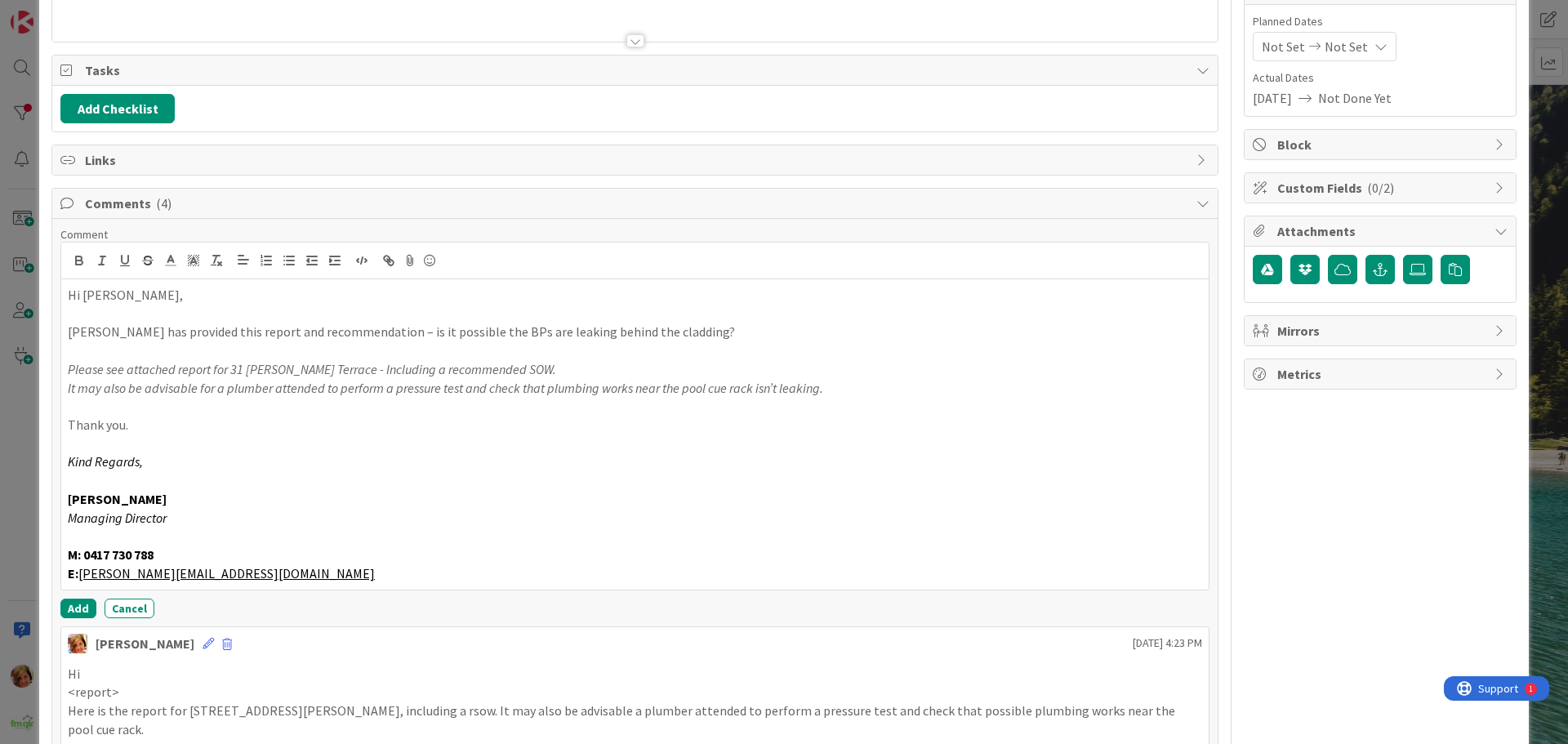
scroll to position [188, 0]
click at [75, 605] on button "Add" at bounding box center [78, 608] width 36 height 20
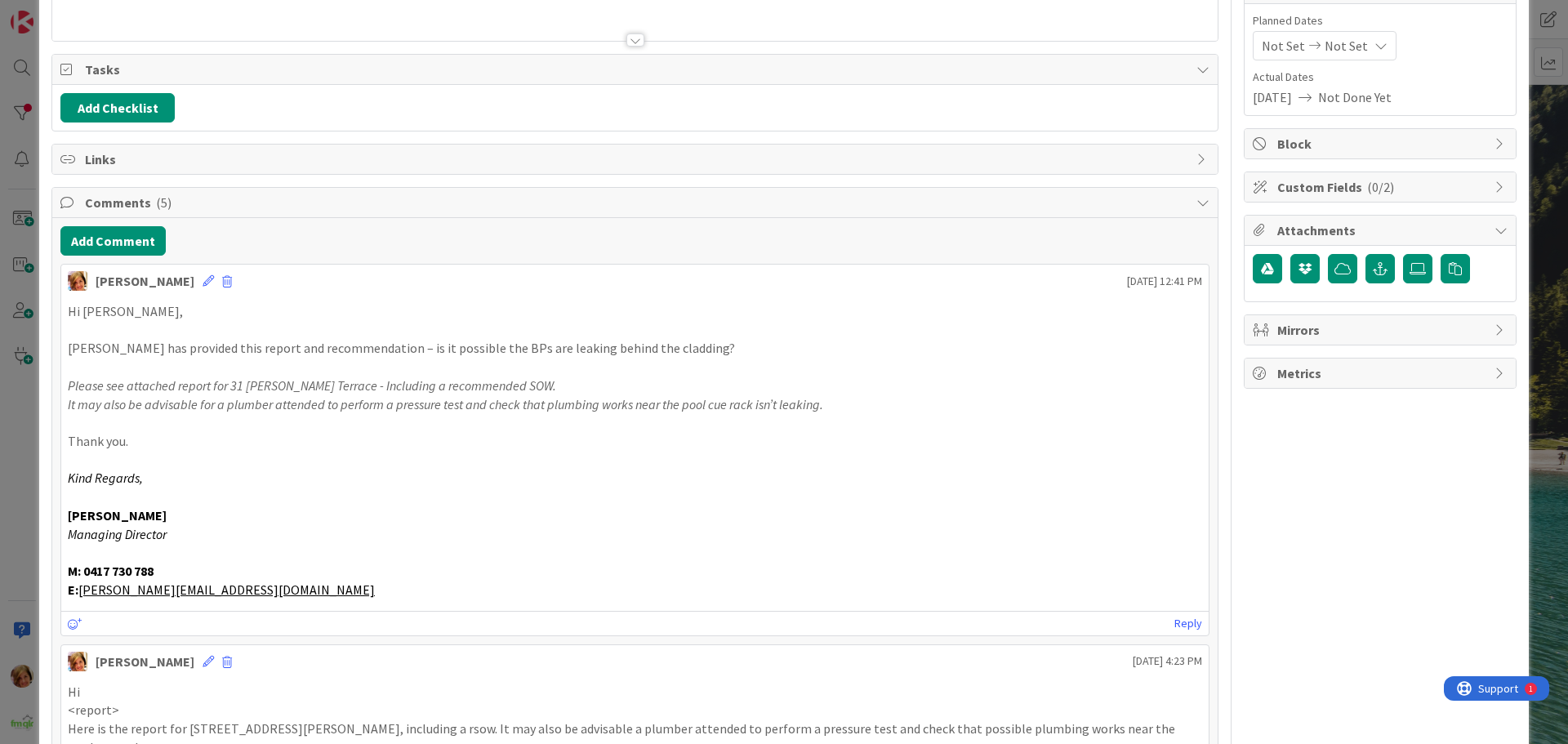
scroll to position [0, 0]
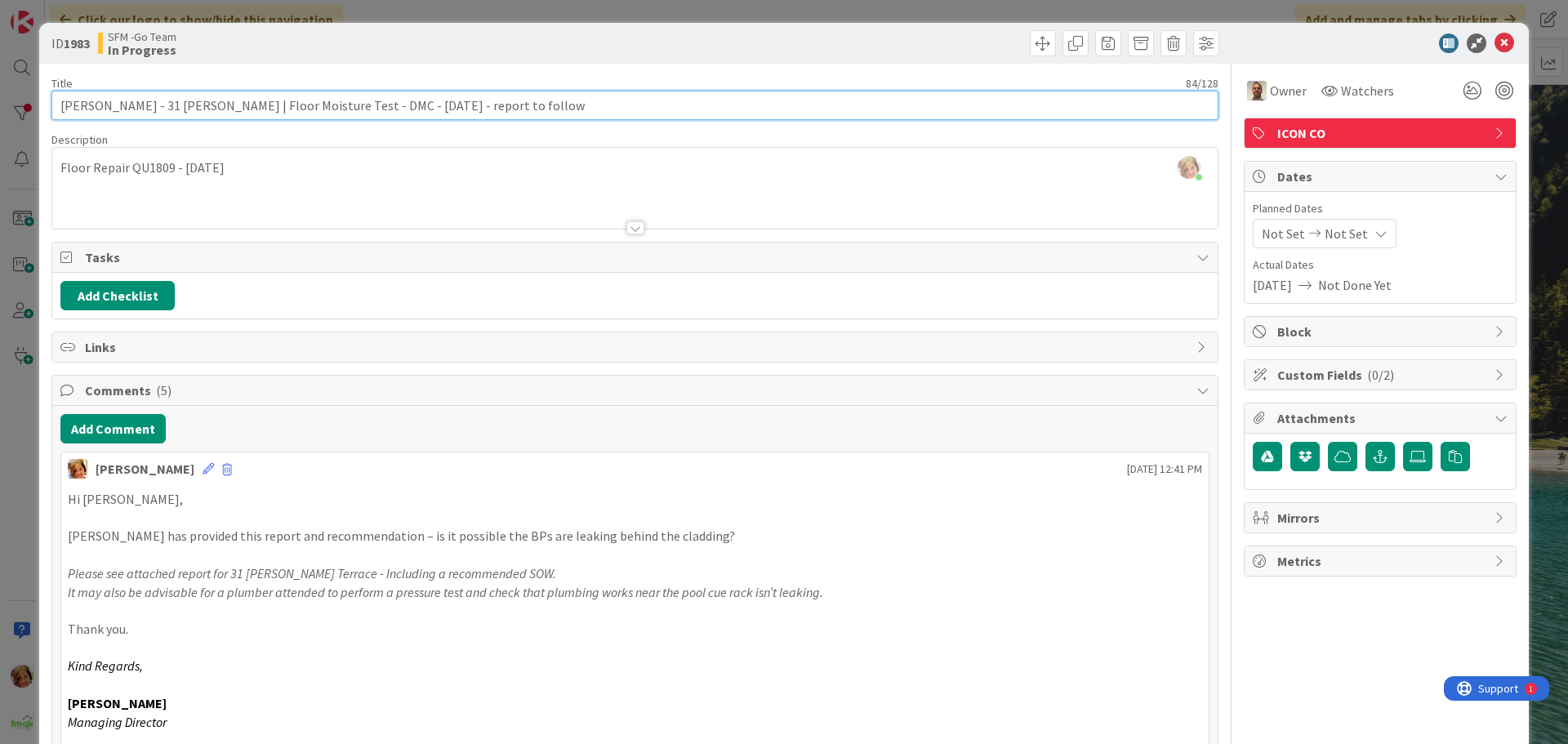
drag, startPoint x: 569, startPoint y: 111, endPoint x: 406, endPoint y: 112, distance: 163.0
click at [406, 112] on input "[PERSON_NAME] - 31 [PERSON_NAME] | Floor Moisture Test - DMC - [DATE] - report …" at bounding box center [635, 106] width 1167 height 30
type input "[PERSON_NAME] - 31 [PERSON_NAME] | Floor Moisture Test - DMC - [DATE] - REPORT …"
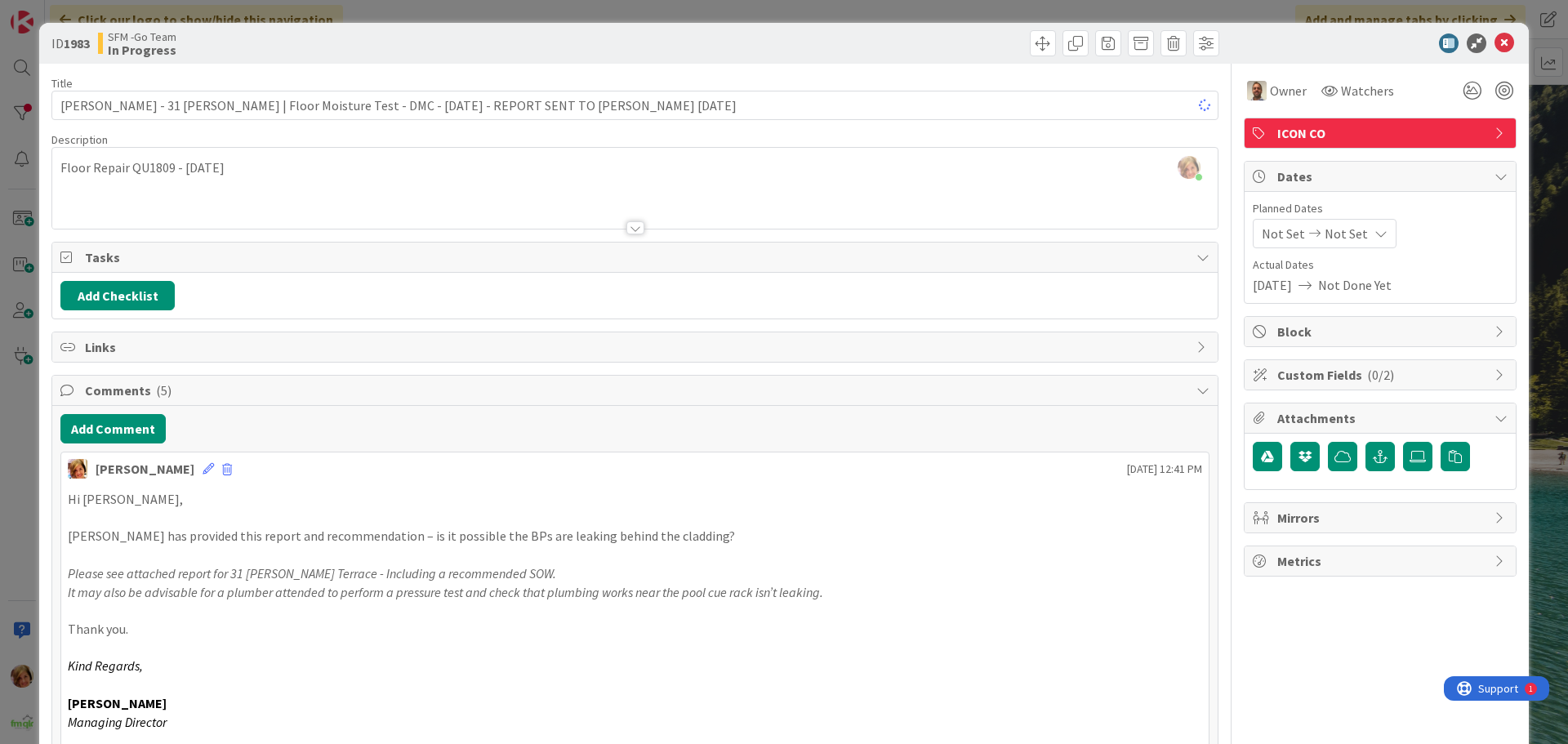
click at [860, 49] on div at bounding box center [929, 44] width 579 height 26
click at [1494, 45] on icon at bounding box center [1504, 44] width 20 height 20
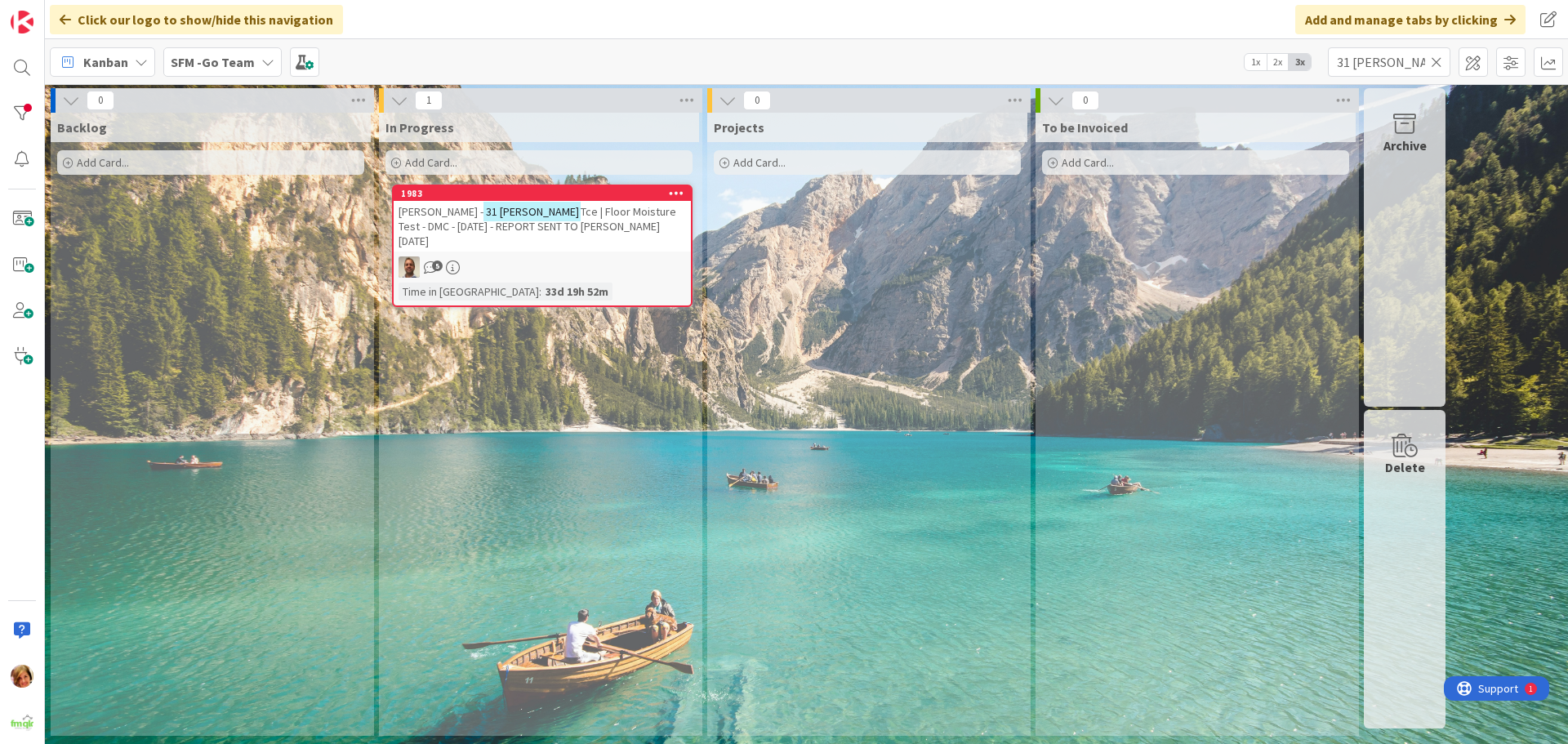
click at [1435, 60] on icon at bounding box center [1437, 62] width 12 height 15
click at [1435, 60] on input "text" at bounding box center [1389, 62] width 122 height 30
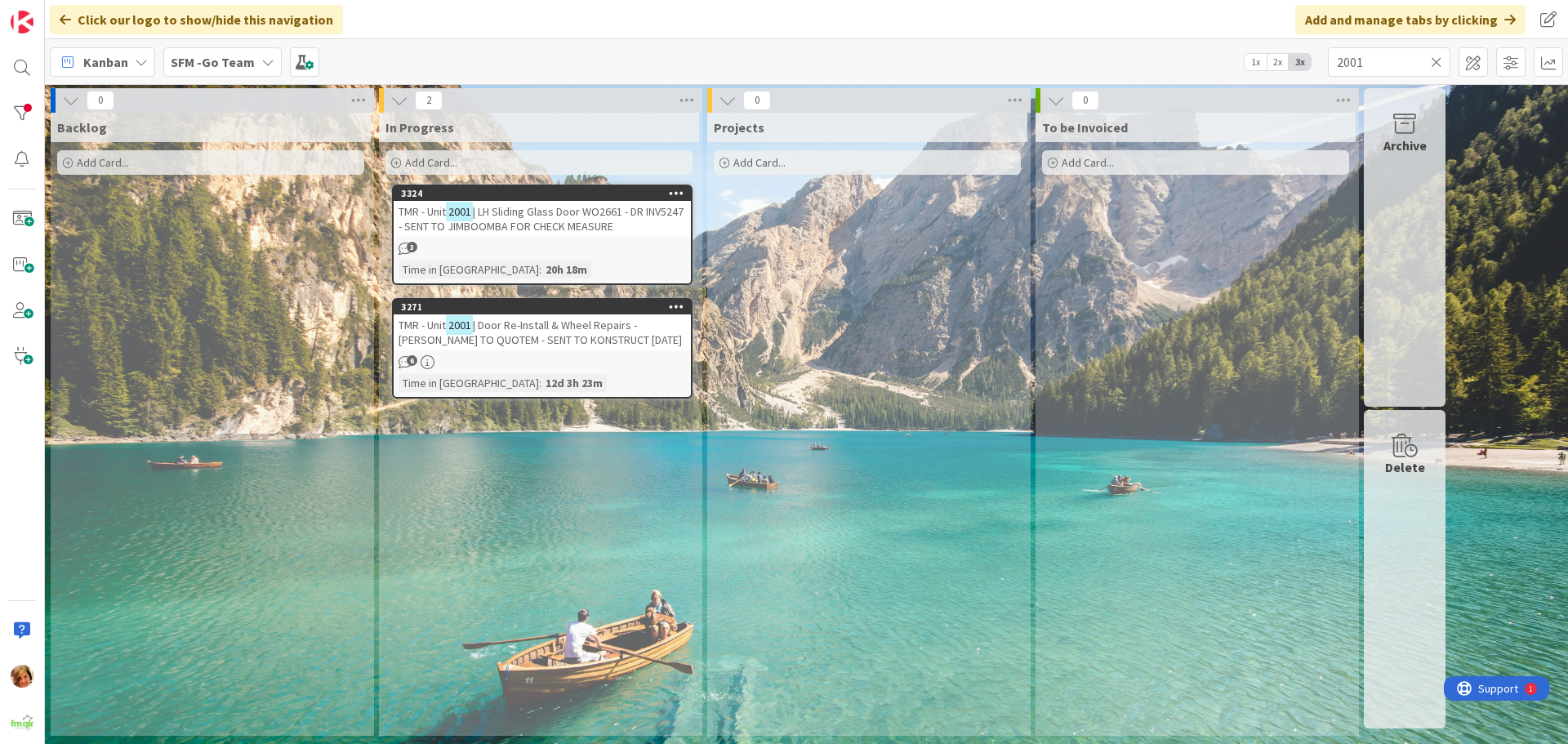
click at [560, 322] on span "| Door Re-Install & Wheel Repairs - [PERSON_NAME] TO QUOTEM - SENT TO KONSTRUCT…" at bounding box center [540, 332] width 284 height 30
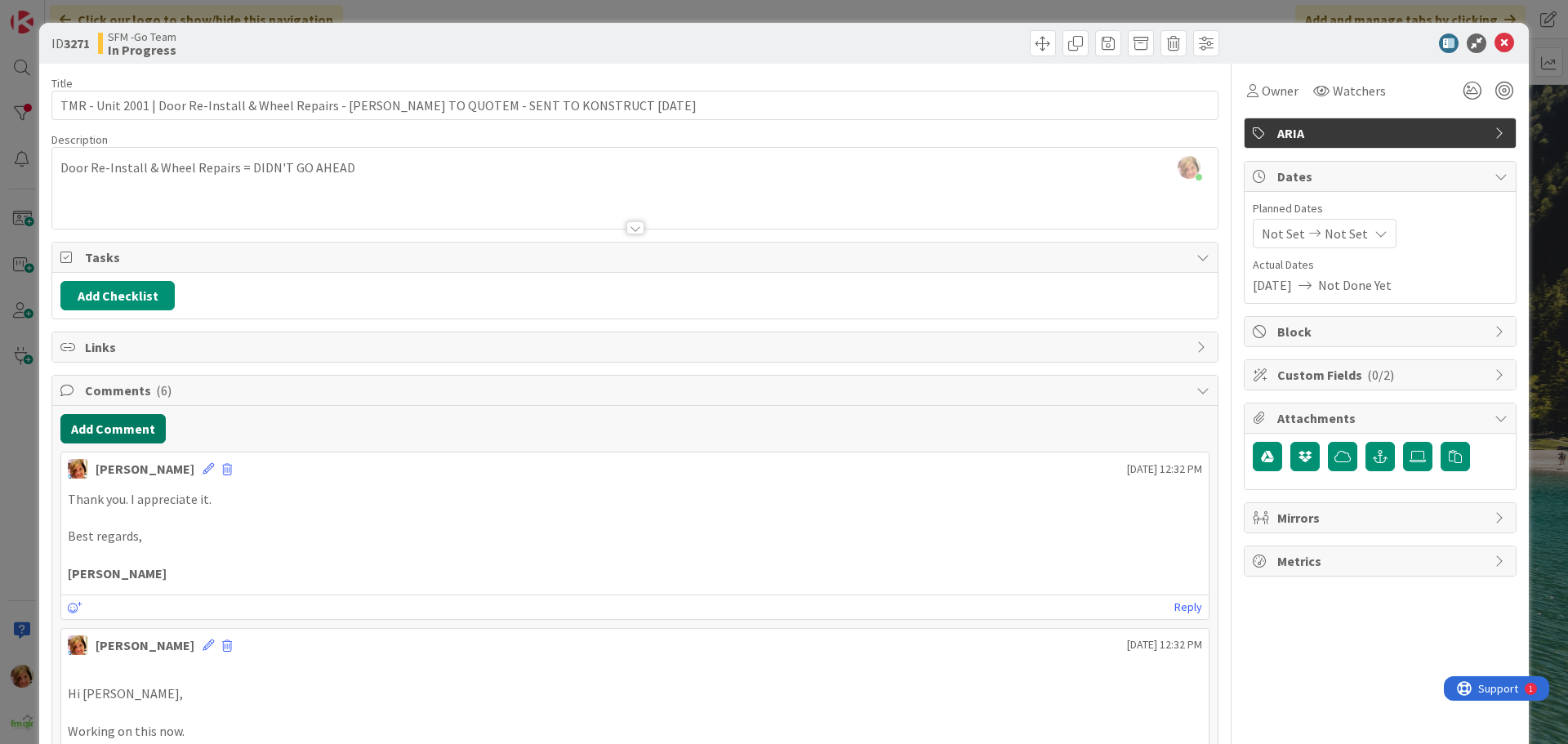
click at [123, 432] on button "Add Comment" at bounding box center [112, 429] width 105 height 30
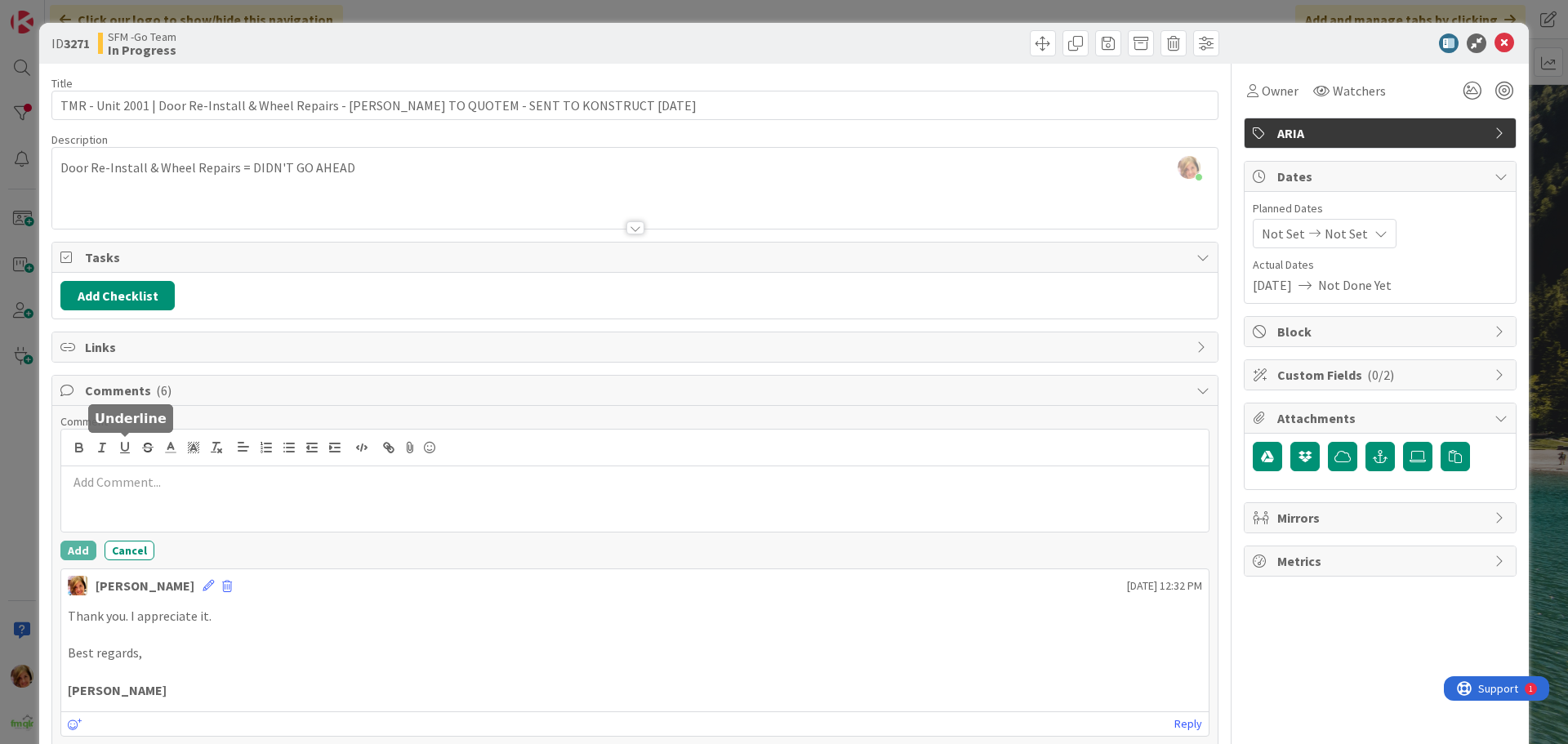
click at [210, 478] on p at bounding box center [635, 482] width 1134 height 19
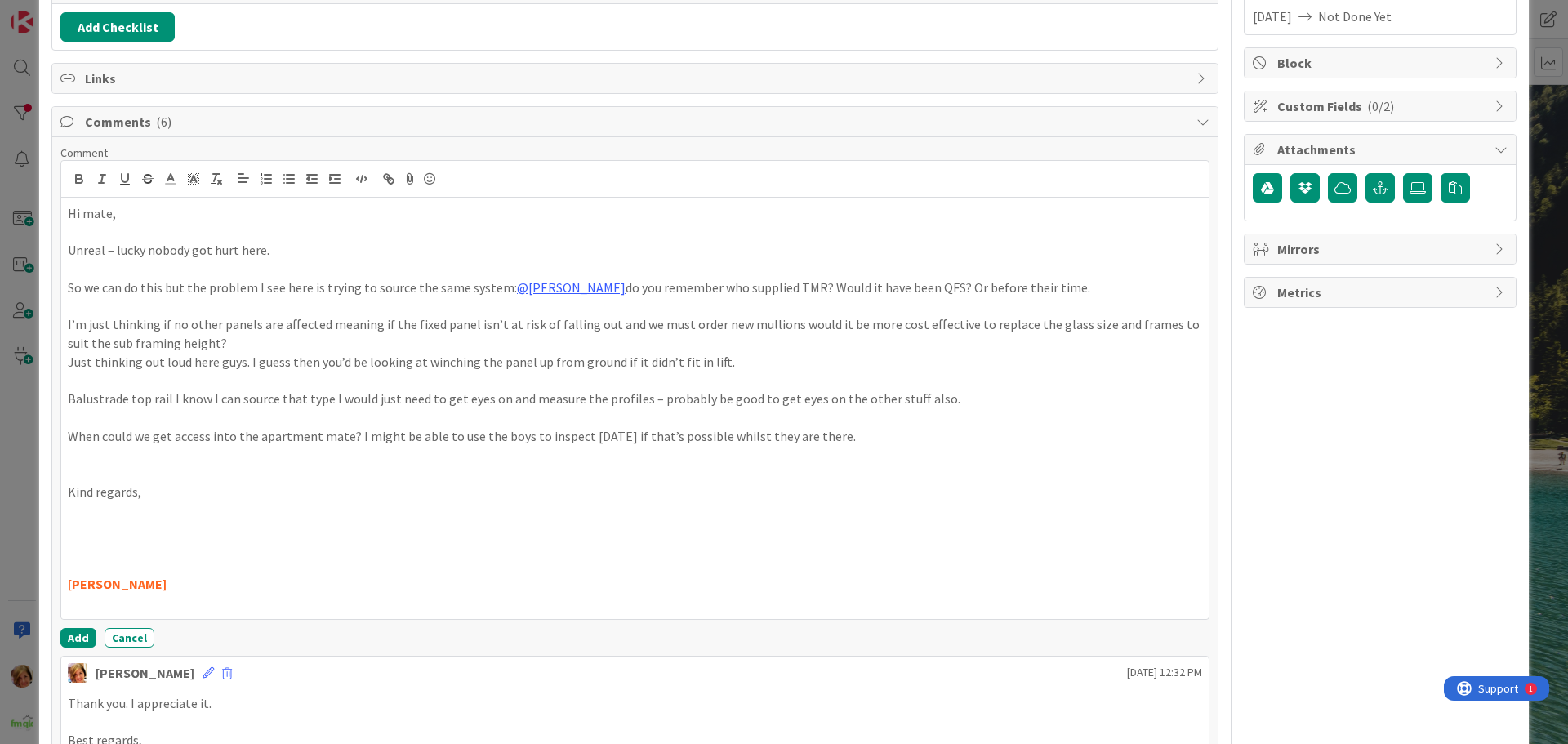
scroll to position [380, 0]
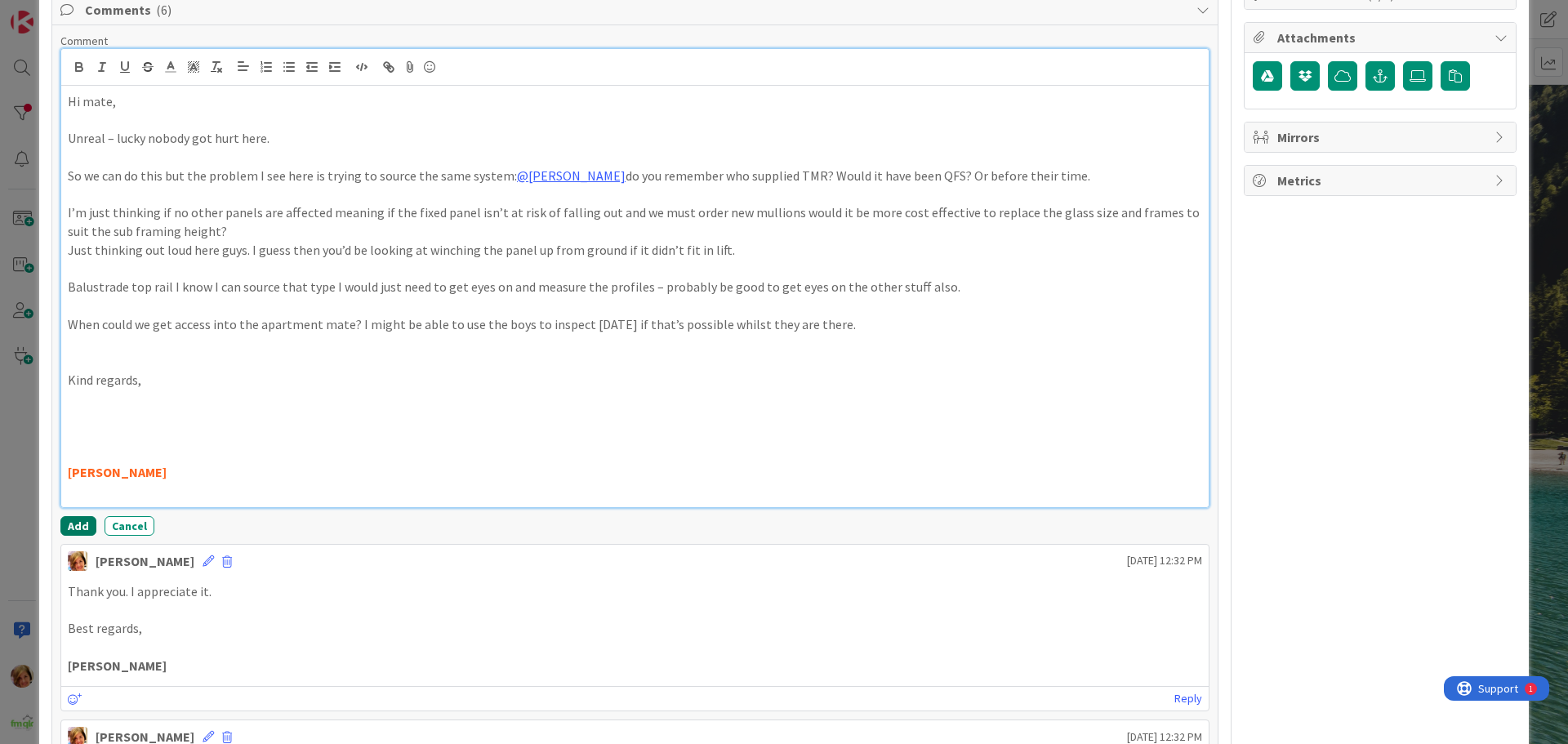
click at [72, 526] on button "Add" at bounding box center [78, 526] width 36 height 20
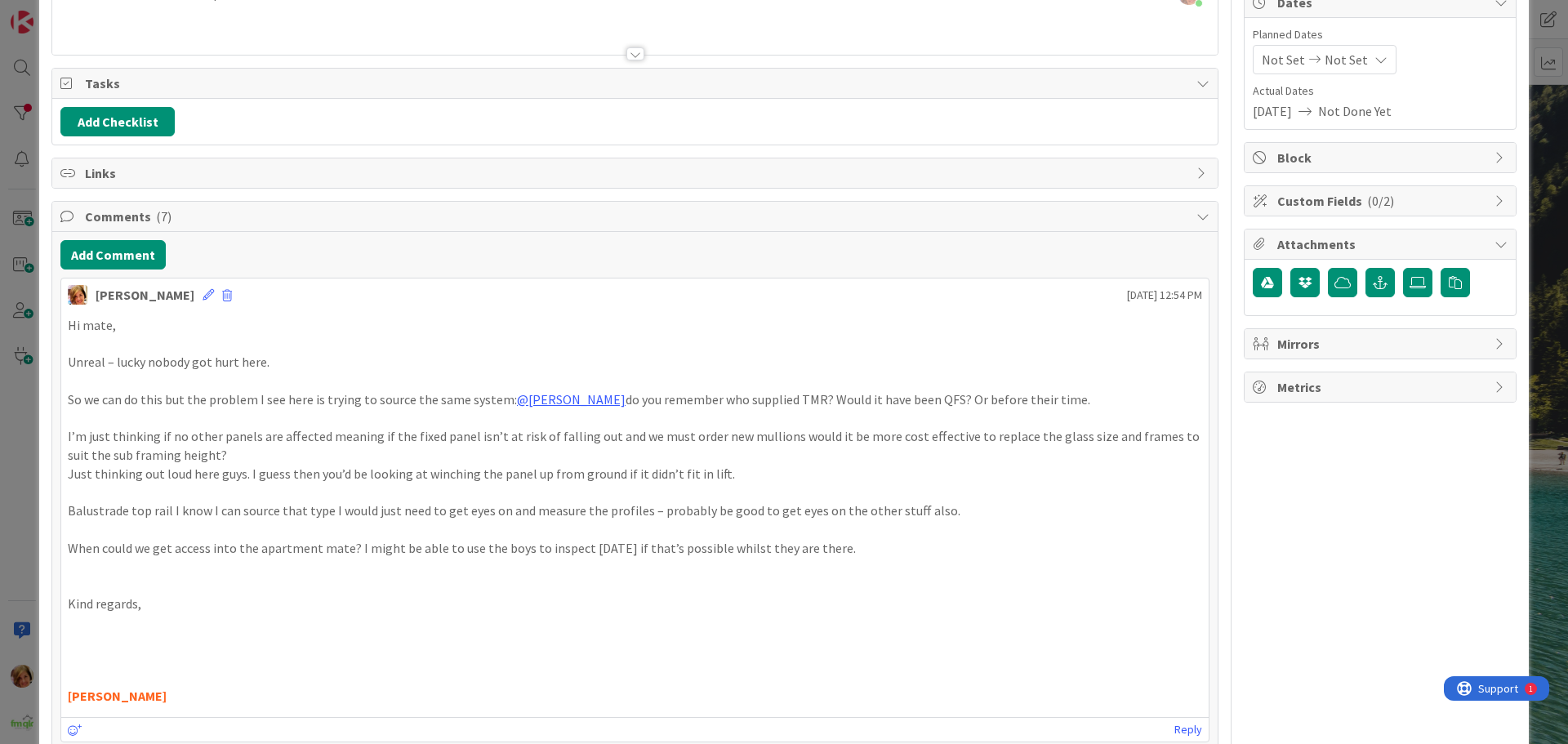
scroll to position [0, 0]
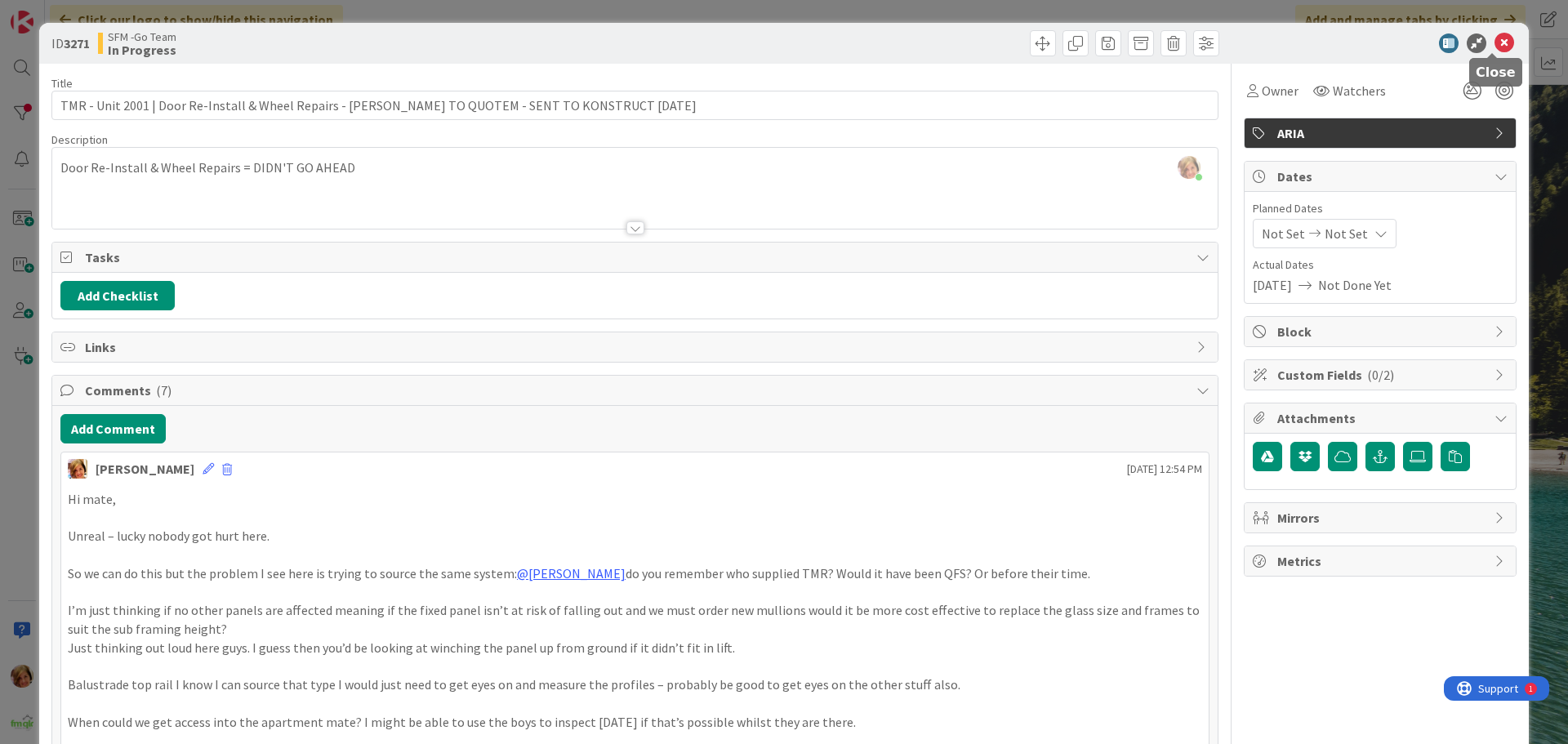
drag, startPoint x: 1494, startPoint y: 37, endPoint x: 1476, endPoint y: 48, distance: 21.1
click at [1494, 38] on icon at bounding box center [1504, 44] width 20 height 20
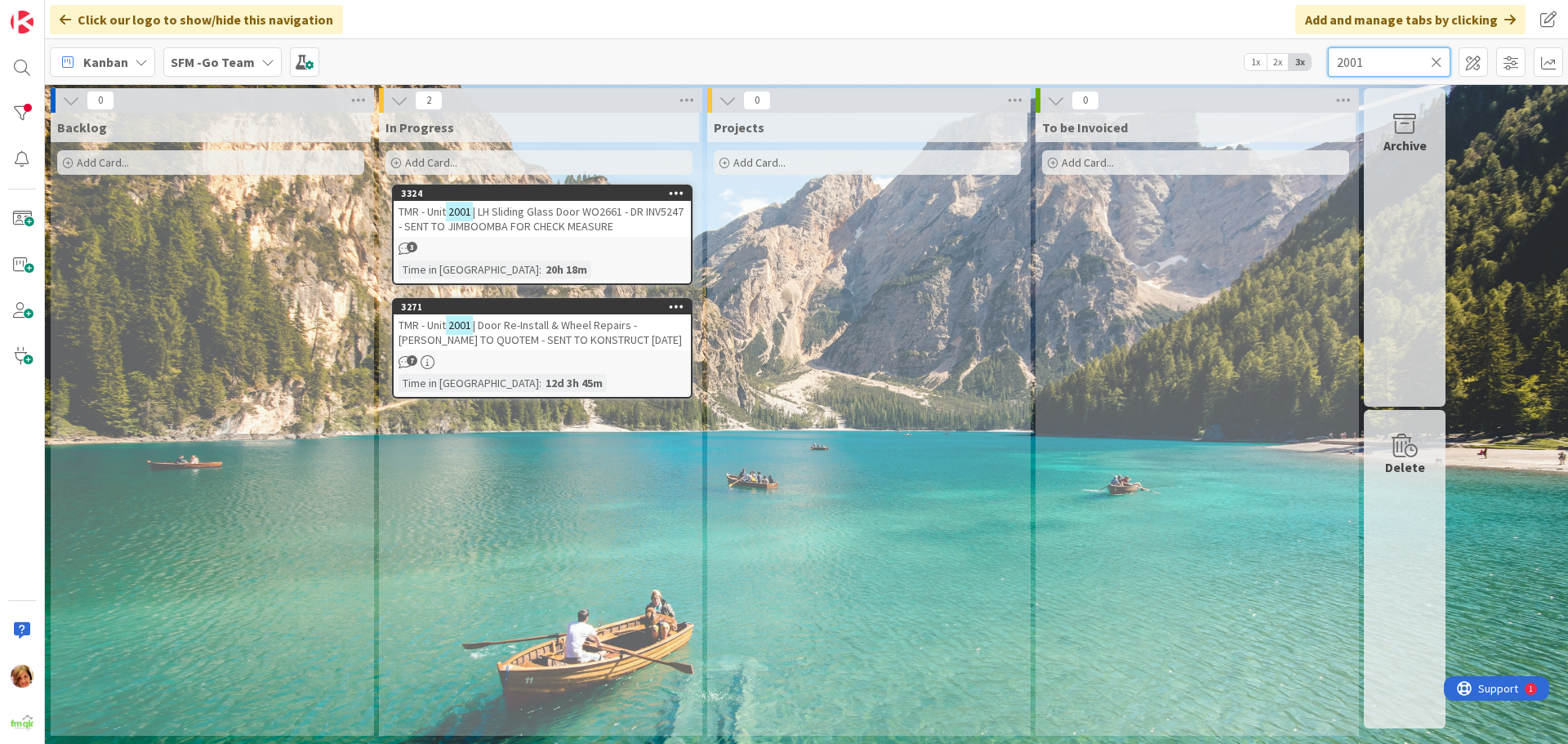
click at [1400, 64] on input "2001" at bounding box center [1389, 62] width 122 height 30
type input "2"
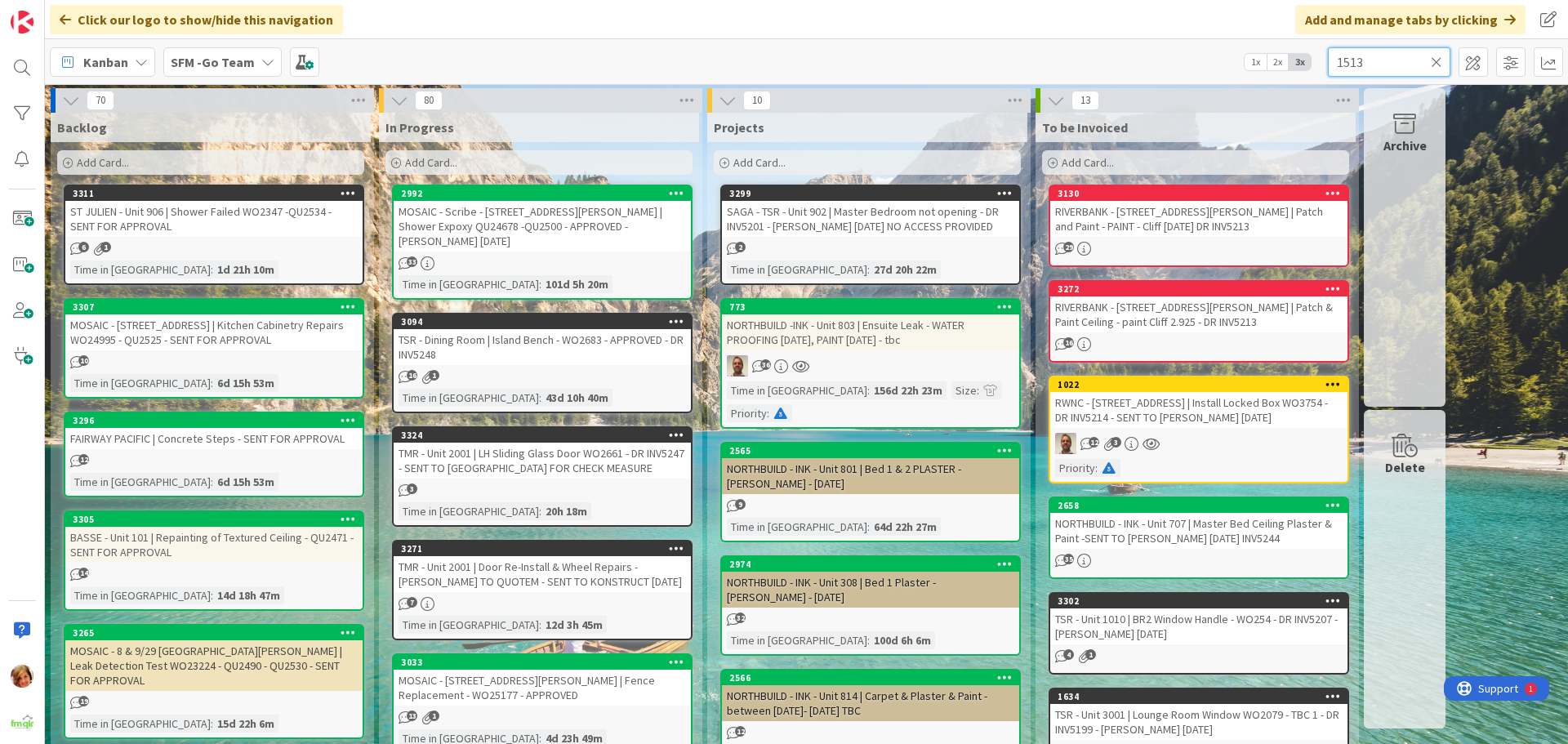
type input "1513"
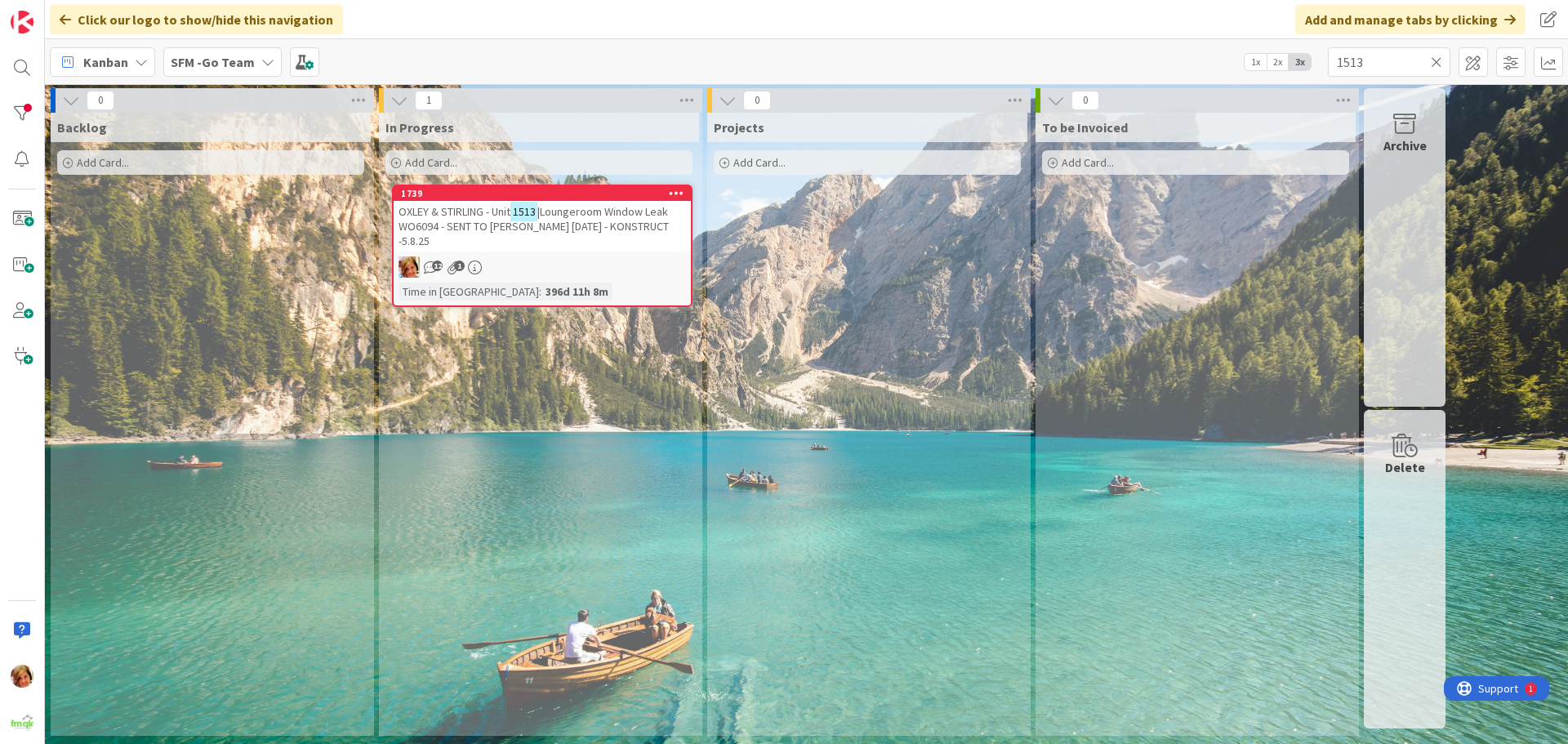
click at [601, 220] on span "|Loungeroom Window Leak WO6094 - SENT TO [PERSON_NAME] [DATE] - KONSTRUCT -5.8.…" at bounding box center [533, 226] width 270 height 44
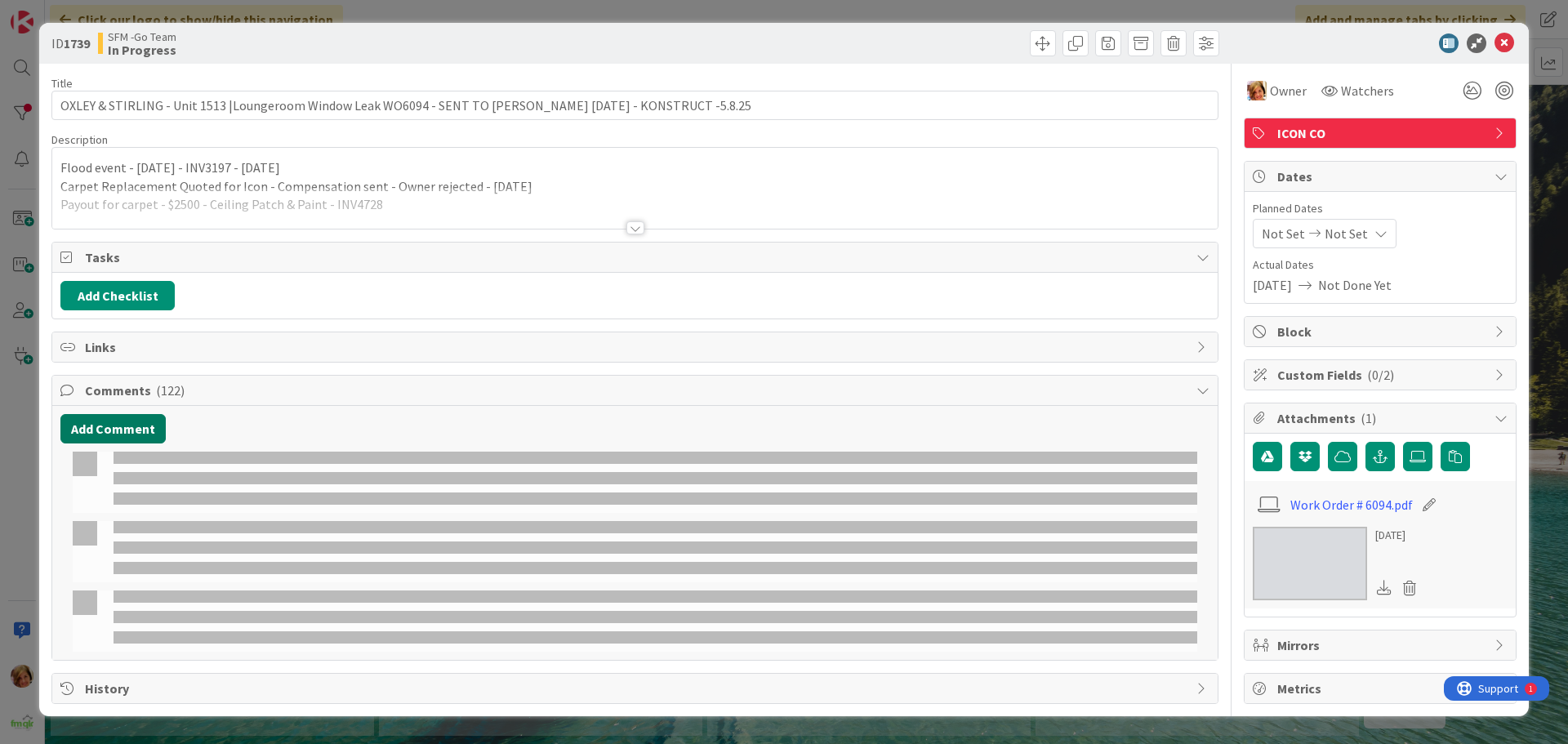
click at [102, 429] on button "Add Comment" at bounding box center [112, 429] width 105 height 30
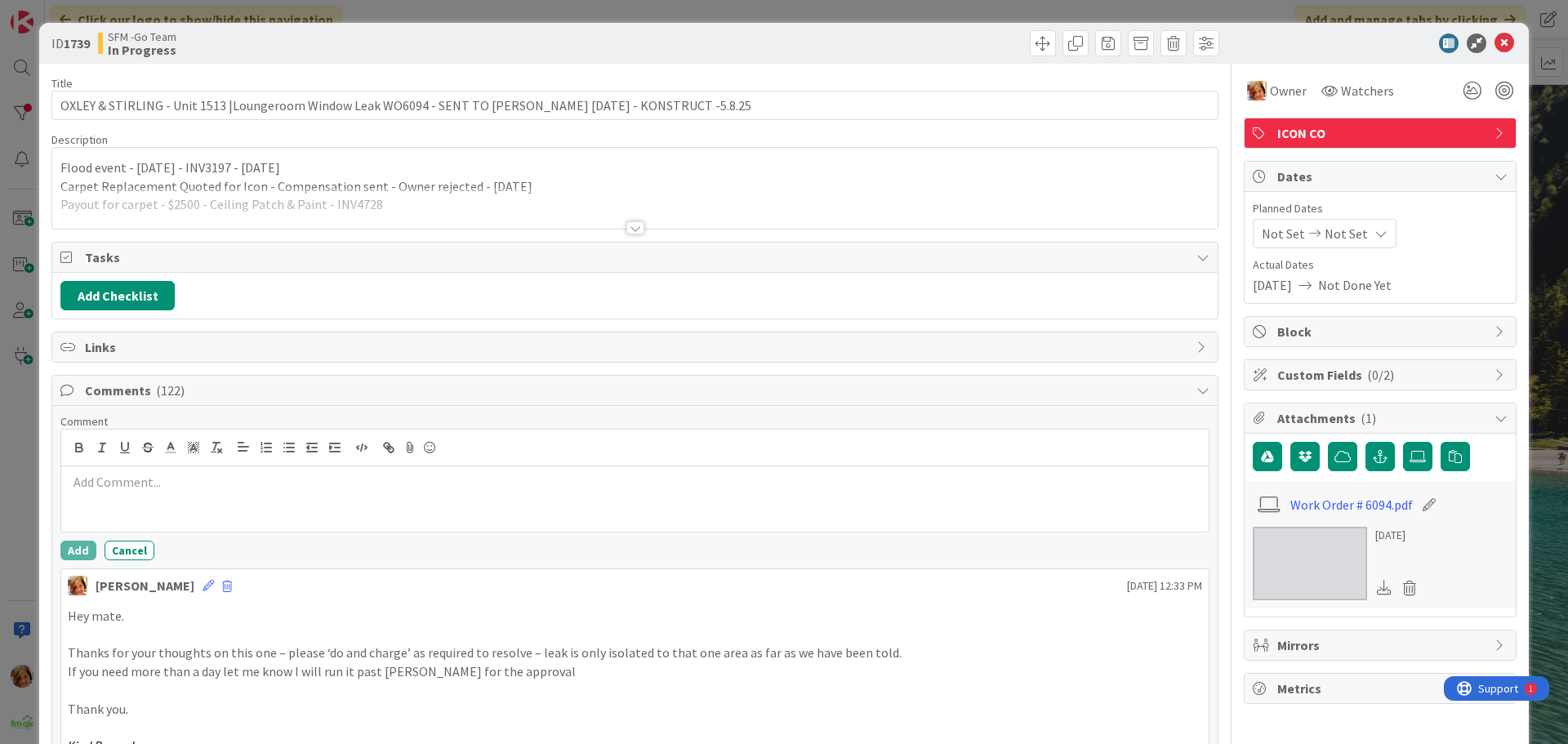
click at [146, 488] on p at bounding box center [635, 482] width 1134 height 19
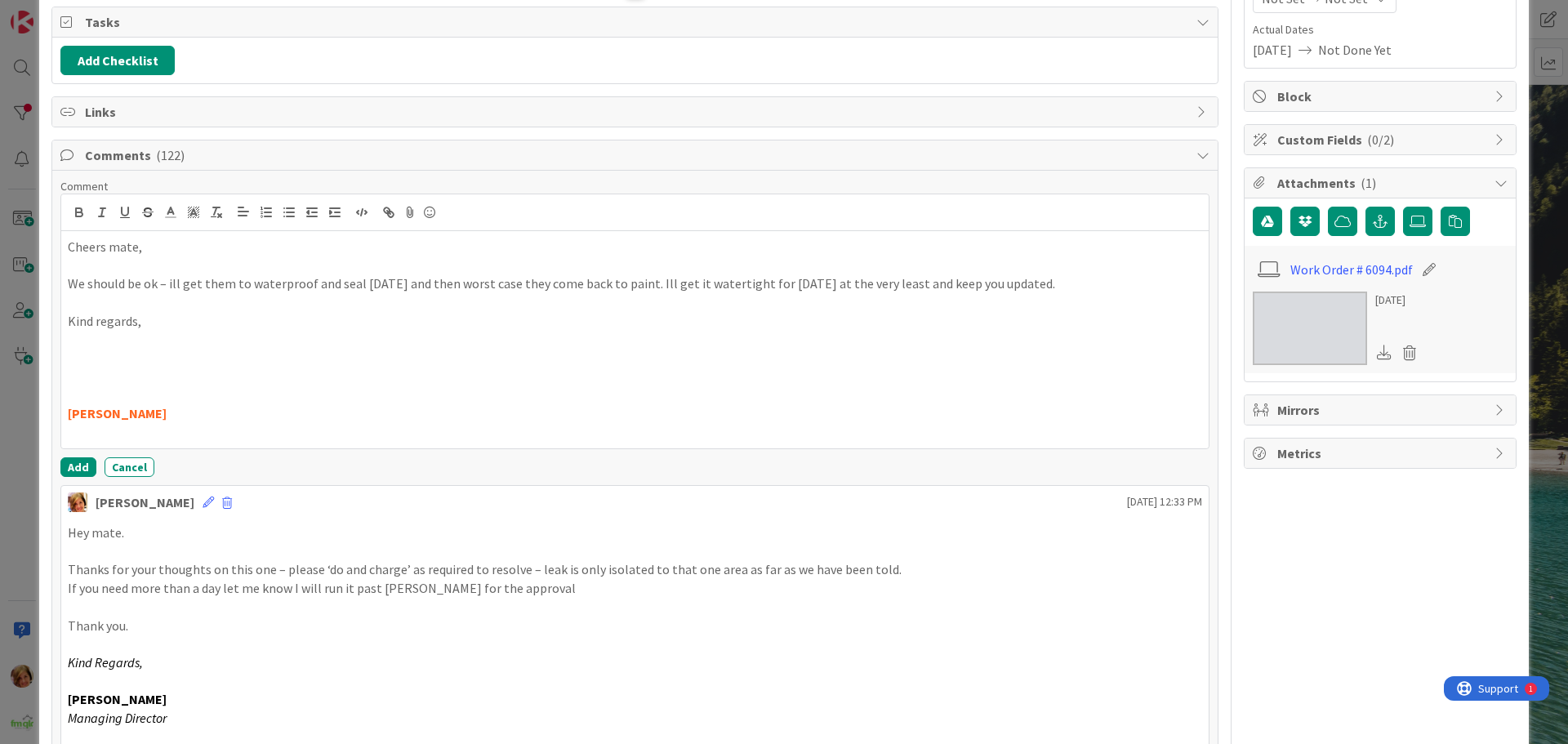
scroll to position [245, 0]
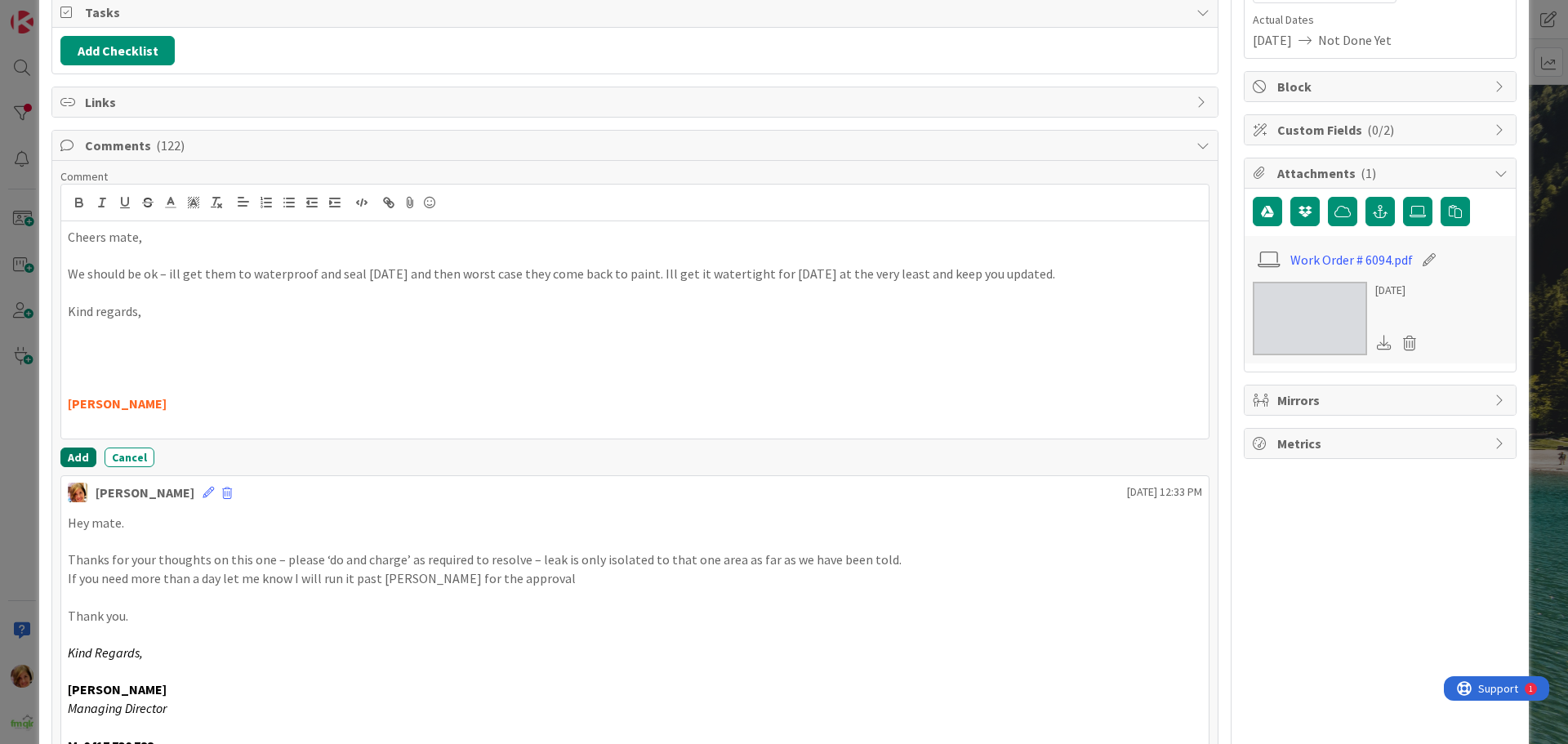
click at [76, 458] on button "Add" at bounding box center [78, 457] width 36 height 20
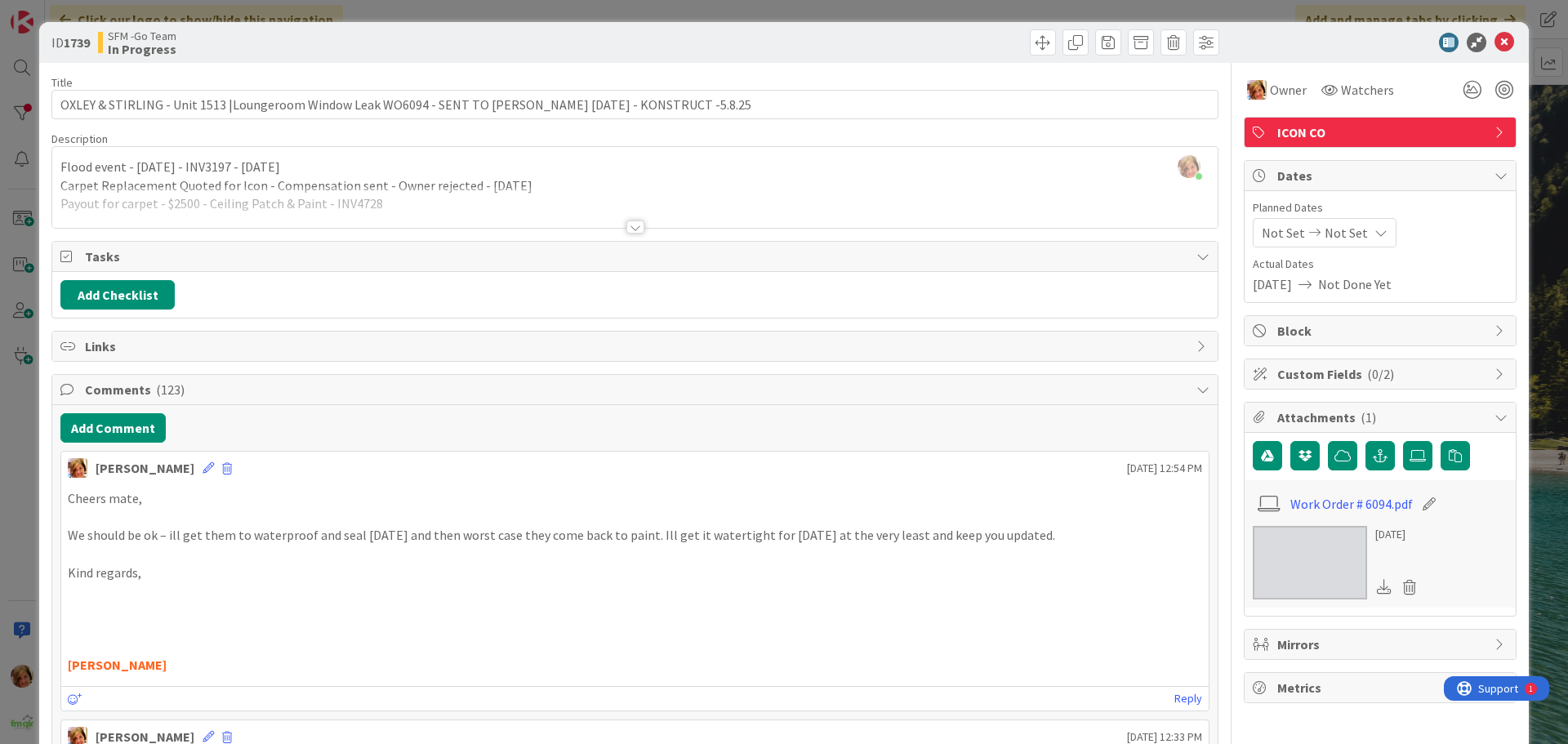
scroll to position [0, 0]
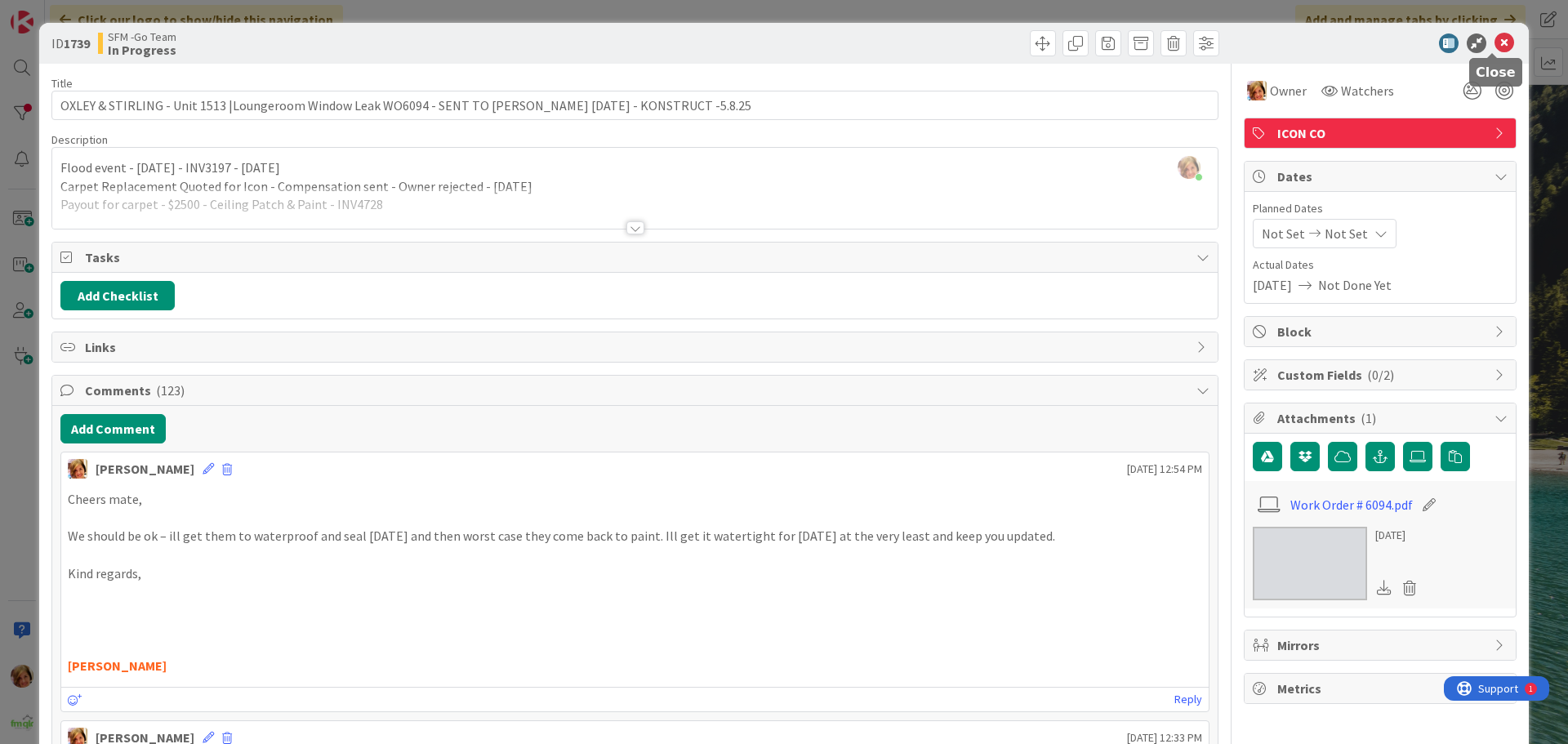
click at [1494, 39] on icon at bounding box center [1504, 44] width 20 height 20
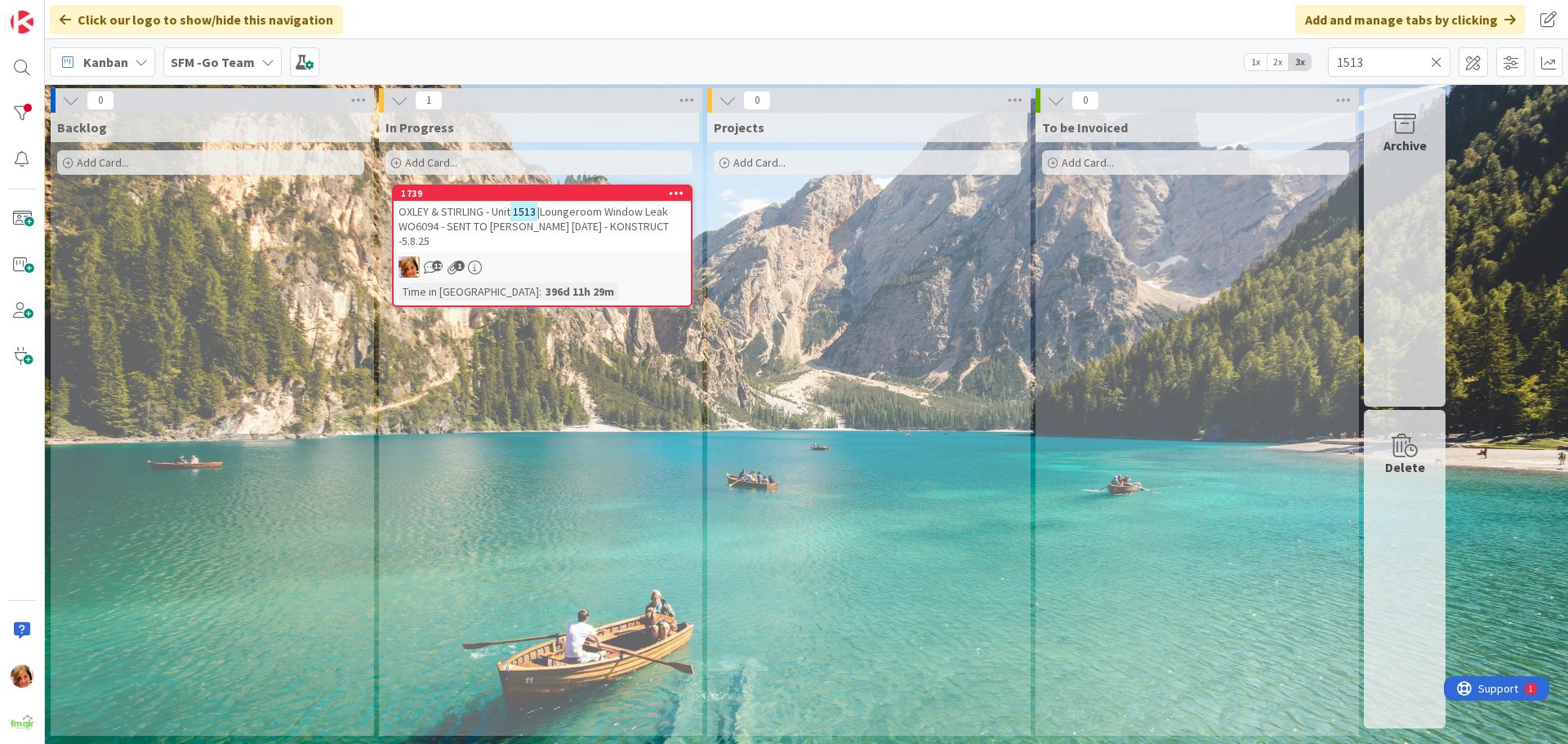
click at [1433, 59] on icon at bounding box center [1437, 62] width 12 height 15
click at [1433, 59] on input "text" at bounding box center [1389, 62] width 122 height 30
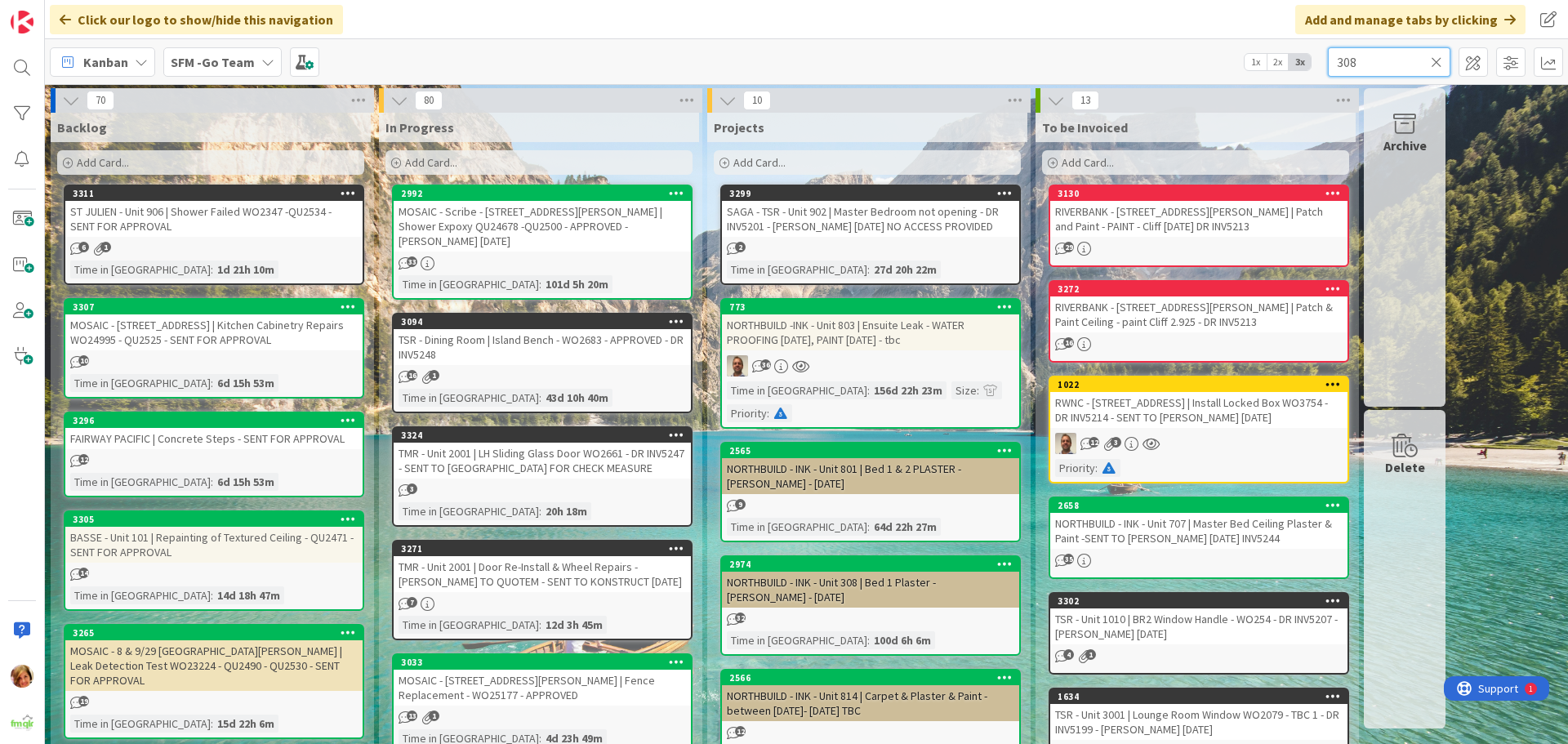
type input "308"
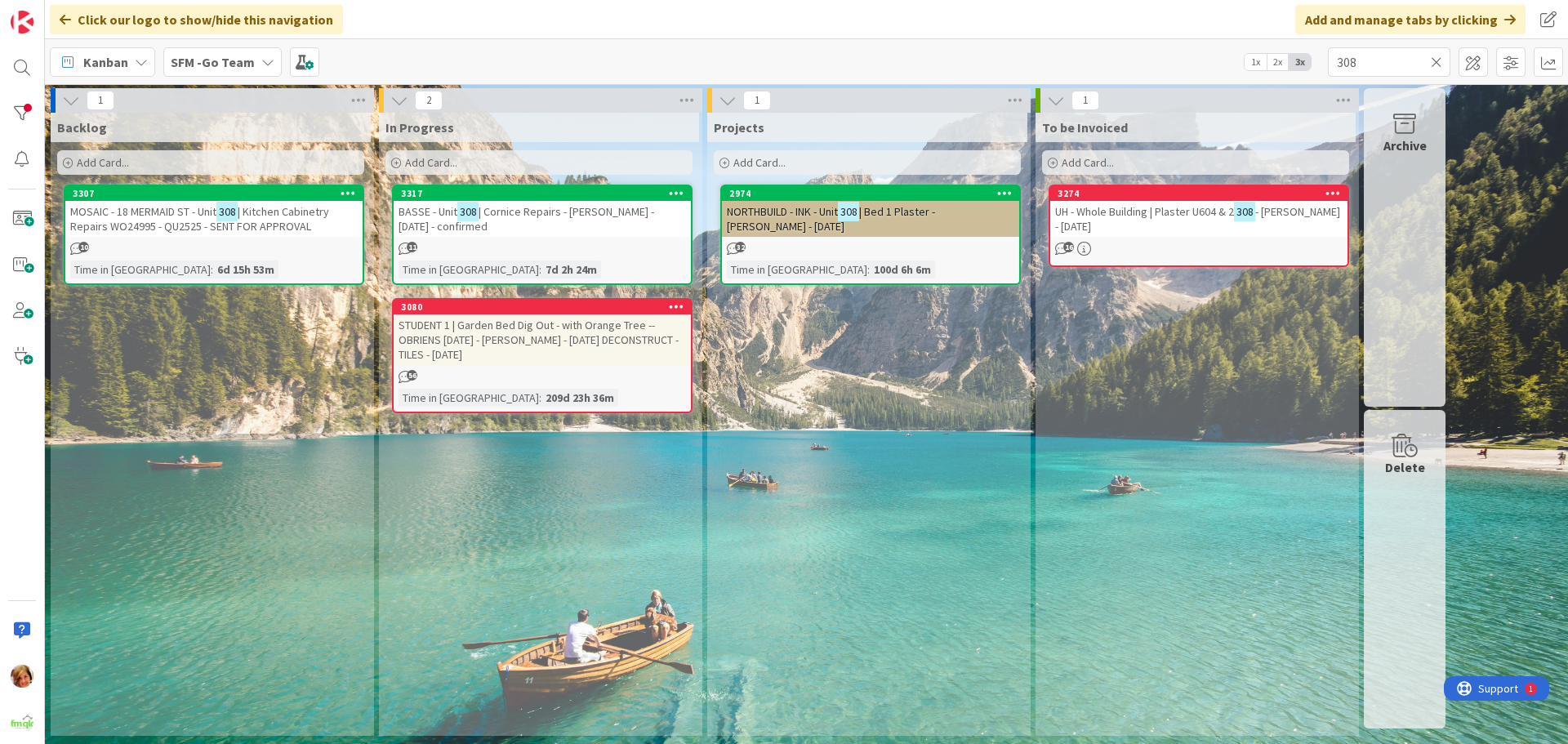
click at [593, 225] on div "BASSE - Unit 308 | Cornice Repairs - [PERSON_NAME] - [DATE] - confirmed" at bounding box center [542, 218] width 298 height 36
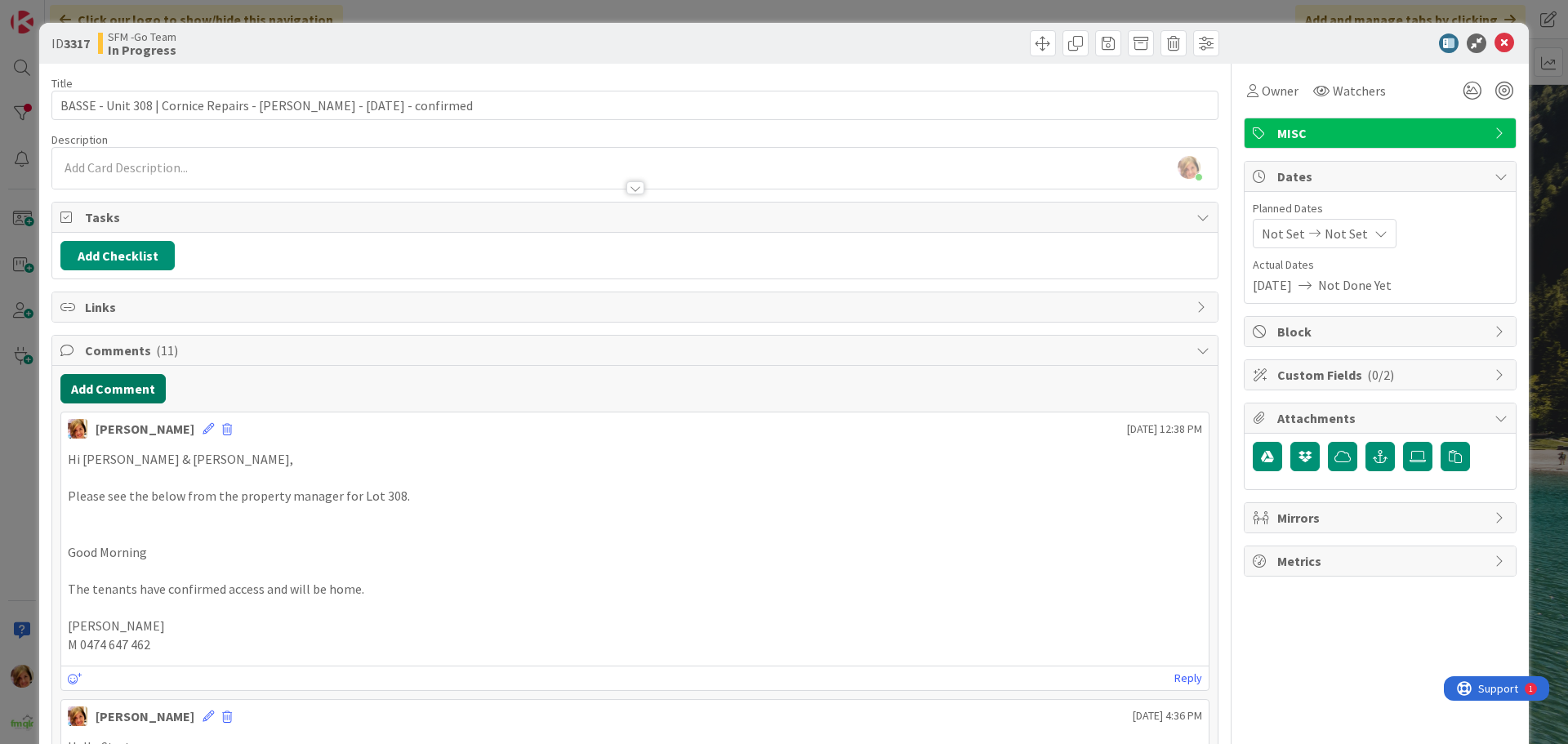
click at [122, 387] on button "Add Comment" at bounding box center [112, 389] width 105 height 30
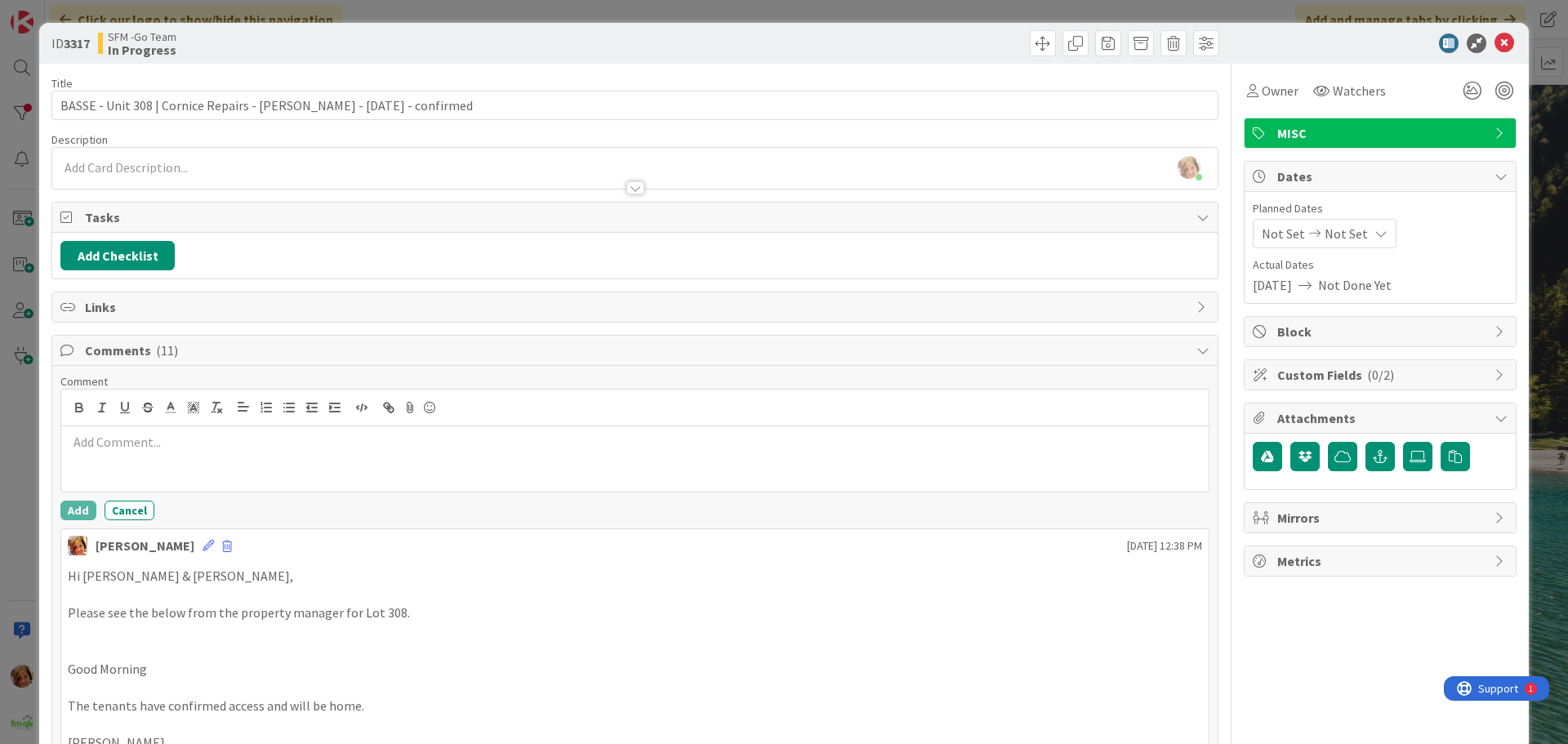
click at [174, 434] on div at bounding box center [635, 459] width 1147 height 65
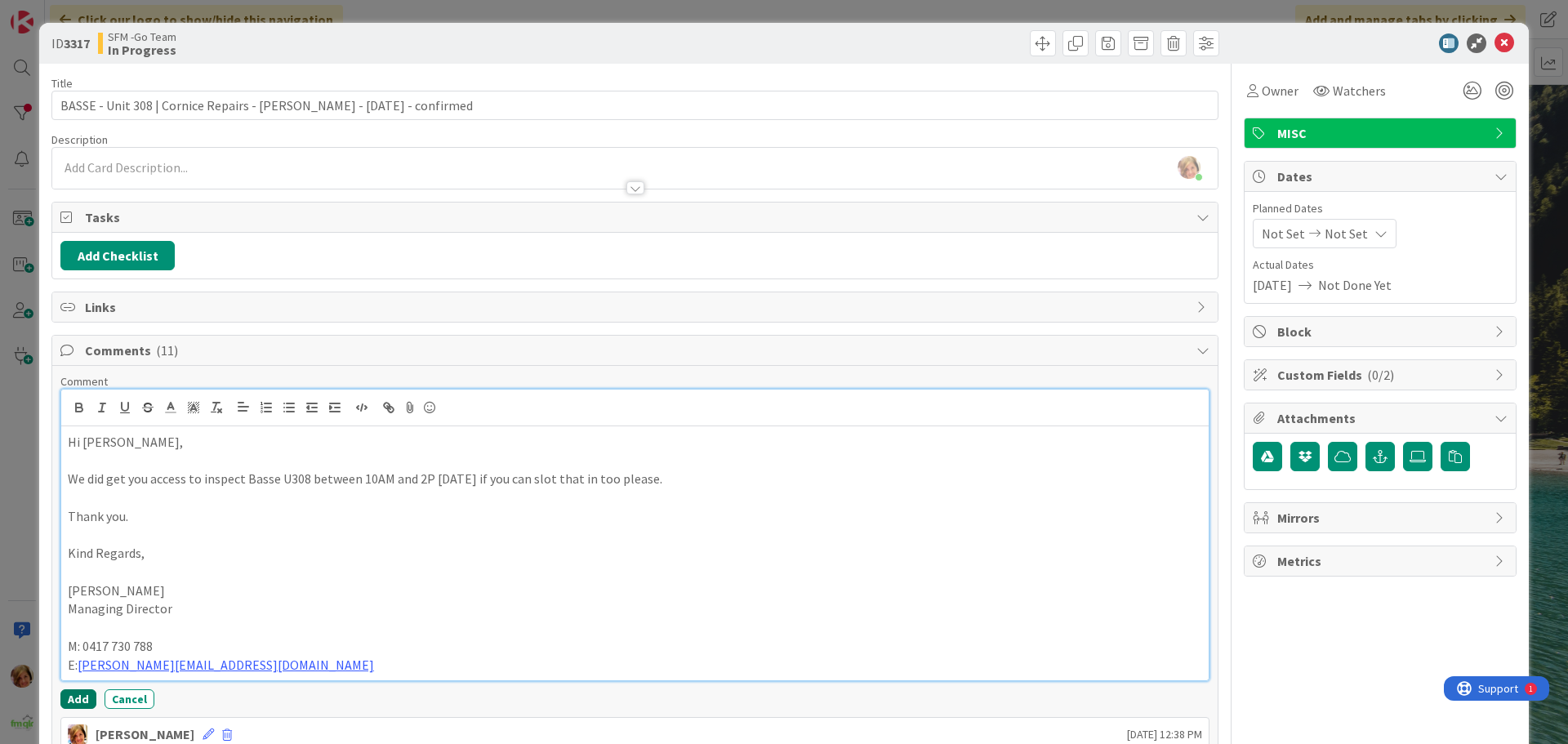
click at [73, 695] on button "Add" at bounding box center [78, 699] width 36 height 20
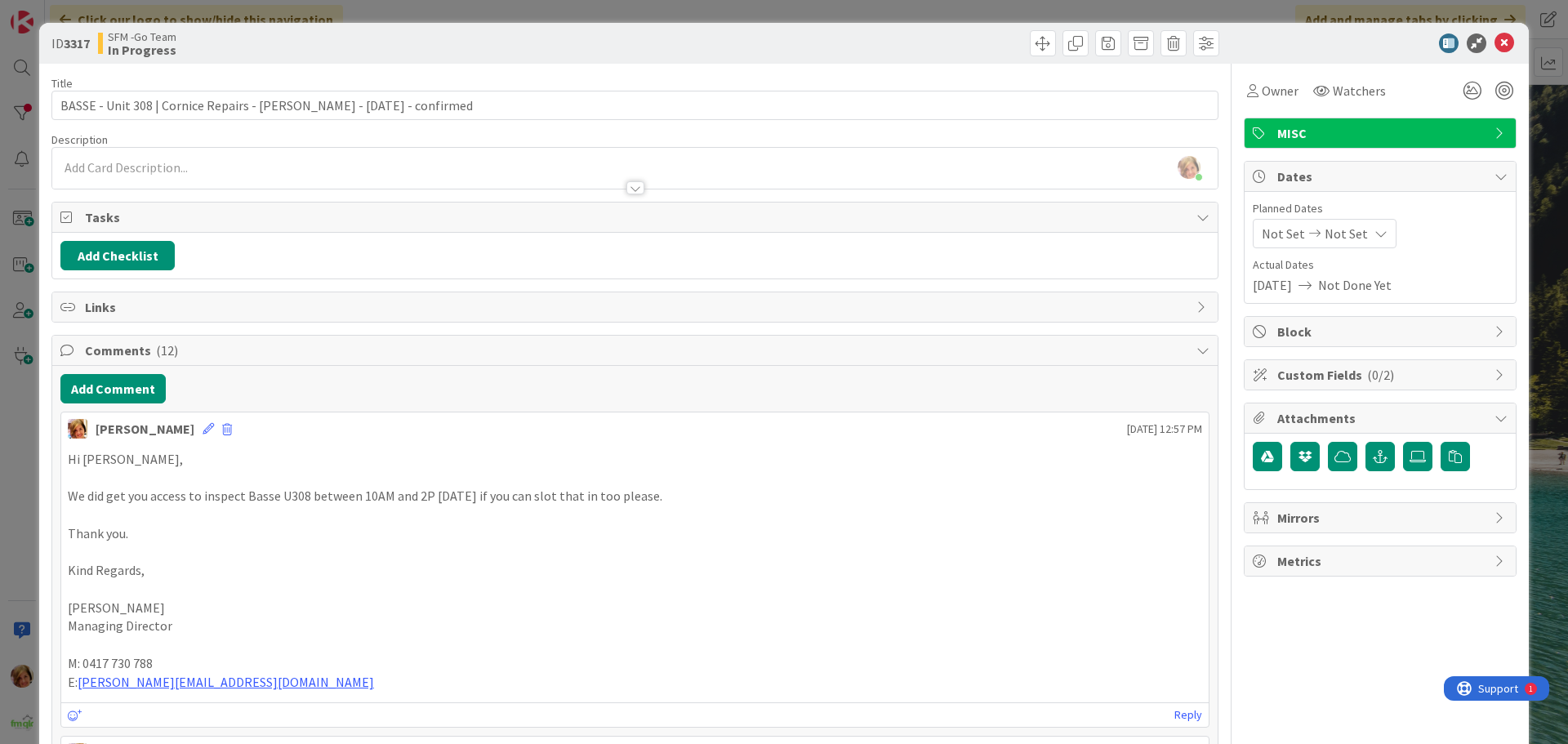
click at [1494, 42] on icon at bounding box center [1504, 44] width 20 height 20
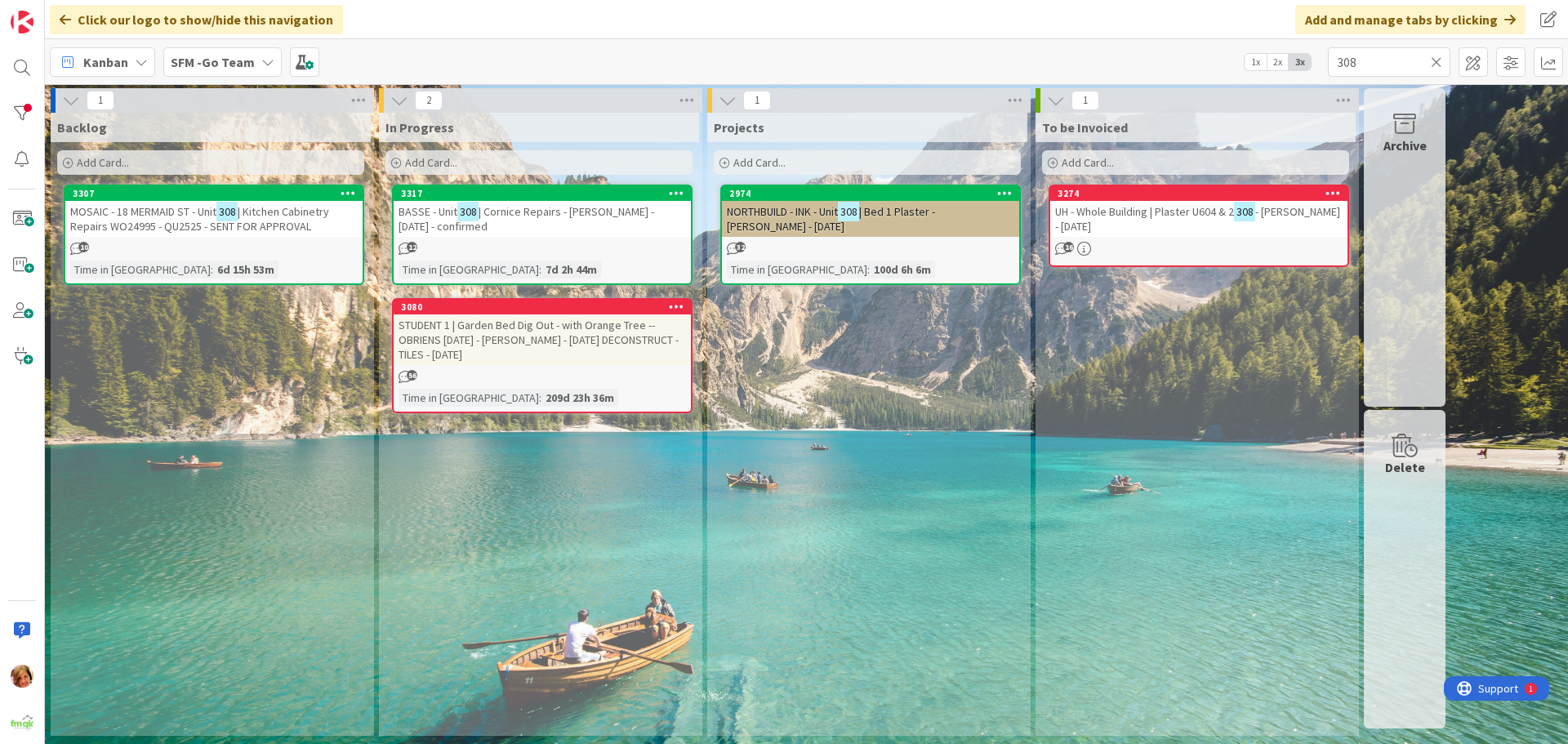
click at [1435, 64] on icon at bounding box center [1437, 62] width 12 height 15
